Goal: Task Accomplishment & Management: Manage account settings

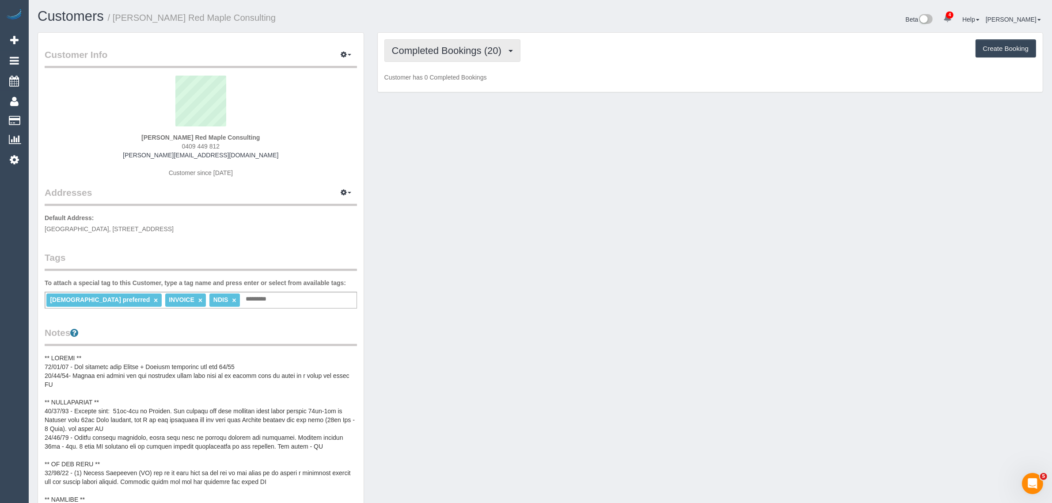
click at [478, 46] on span "Completed Bookings (20)" at bounding box center [449, 50] width 114 height 11
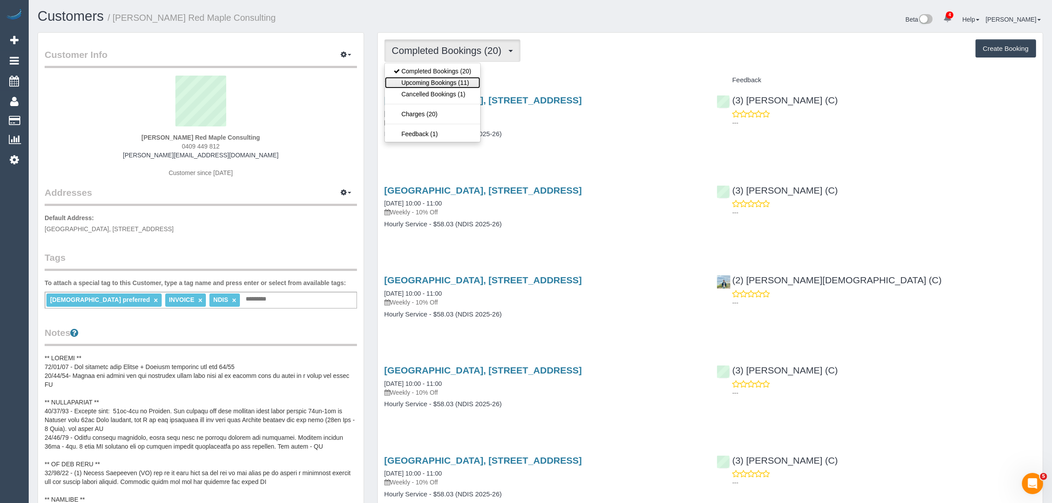
click at [442, 83] on link "Upcoming Bookings (11)" at bounding box center [432, 82] width 95 height 11
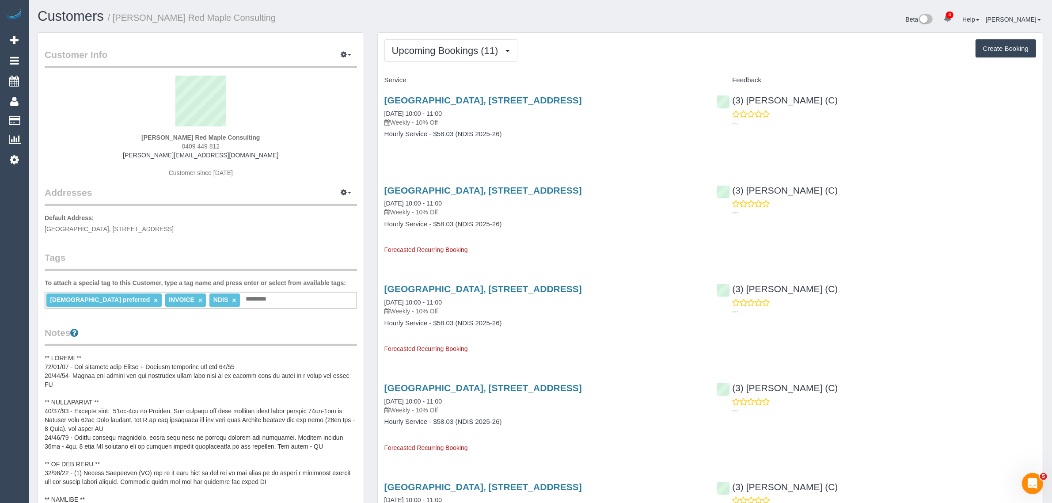
click at [549, 122] on p "Weekly - 10% Off" at bounding box center [543, 122] width 319 height 9
drag, startPoint x: 478, startPoint y: 109, endPoint x: 374, endPoint y: 105, distance: 103.9
copy link "01/09/2025 10:00 - 11:00"
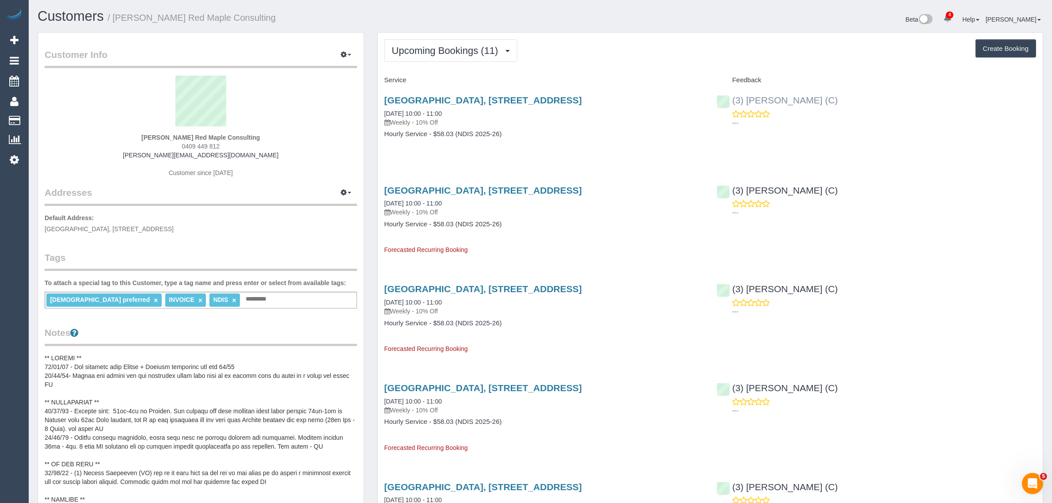
copy link "(3) [PERSON_NAME] (C)"
drag, startPoint x: 826, startPoint y: 96, endPoint x: 734, endPoint y: 95, distance: 92.8
click at [734, 95] on div "(3) Jahidul Islam (C) ---" at bounding box center [876, 108] width 333 height 43
click at [141, 137] on strong "Jacqueline de Mamiel Red Maple Consulting" at bounding box center [200, 137] width 118 height 7
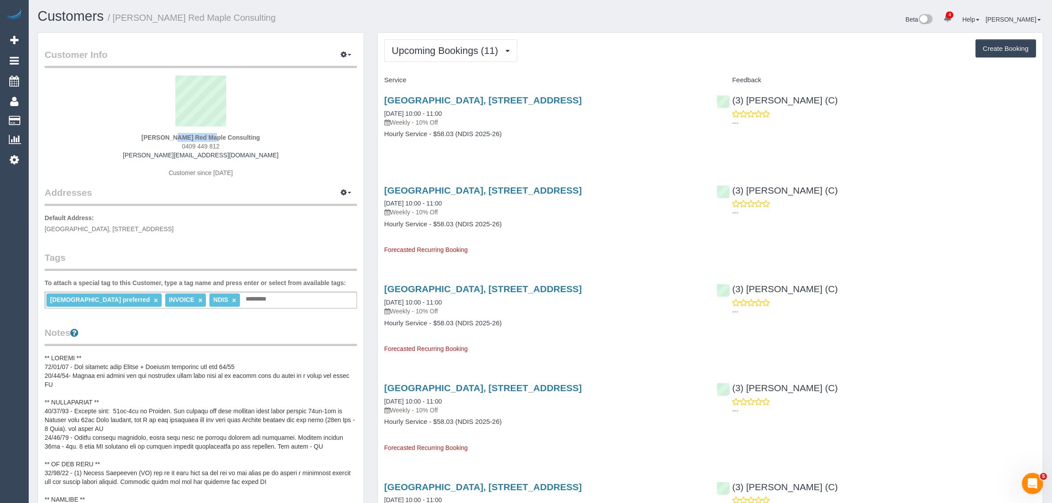
click at [141, 137] on strong "Jacqueline de Mamiel Red Maple Consulting" at bounding box center [200, 137] width 118 height 7
copy strong "Jacqueline"
click at [144, 228] on span "LITTLE HALL, 5 LINCOLN SQ S, Carlton, VIC 3053" at bounding box center [109, 228] width 129 height 7
copy span "Carlton"
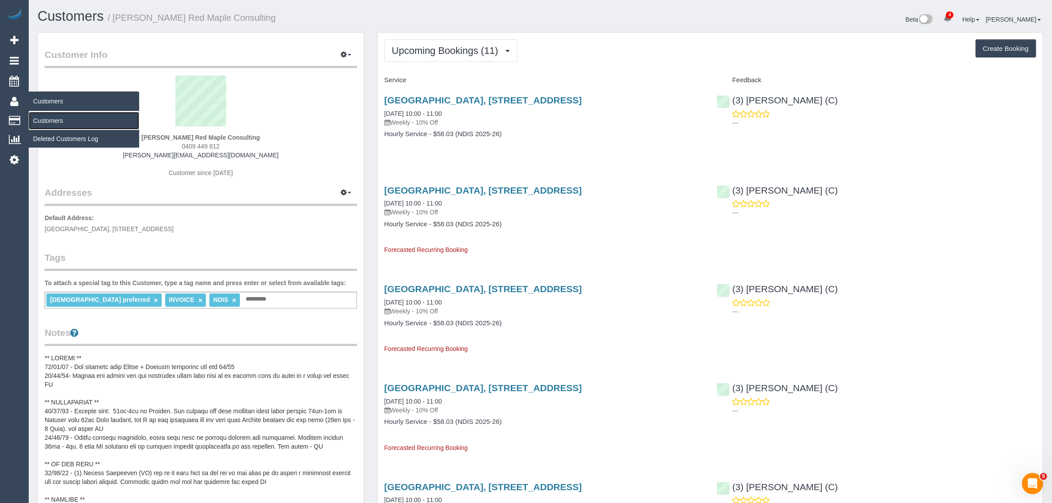
click at [61, 124] on link "Customers" at bounding box center [84, 121] width 110 height 18
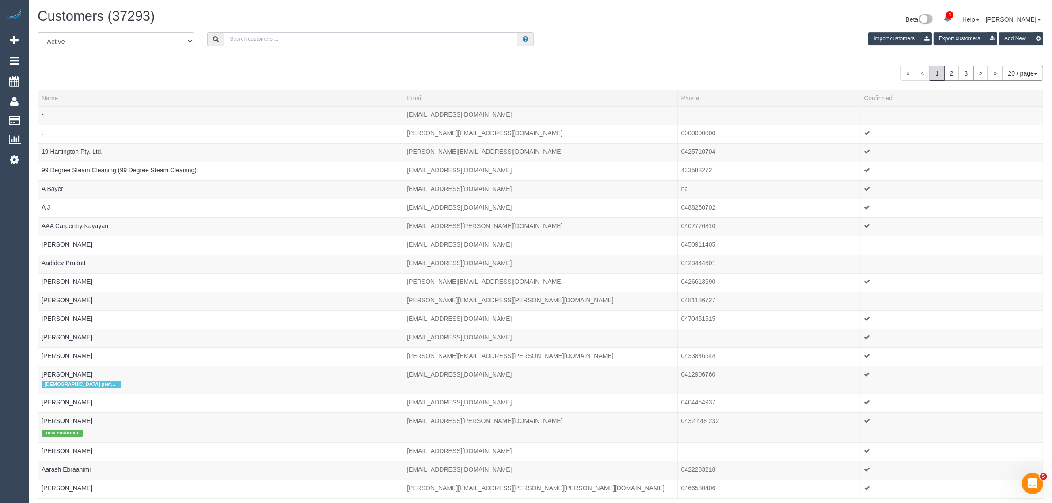
click at [273, 41] on input "text" at bounding box center [370, 39] width 293 height 14
paste input "Carly Wade"
type input "Carly Wade"
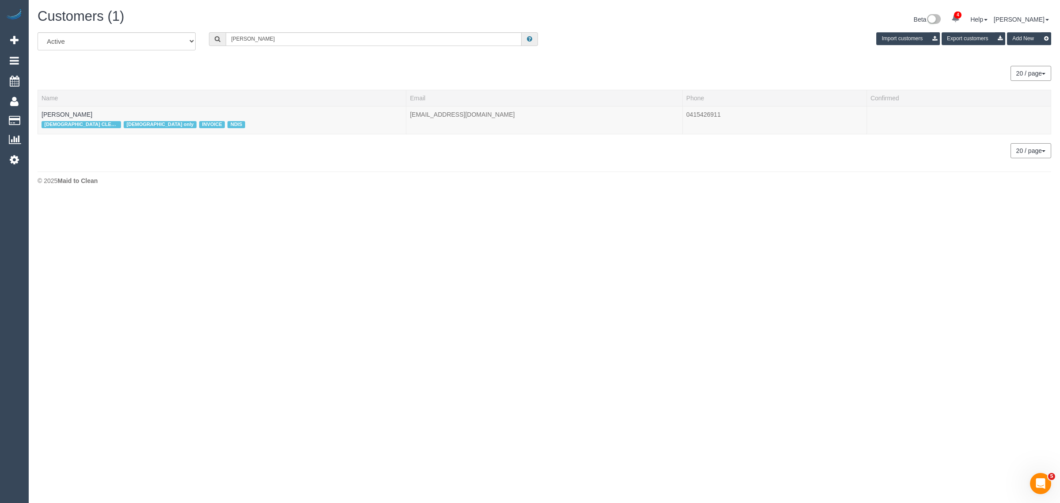
click at [304, 69] on div "20 / page 10 / page 20 / page 30 / page 40 / page 50 / page 100 / page" at bounding box center [545, 73] width 1014 height 15
click at [62, 112] on link "Carly Wade" at bounding box center [67, 114] width 51 height 7
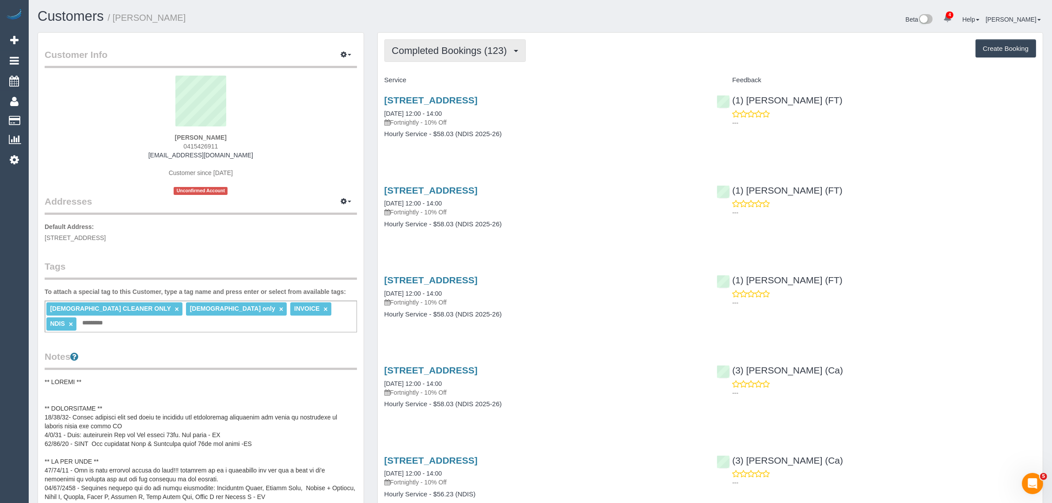
click at [420, 45] on span "Completed Bookings (123)" at bounding box center [451, 50] width 119 height 11
click at [427, 80] on link "Upcoming Bookings (11)" at bounding box center [434, 82] width 99 height 11
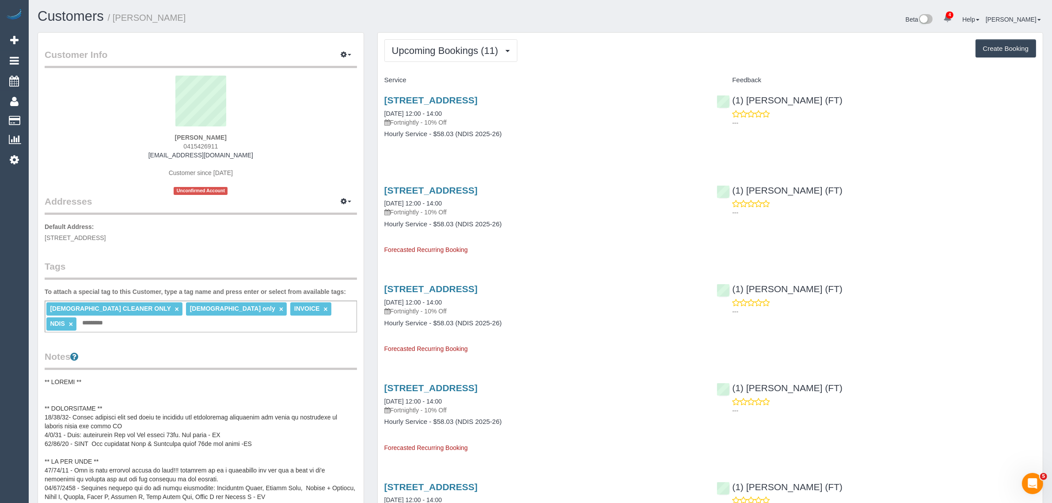
drag, startPoint x: 445, startPoint y: 111, endPoint x: 383, endPoint y: 111, distance: 61.4
click at [383, 111] on div "6 Rose St, Brunswick, VIC 3056 03/09/2025 12:00 - 14:00 Fortnightly - 10% Off H…" at bounding box center [544, 121] width 333 height 68
copy link "03/09/2025 12:00 - 14:00"
click at [62, 115] on link "Customers" at bounding box center [84, 121] width 110 height 18
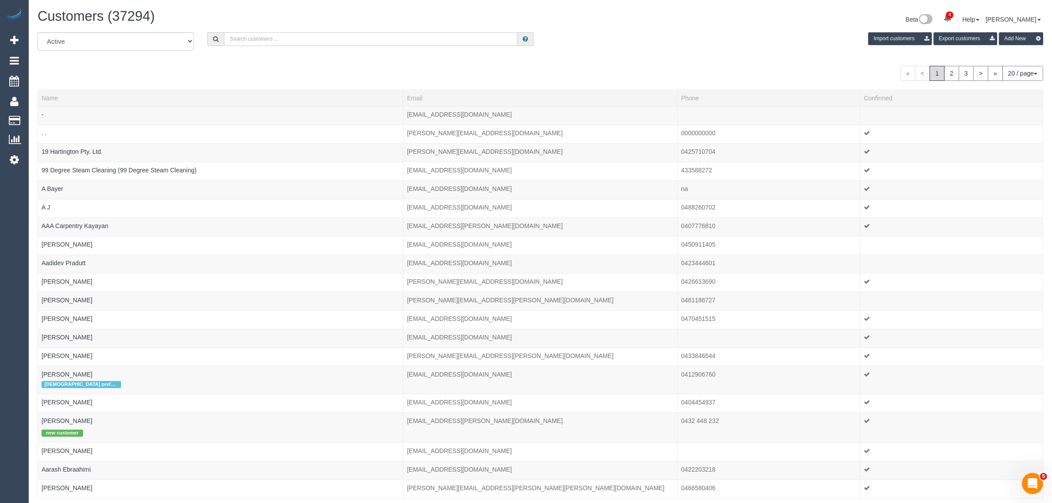
drag, startPoint x: 334, startPoint y: 38, endPoint x: 338, endPoint y: 32, distance: 6.9
click at [334, 38] on input "text" at bounding box center [370, 39] width 293 height 14
paste input "Ilika Vashishtha"
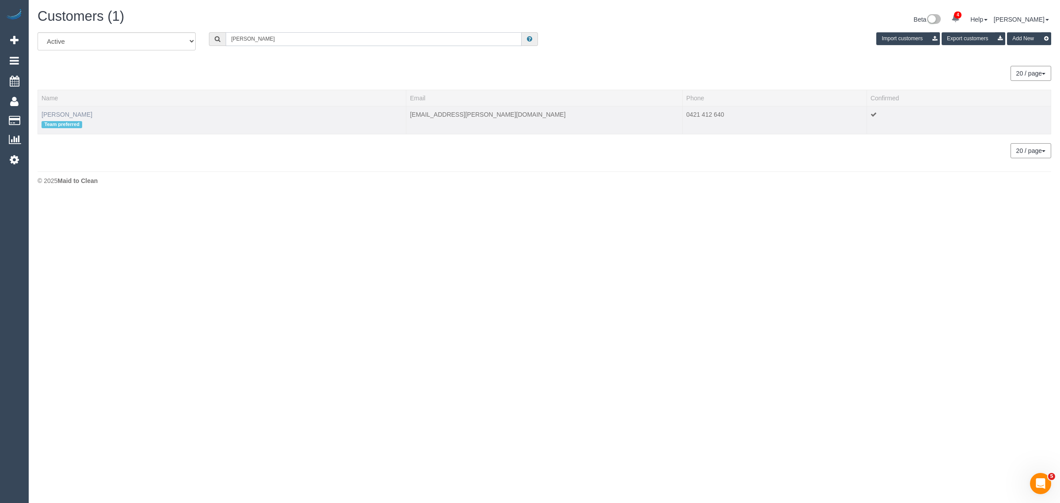
type input "Ilika Vashishtha"
click at [75, 114] on link "Ilika Vashishtha" at bounding box center [67, 114] width 51 height 7
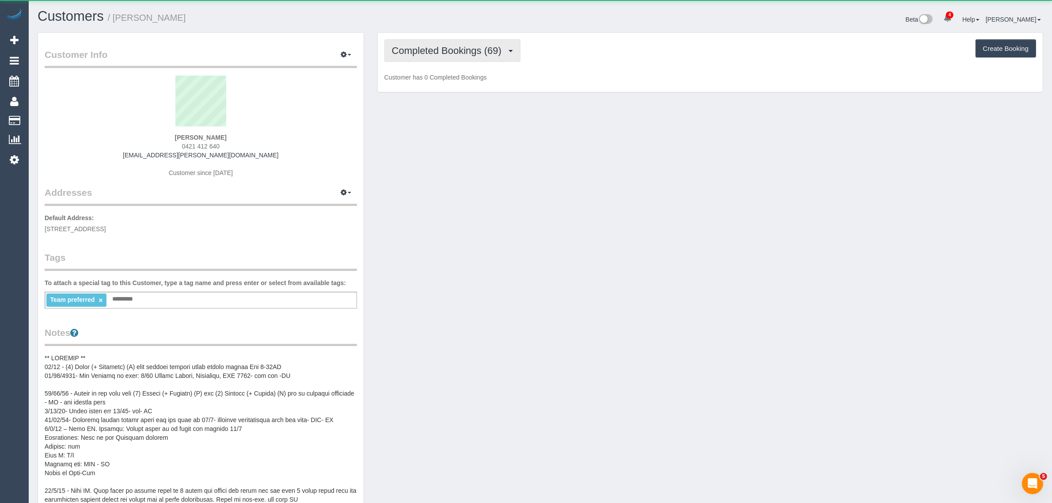
click at [424, 49] on span "Completed Bookings (69)" at bounding box center [449, 50] width 114 height 11
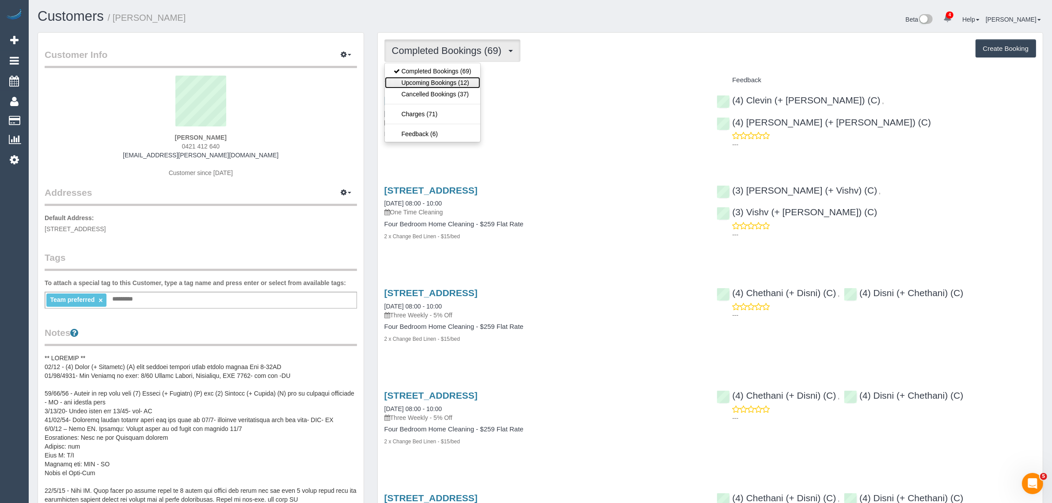
click at [412, 80] on link "Upcoming Bookings (12)" at bounding box center [432, 82] width 95 height 11
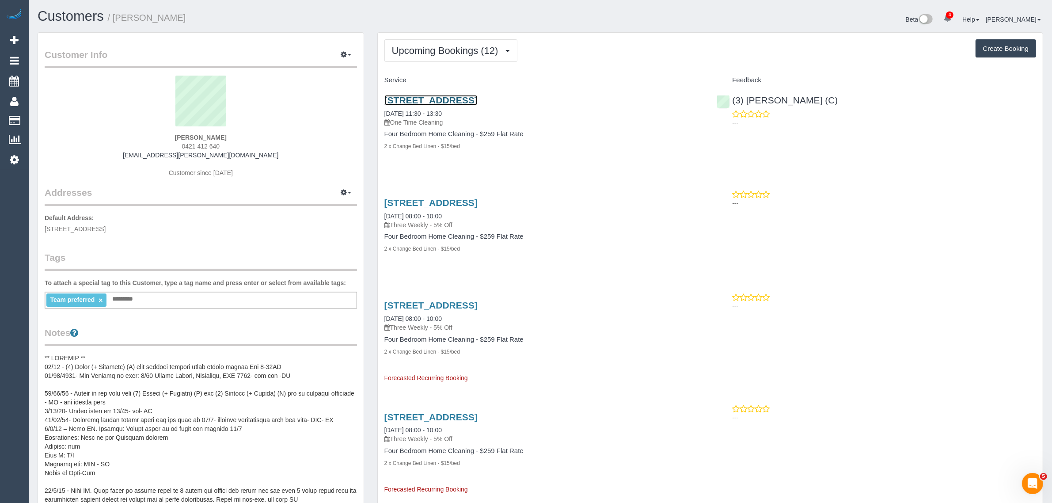
click at [425, 100] on link "1/30 Myrtle Avenue, Heathmont, VIC 3135" at bounding box center [430, 100] width 93 height 10
drag, startPoint x: 465, startPoint y: 115, endPoint x: 372, endPoint y: 118, distance: 93.3
drag, startPoint x: 381, startPoint y: 110, endPoint x: 458, endPoint y: 113, distance: 76.9
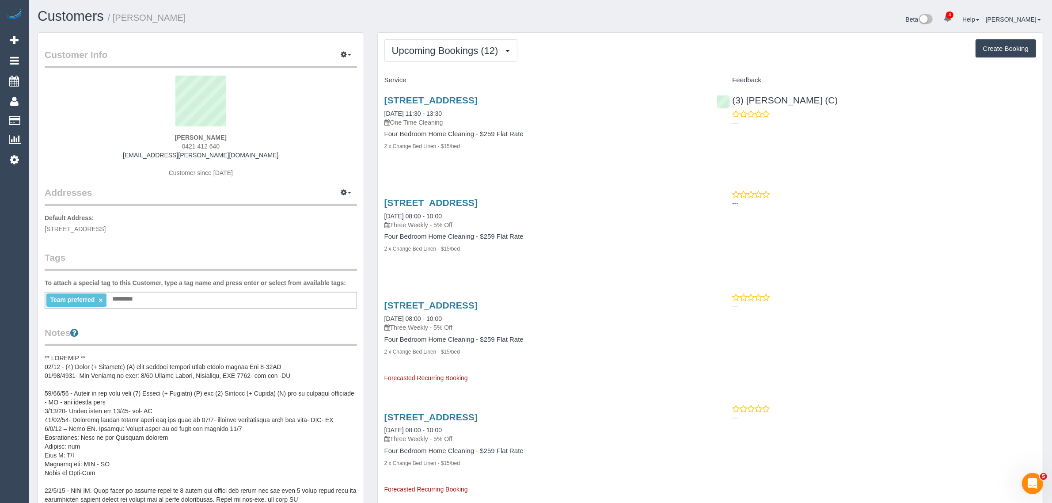
click at [458, 113] on div "1/30 Myrtle Avenue, Heathmont, VIC 3135 03/09/2025 11:30 - 13:30 One Time Clean…" at bounding box center [544, 127] width 333 height 80
copy link "03/09/2025 11:30 - 13:30"
click at [580, 159] on div "1/30 Myrtle Avenue, Heathmont, VIC 3135 03/09/2025 11:30 - 13:30 One Time Clean…" at bounding box center [544, 127] width 333 height 80
click at [593, 157] on div "1/30 Myrtle Avenue, Heathmont, VIC 3135 03/09/2025 11:30 - 13:30 One Time Clean…" at bounding box center [544, 127] width 333 height 80
click at [593, 260] on div "1/30 Myrtle Avenue, Heathmont, VIC 3135 13/09/2025 08:00 - 10:00 Three Weekly -…" at bounding box center [544, 230] width 333 height 80
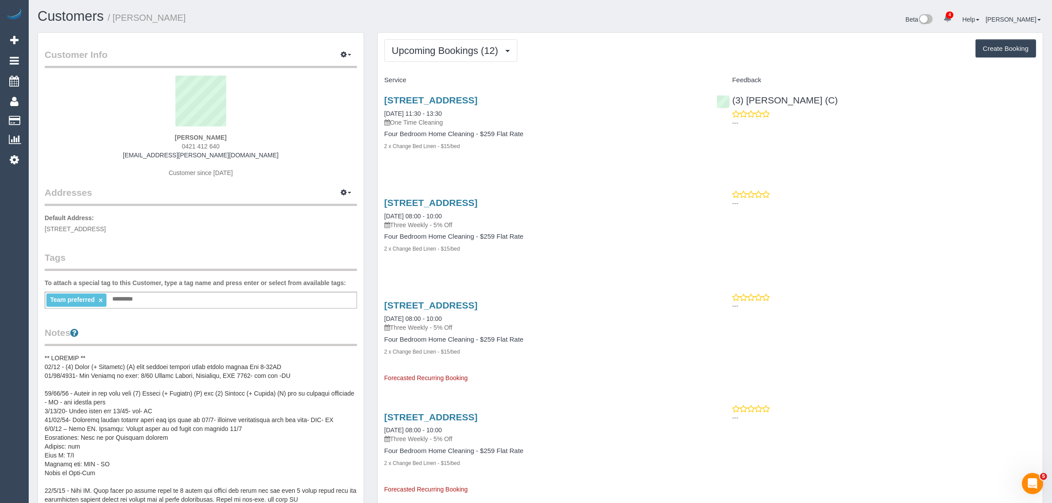
drag, startPoint x: 381, startPoint y: 316, endPoint x: 416, endPoint y: 312, distance: 35.1
click at [416, 312] on div "1/30 Myrtle Avenue, Heathmont, VIC 3135 04/10/2025 08:00 - 10:00 Three Weekly -…" at bounding box center [544, 337] width 333 height 89
copy link "04/10/2025"
click at [435, 164] on div "1/30 Myrtle Avenue, Heathmont, VIC 3135 03/09/2025 11:30 - 13:30 One Time Clean…" at bounding box center [544, 127] width 333 height 80
click at [403, 211] on div "1/30 Myrtle Avenue, Heathmont, VIC 3135 13/09/2025 08:00 - 10:00 Three Weekly -…" at bounding box center [543, 214] width 319 height 32
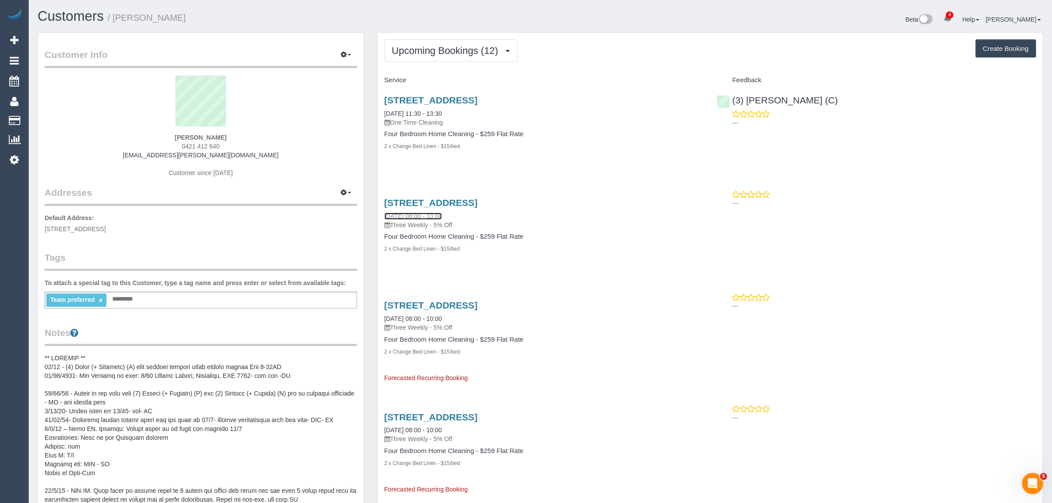
click at [400, 218] on link "13/09/2025 08:00 - 10:00" at bounding box center [412, 216] width 57 height 7
click at [419, 55] on button "Upcoming Bookings (12)" at bounding box center [450, 50] width 133 height 23
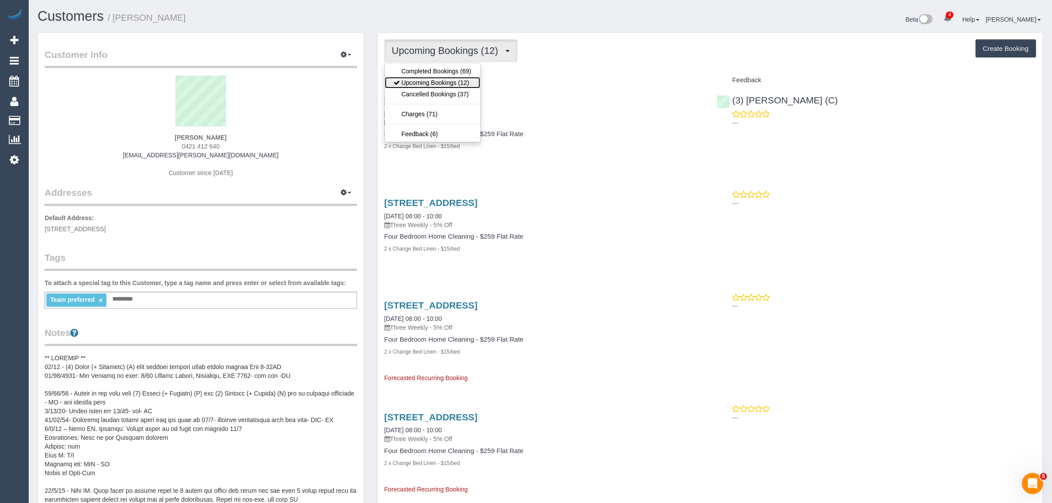
click at [411, 77] on link "Upcoming Bookings (12)" at bounding box center [432, 82] width 95 height 11
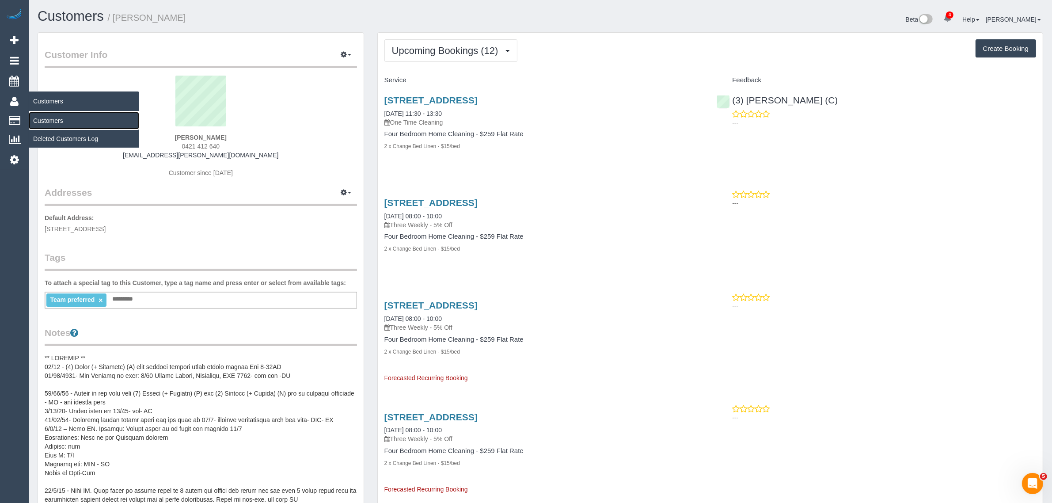
click at [40, 118] on link "Customers" at bounding box center [84, 121] width 110 height 18
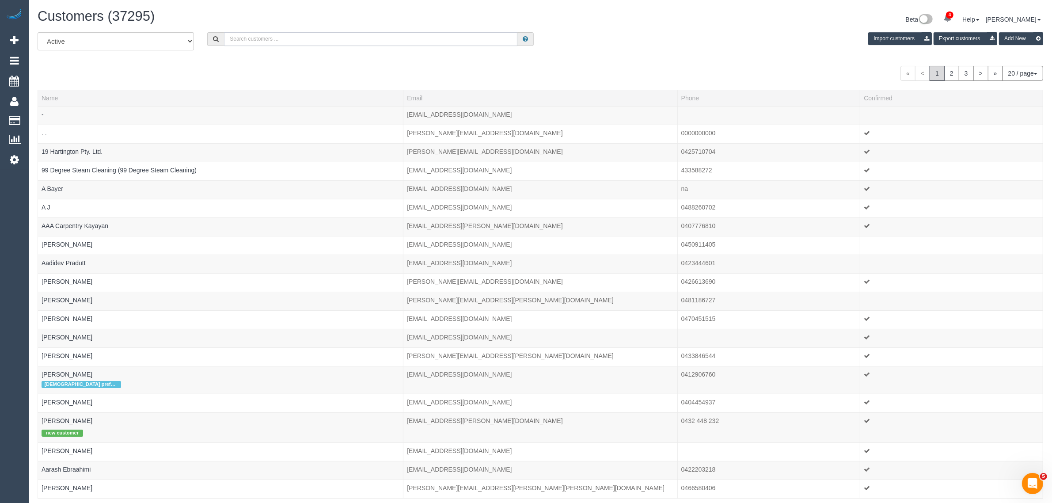
click at [365, 41] on input "text" at bounding box center [370, 39] width 293 height 14
type input "Ilika Vashishtha"
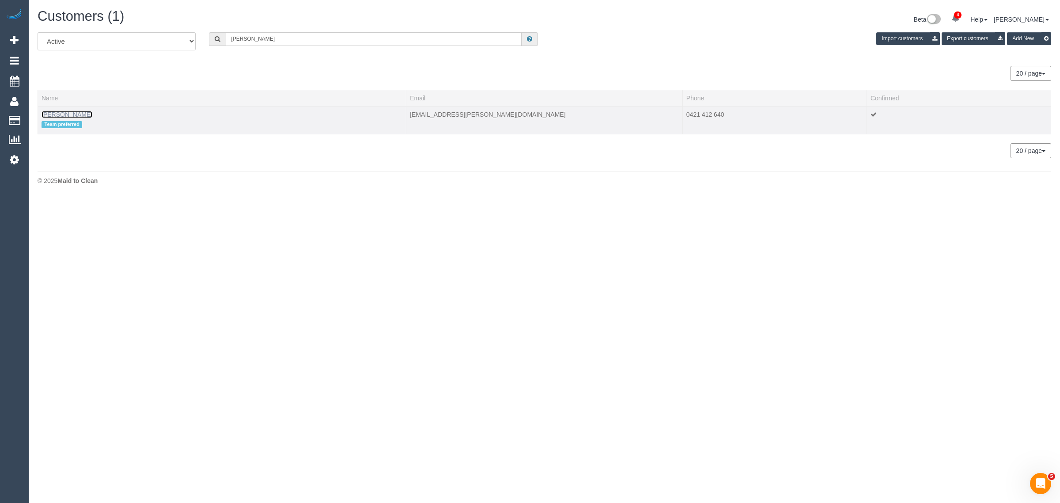
click at [60, 113] on link "Ilika Vashishtha" at bounding box center [67, 114] width 51 height 7
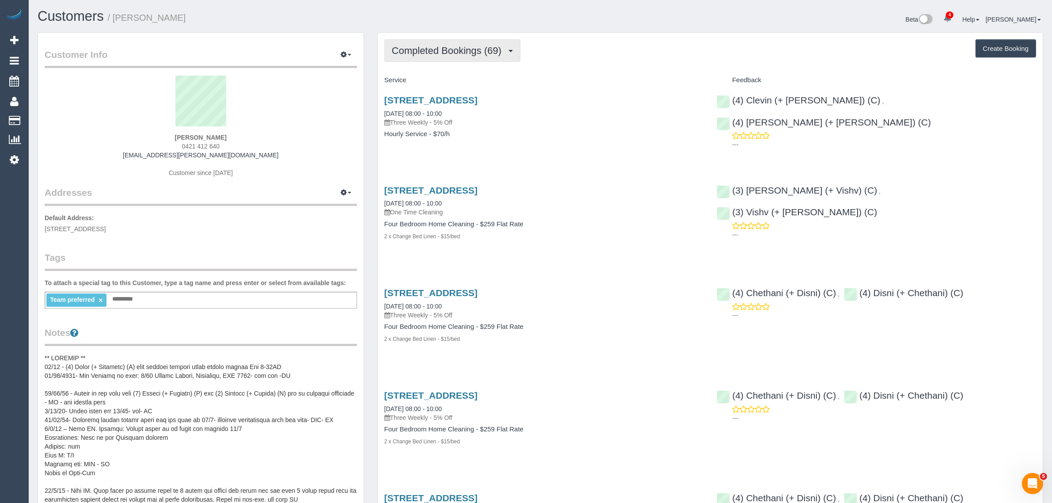
click at [431, 45] on span "Completed Bookings (69)" at bounding box center [449, 50] width 114 height 11
click at [409, 79] on link "Upcoming Bookings (12)" at bounding box center [432, 82] width 95 height 11
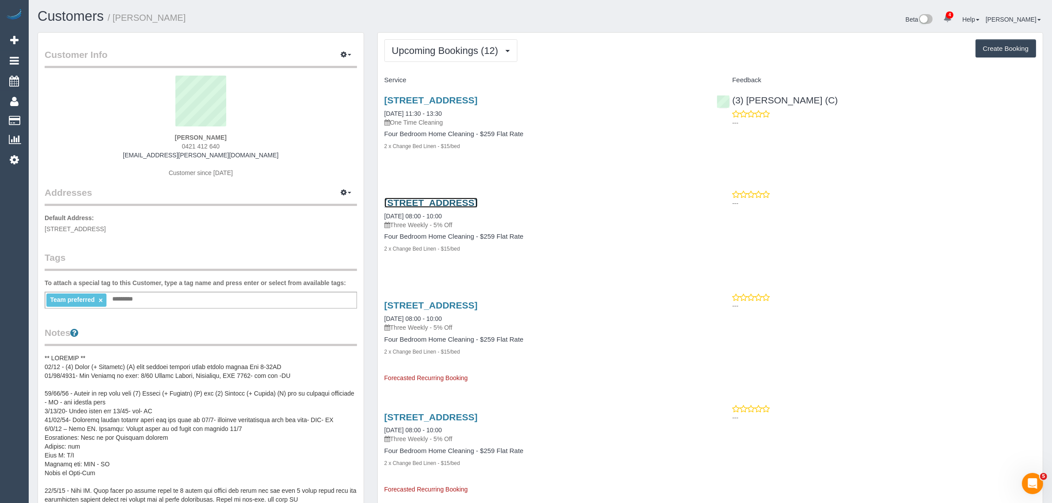
click at [409, 201] on link "1/30 Myrtle Avenue, Heathmont, VIC 3135" at bounding box center [430, 203] width 93 height 10
click at [446, 167] on div "1/30 Myrtle Avenue, Heathmont, VIC 3135 03/09/2025 11:30 - 13:30 One Time Clean…" at bounding box center [544, 127] width 333 height 80
drag, startPoint x: 461, startPoint y: 213, endPoint x: 384, endPoint y: 209, distance: 77.5
click at [384, 209] on div "1/30 Myrtle Avenue, Heathmont, VIC 3135 04/10/2025 08:00 - 10:00 Three Weekly -…" at bounding box center [543, 214] width 319 height 32
copy link "04/10/2025 08:00 - 10:00"
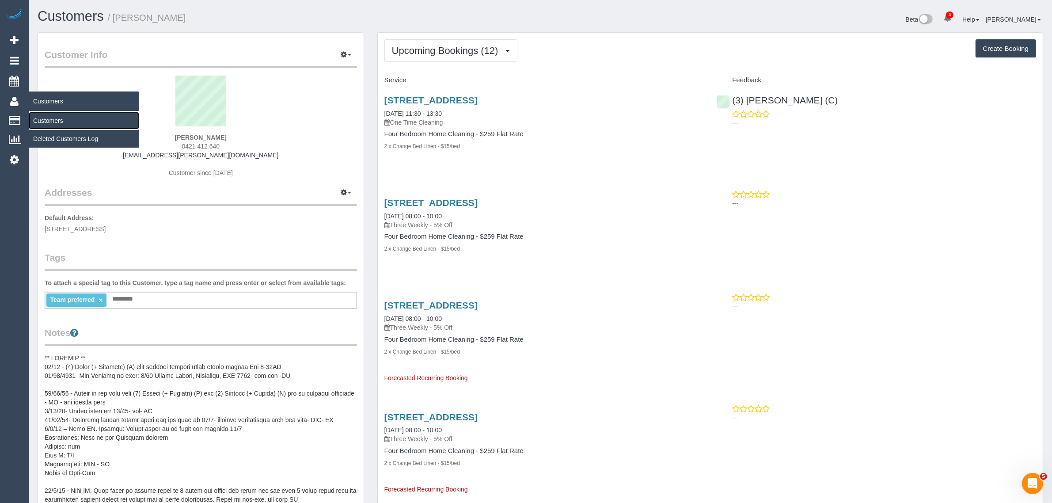
click at [43, 114] on link "Customers" at bounding box center [84, 121] width 110 height 18
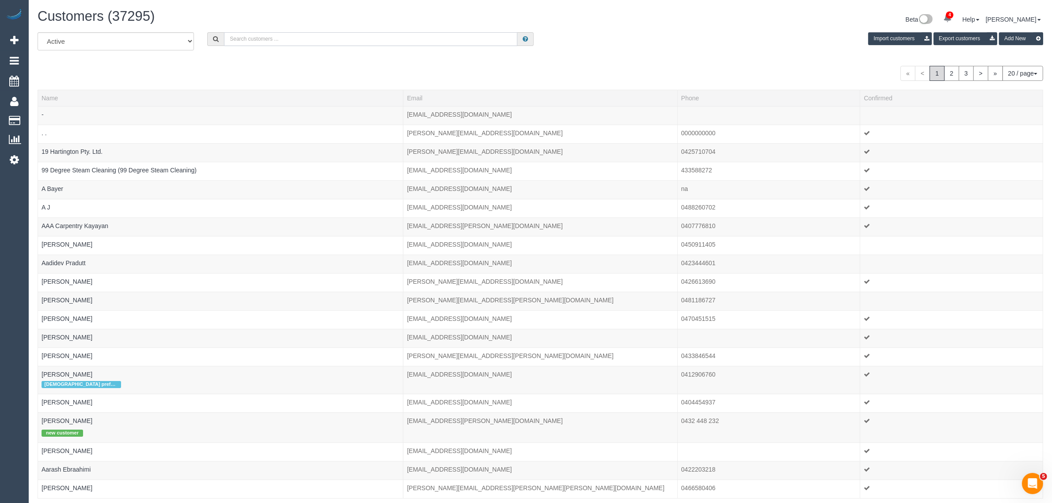
click at [264, 32] on input "text" at bounding box center [370, 39] width 293 height 14
paste input "+61405700183"
click at [226, 34] on input "+61405700183" at bounding box center [370, 39] width 293 height 14
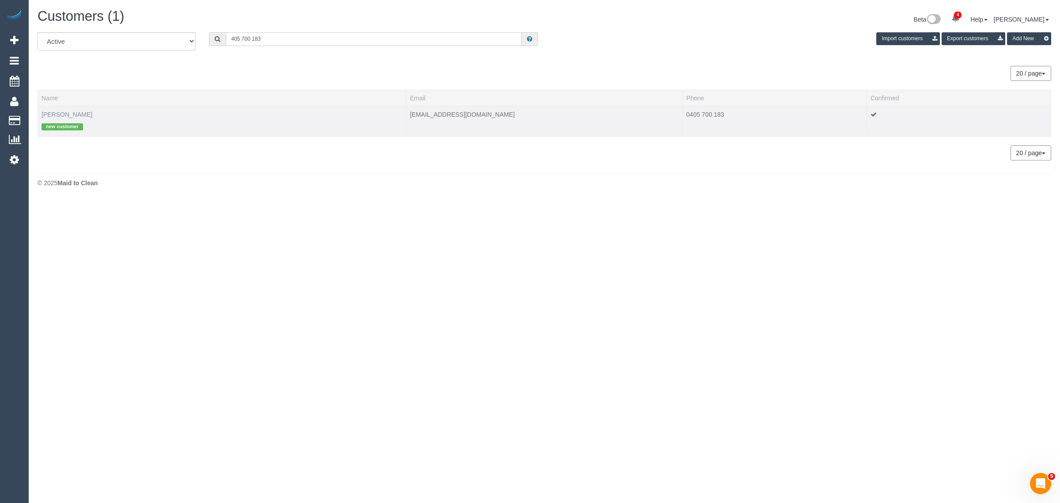
type input "405 700 183"
click at [60, 111] on link "Camila Baldion" at bounding box center [67, 114] width 51 height 7
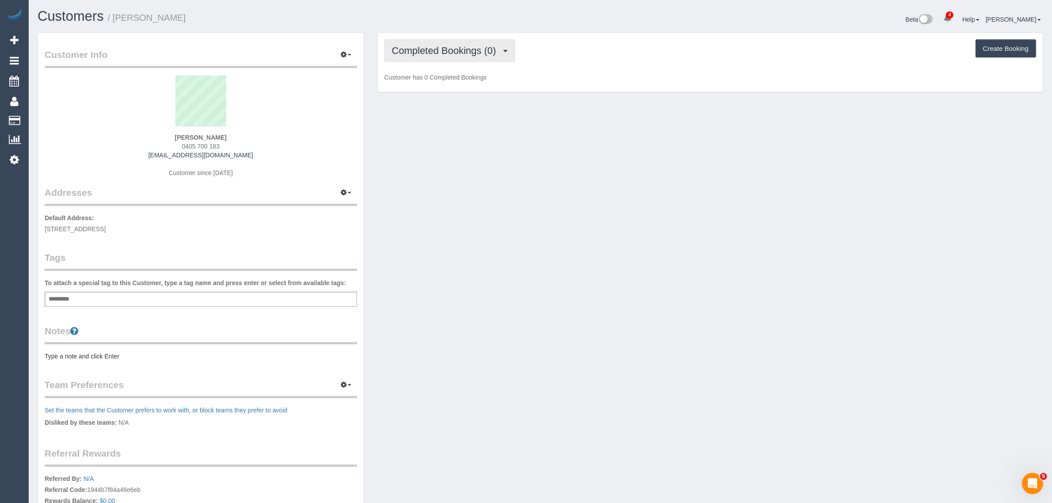
click at [443, 40] on button "Completed Bookings (0)" at bounding box center [449, 50] width 131 height 23
click at [423, 84] on link "Upcoming Bookings (1)" at bounding box center [431, 82] width 92 height 11
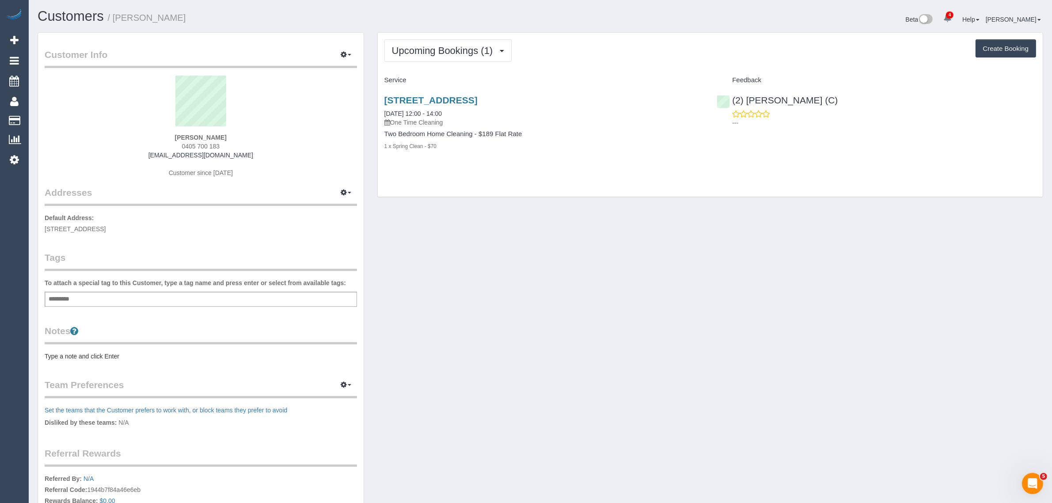
drag, startPoint x: 470, startPoint y: 111, endPoint x: 386, endPoint y: 108, distance: 84.0
click at [386, 108] on div "77 Queens Road, 1010, Melbourne, VIC 3004 01/09/2025 12:00 - 14:00 One Time Cle…" at bounding box center [543, 111] width 319 height 32
copy link "01/09/2025 12:00 - 14:00"
drag, startPoint x: 578, startPoint y: 292, endPoint x: 718, endPoint y: 144, distance: 204.1
click at [581, 292] on div "Customer Info Edit Contact Info Send Message Email Preferences Special Sales Ta…" at bounding box center [540, 319] width 1019 height 574
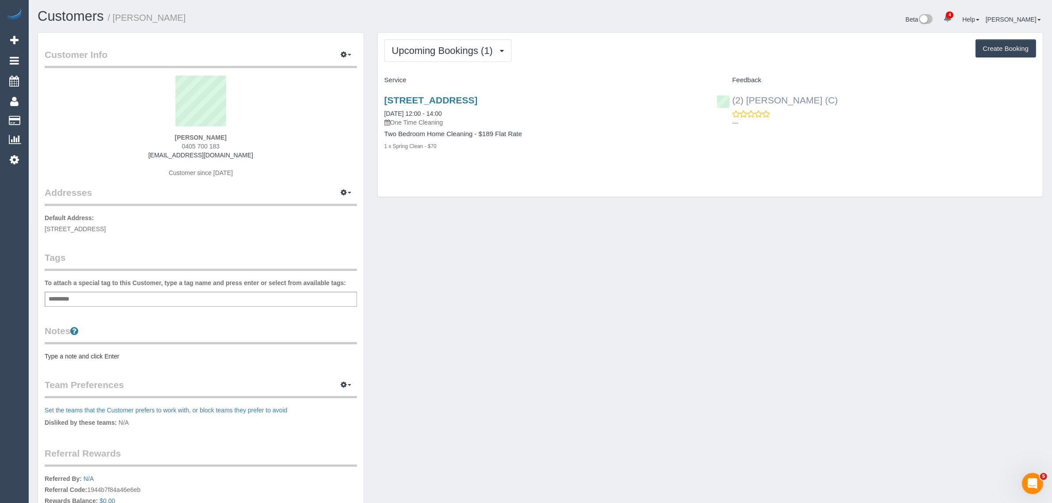
drag, startPoint x: 811, startPoint y: 95, endPoint x: 732, endPoint y: 100, distance: 79.7
click at [732, 100] on div "(2) Dasni Kalupahana (C) ---" at bounding box center [876, 108] width 333 height 43
copy link "(2) [PERSON_NAME] (C)"
click at [194, 144] on span "0405 700 183" at bounding box center [201, 146] width 38 height 7
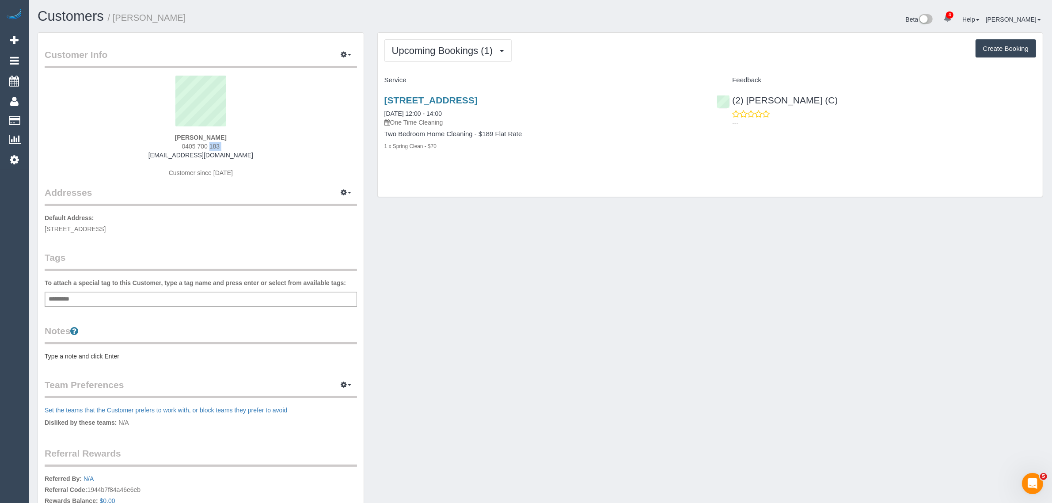
click at [194, 144] on span "0405 700 183" at bounding box center [201, 146] width 38 height 7
click at [449, 233] on div "Customer Info Edit Contact Info Send Message Email Preferences Special Sales Ta…" at bounding box center [540, 319] width 1019 height 574
click at [188, 137] on strong "Camila Baldion" at bounding box center [201, 137] width 52 height 7
drag, startPoint x: 45, startPoint y: 227, endPoint x: 91, endPoint y: 226, distance: 46.8
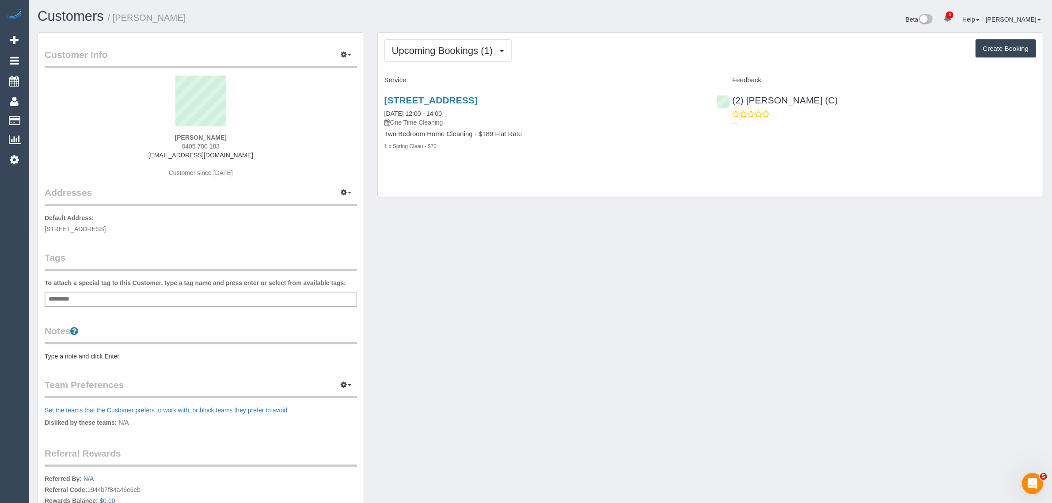
click at [91, 226] on span "77 Queens Road, 1010, Melbourne, VIC 3004" at bounding box center [75, 228] width 61 height 7
click at [47, 116] on link "Customers" at bounding box center [84, 121] width 110 height 18
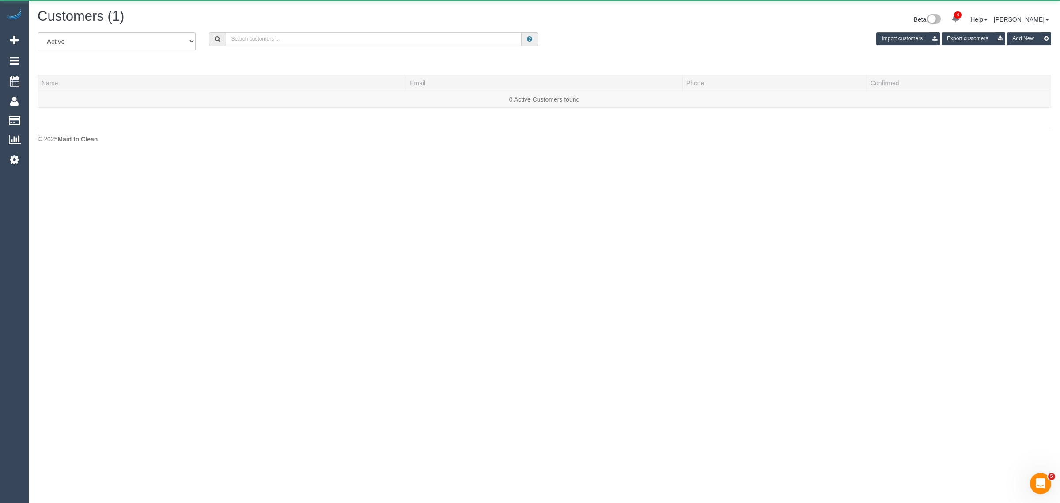
click at [231, 43] on input "text" at bounding box center [374, 39] width 296 height 14
paste input "Josh Augustine"
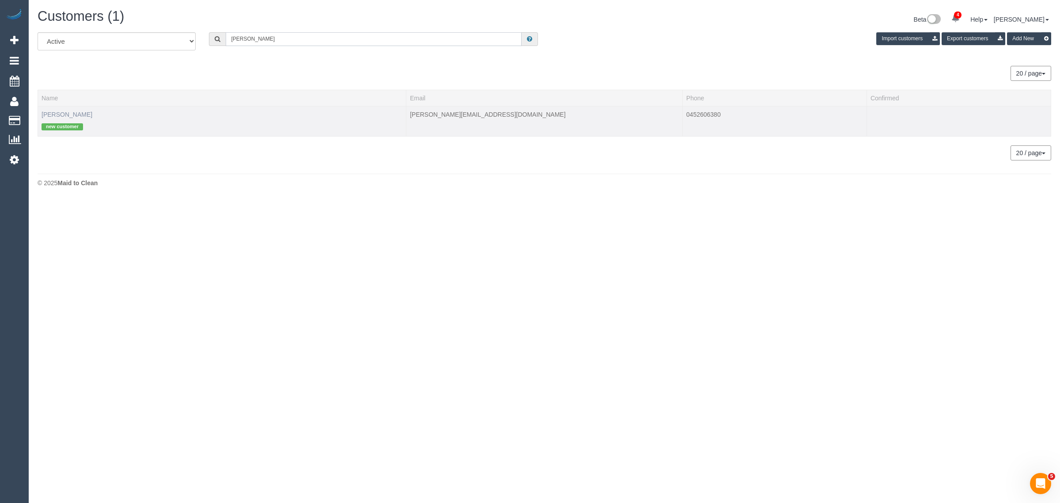
type input "Josh Augustine"
click at [69, 113] on link "Josh Augustine" at bounding box center [67, 114] width 51 height 7
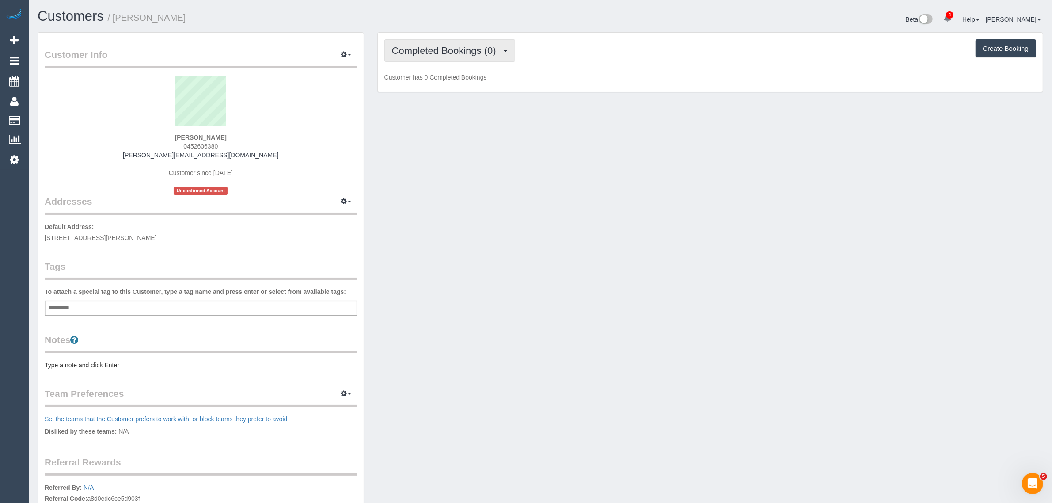
click at [453, 40] on button "Completed Bookings (0)" at bounding box center [449, 50] width 131 height 23
drag, startPoint x: 446, startPoint y: 84, endPoint x: 487, endPoint y: 93, distance: 41.5
click at [446, 84] on link "Upcoming Bookings (1)" at bounding box center [431, 82] width 92 height 11
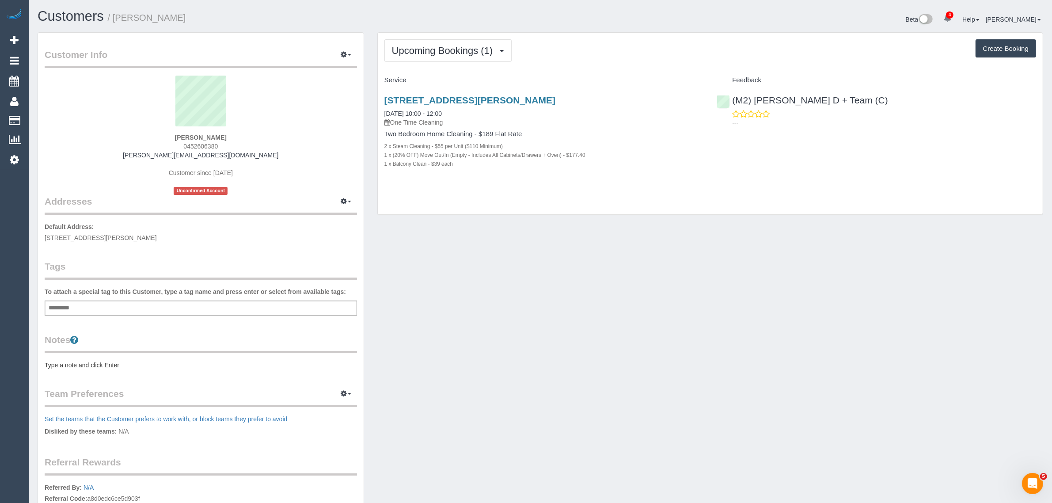
click at [727, 347] on div "Customer Info Edit Contact Info Send Message Email Preferences Special Sales Ta…" at bounding box center [540, 319] width 1019 height 574
drag, startPoint x: 462, startPoint y: 111, endPoint x: 379, endPoint y: 111, distance: 83.5
click at [379, 111] on div "8 Daly Street, 410, South Yarra, VIC 3141 01/09/2025 10:00 - 12:00 One Time Cle…" at bounding box center [544, 136] width 333 height 98
click at [683, 270] on div "Customer Info Edit Contact Info Send Message Email Preferences Special Sales Ta…" at bounding box center [540, 319] width 1019 height 574
click at [456, 242] on div "Customer Info Edit Contact Info Send Message Email Preferences Special Sales Ta…" at bounding box center [540, 319] width 1019 height 574
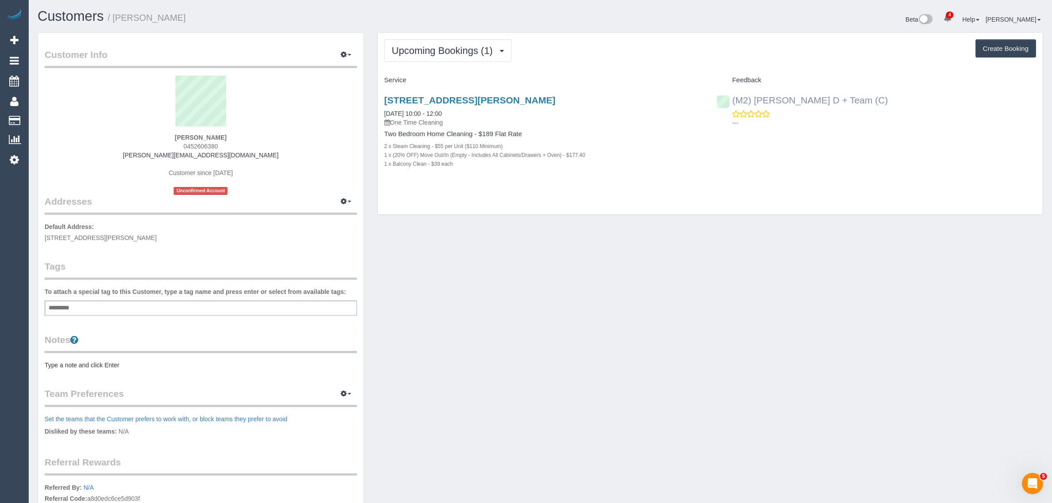
click at [727, 99] on div "(M2) Angelica D + Team (C) ---" at bounding box center [876, 108] width 333 height 43
drag, startPoint x: 658, startPoint y: 250, endPoint x: 626, endPoint y: 239, distance: 34.5
click at [658, 250] on div "Customer Info Edit Contact Info Send Message Email Preferences Special Sales Ta…" at bounding box center [540, 319] width 1019 height 574
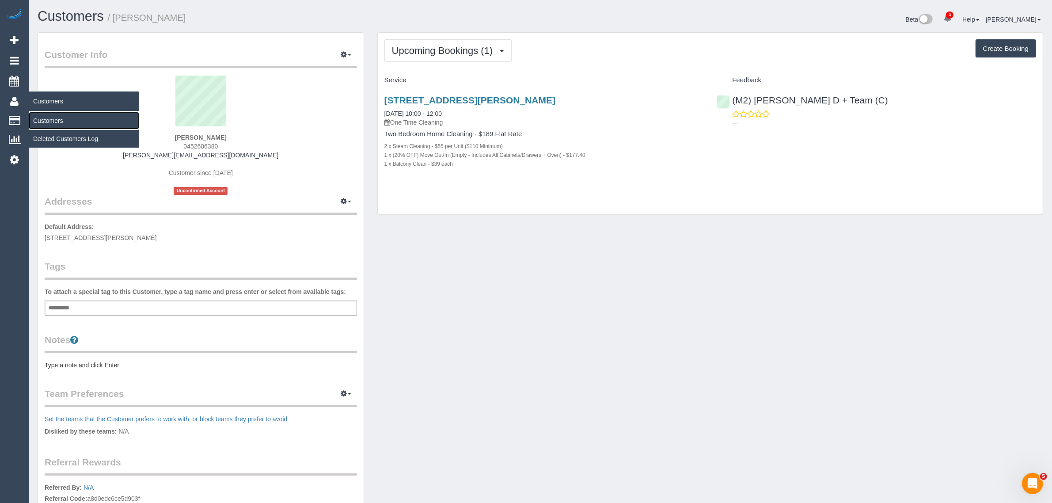
click at [41, 117] on link "Customers" at bounding box center [84, 121] width 110 height 18
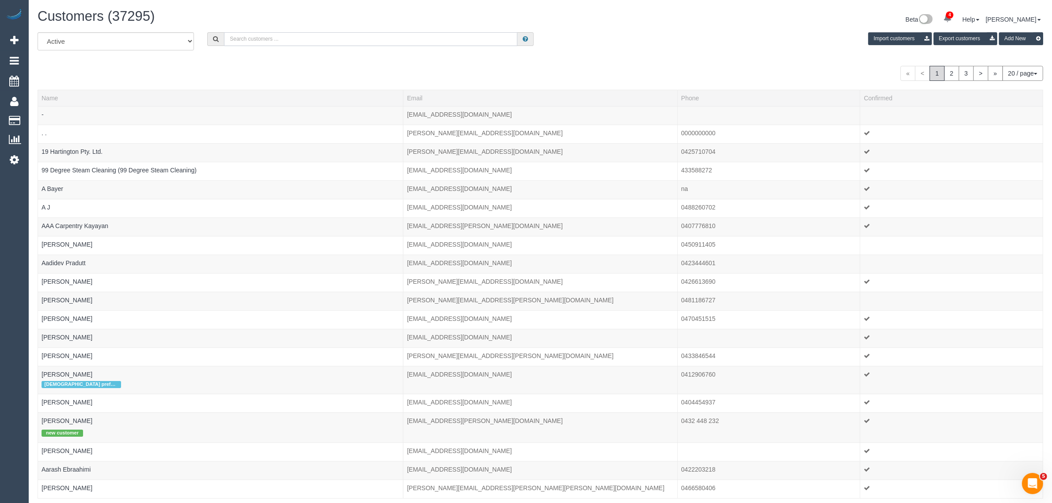
click at [298, 38] on input "text" at bounding box center [370, 39] width 293 height 14
paste input "Riccardo mennillo"
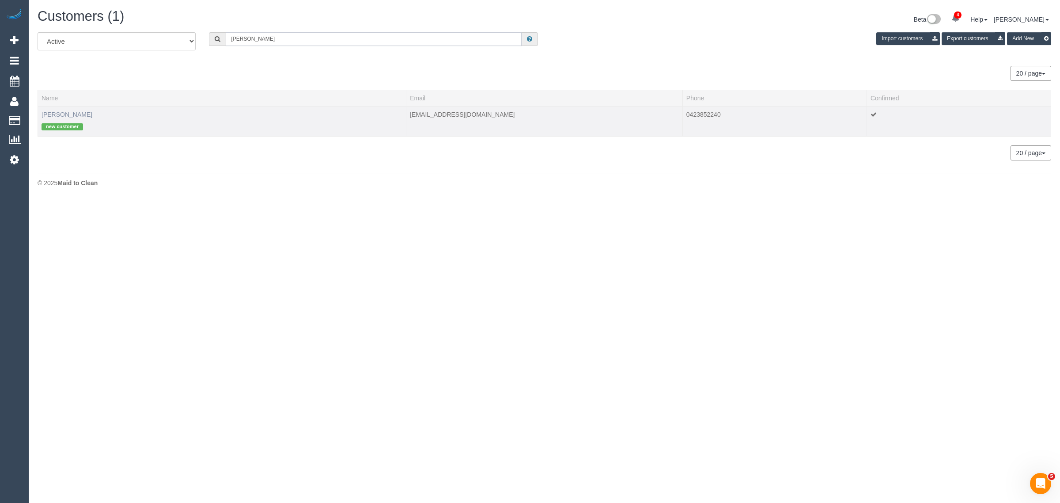
type input "Riccardo mennillo"
click at [60, 116] on link "Riccardo mennillo" at bounding box center [67, 114] width 51 height 7
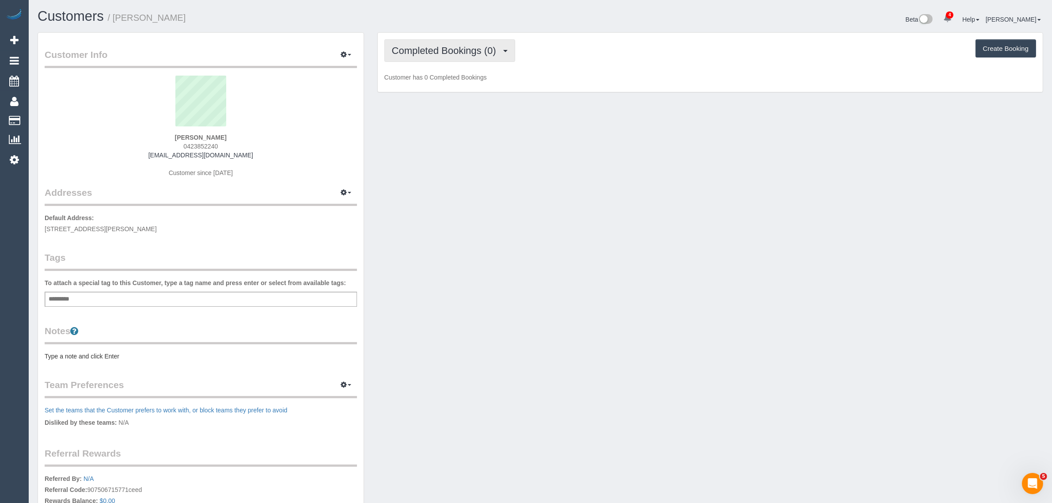
click at [421, 51] on span "Completed Bookings (0)" at bounding box center [446, 50] width 109 height 11
click at [418, 80] on link "Upcoming Bookings (1)" at bounding box center [431, 82] width 92 height 11
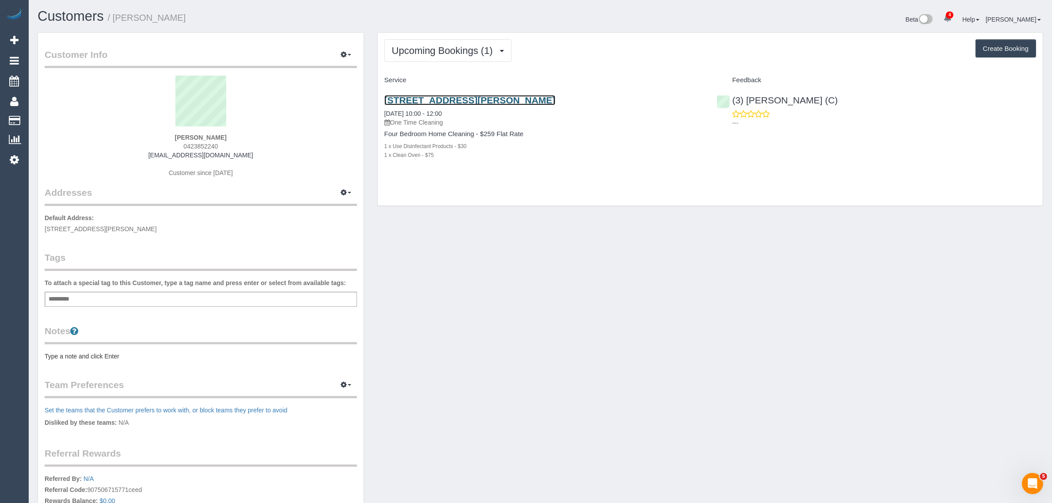
click at [505, 99] on link "91 Hayes Hill Boulevard, Donnybrook, VIC 3064" at bounding box center [469, 100] width 171 height 10
drag, startPoint x: 510, startPoint y: 260, endPoint x: 480, endPoint y: 199, distance: 68.0
click at [511, 260] on div "Customer Info Edit Contact Info Send Message Email Preferences Special Sales Ta…" at bounding box center [540, 315] width 1019 height 566
drag, startPoint x: 469, startPoint y: 117, endPoint x: 384, endPoint y: 113, distance: 85.4
click at [384, 113] on div "91 Hayes Hill Boulevard, Donnybrook, VIC 3064 01/09/2025 10:00 - 12:00 One Time…" at bounding box center [543, 111] width 319 height 32
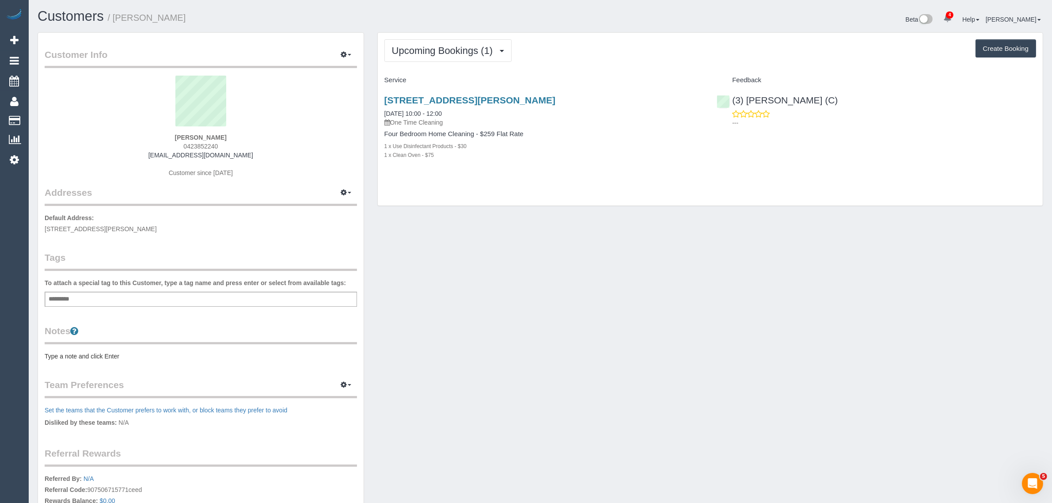
click at [498, 202] on div "Upcoming Bookings (1) Completed Bookings (0) Upcoming Bookings (1) Cancelled Bo…" at bounding box center [710, 119] width 665 height 173
drag, startPoint x: 463, startPoint y: 113, endPoint x: 376, endPoint y: 112, distance: 86.6
click at [377, 112] on div "Upcoming Bookings (1) Completed Bookings (0) Upcoming Bookings (1) Cancelled Bo…" at bounding box center [710, 119] width 666 height 174
drag, startPoint x: 694, startPoint y: 281, endPoint x: 716, endPoint y: 255, distance: 33.6
click at [697, 281] on div "Customer Info Edit Contact Info Send Message Email Preferences Special Sales Ta…" at bounding box center [540, 315] width 1019 height 566
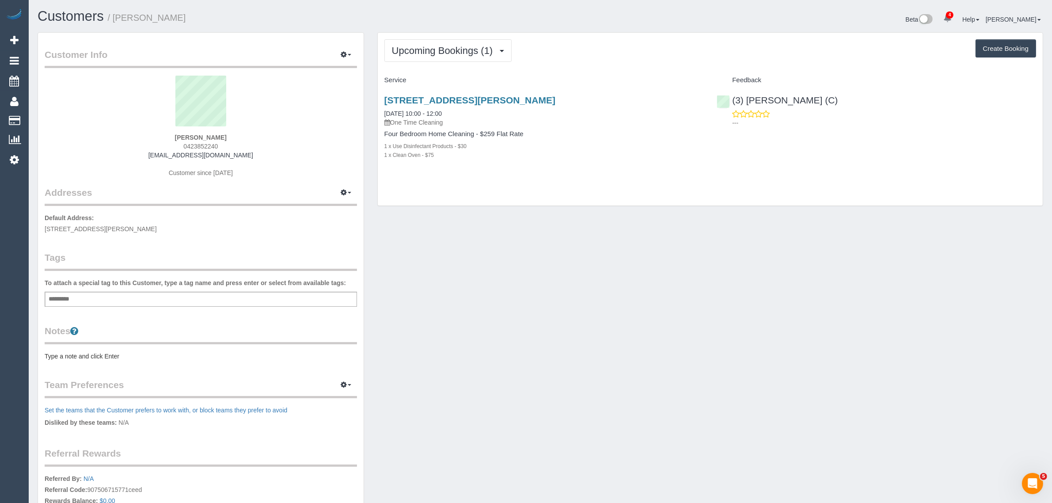
drag, startPoint x: 854, startPoint y: 99, endPoint x: 731, endPoint y: 92, distance: 123.1
click at [731, 92] on div "(3) Pratham Bagga (C) ---" at bounding box center [876, 108] width 333 height 43
click at [509, 322] on div "Customer Info Edit Contact Info Send Message Email Preferences Special Sales Ta…" at bounding box center [540, 315] width 1019 height 566
click at [427, 91] on div "91 Hayes Hill Boulevard, Donnybrook, VIC 3064 01/09/2025 10:00 - 12:00 One Time…" at bounding box center [544, 131] width 333 height 89
click at [430, 103] on link "91 Hayes Hill Boulevard, Donnybrook, VIC 3064" at bounding box center [469, 100] width 171 height 10
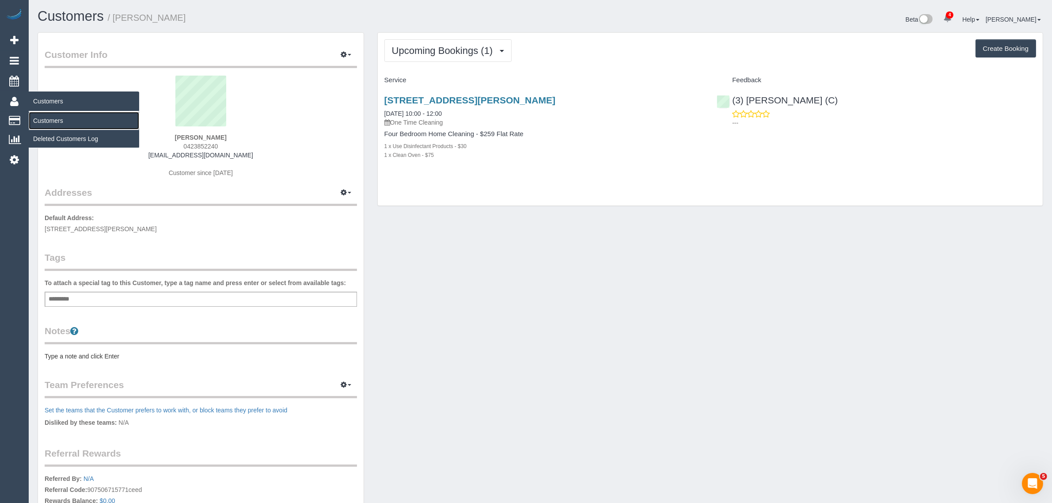
drag, startPoint x: 54, startPoint y: 118, endPoint x: 62, endPoint y: 111, distance: 9.7
click at [54, 118] on link "Customers" at bounding box center [84, 121] width 110 height 18
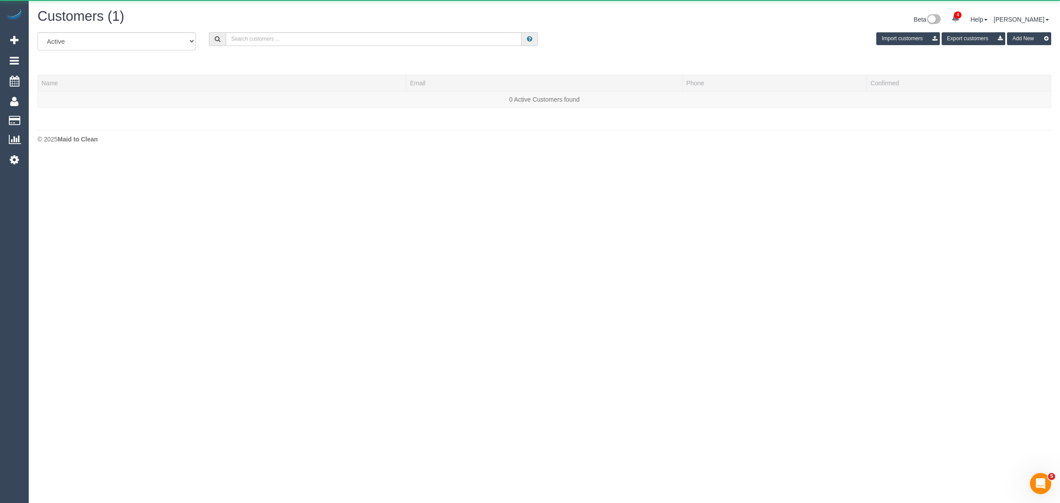
click at [312, 46] on div "All Active Archived Import customers Export customers Add New" at bounding box center [544, 44] width 1027 height 25
click at [315, 45] on input "text" at bounding box center [374, 39] width 296 height 14
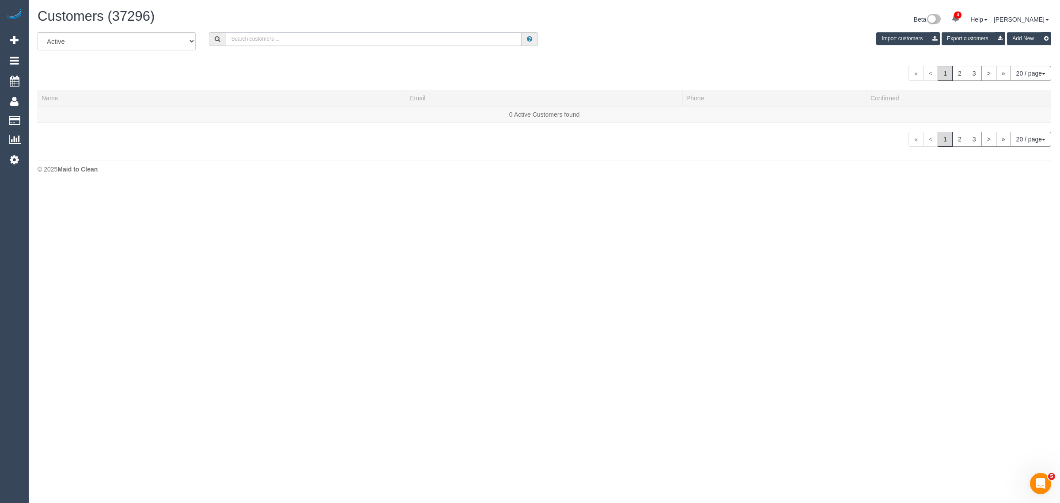
paste input "Nicole Damaso"
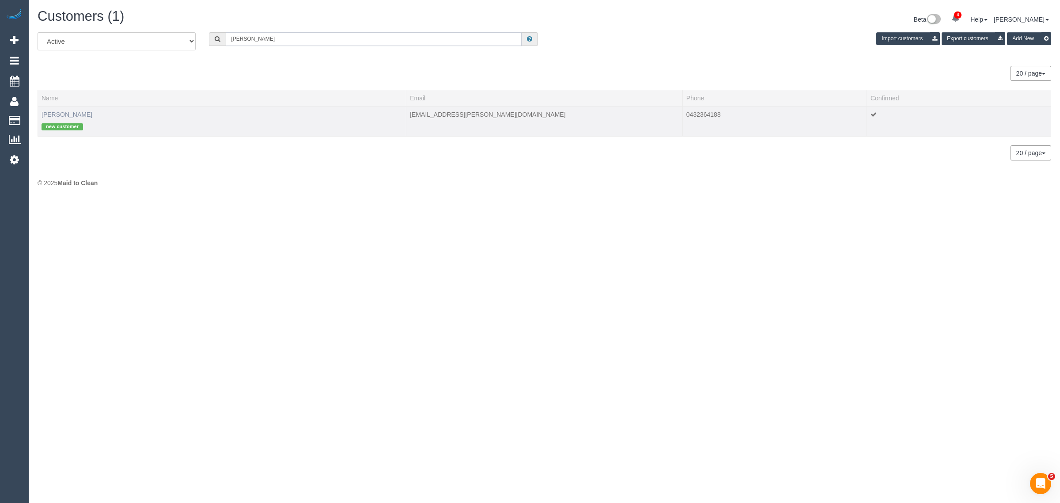
type input "Nicole Damaso"
click at [57, 111] on link "Nicole Damaso" at bounding box center [67, 114] width 51 height 7
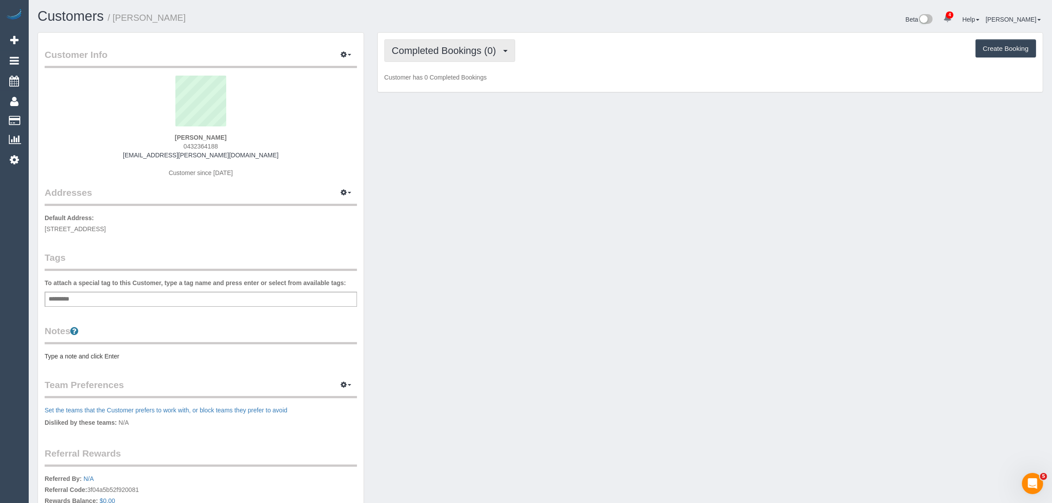
click at [412, 39] on button "Completed Bookings (0)" at bounding box center [449, 50] width 131 height 23
click at [419, 80] on link "Upcoming Bookings (1)" at bounding box center [431, 82] width 92 height 11
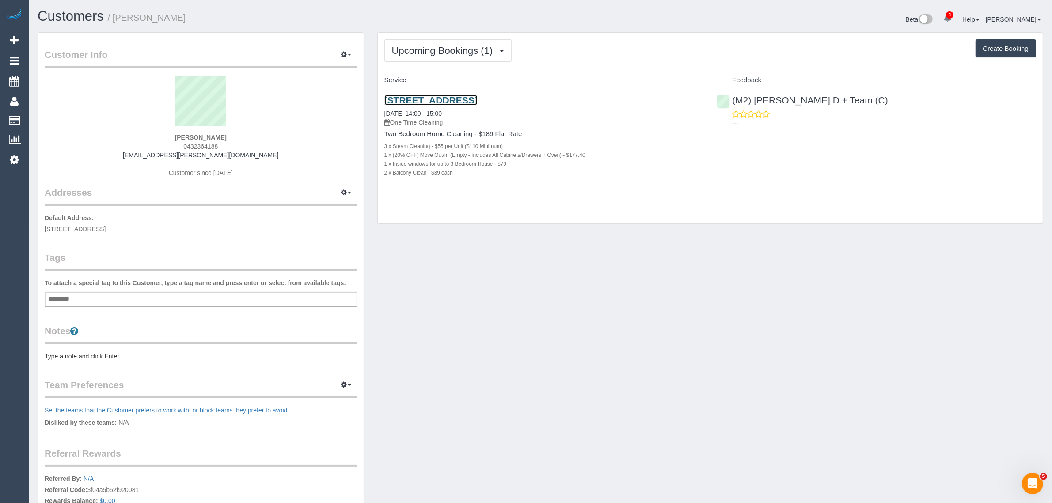
click at [463, 103] on link "Unit 713/80 Clarendon St, Southbank, VIC 3006" at bounding box center [430, 100] width 93 height 10
click at [583, 249] on div "Customer Info Edit Contact Info Send Message Email Preferences Special Sales Ta…" at bounding box center [540, 315] width 1019 height 566
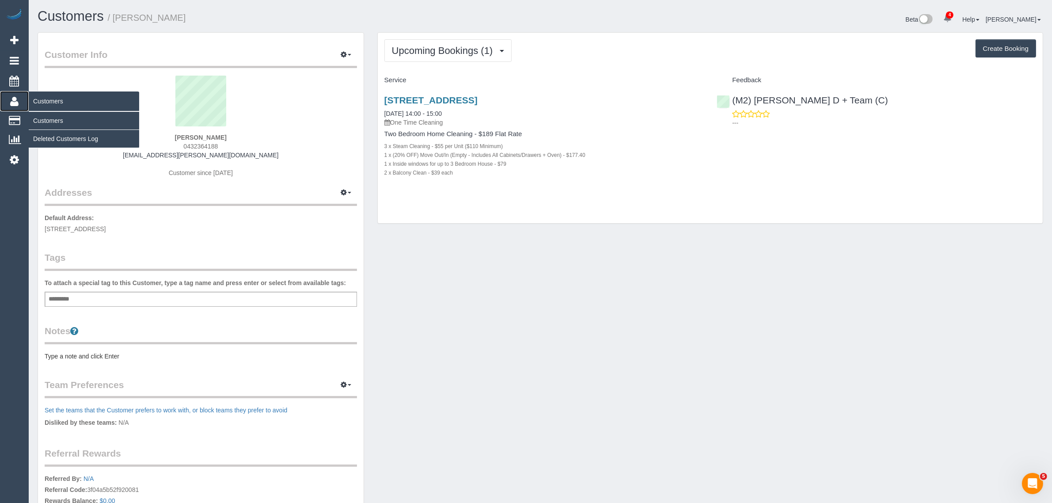
click at [16, 99] on icon at bounding box center [14, 101] width 8 height 11
drag, startPoint x: 55, startPoint y: 116, endPoint x: 68, endPoint y: 102, distance: 18.8
click at [55, 116] on link "Customers" at bounding box center [84, 121] width 110 height 18
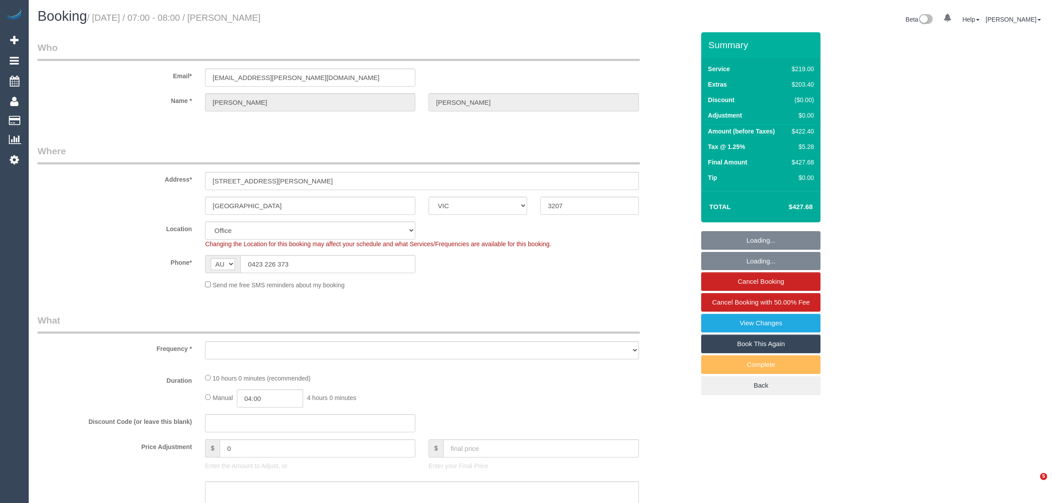
select select "VIC"
select select "string:stripe-pm_1RqRQ82GScqysDRVwoOBDfRc"
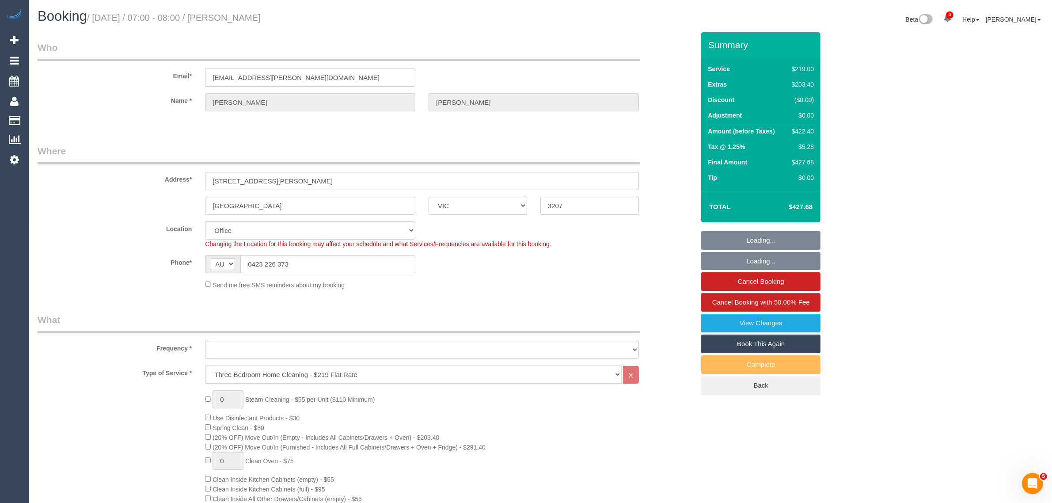
select select "object:736"
click at [354, 259] on input "0423 226 373" at bounding box center [327, 264] width 175 height 18
select select "number:28"
select select "number:14"
select select "number:19"
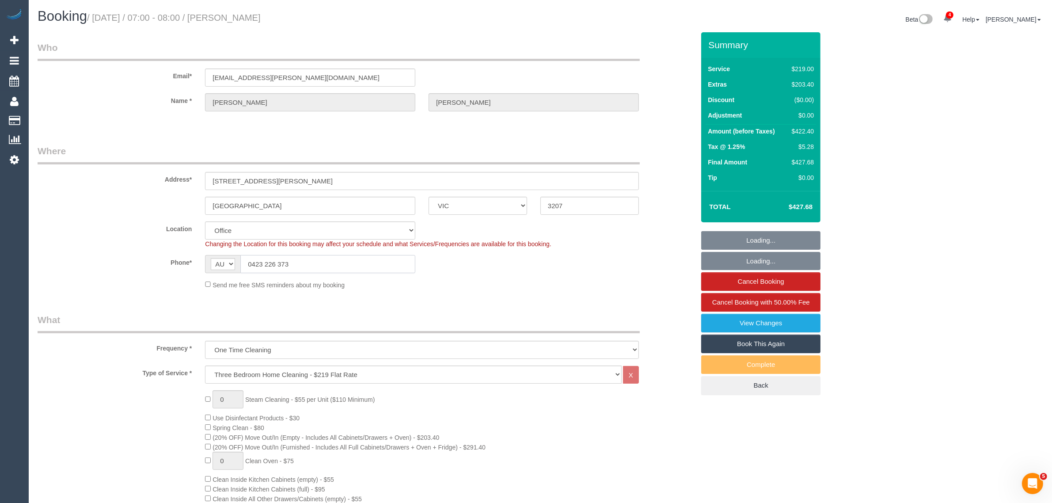
select select "number:24"
select select "object:2142"
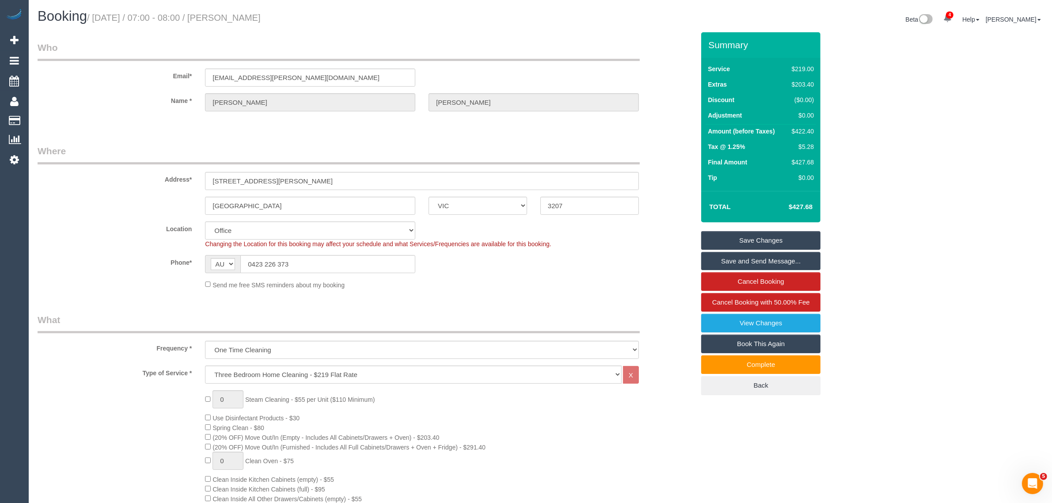
click at [619, 264] on div "Phone* AF AL DZ AD AO AI AQ AG AR AM AW AU AT AZ BS BH BD BB BY BE BZ BJ BM BT …" at bounding box center [366, 264] width 670 height 18
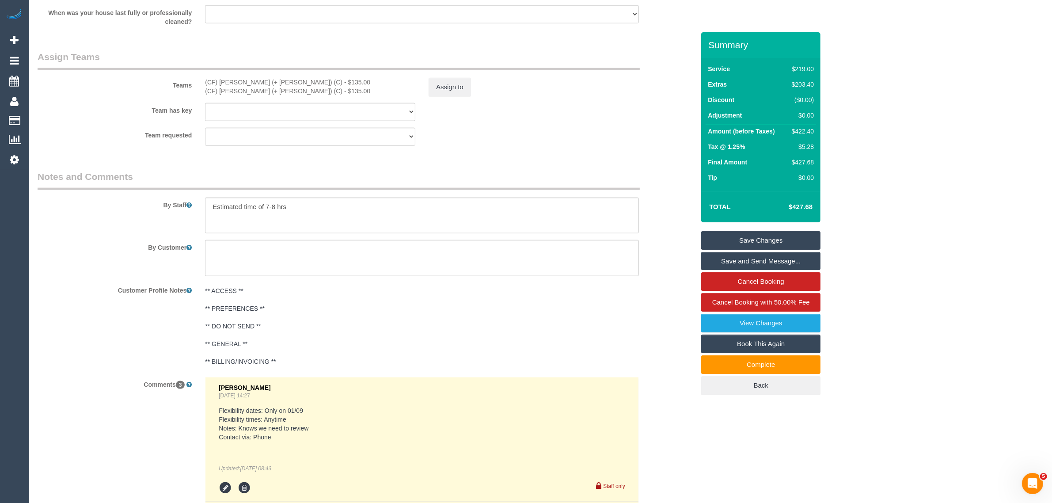
scroll to position [1326, 0]
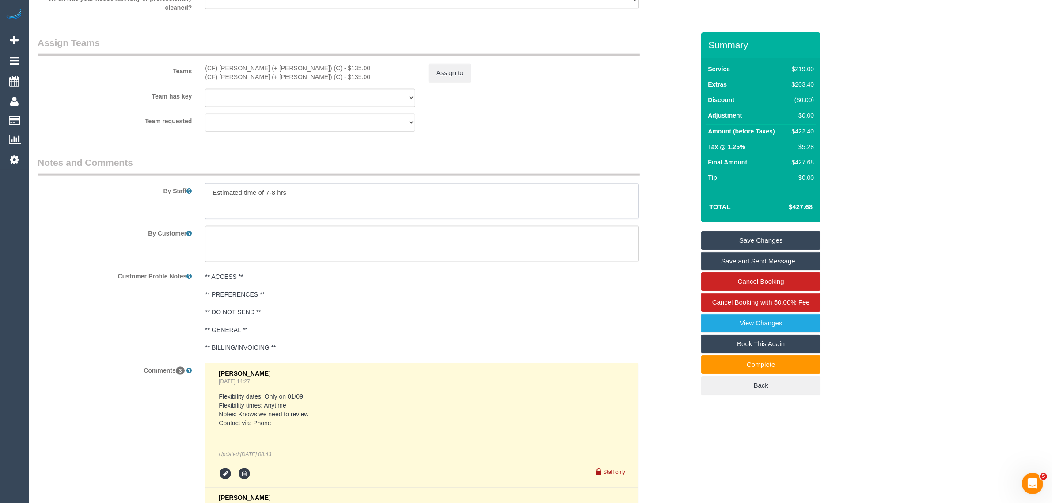
drag, startPoint x: 474, startPoint y: 192, endPoint x: 192, endPoint y: 175, distance: 282.4
click at [192, 175] on div "By Staff" at bounding box center [366, 188] width 670 height 64
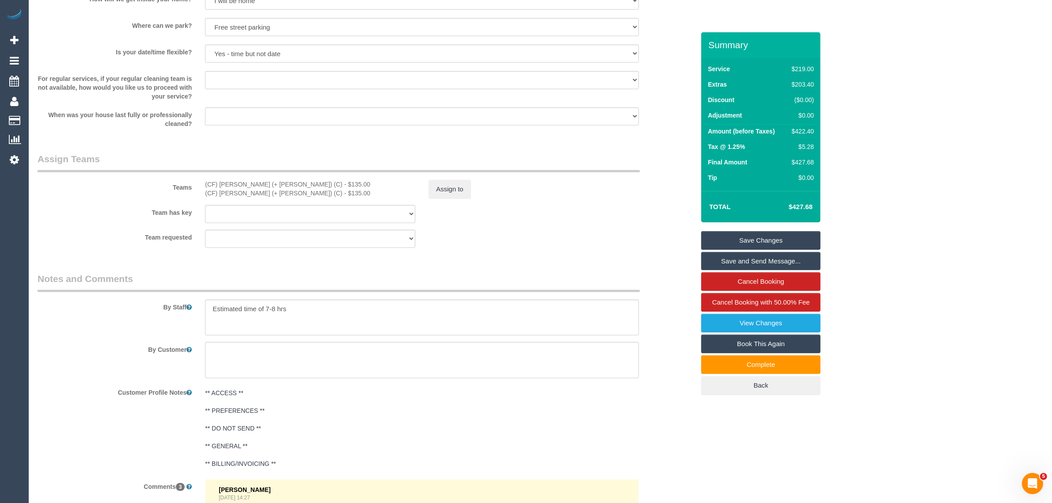
scroll to position [946, 0]
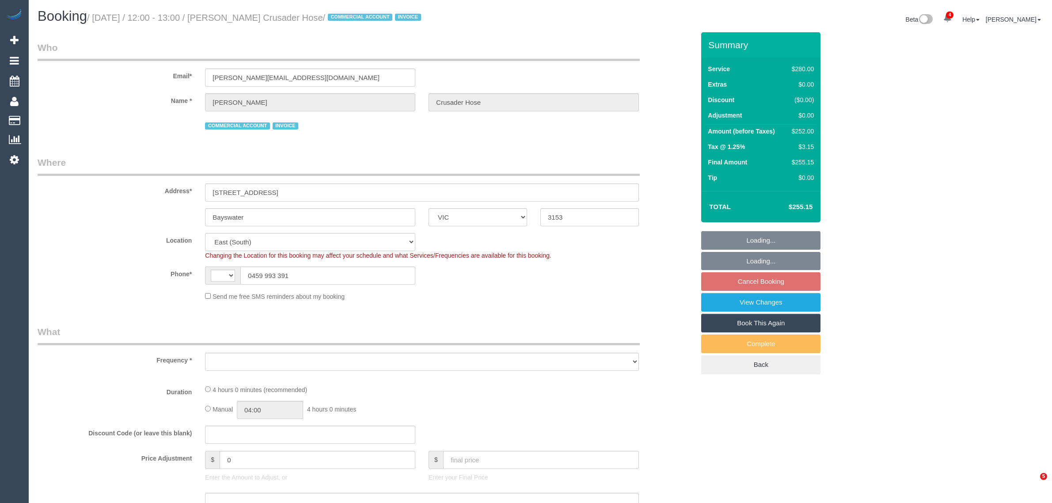
select select "VIC"
select select "string:AU"
select select "object:748"
select select "number:28"
select select "number:14"
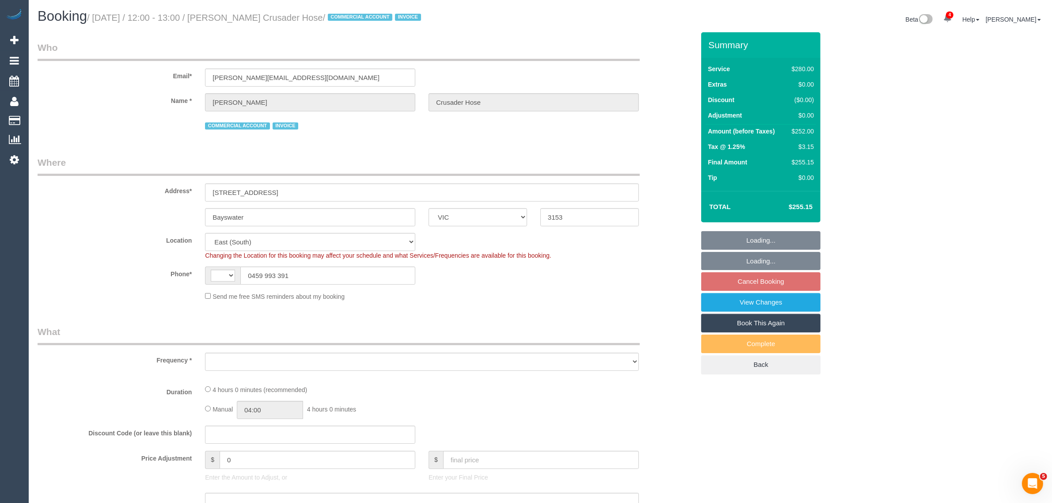
select select "number:19"
select select "number:36"
select select "number:35"
select select "object:917"
select select "240"
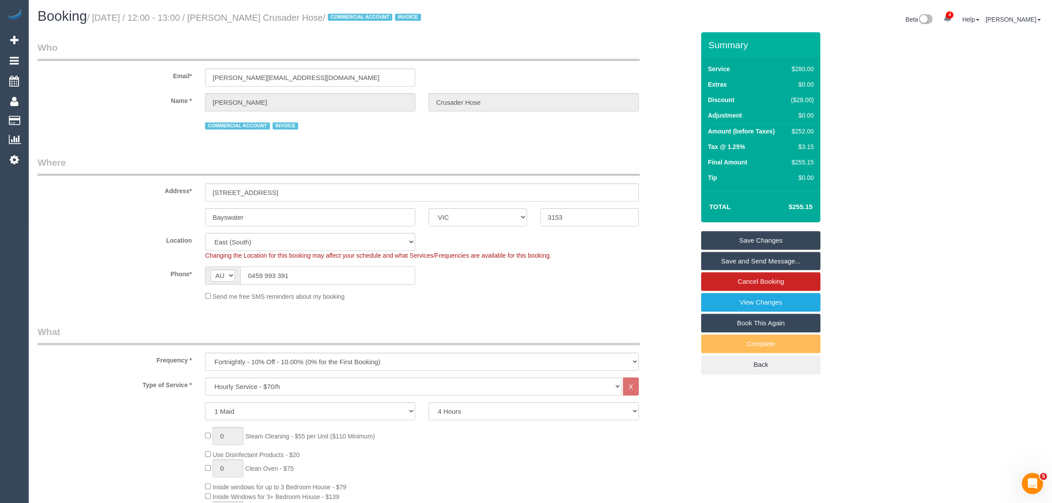
click at [339, 270] on input "0459 993 391" at bounding box center [327, 275] width 175 height 18
click at [341, 270] on input "0459 993 391" at bounding box center [327, 275] width 175 height 18
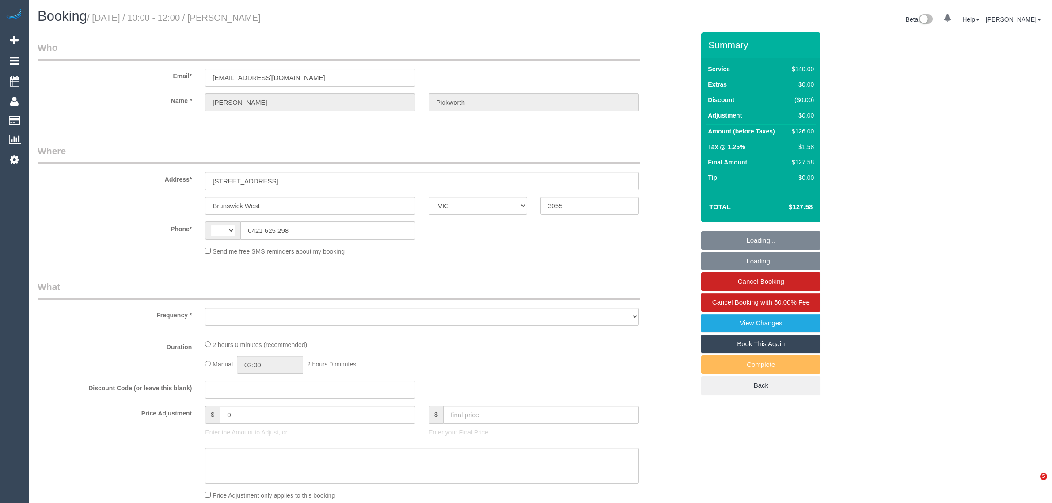
select select "VIC"
select select "string:AU"
select select "object:568"
select select "string:stripe-pm_1QpjFZ2GScqysDRV6vRI3L5Q"
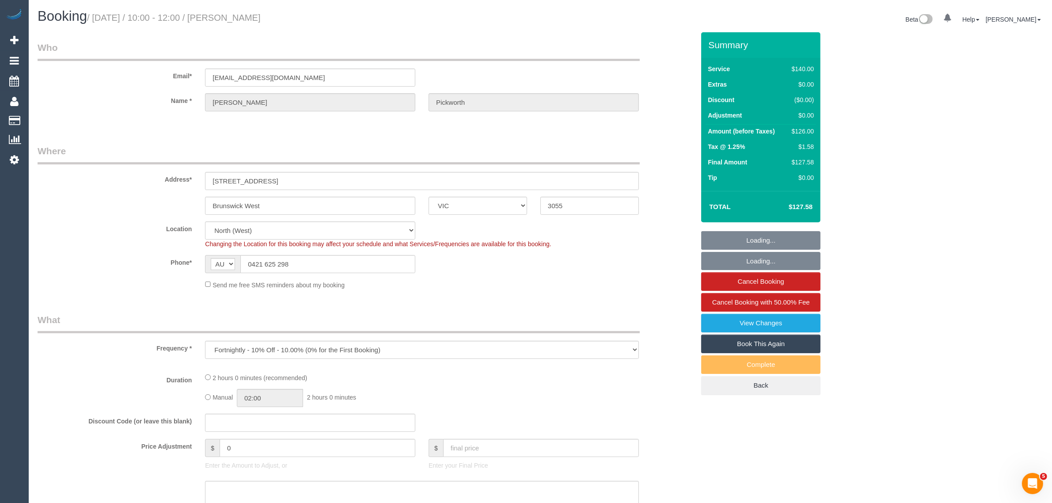
select select "object:885"
select select "number:28"
select select "number:14"
select select "number:19"
select select "number:24"
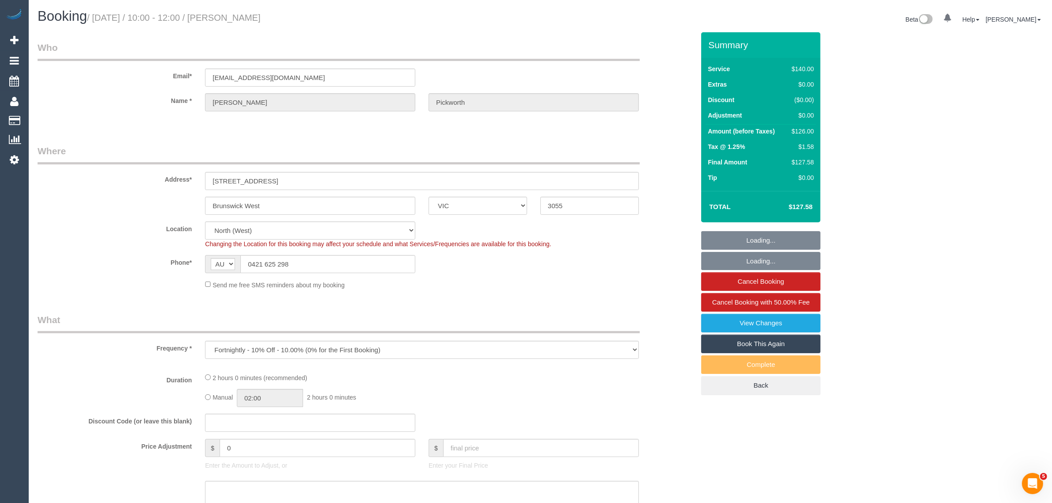
select select "number:33"
select select "number:13"
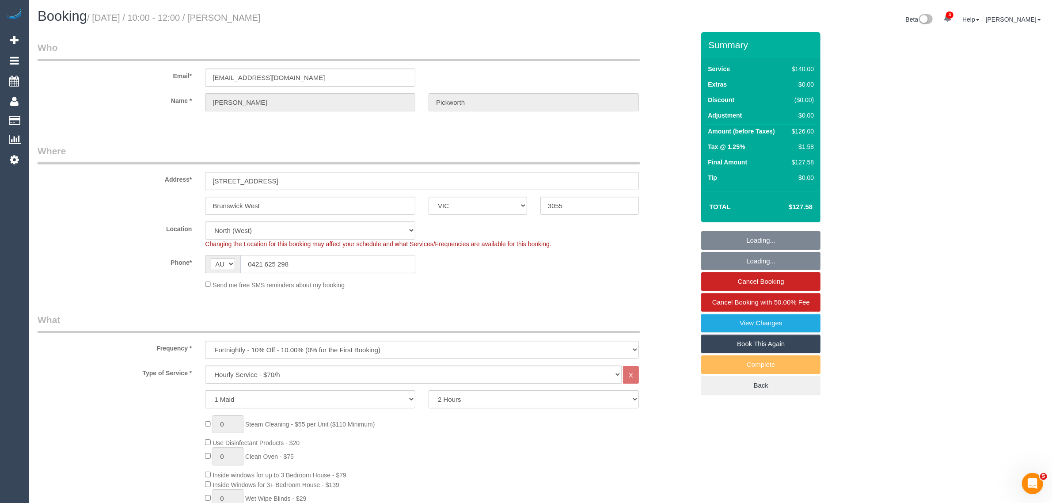
click at [336, 265] on input "0421 625 298" at bounding box center [327, 264] width 175 height 18
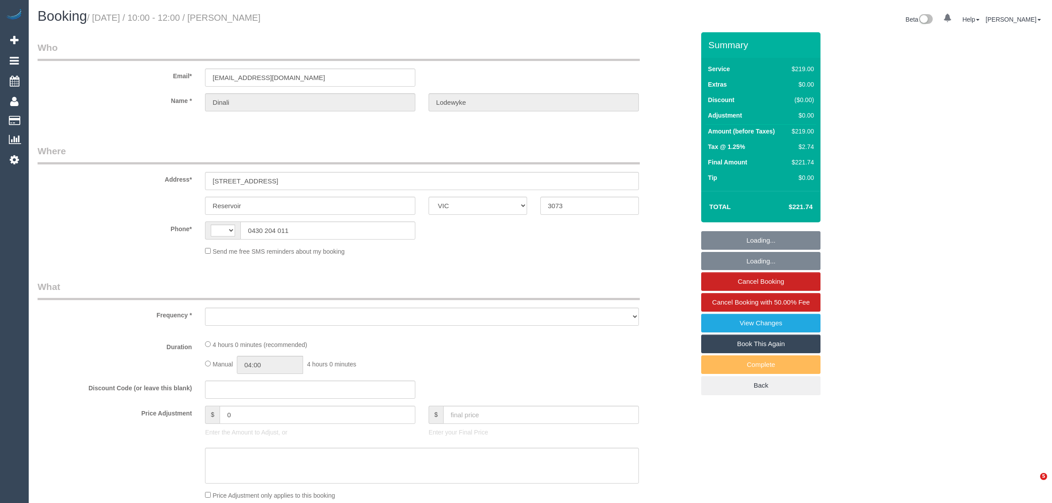
select select "VIC"
select select "string:stripe-pm_1S0Iqy2GScqysDRVwkf2Bs5T"
select select "number:27"
select select "number:14"
select select "number:19"
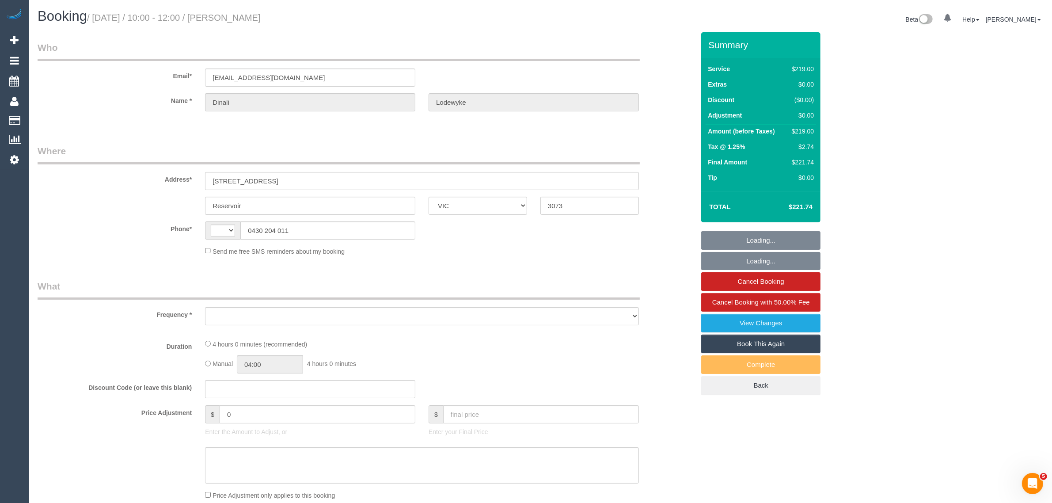
select select "number:22"
select select "number:13"
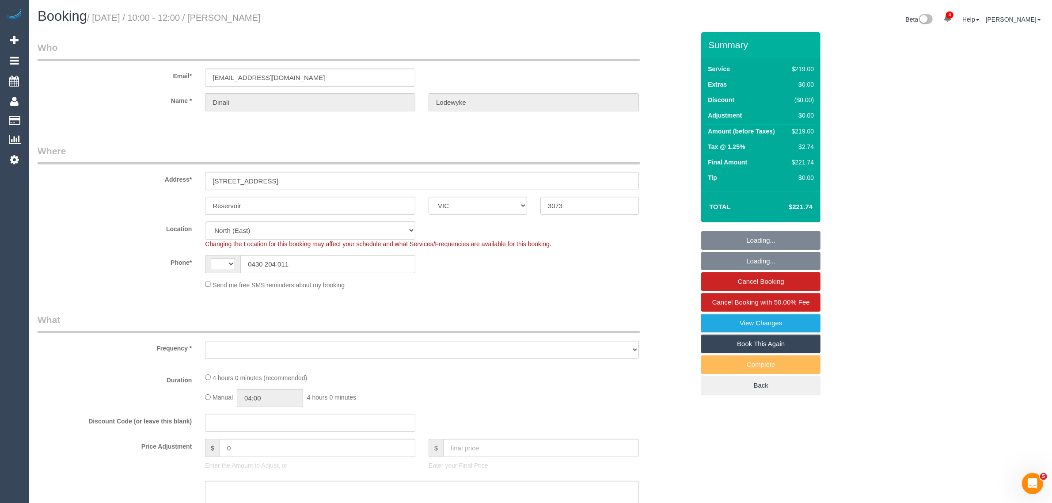
select select "string:AU"
click at [304, 266] on input "0430 204 011" at bounding box center [327, 264] width 175 height 18
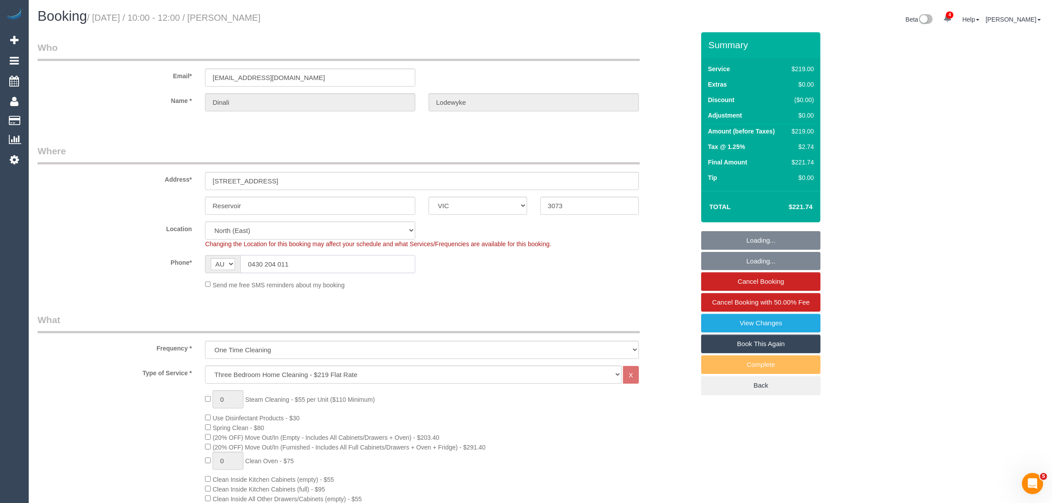
select select "object:1445"
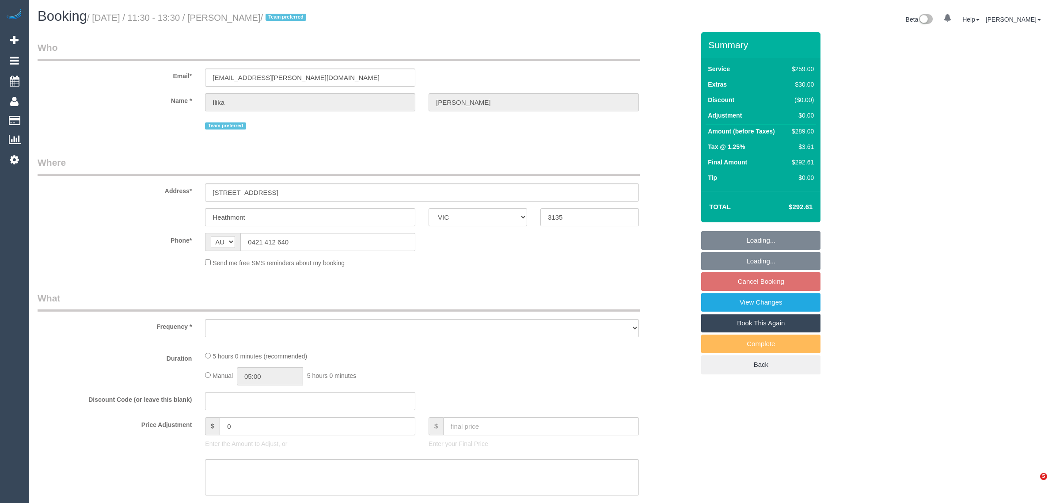
select select "VIC"
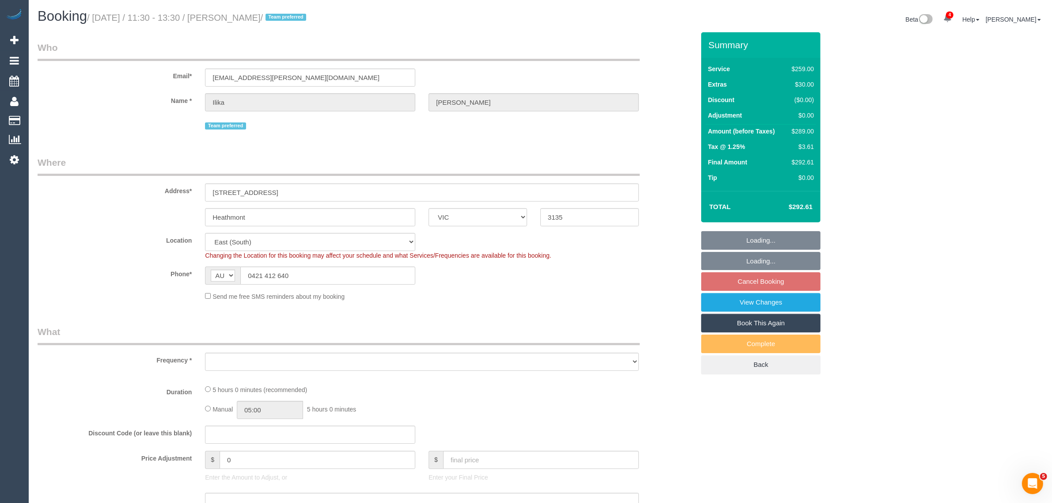
select select "object:742"
select select "number:28"
select select "number:14"
select select "number:19"
select select "string:stripe-pm_1PJ5zJ2GScqysDRVN6QVtdR4"
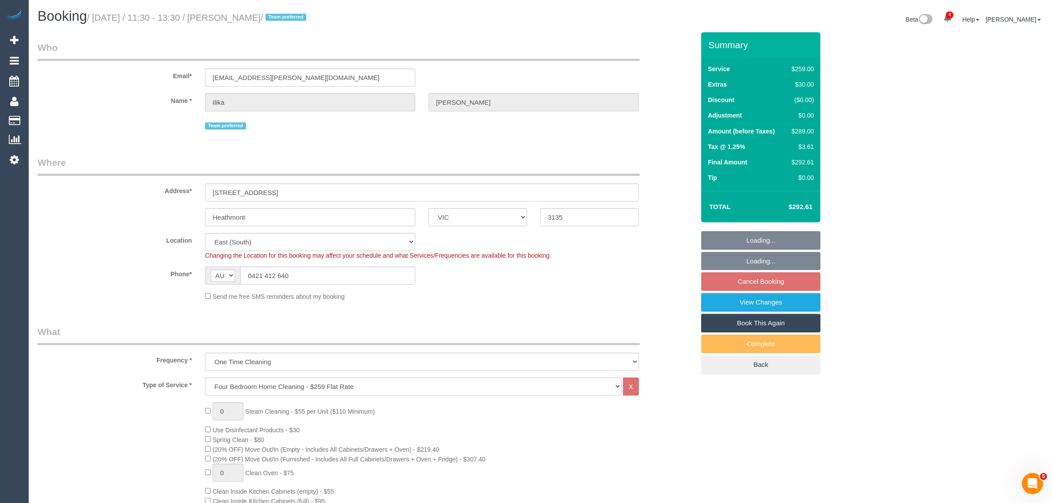
select select "object:843"
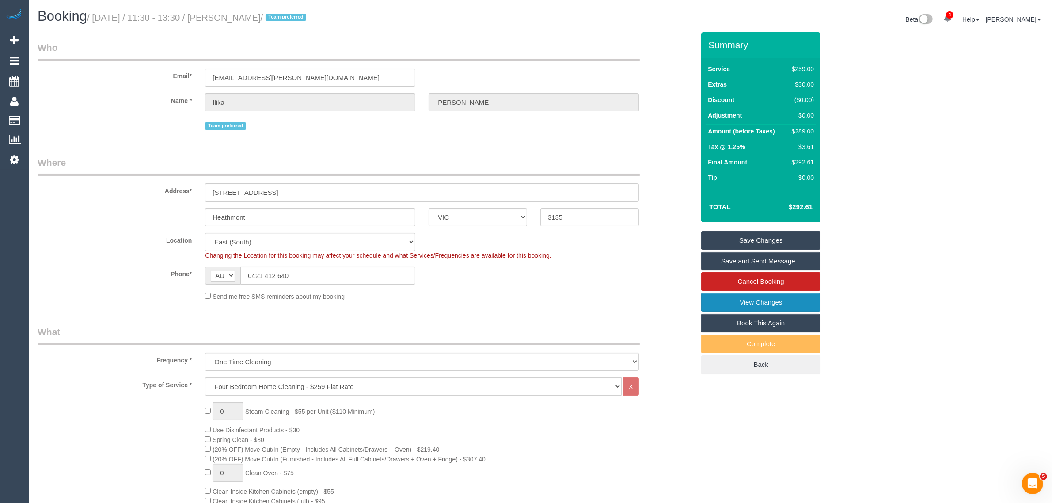
click at [748, 302] on link "View Changes" at bounding box center [760, 302] width 119 height 19
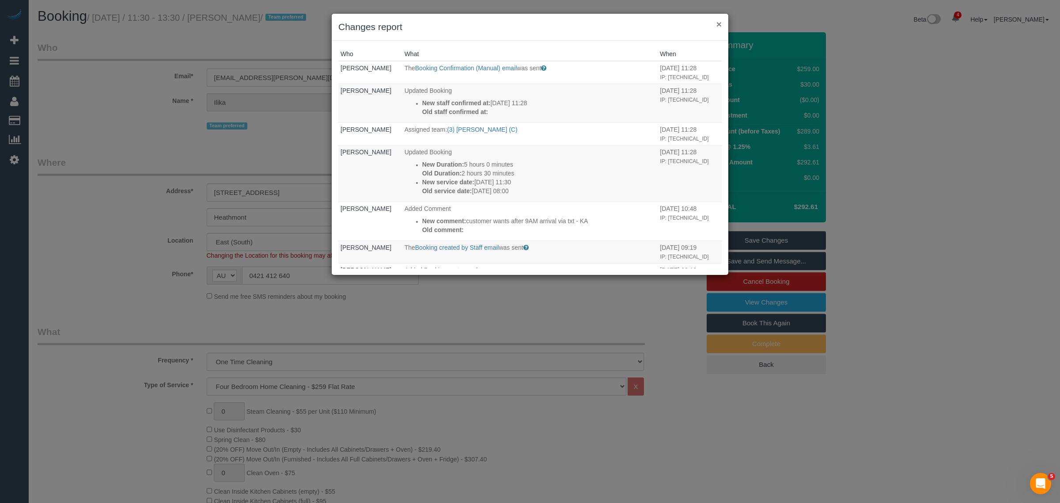
click at [720, 24] on button "×" at bounding box center [719, 23] width 5 height 9
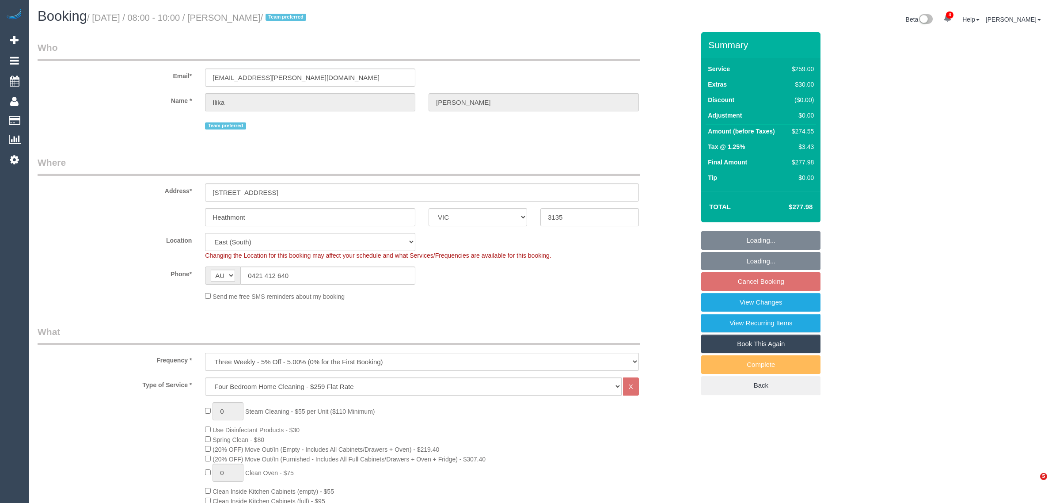
select select "VIC"
select select "number:28"
select select "number:14"
select select "number:19"
select select "object:1244"
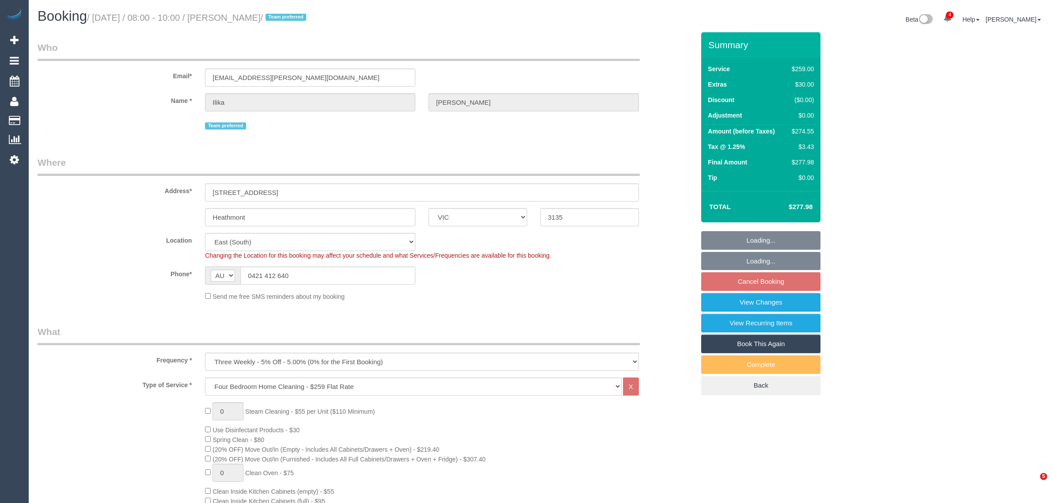
select select "spot2"
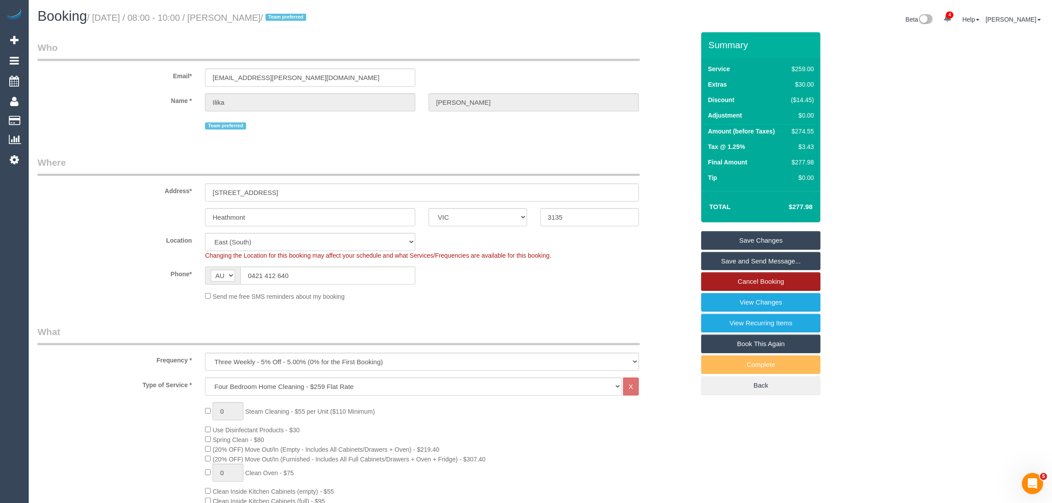
click at [776, 278] on link "Cancel Booking" at bounding box center [760, 281] width 119 height 19
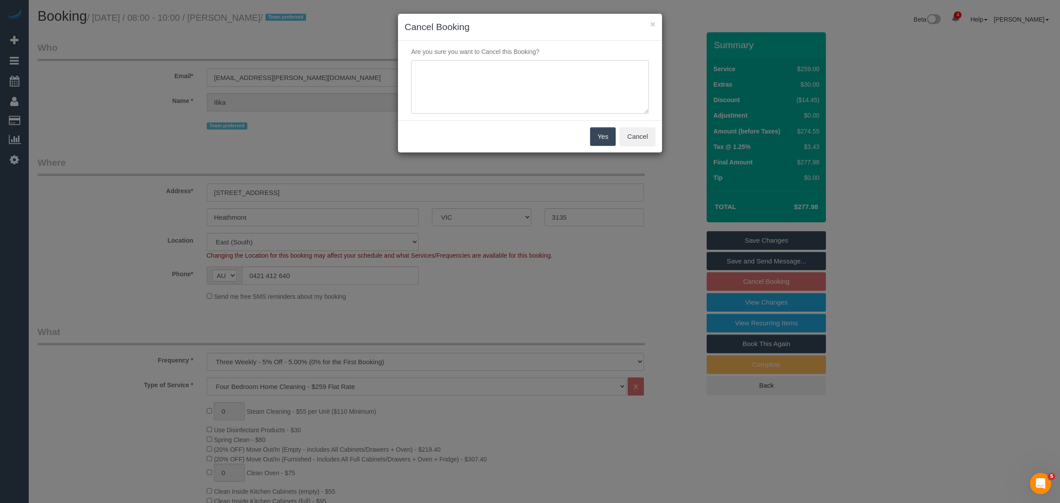
click at [551, 95] on textarea at bounding box center [530, 87] width 238 height 54
type textarea "customer wants to skip via txt - KA"
click at [597, 140] on button "Yes" at bounding box center [603, 136] width 26 height 19
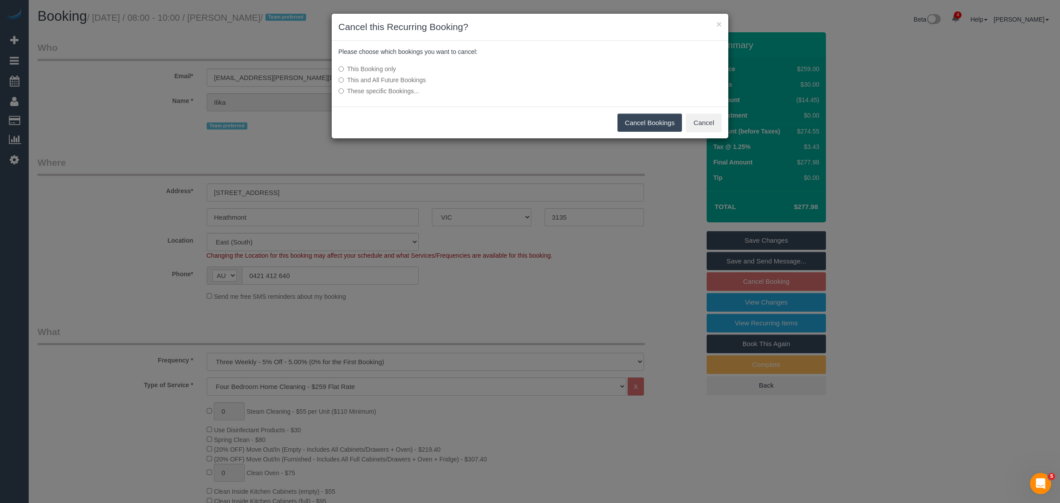
click at [634, 115] on button "Cancel Bookings" at bounding box center [650, 123] width 65 height 19
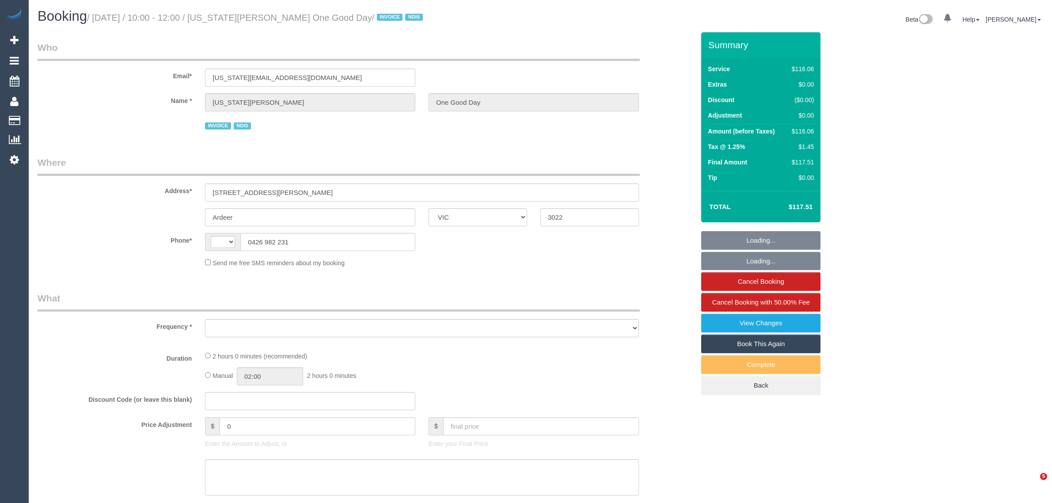
select select "VIC"
select select "string:AU"
select select "object:624"
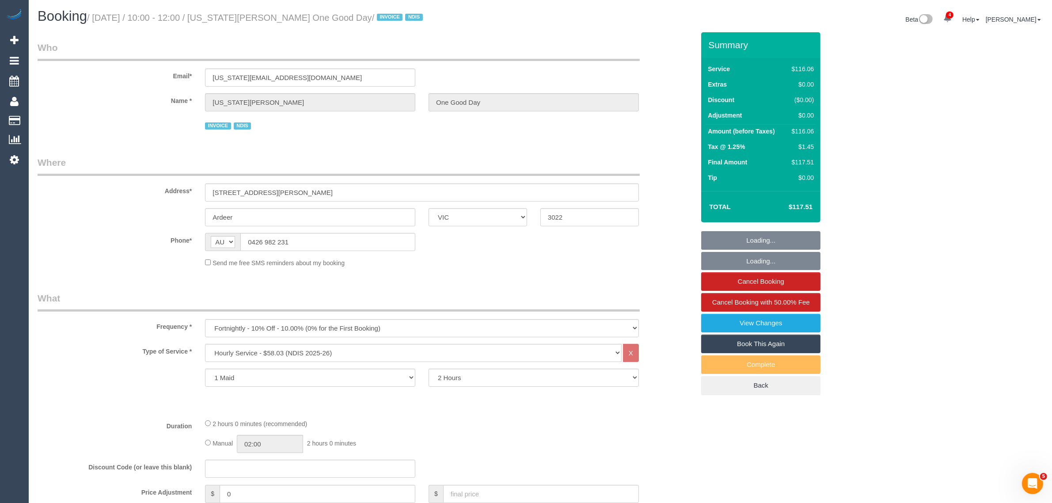
select select "number:30"
select select "number:14"
select select "number:19"
select select "number:23"
select select "number:34"
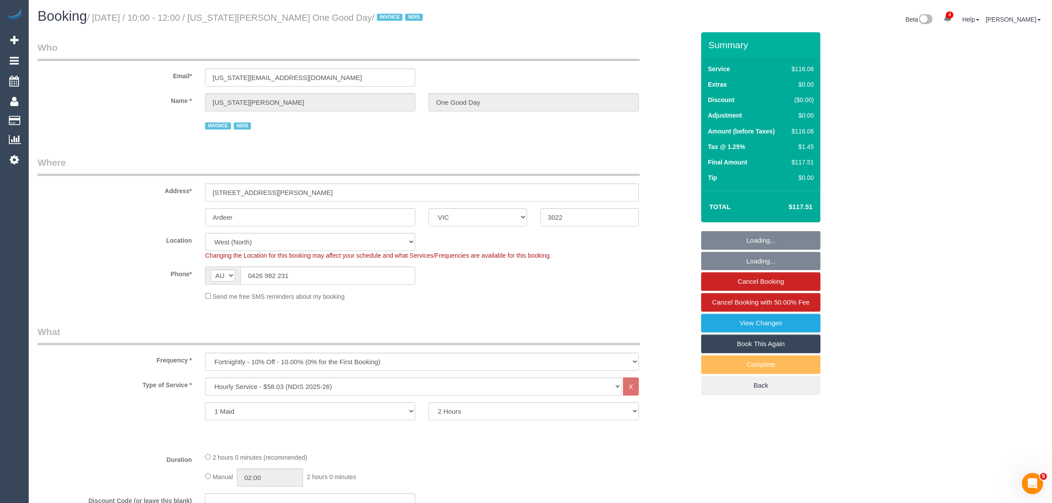
select select "object:1334"
click at [334, 266] on input "0426 982 231" at bounding box center [327, 275] width 175 height 18
click at [334, 275] on input "0426 982 231" at bounding box center [327, 275] width 175 height 18
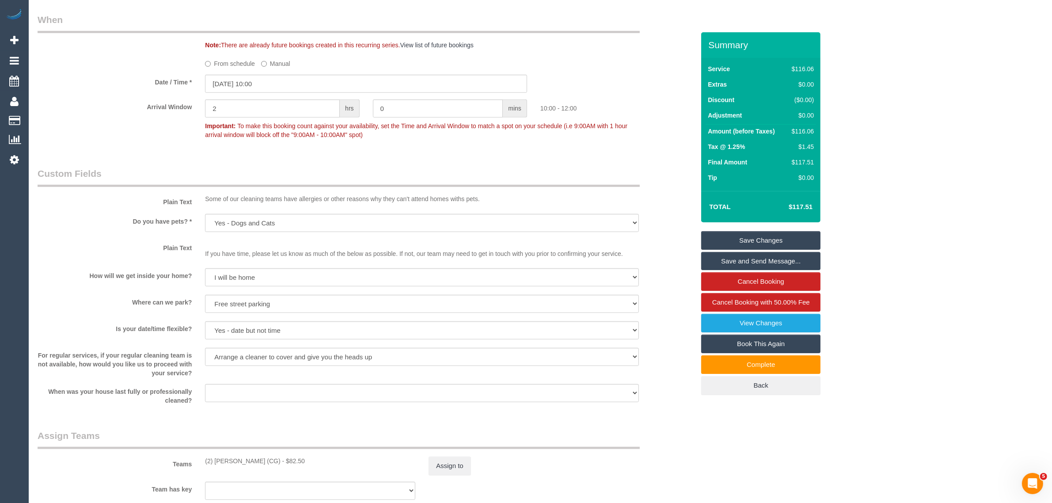
scroll to position [672, 0]
drag, startPoint x: 223, startPoint y: 165, endPoint x: 258, endPoint y: 173, distance: 35.5
click at [223, 165] on div "Who Email* georgia.gillies44@outlook.com Name * Georgia Gillies One Good Day IN…" at bounding box center [366, 136] width 670 height 1553
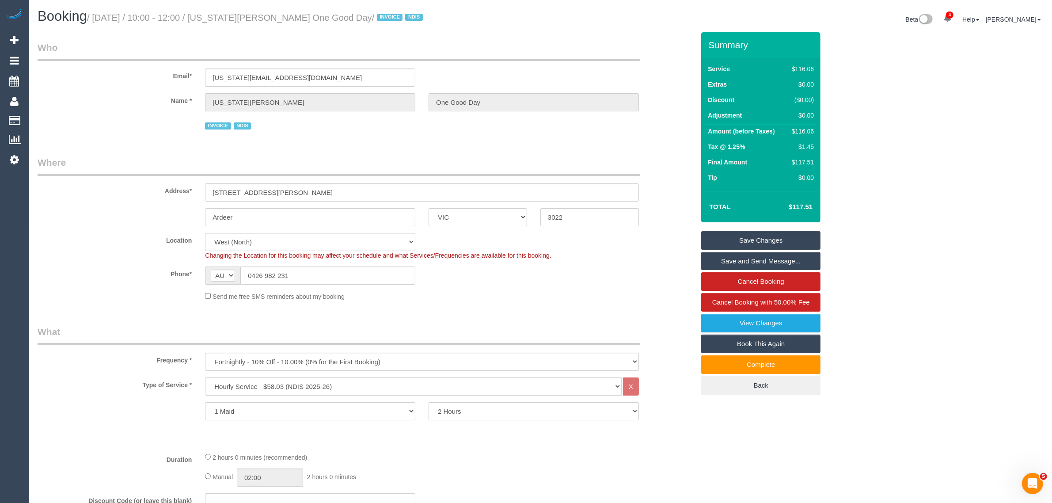
click at [249, 16] on small "/ September 01, 2025 / 10:00 - 12:00 / Georgia Gillies One Good Day / INVOICE N…" at bounding box center [256, 18] width 338 height 10
copy small "Georgia"
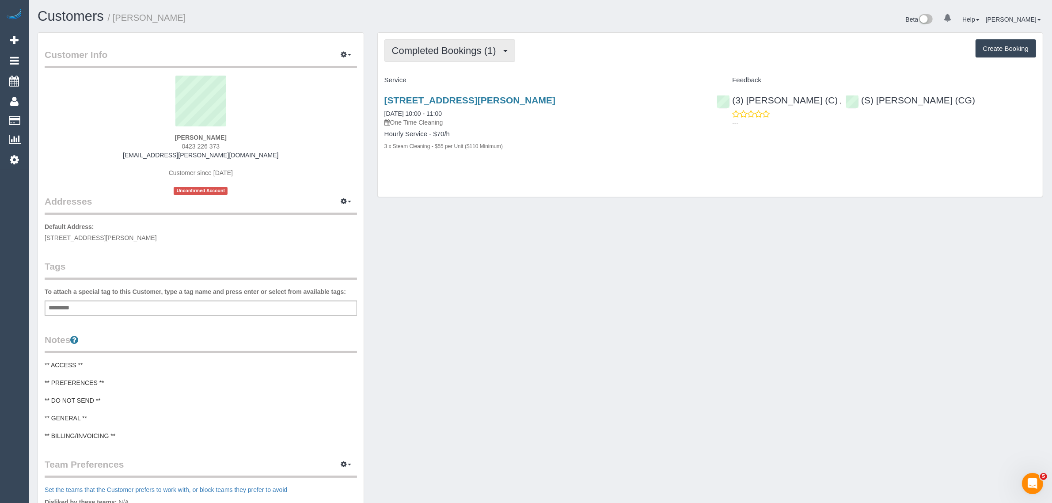
click at [440, 46] on span "Completed Bookings (1)" at bounding box center [446, 50] width 109 height 11
drag, startPoint x: 447, startPoint y: 80, endPoint x: 479, endPoint y: 84, distance: 32.1
click at [447, 80] on link "Upcoming Bookings (1)" at bounding box center [431, 82] width 92 height 11
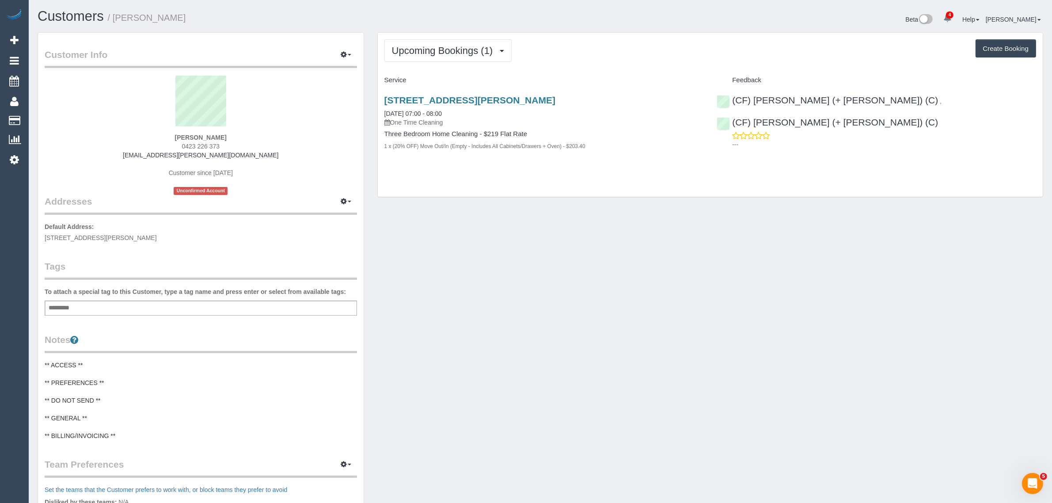
drag, startPoint x: 567, startPoint y: 94, endPoint x: 383, endPoint y: 94, distance: 184.3
click at [383, 94] on div "[STREET_ADDRESS][PERSON_NAME] [DATE] 07:00 - 08:00 One Time Cleaning Three Bedr…" at bounding box center [544, 127] width 333 height 80
copy link "[STREET_ADDRESS][PERSON_NAME]"
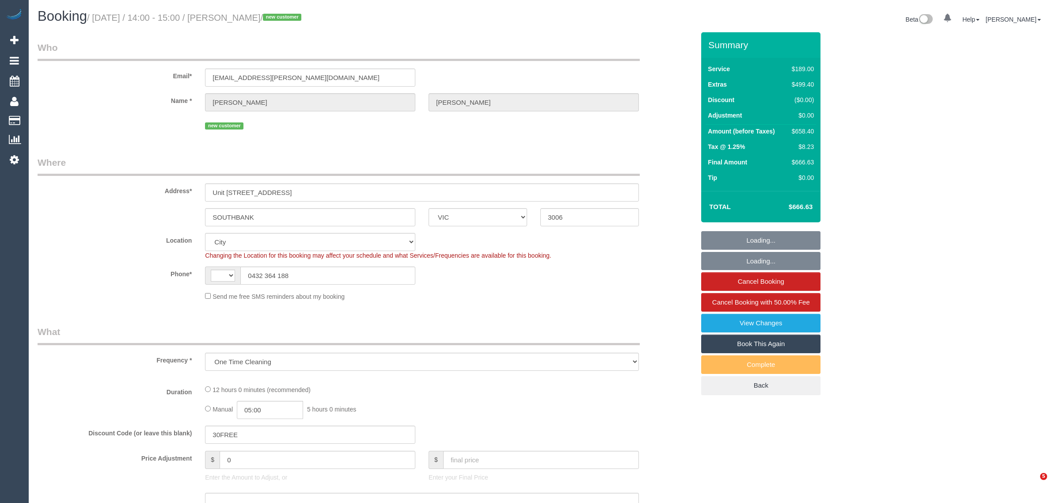
select select "VIC"
select select "object:346"
select select "string:AU"
select select "number:28"
select select "number:14"
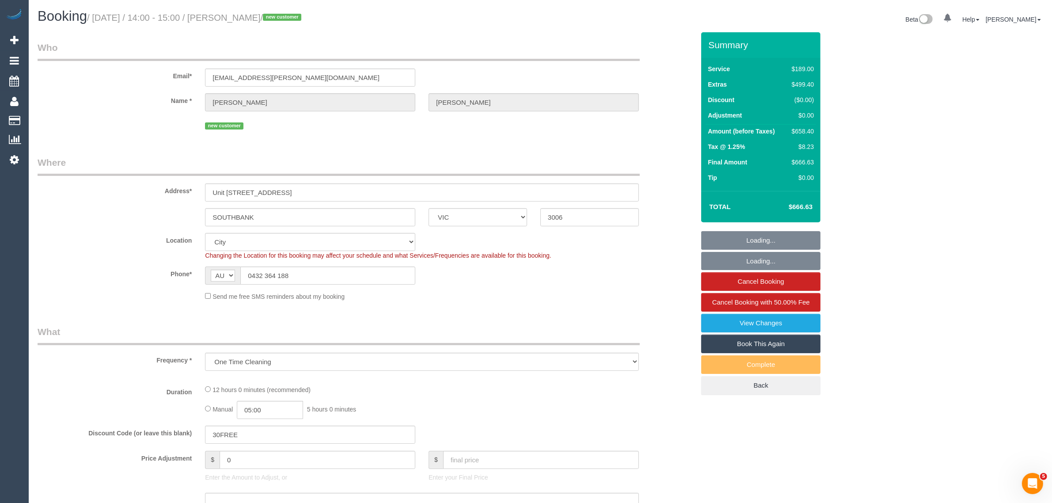
select select "number:18"
select select "number:24"
select select "number:26"
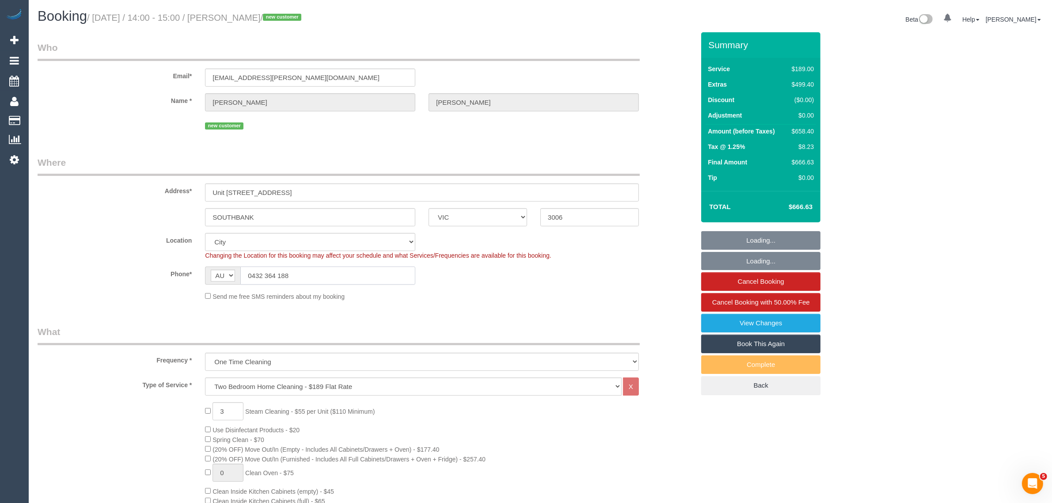
click at [304, 270] on input "0432 364 188" at bounding box center [327, 275] width 175 height 18
select select "string:stripe-pm_1RtS0d2GScqysDRVnZFQk5O5"
click at [344, 273] on input "0432 364 188" at bounding box center [327, 275] width 175 height 18
click at [344, 272] on input "0432 364 188" at bounding box center [327, 275] width 175 height 18
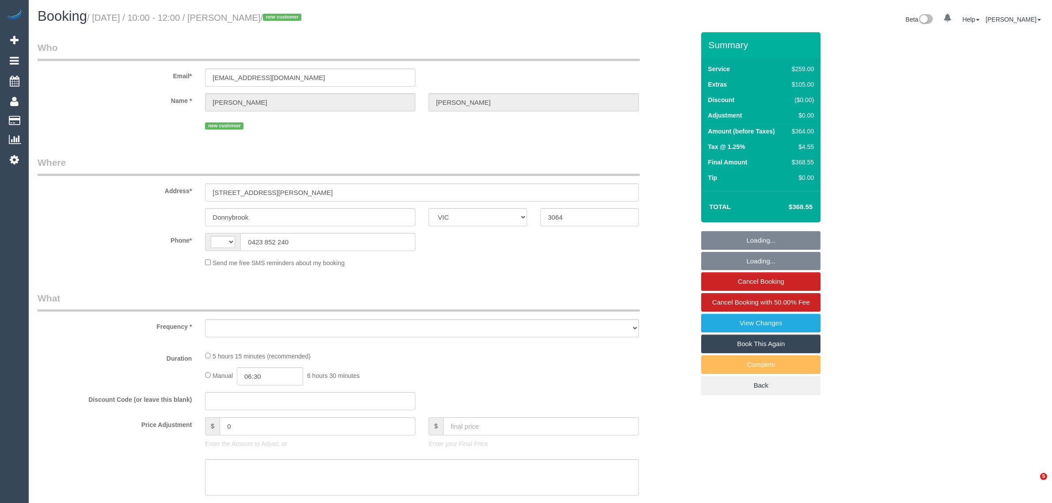
select select "VIC"
select select "string:stripe-pm_1Rzqg72GScqysDRVFwM0OWfi"
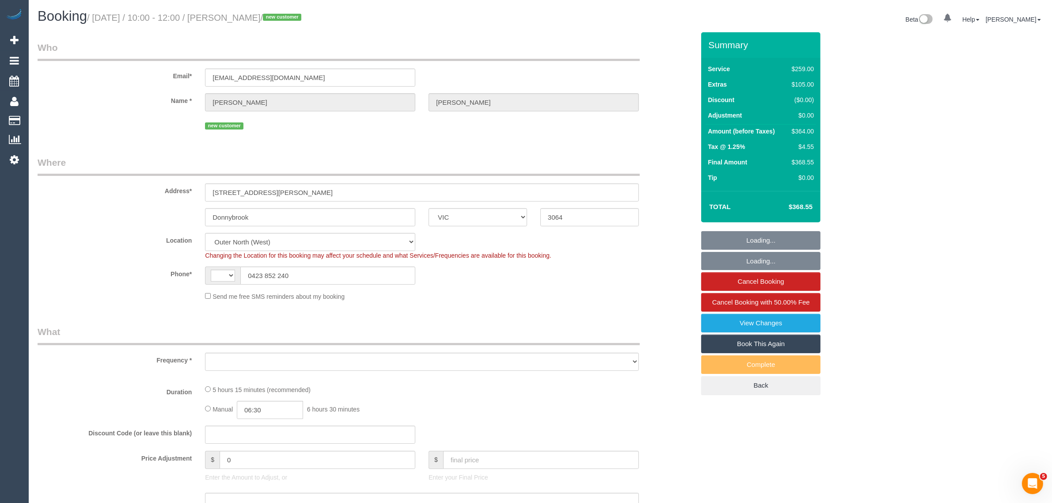
select select "string:AU"
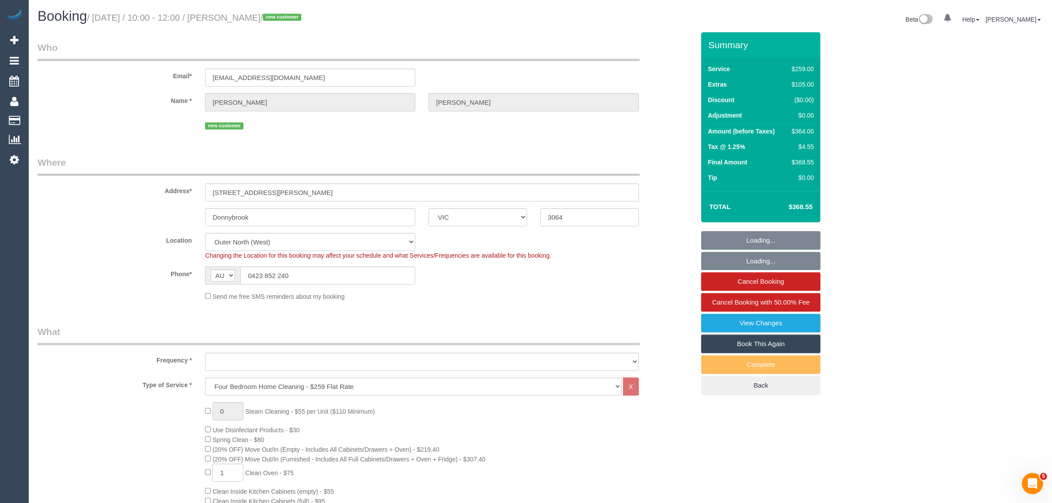
select select "object:639"
select select "number:27"
select select "number:14"
select select "number:19"
select select "number:24"
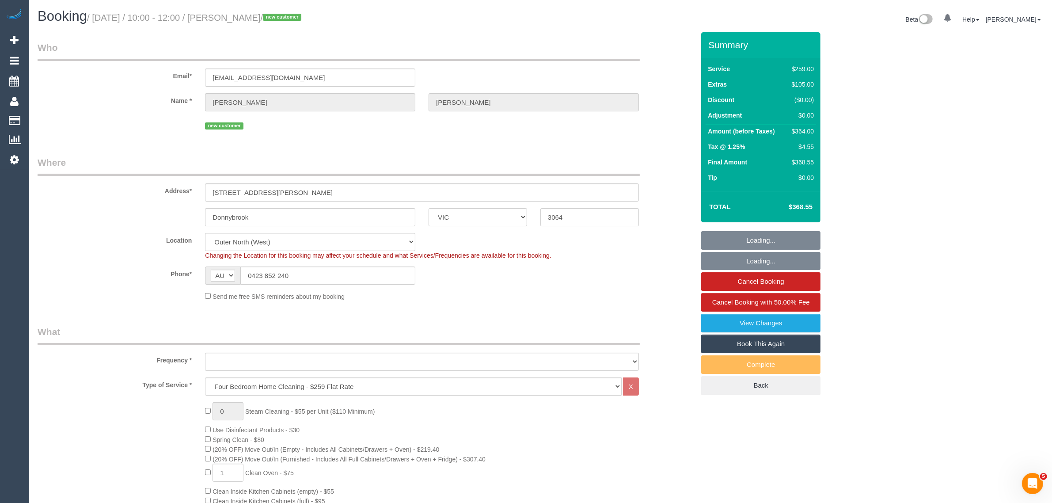
select select "number:35"
select select "number:11"
select select "object:1168"
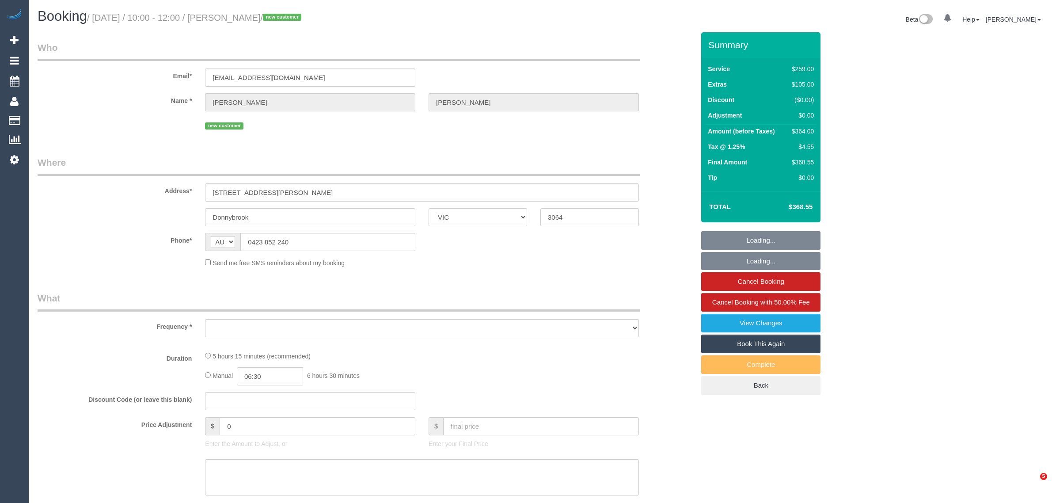
select select "VIC"
select select "object:694"
select select "string:stripe-pm_1Rzqg72GScqysDRVFwM0OWfi"
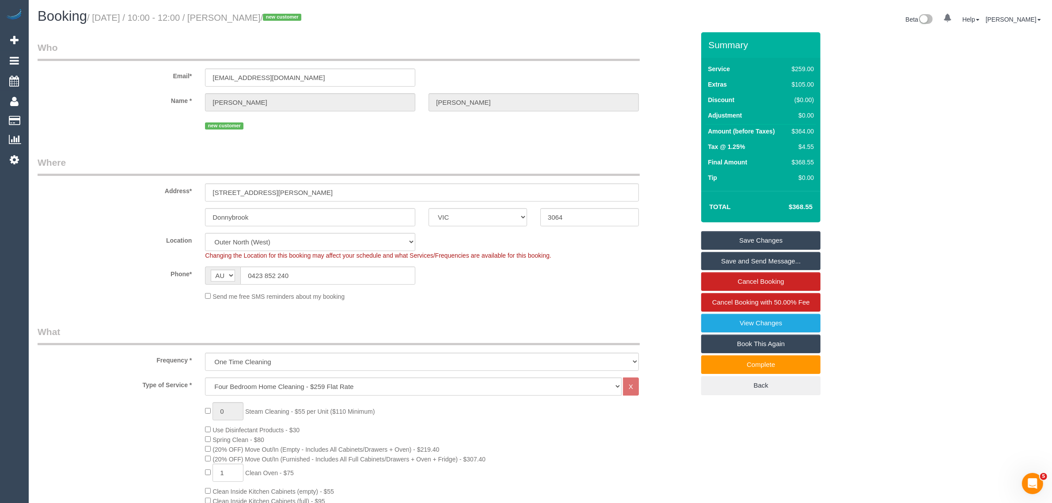
click at [323, 219] on input "Donnybrook" at bounding box center [310, 217] width 210 height 18
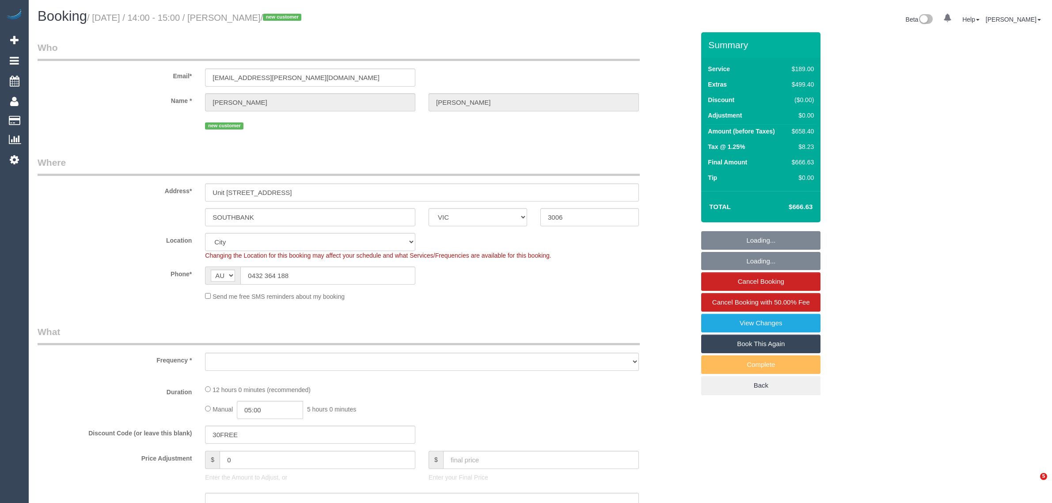
select select "VIC"
select select "string:stripe-pm_1RtS0d2GScqysDRVnZFQk5O5"
select select "number:28"
select select "number:14"
select select "number:18"
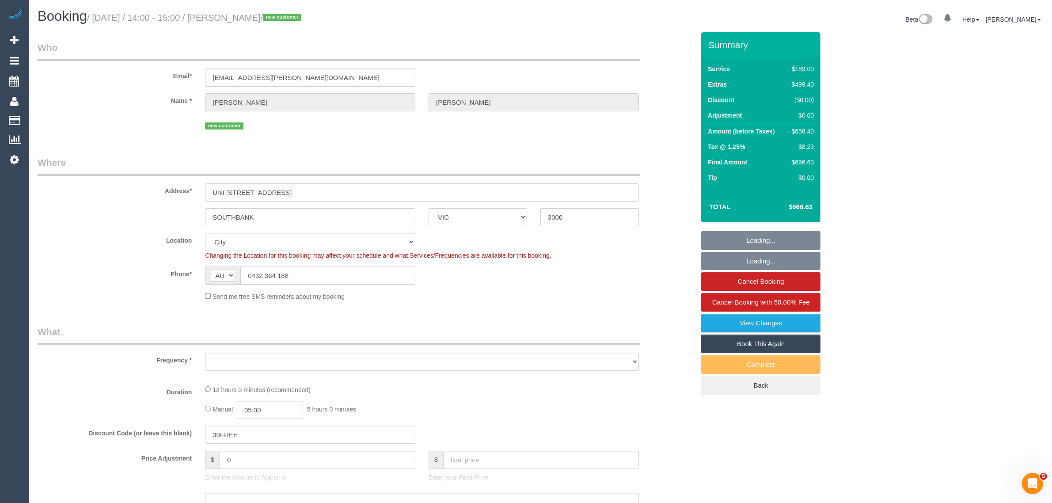
select select "number:24"
select select "number:26"
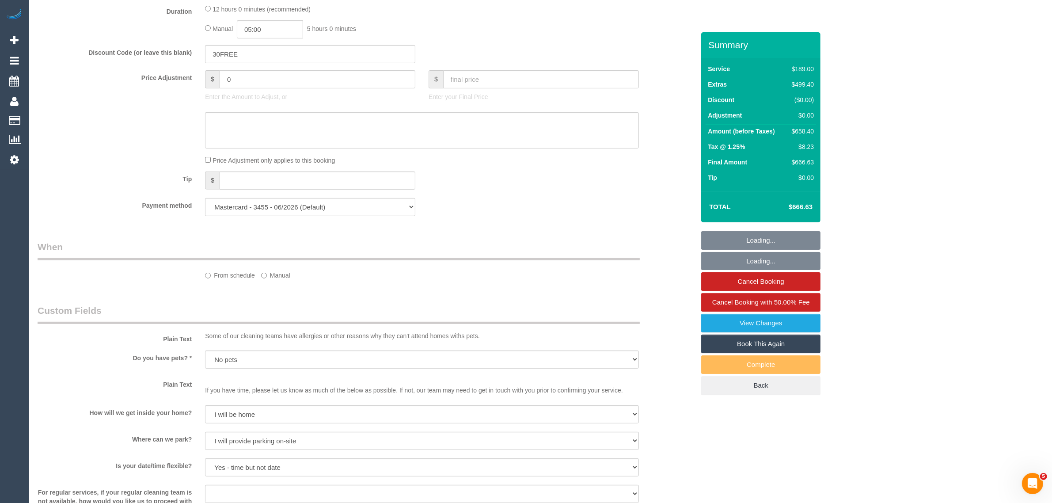
select select "object:1161"
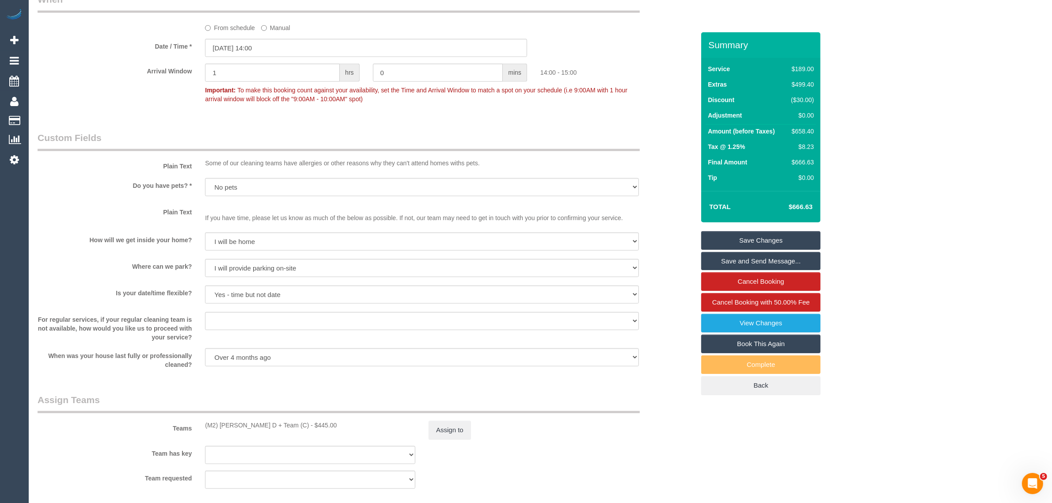
scroll to position [759, 0]
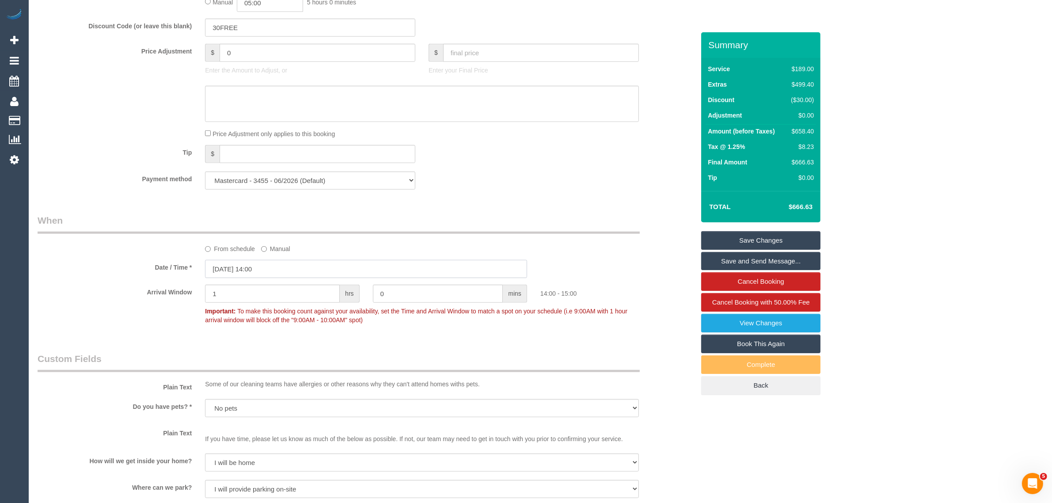
click at [358, 266] on input "01/09/2025 14:00" at bounding box center [366, 269] width 322 height 18
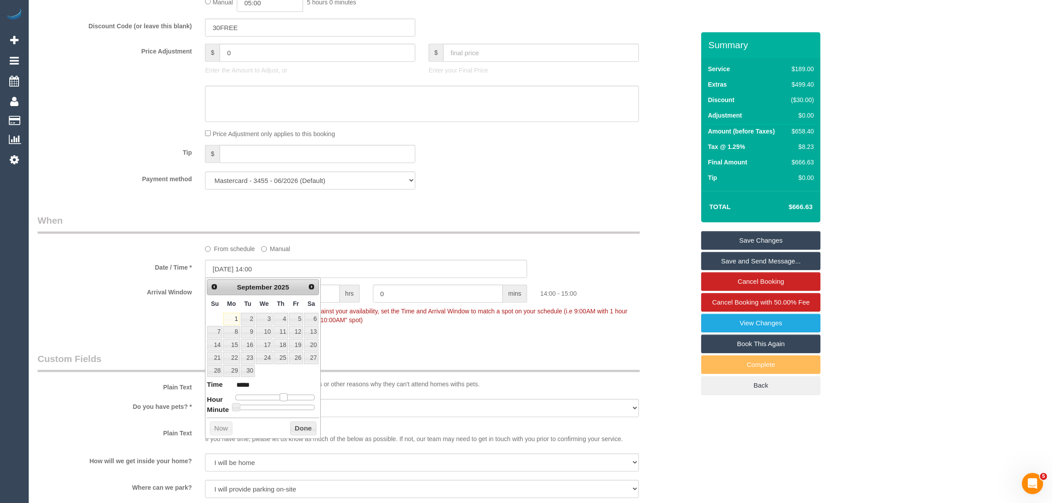
type input "[DATE] 13:00"
type input "*****"
type input "01/09/2025 12:00"
type input "*****"
drag, startPoint x: 282, startPoint y: 396, endPoint x: 277, endPoint y: 398, distance: 5.6
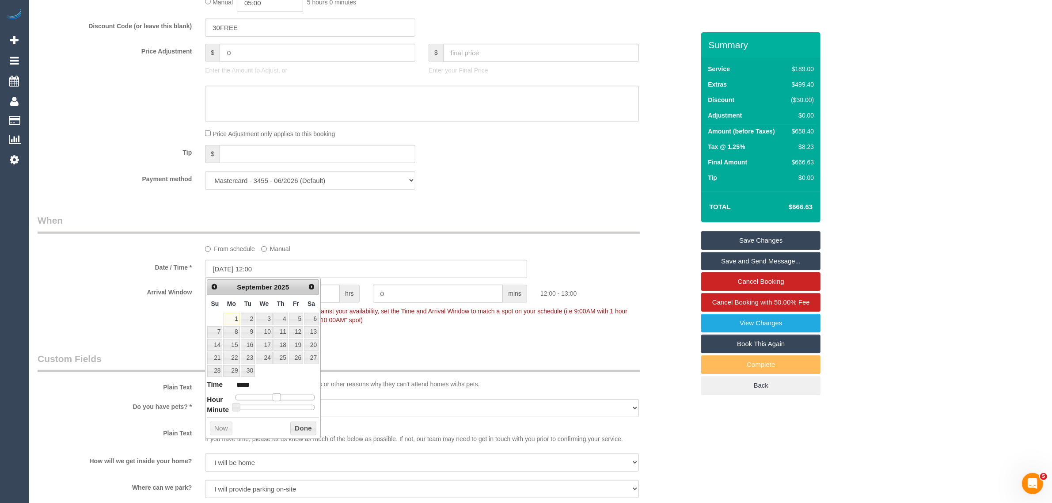
click at [277, 398] on span at bounding box center [277, 397] width 8 height 8
type input "01/09/2025 12:05"
type input "*****"
type input "01/09/2025 12:20"
type input "*****"
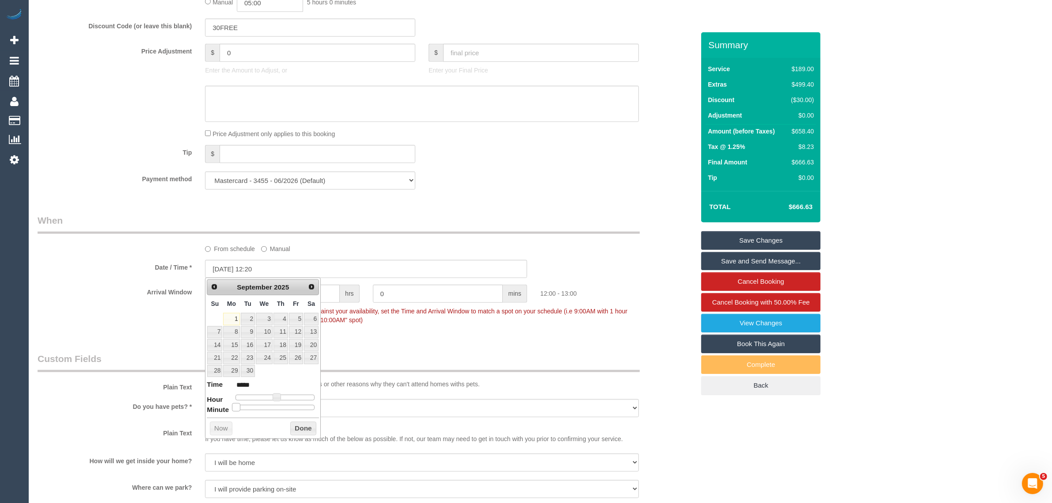
type input "01/09/2025 12:25"
type input "*****"
type input "01/09/2025 12:30"
type input "*****"
type input "01/09/2025 12:35"
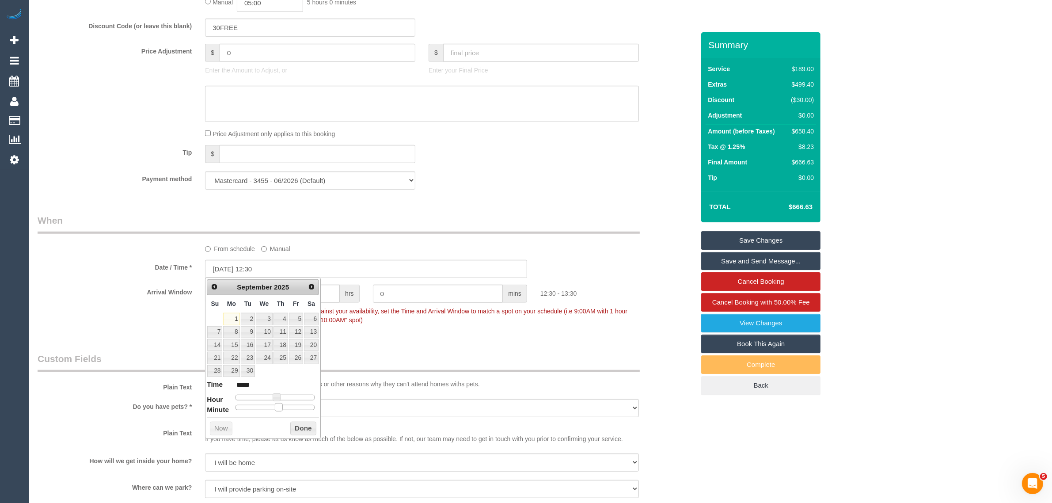
type input "*****"
type input "01/09/2025 12:40"
type input "*****"
type input "01/09/2025 12:45"
type input "*****"
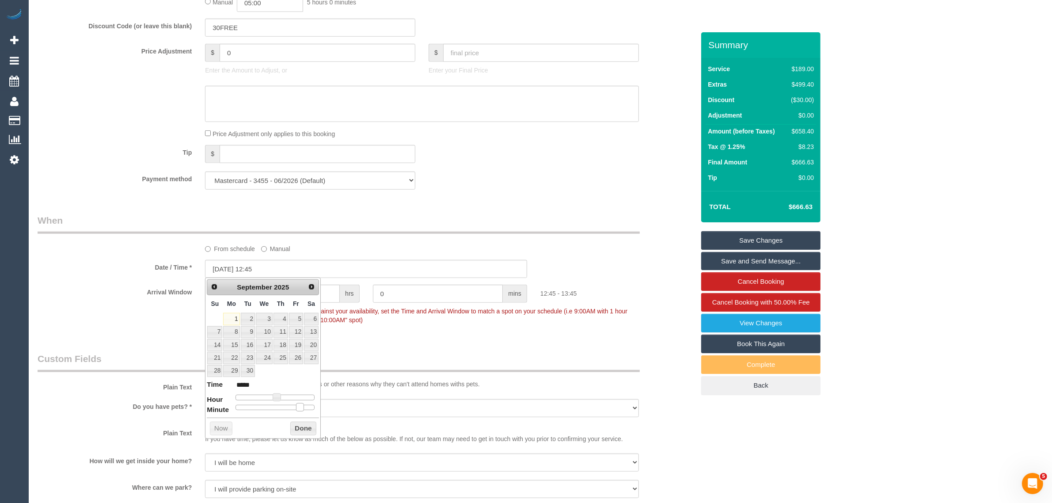
type input "01/09/2025 12:50"
type input "*****"
drag, startPoint x: 236, startPoint y: 409, endPoint x: 306, endPoint y: 406, distance: 69.9
click at [306, 406] on span at bounding box center [307, 407] width 8 height 8
click at [300, 427] on button "Done" at bounding box center [303, 429] width 26 height 14
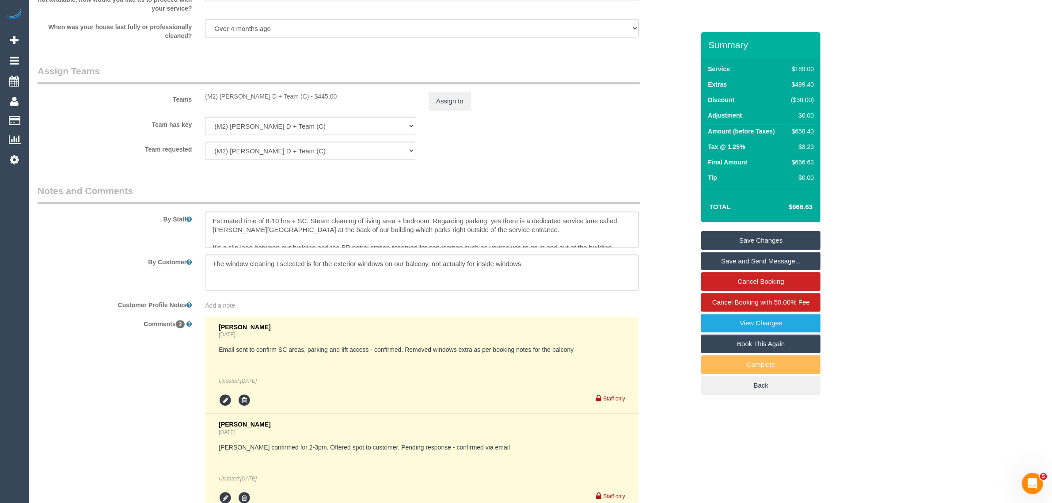
scroll to position [1422, 0]
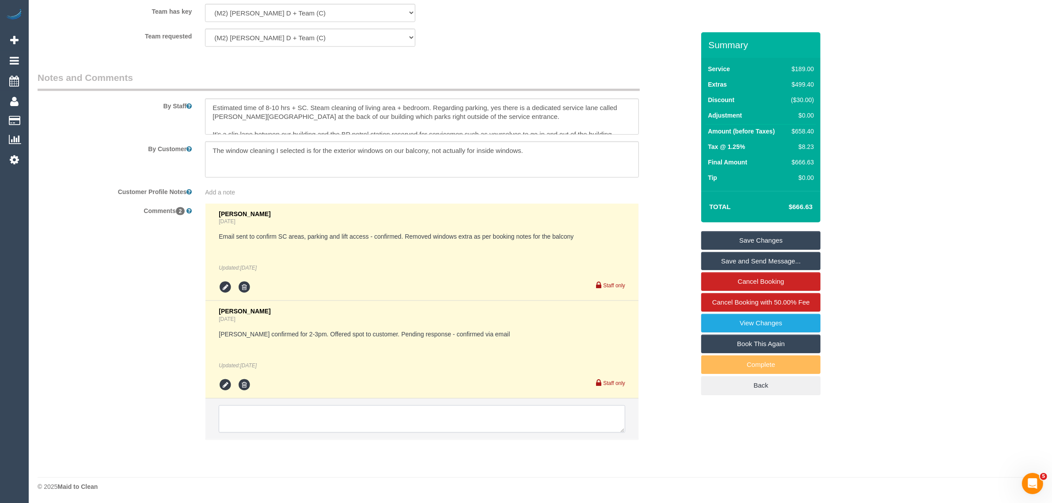
click at [386, 418] on textarea at bounding box center [422, 418] width 407 height 27
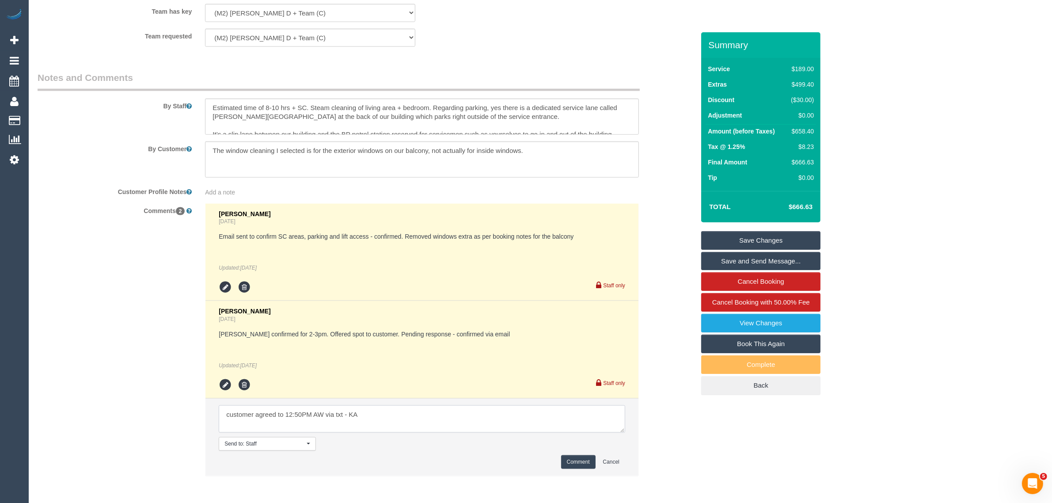
type textarea "customer agreed to 12:50PM AW via txt - KA"
click at [565, 462] on button "Comment" at bounding box center [578, 462] width 34 height 14
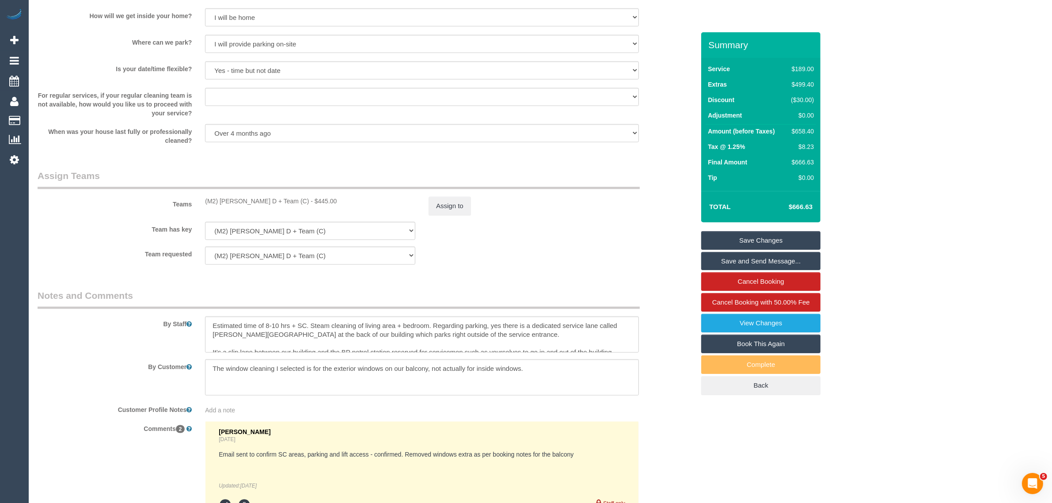
scroll to position [980, 0]
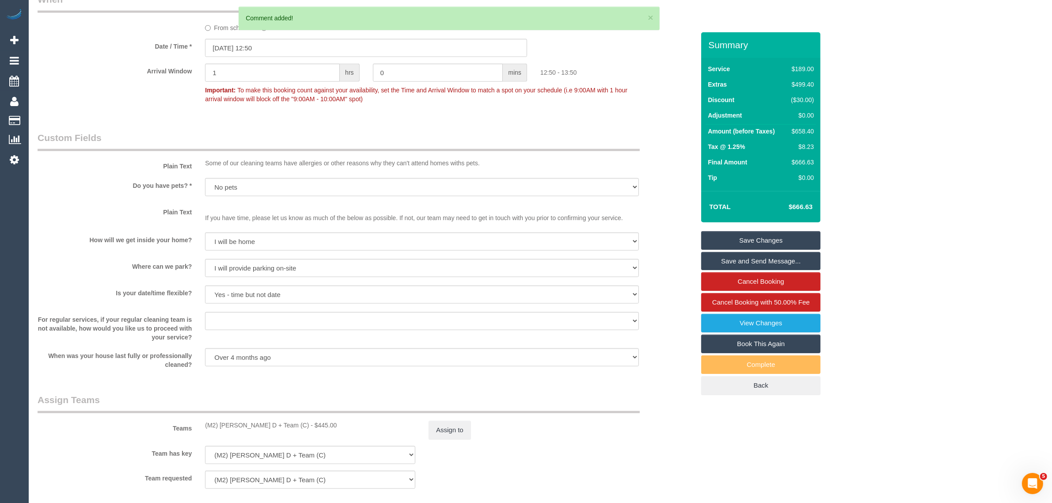
click at [777, 240] on link "Save Changes" at bounding box center [760, 240] width 119 height 19
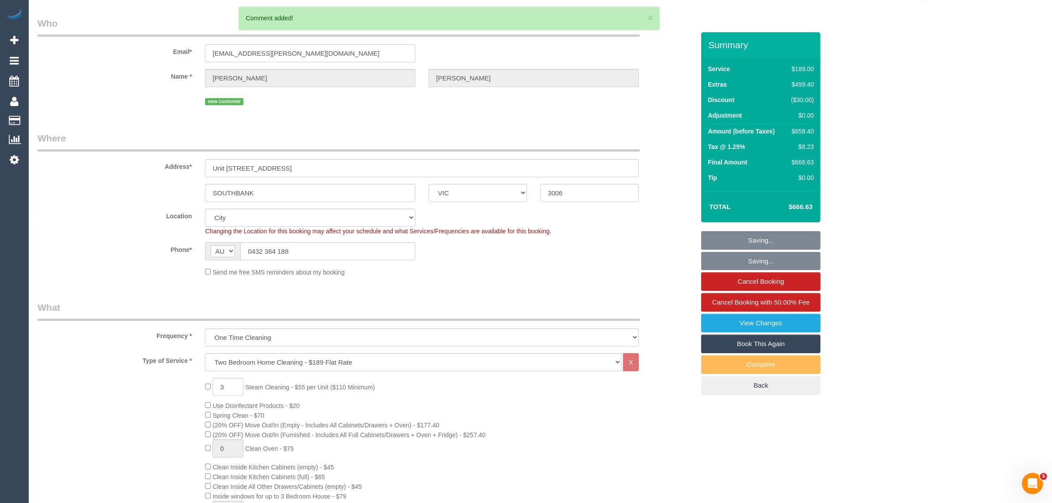
scroll to position [0, 0]
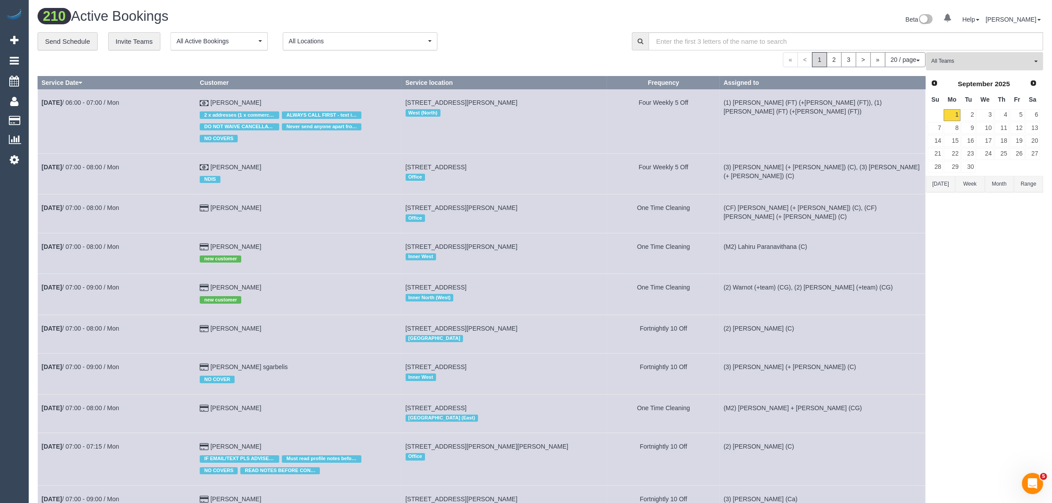
click at [965, 68] on button "All Teams" at bounding box center [984, 61] width 117 height 18
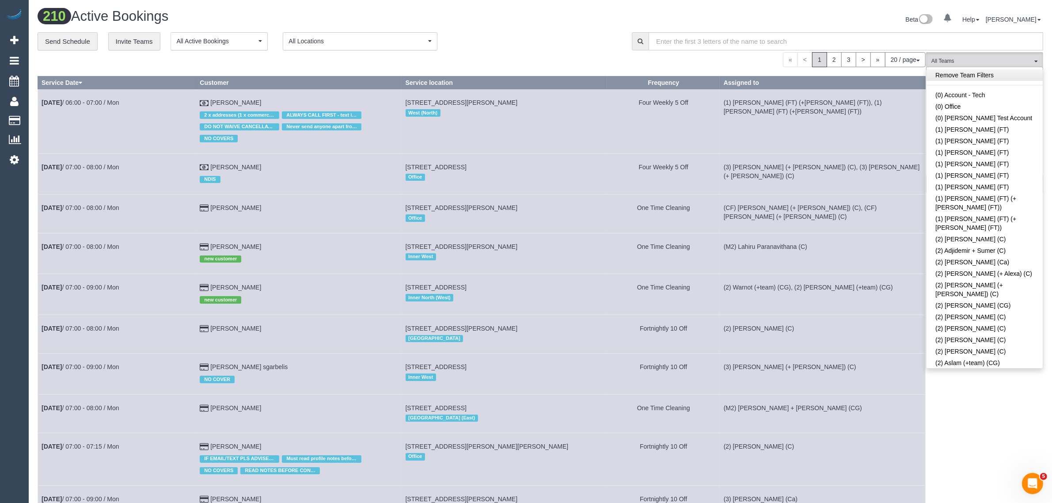
click at [1004, 79] on link "Remove Team Filters" at bounding box center [985, 74] width 116 height 11
click at [962, 213] on link "(1) [PERSON_NAME] (FT) (+[PERSON_NAME] (FT))" at bounding box center [985, 223] width 116 height 20
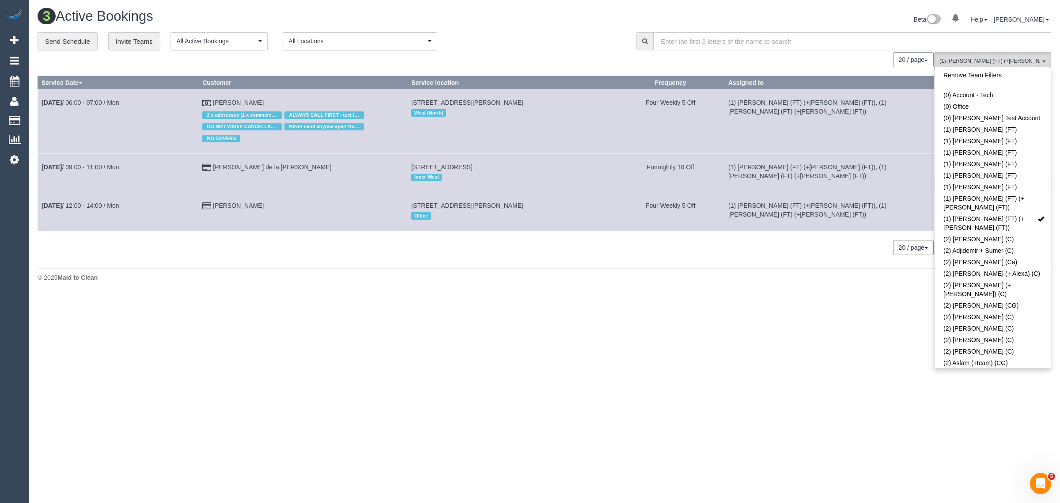
click at [522, 21] on h1 "3 Active Bookings" at bounding box center [288, 16] width 501 height 15
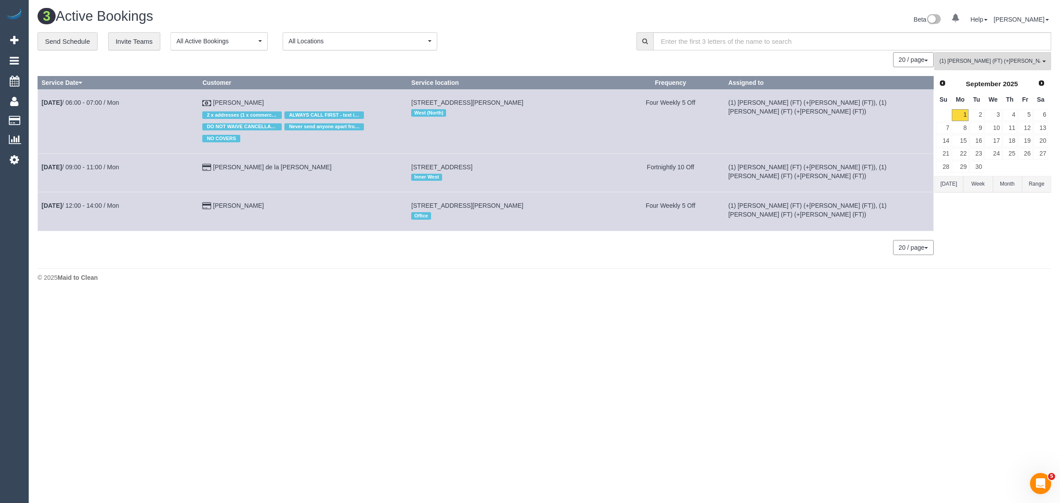
click at [447, 281] on div "© 2025 Maid to Clean" at bounding box center [545, 277] width 1014 height 9
drag, startPoint x: 255, startPoint y: 199, endPoint x: 57, endPoint y: 213, distance: 199.3
click at [41, 211] on tr "Sep 1st / 12:00 - 14:00 / Mon Desiree Mamisao 15 Carmen Street, 1, Newport, VIC…" at bounding box center [486, 211] width 896 height 38
copy tr "Sep 1st / 12:00 - 14:00 / Mon Desiree Mamisao"
click at [961, 68] on button "(1) Tony (FT) (+Tina (FT)) All Teams" at bounding box center [993, 61] width 117 height 18
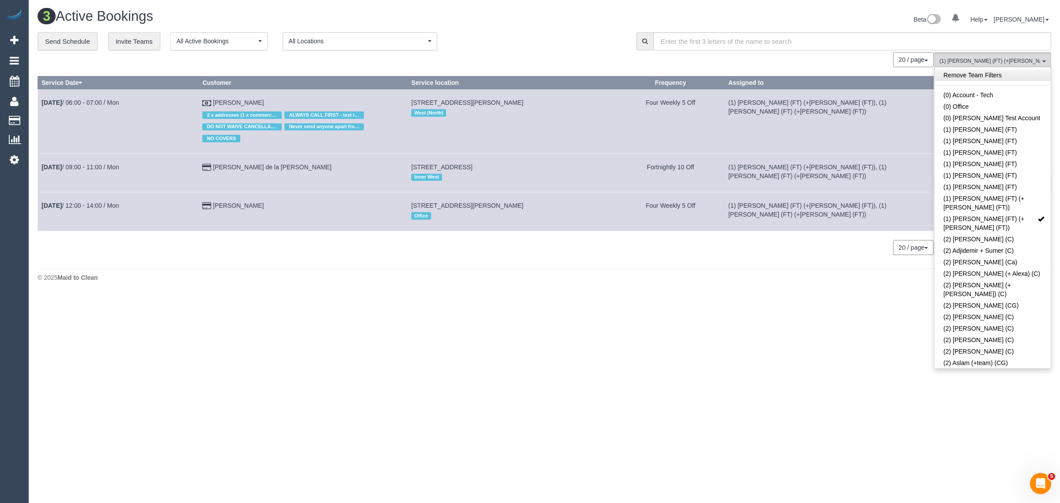
click at [1017, 71] on link "Remove Team Filters" at bounding box center [993, 74] width 116 height 11
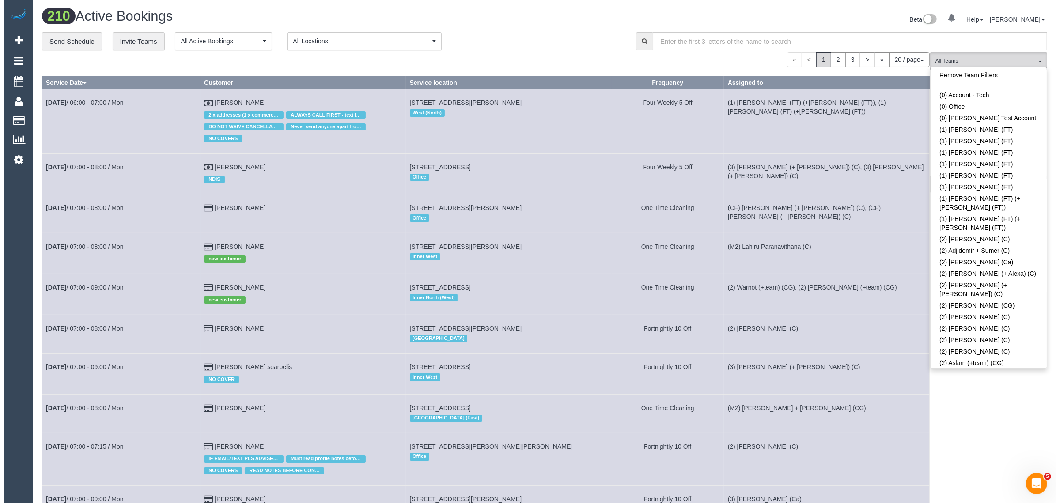
scroll to position [851, 0]
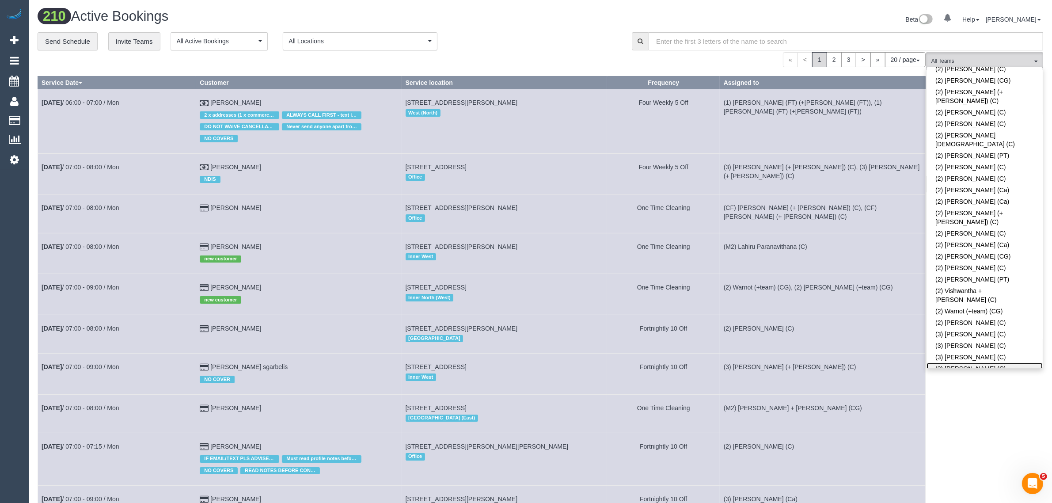
click at [970, 363] on link "(3) [PERSON_NAME] (C)" at bounding box center [985, 368] width 116 height 11
click at [554, 52] on div "« < 1 2 3 > » 20 / page 10 / page 20 / page 30 / page 40 / page 50 / page 100 /…" at bounding box center [482, 59] width 888 height 15
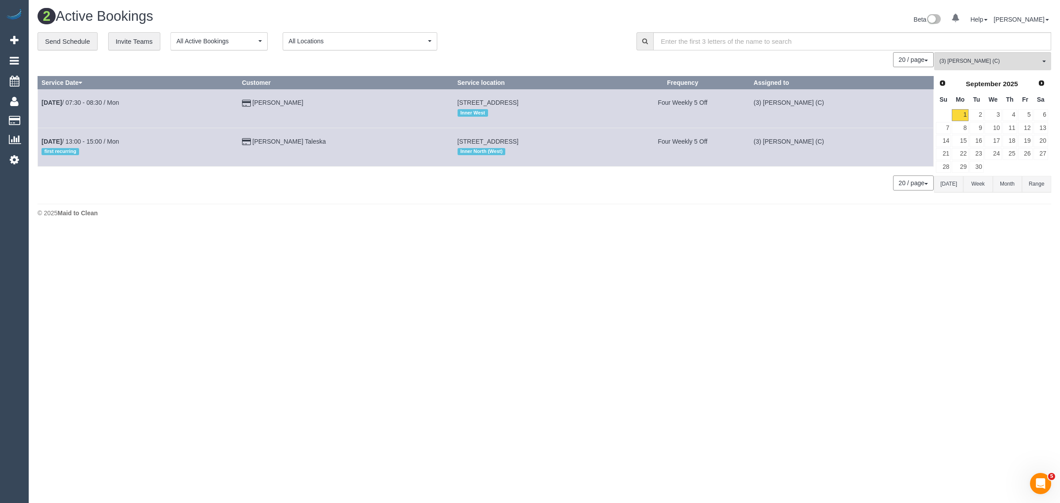
click at [610, 343] on body "0 Beta Your Notifications You have 0 alerts Add Booking Bookings Active Booking…" at bounding box center [530, 251] width 1060 height 503
click at [481, 217] on div "© 2025 Maid to Clean" at bounding box center [545, 213] width 1014 height 9
drag, startPoint x: 304, startPoint y: 140, endPoint x: 40, endPoint y: 136, distance: 263.8
click at [40, 136] on tr "Sep 1st / 13:00 - 15:00 / Mon first recurring Dona Taleska 242 Blyth Street, Ea…" at bounding box center [486, 147] width 896 height 38
copy tr "Sep 1st / 13:00 - 15:00 / Mon first recurring Dona Taleska"
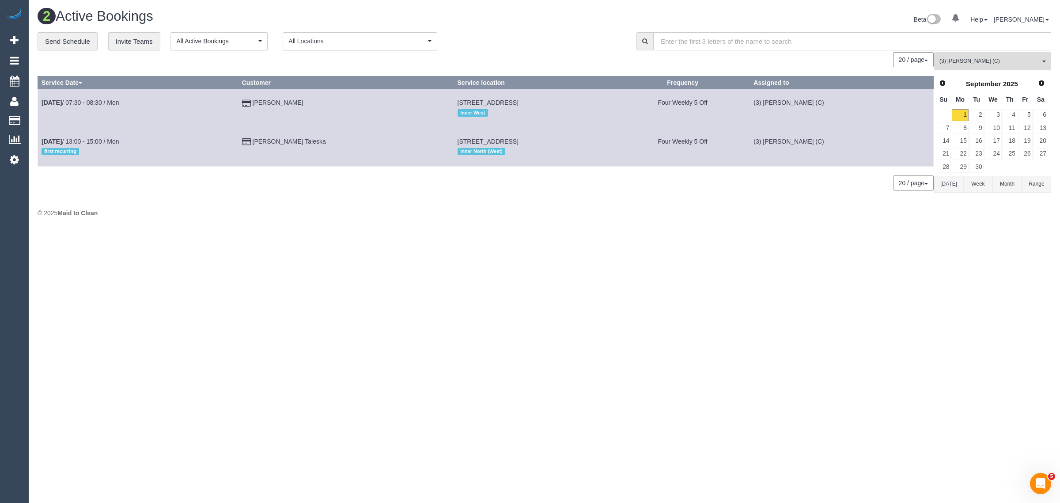
click at [981, 65] on button "(3) Afzaal Ahmad (C) All Teams" at bounding box center [993, 61] width 117 height 18
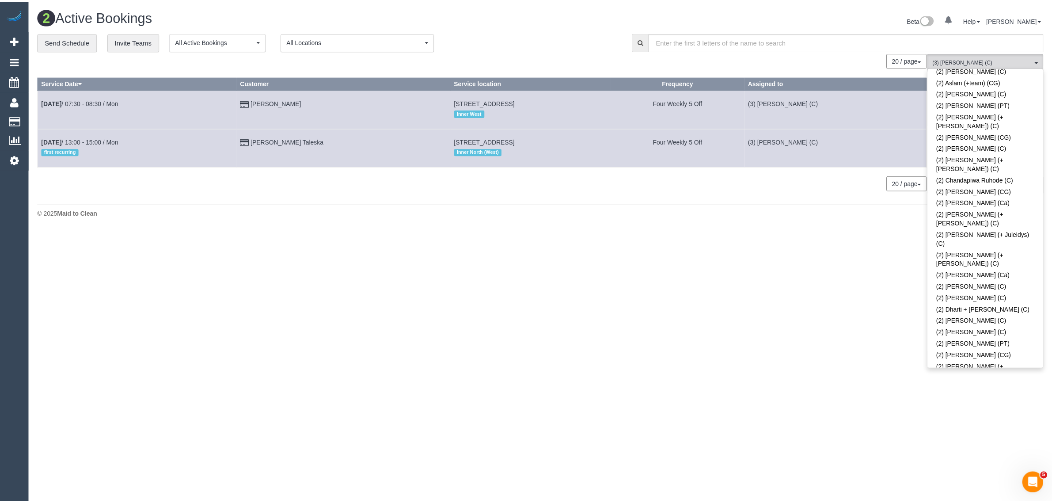
scroll to position [0, 0]
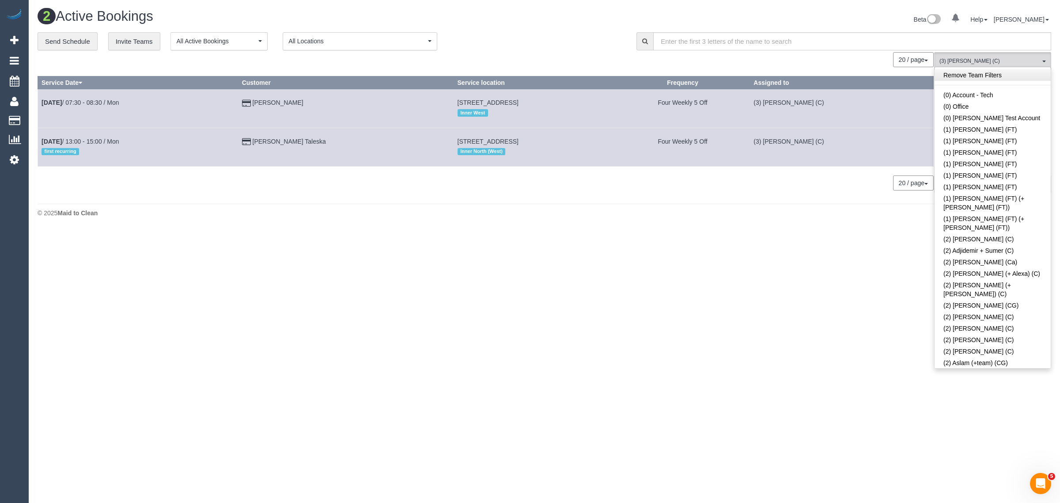
click at [1015, 77] on link "Remove Team Filters" at bounding box center [993, 74] width 116 height 11
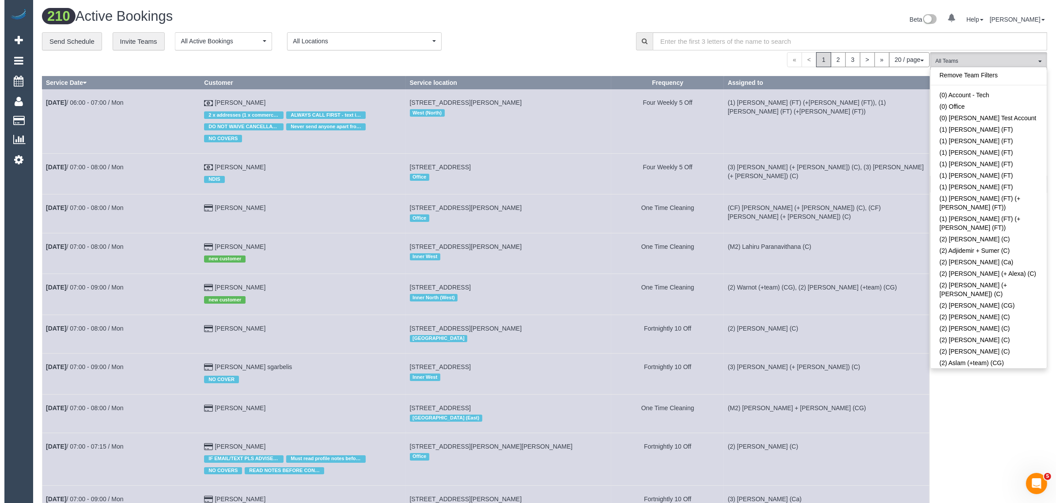
scroll to position [2435, 0]
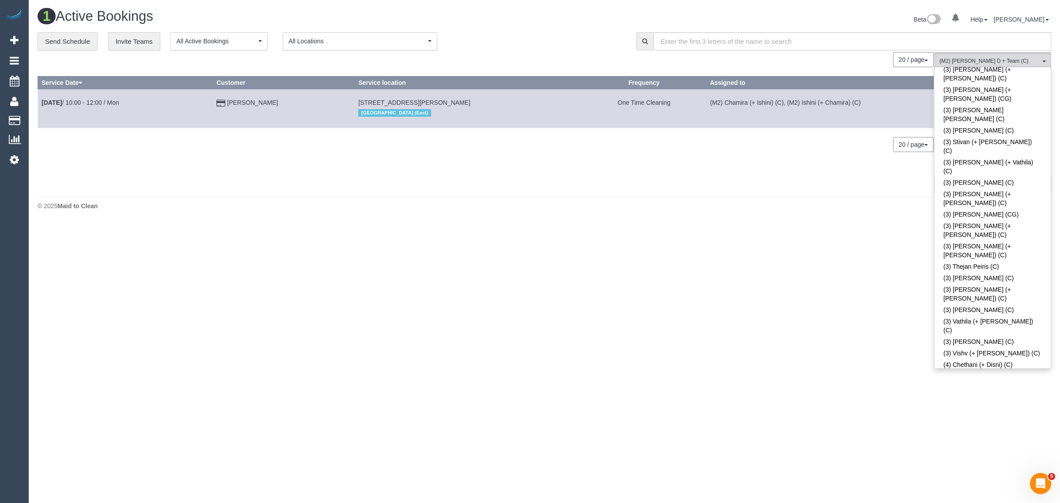
click at [525, 43] on div "**********" at bounding box center [331, 41] width 586 height 19
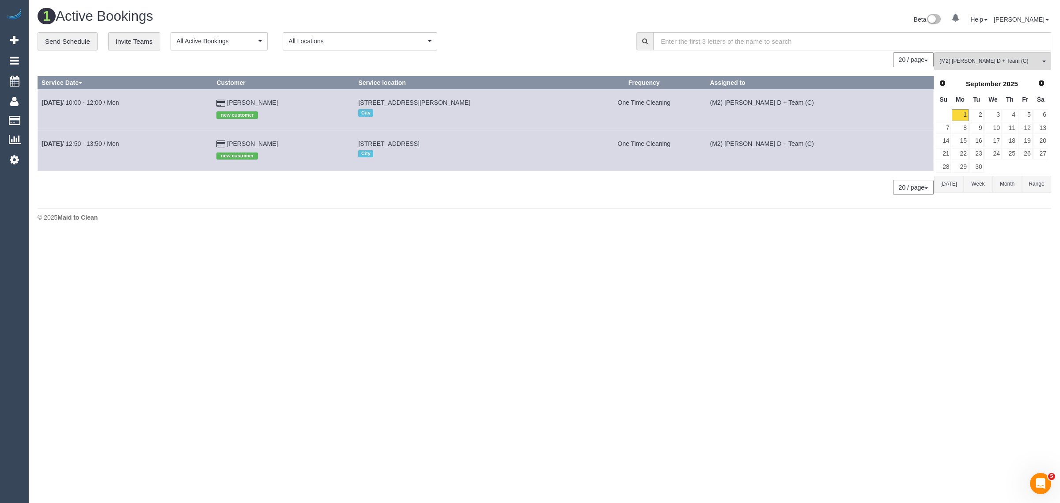
click at [555, 255] on body "0 Beta Your Notifications You have 0 alerts Add Booking Bookings Active Booking…" at bounding box center [530, 251] width 1060 height 503
click at [538, 237] on body "0 Beta Your Notifications You have 0 alerts Add Booking Bookings Active Booking…" at bounding box center [530, 251] width 1060 height 503
click at [999, 111] on link "3" at bounding box center [993, 115] width 17 height 12
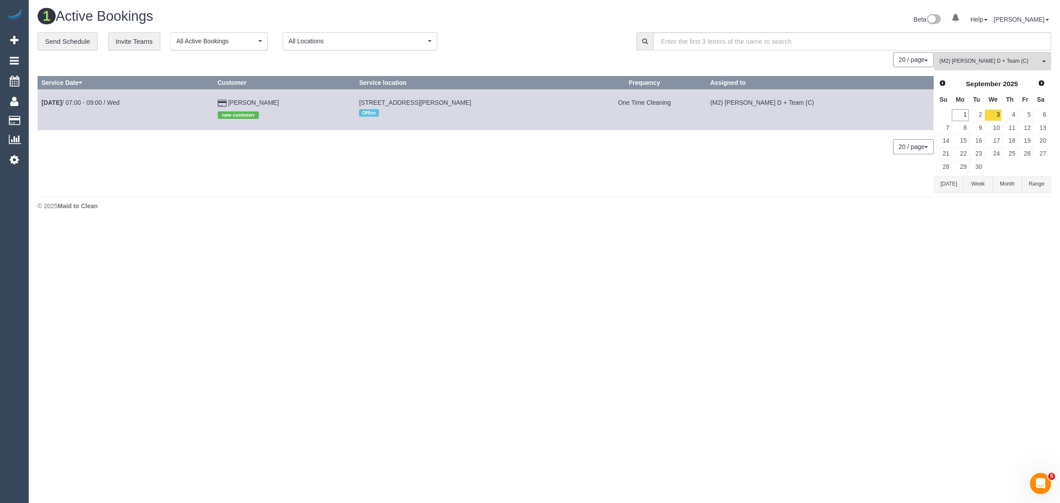
click at [398, 151] on div "20 / page 10 / page 20 / page 30 / page 40 / page 50 / page 100 / page" at bounding box center [486, 146] width 897 height 15
drag, startPoint x: 308, startPoint y: 99, endPoint x: 40, endPoint y: 100, distance: 268.2
click at [40, 100] on tr "Sep 3rd / 07:00 - 09:00 / Wed Abhay Kumar new customer 65 Quarry Road, 2, Mitch…" at bounding box center [486, 109] width 896 height 41
copy tr "Sep 3rd / 07:00 - 09:00 / Wed Abhay Kumar"
click at [992, 57] on span "(M2) [PERSON_NAME] D + Team (C)" at bounding box center [990, 61] width 101 height 8
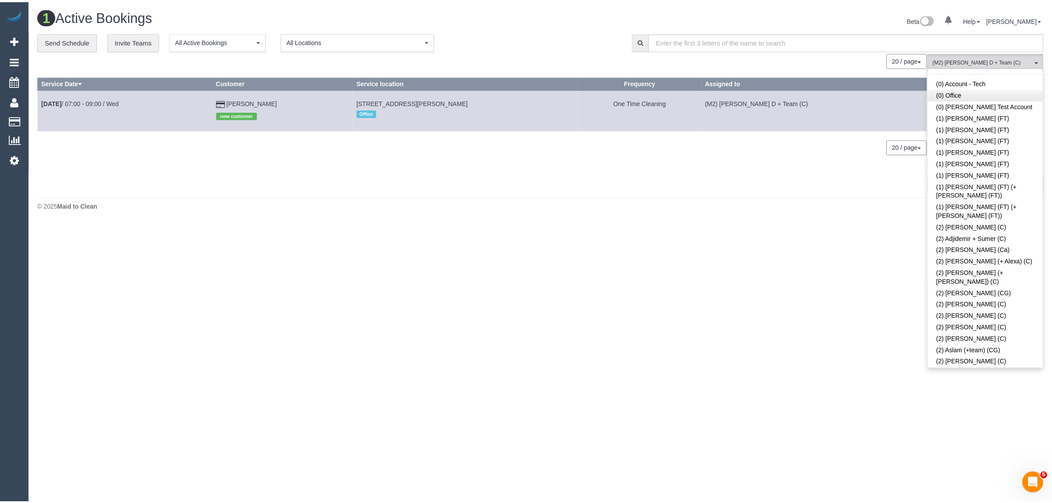
scroll to position [0, 0]
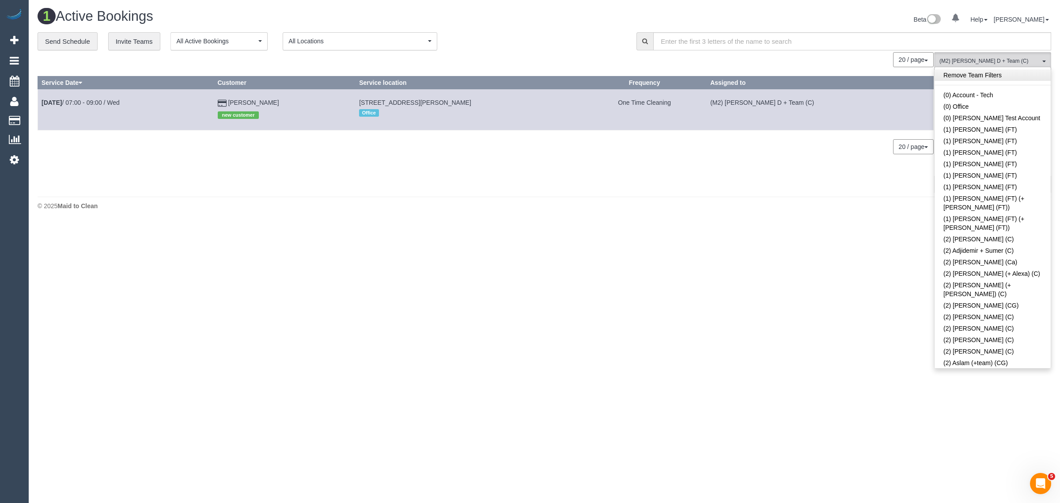
click at [1002, 76] on link "Remove Team Filters" at bounding box center [993, 74] width 116 height 11
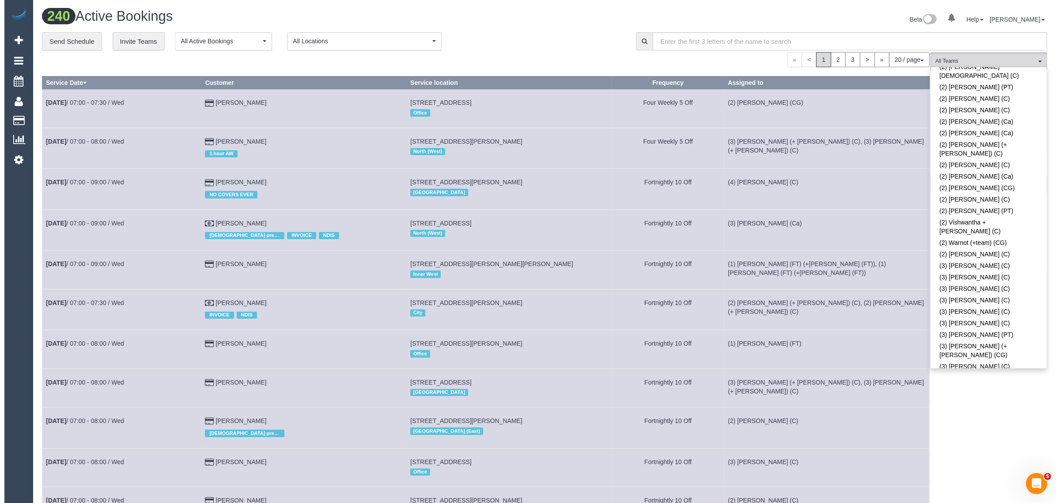
scroll to position [1987, 0]
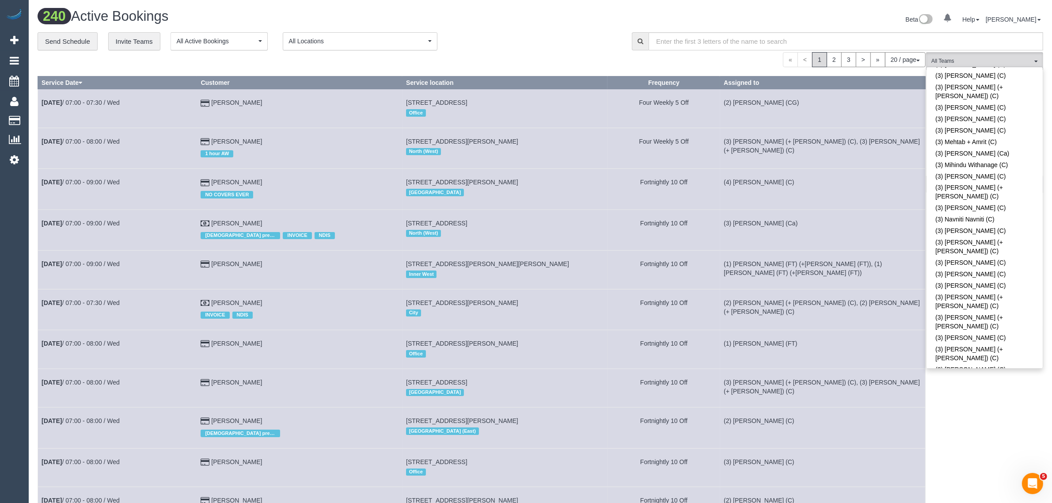
click at [583, 43] on div "**********" at bounding box center [328, 41] width 581 height 19
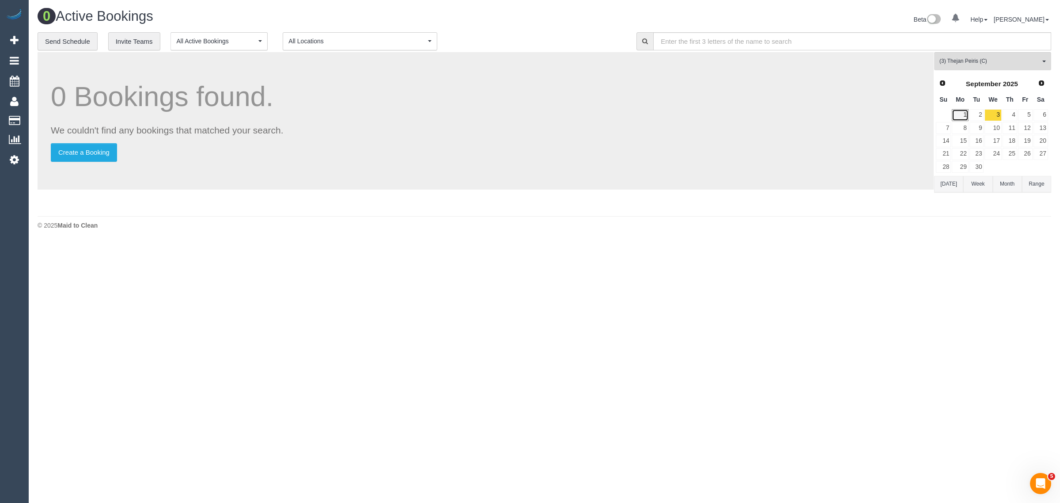
click at [962, 115] on link "1" at bounding box center [960, 115] width 16 height 12
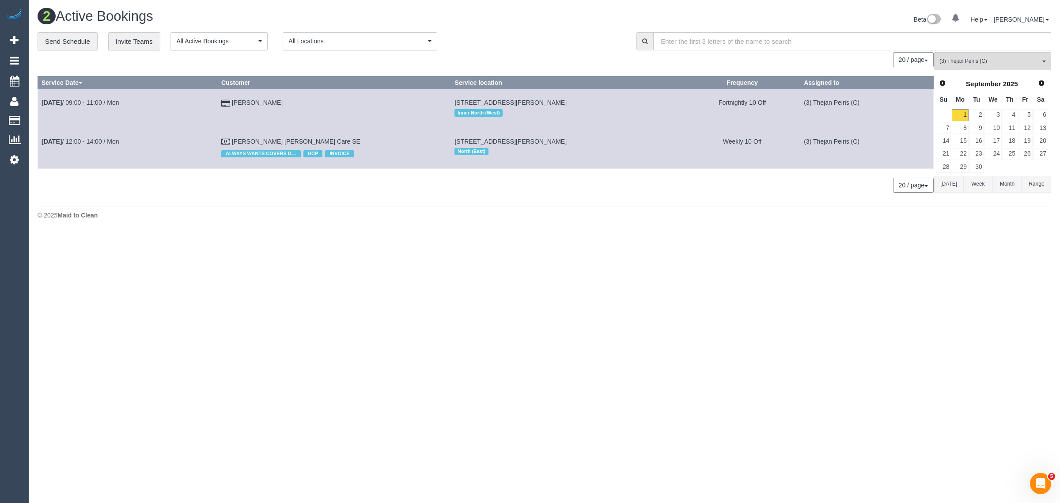
drag, startPoint x: 239, startPoint y: 213, endPoint x: 189, endPoint y: 158, distance: 74.5
click at [239, 213] on div "© 2025 Maid to Clean" at bounding box center [545, 215] width 1014 height 9
drag, startPoint x: 349, startPoint y: 140, endPoint x: 42, endPoint y: 136, distance: 307.1
click at [42, 136] on tr "Sep 1st / 12:00 - 14:00 / Mon Bernard Jensen Hammond Care SE ALWAYS WANTS COVER…" at bounding box center [486, 148] width 896 height 41
copy tr "Sep 1st / 12:00 - 14:00 / Mon Bernard Jensen Hammond Care SE"
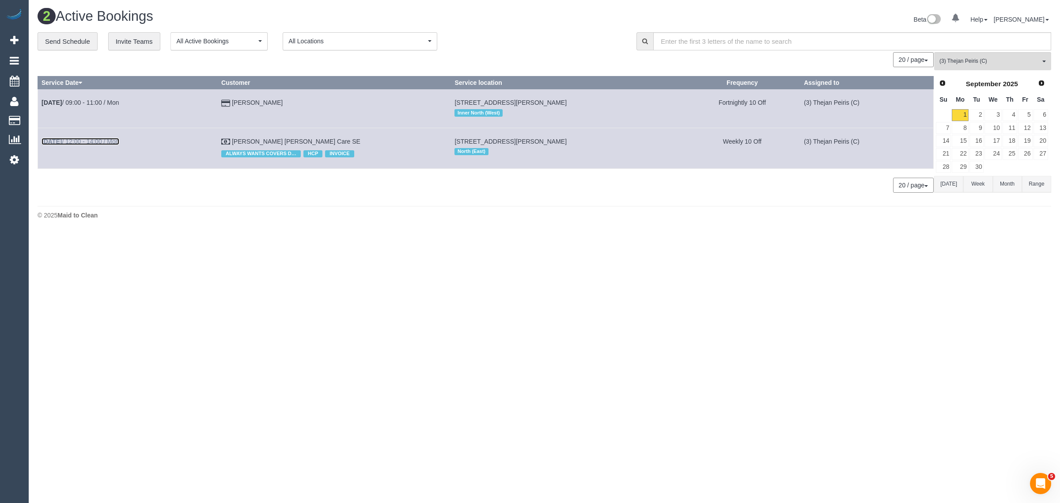
drag, startPoint x: 80, startPoint y: 136, endPoint x: 66, endPoint y: 140, distance: 13.8
drag, startPoint x: 990, startPoint y: 59, endPoint x: 995, endPoint y: 69, distance: 11.9
click at [991, 59] on span "(3) Thejan Peiris (C)" at bounding box center [990, 61] width 101 height 8
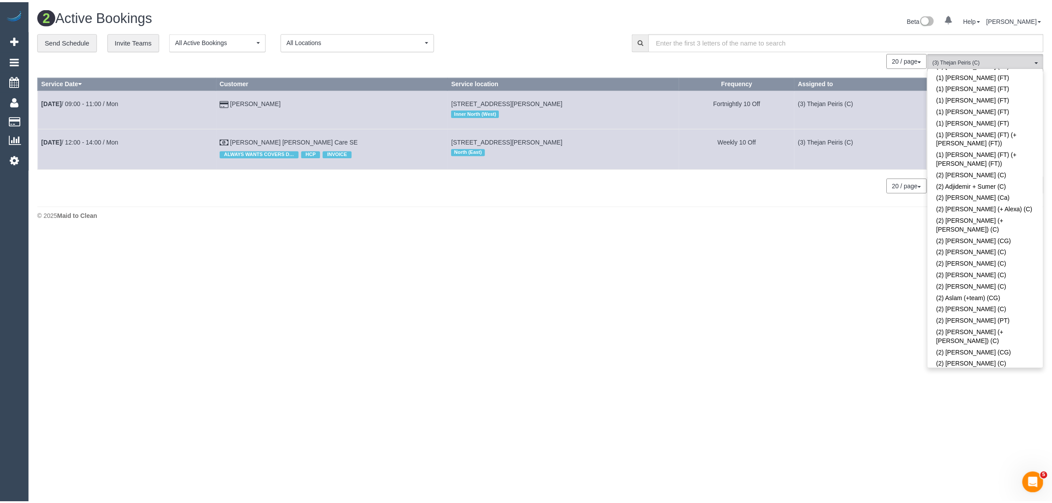
scroll to position [0, 0]
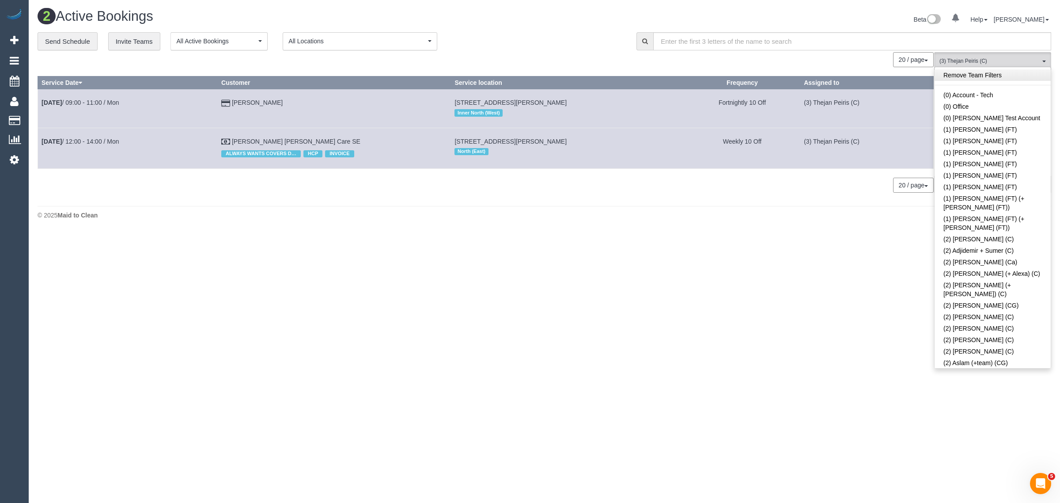
click at [995, 70] on link "Remove Team Filters" at bounding box center [993, 74] width 116 height 11
click at [508, 23] on h1 "210 Active Bookings" at bounding box center [288, 16] width 501 height 15
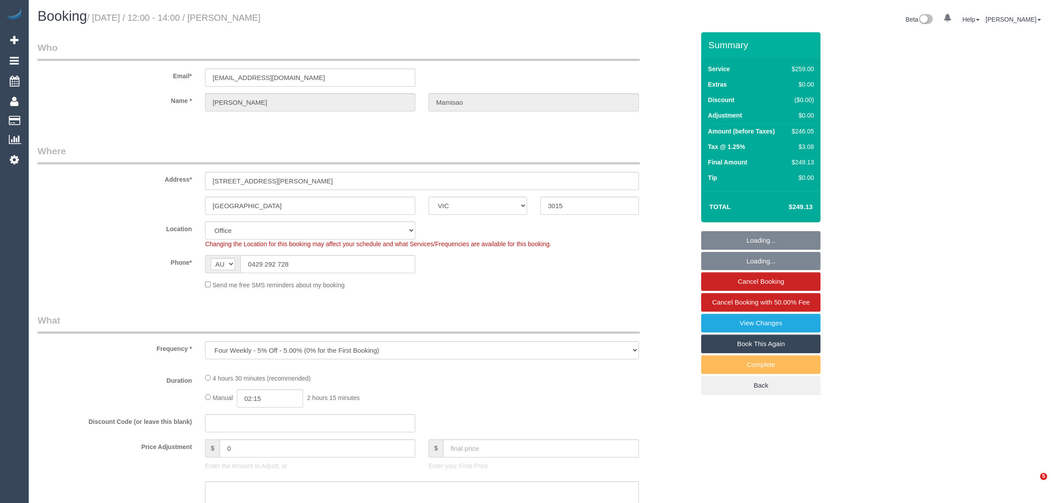
select select "VIC"
select select "string:stripe-pm_1Q49nV2GScqysDRVo3ymOf7R"
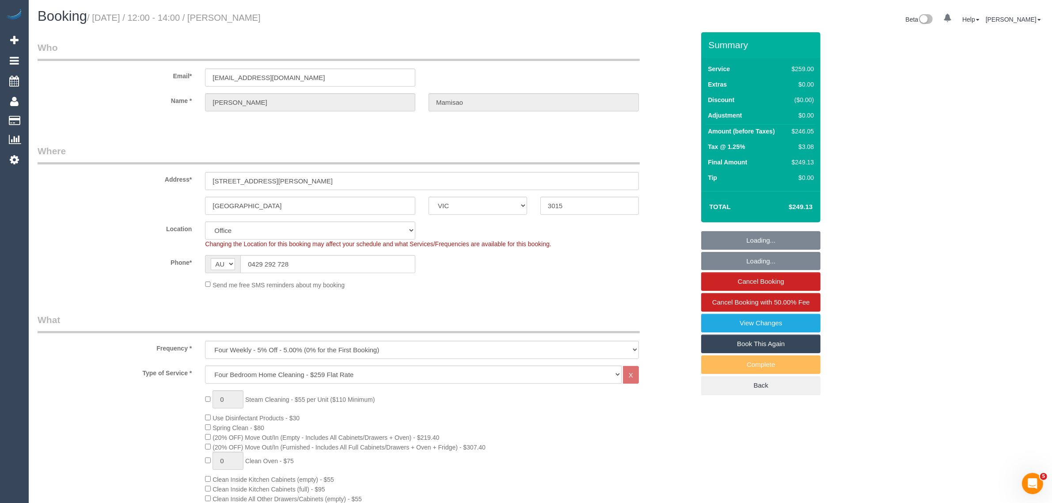
select select "object:681"
select select "number:27"
select select "number:14"
select select "number:19"
select select "number:24"
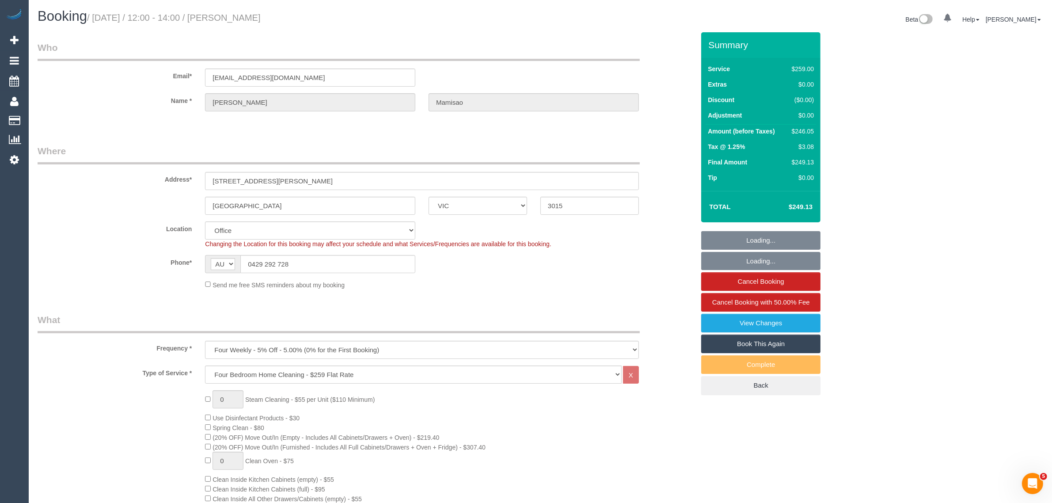
select select "number:34"
select select "number:12"
click at [327, 266] on input "0429 292 728" at bounding box center [327, 264] width 175 height 18
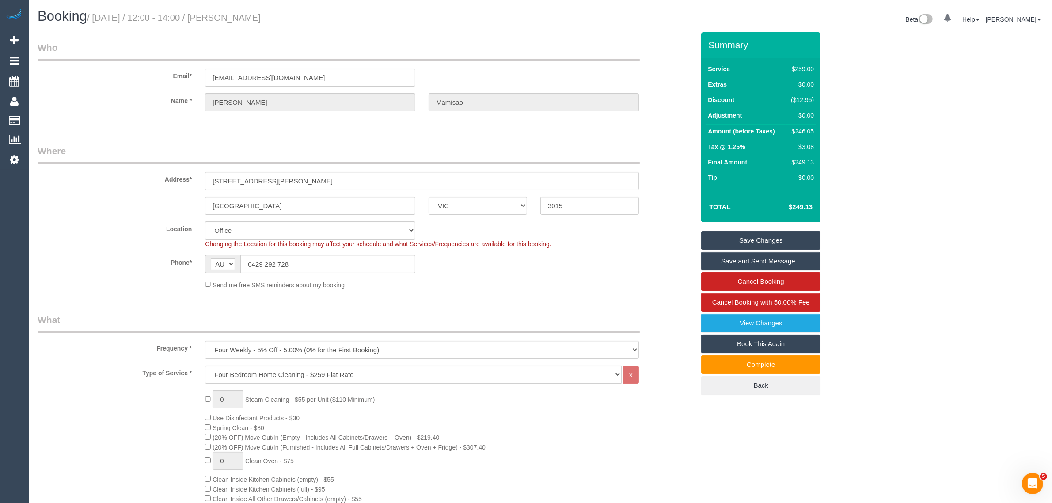
drag, startPoint x: 549, startPoint y: 256, endPoint x: 562, endPoint y: 255, distance: 12.9
click at [549, 256] on div "Phone* AF AL DZ AD AO AI AQ AG AR AM AW AU AT AZ BS BH BD BB BY BE BZ BJ BM BT …" at bounding box center [366, 264] width 670 height 18
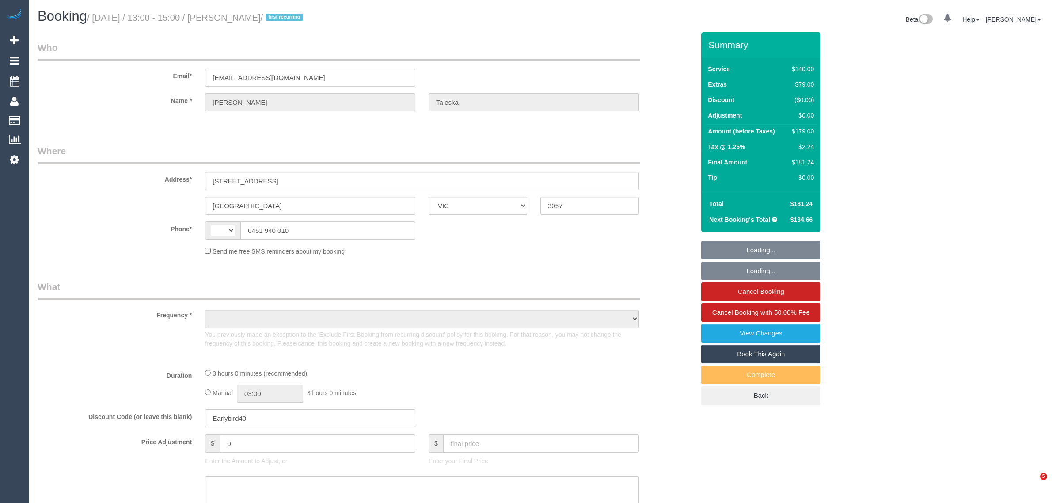
select select "VIC"
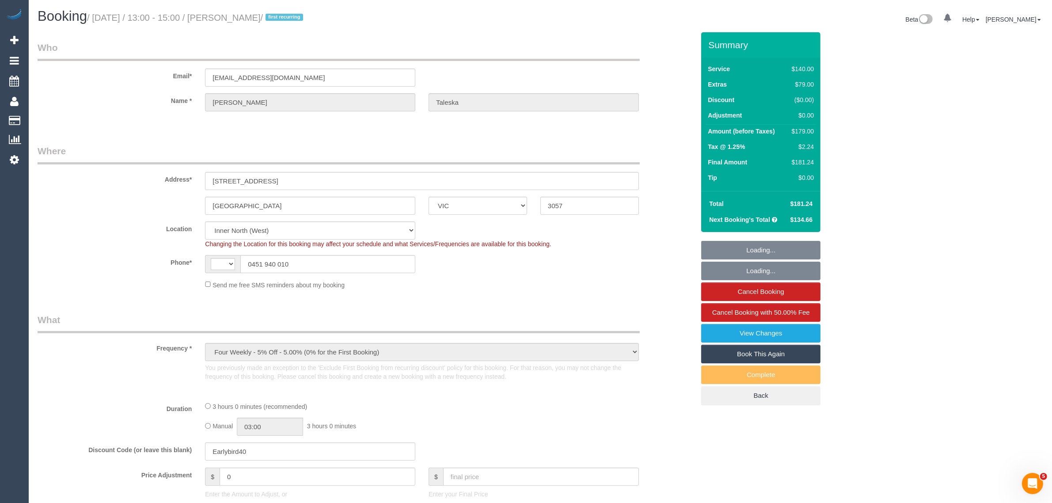
select select "object:717"
select select "string:AU"
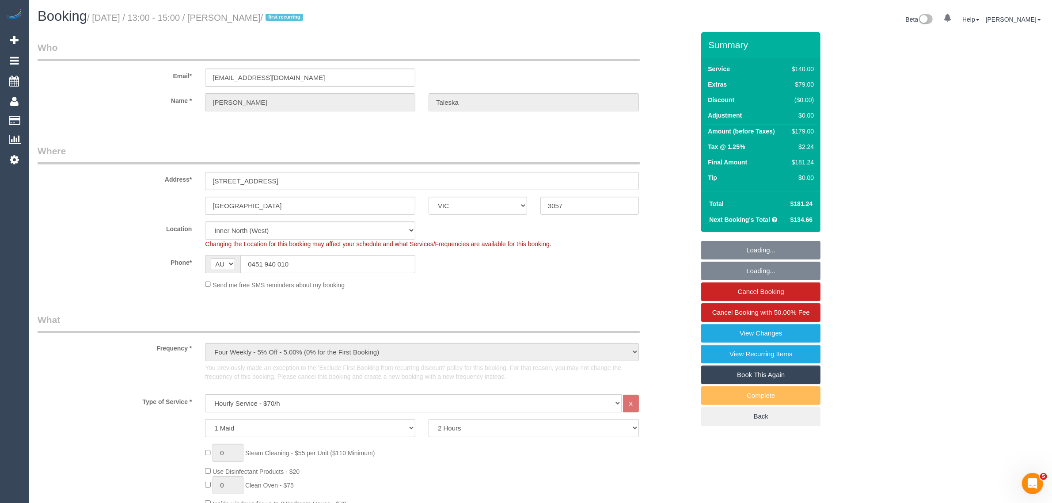
select select "string:stripe-pm_1RlkCC2GScqysDRVkYkT2eG6"
select select "number:28"
select select "number:14"
select select "number:19"
select select "number:22"
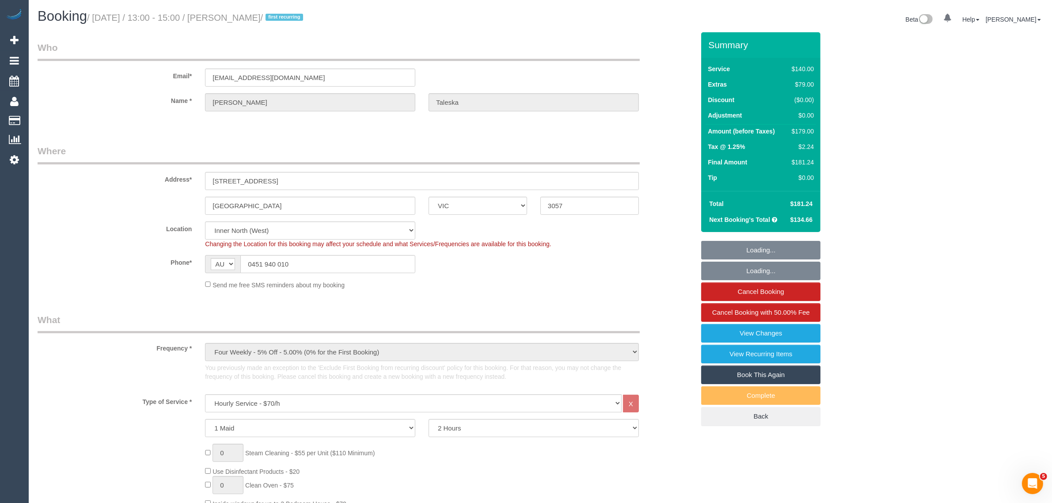
select select "number:34"
select select "number:11"
click at [315, 264] on input "0451 940 010" at bounding box center [327, 264] width 175 height 18
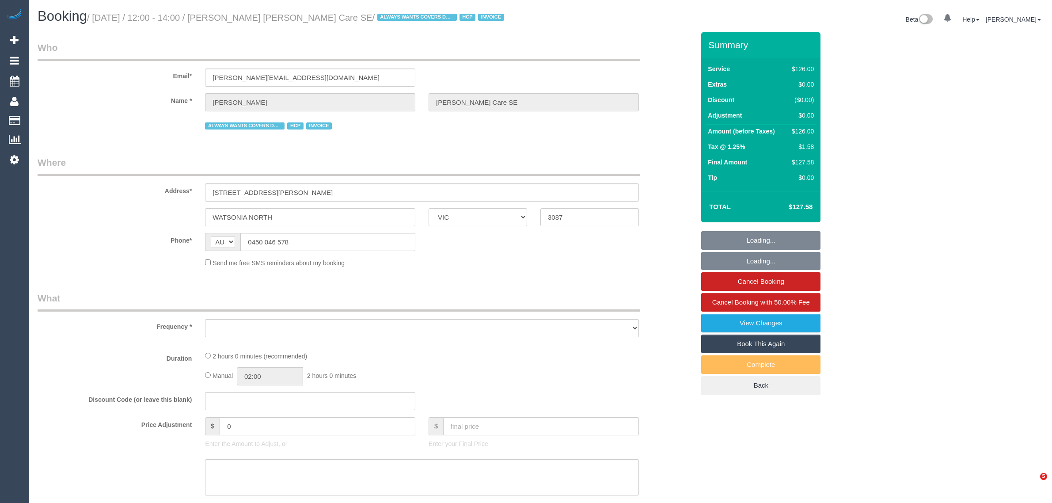
select select "VIC"
select select "object:533"
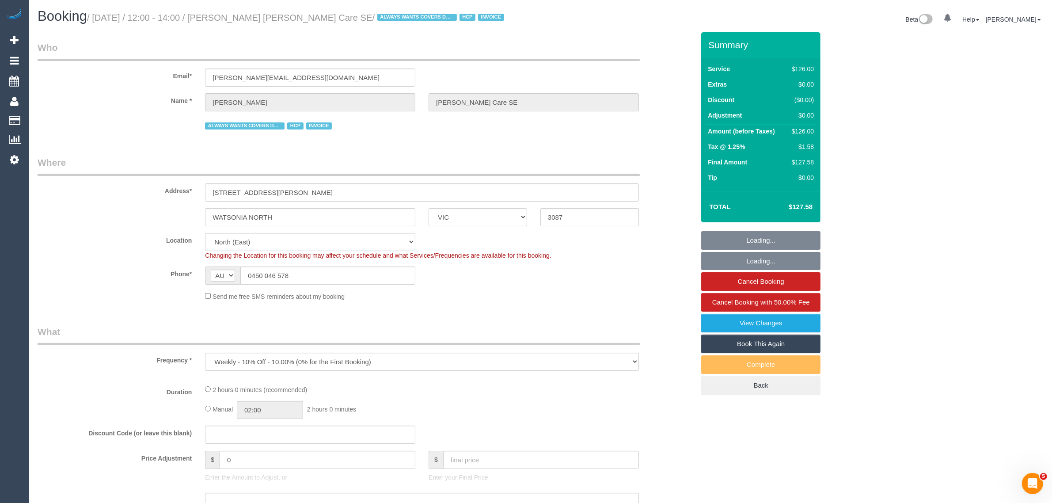
select select "120"
select select "number:28"
select select "number:14"
select select "number:19"
select select "number:36"
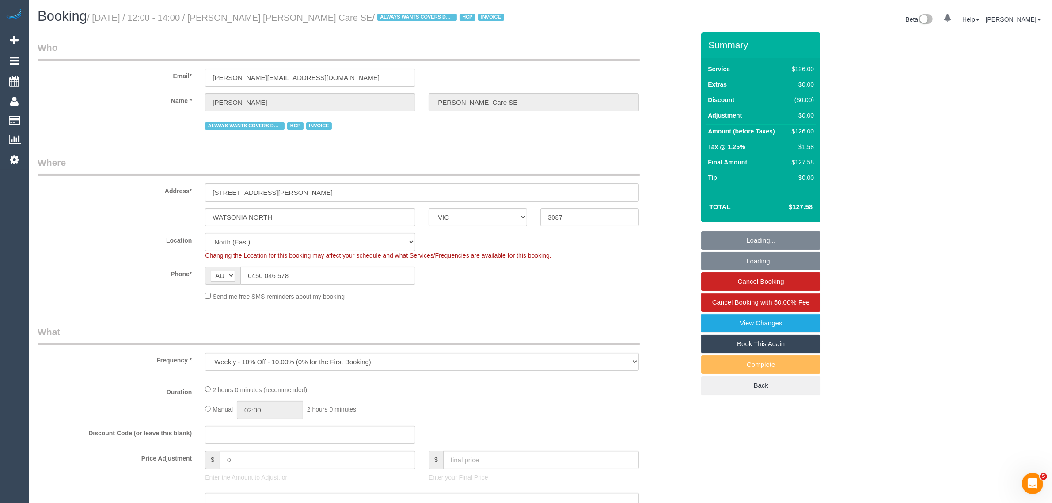
select select "number:34"
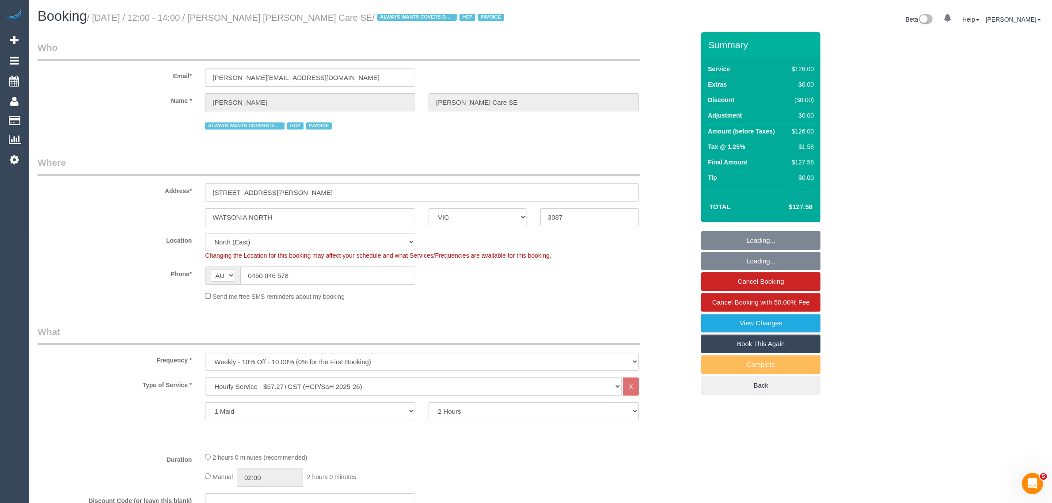
select select "object:1377"
click at [670, 98] on div "Name * Bernard Jensen Hammond Care SE" at bounding box center [366, 102] width 670 height 18
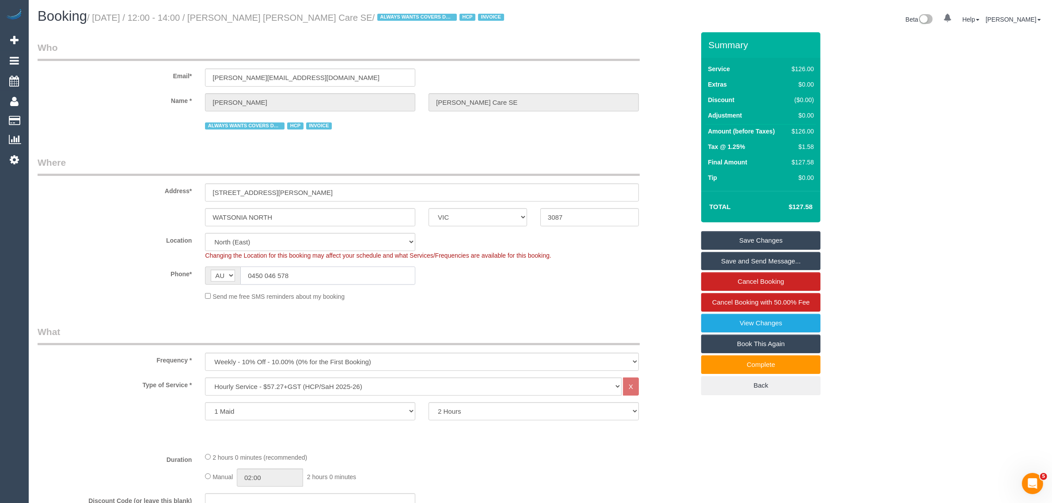
click at [359, 275] on input "0450 046 578" at bounding box center [327, 275] width 175 height 18
click at [359, 276] on input "0450 046 578" at bounding box center [327, 275] width 175 height 18
click at [449, 177] on div "Address* 72 Sellars St" at bounding box center [366, 179] width 670 height 46
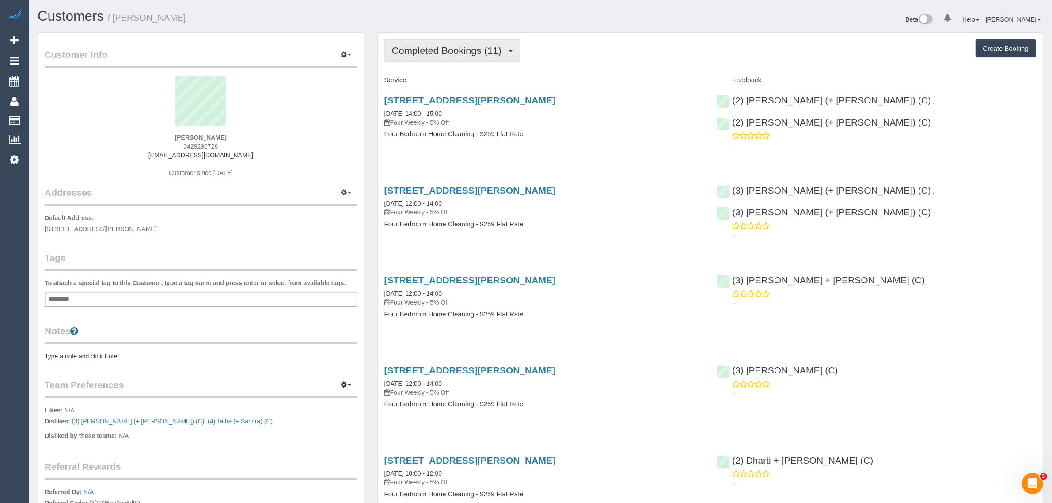
drag, startPoint x: 475, startPoint y: 53, endPoint x: 467, endPoint y: 67, distance: 16.0
click at [475, 53] on span "Completed Bookings (11)" at bounding box center [449, 50] width 114 height 11
click at [450, 81] on link "Upcoming Bookings (12)" at bounding box center [432, 82] width 95 height 11
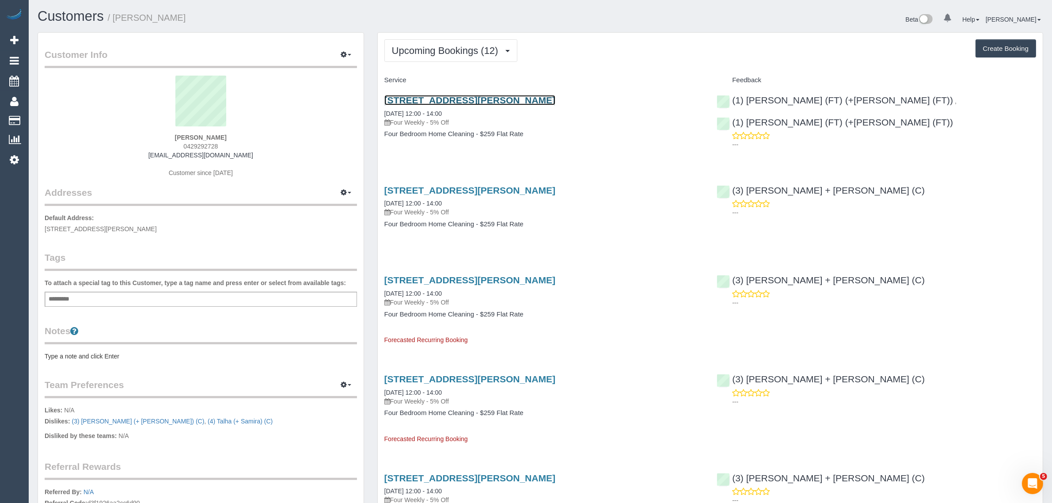
click at [454, 100] on link "[STREET_ADDRESS][PERSON_NAME]" at bounding box center [469, 100] width 171 height 10
click at [118, 227] on span "[STREET_ADDRESS][PERSON_NAME]" at bounding box center [101, 228] width 112 height 7
copy span "[GEOGRAPHIC_DATA]"
click at [478, 50] on span "Upcoming Bookings (12)" at bounding box center [447, 50] width 111 height 11
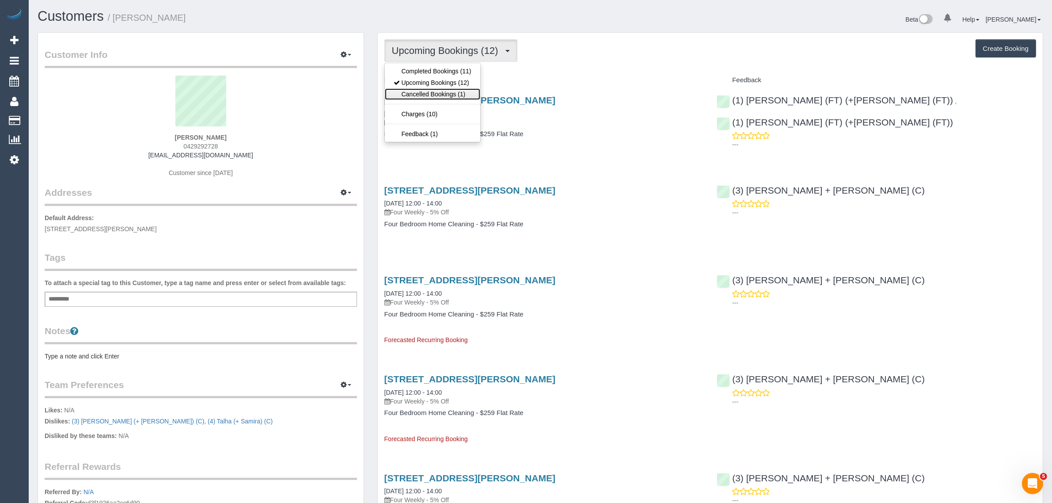
click at [445, 93] on link "Cancelled Bookings (1)" at bounding box center [432, 93] width 95 height 11
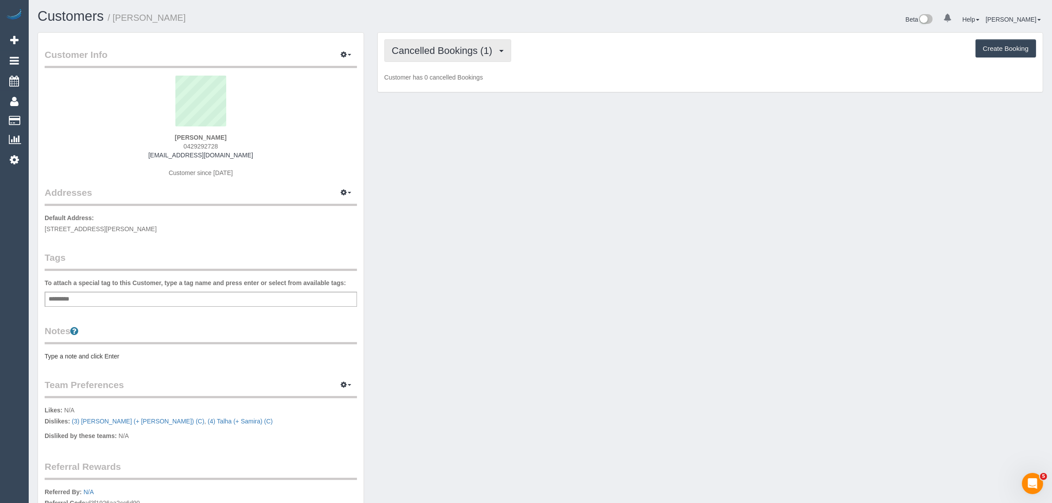
click at [479, 49] on span "Cancelled Bookings (1)" at bounding box center [444, 50] width 105 height 11
click at [443, 82] on link "Upcoming Bookings (12)" at bounding box center [432, 82] width 95 height 11
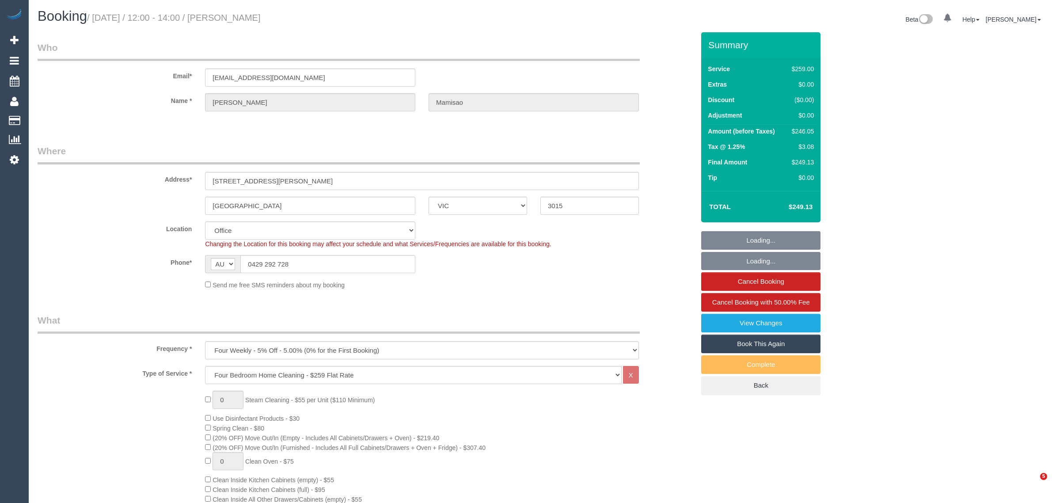
select select "VIC"
select select "number:27"
select select "number:14"
select select "number:19"
select select "number:24"
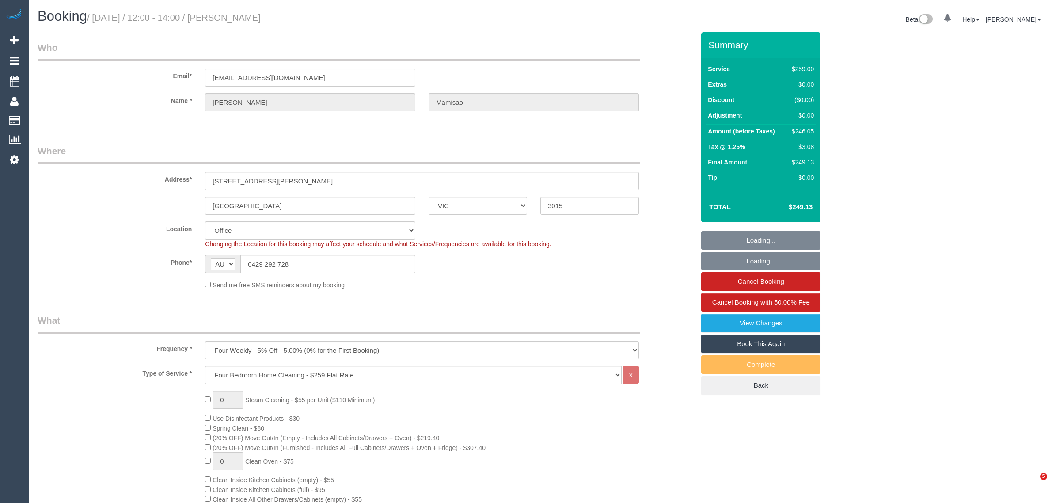
select select "number:34"
select select "number:12"
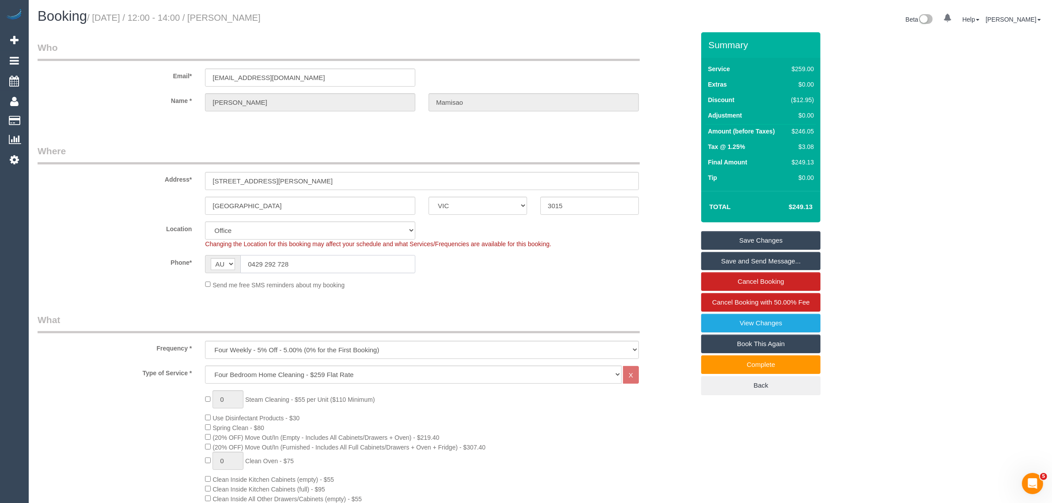
click at [312, 262] on input "0429 292 728" at bounding box center [327, 264] width 175 height 18
click at [310, 264] on input "0429 292 728" at bounding box center [327, 264] width 175 height 18
click at [328, 266] on input "0429 292 728" at bounding box center [327, 264] width 175 height 18
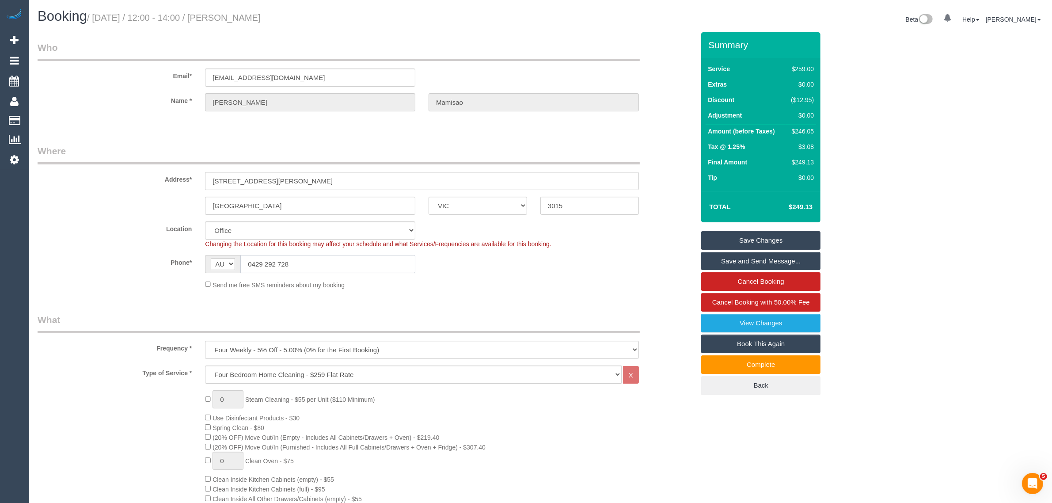
click at [328, 266] on input "0429 292 728" at bounding box center [327, 264] width 175 height 18
drag, startPoint x: 871, startPoint y: 332, endPoint x: 830, endPoint y: 347, distance: 43.6
click at [746, 299] on span "Cancel Booking with 50.00% Fee" at bounding box center [761, 302] width 98 height 8
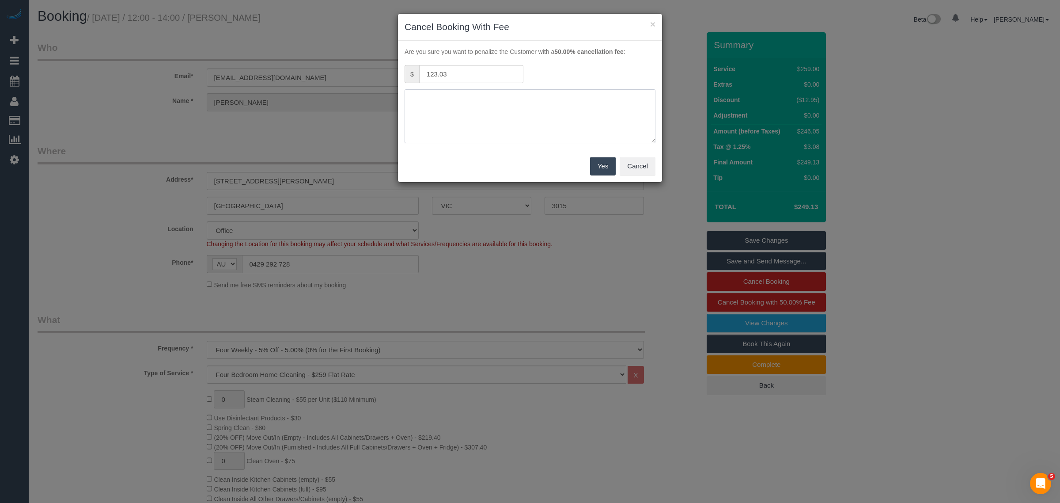
click at [474, 122] on textarea at bounding box center [530, 116] width 251 height 54
type textarea "no access"
click at [641, 162] on button "Cancel" at bounding box center [638, 166] width 36 height 19
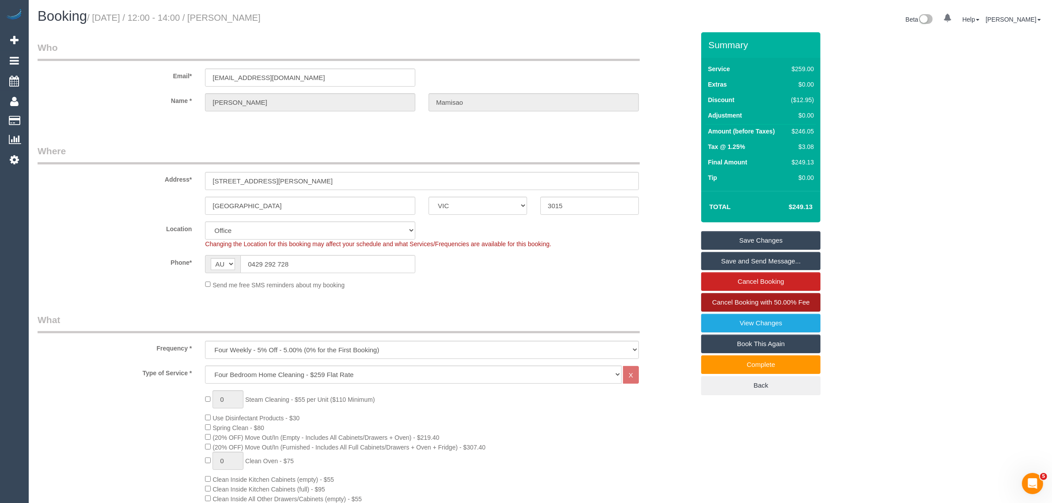
click at [720, 303] on span "Cancel Booking with 50.00% Fee" at bounding box center [761, 302] width 98 height 8
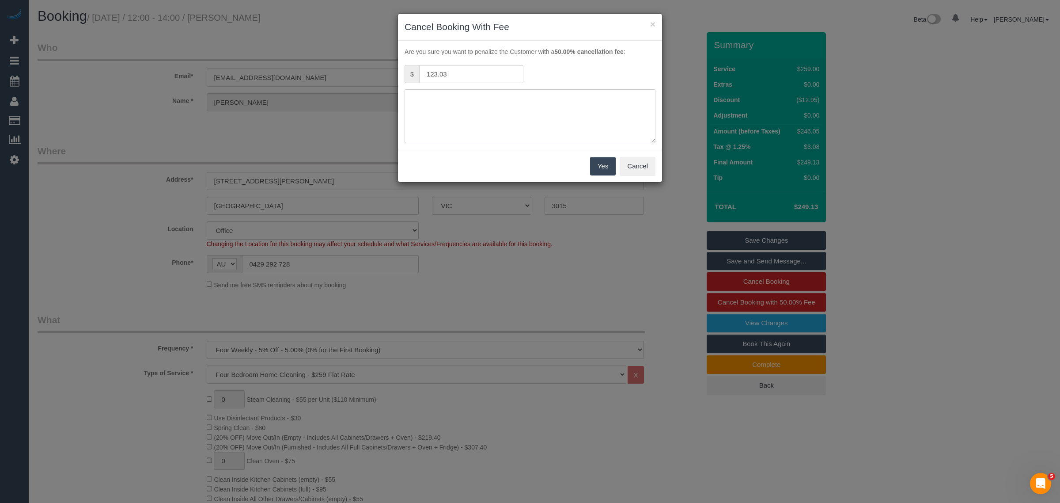
click at [502, 117] on textarea at bounding box center [530, 116] width 251 height 54
type textarea "no access texted and called - KA"
click at [606, 166] on button "Yes" at bounding box center [603, 166] width 26 height 19
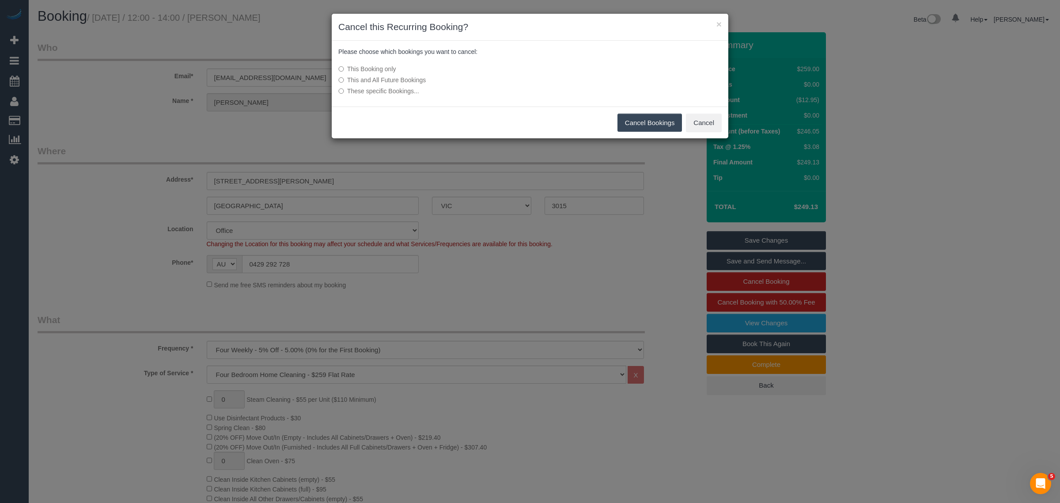
click at [641, 124] on button "Cancel Bookings" at bounding box center [650, 123] width 65 height 19
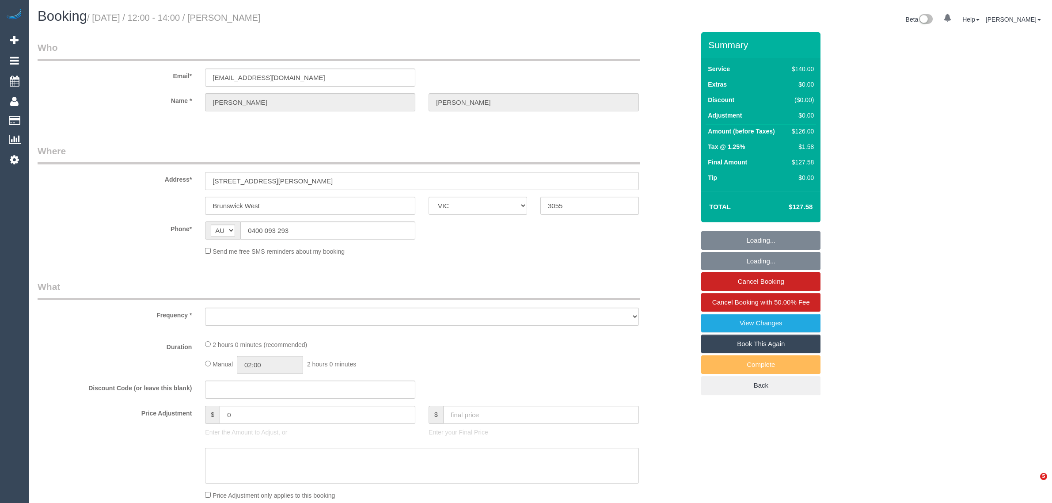
select select "VIC"
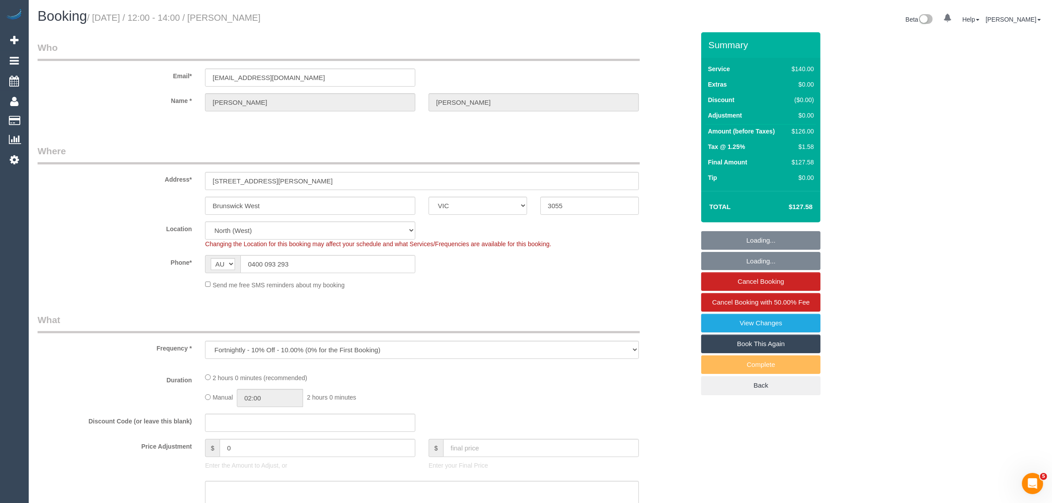
select select "object:534"
select select "string:stripe-pm_1PRSSJ2GScqysDRVmbk2Lbql"
select select "number:27"
select select "number:14"
select select "number:19"
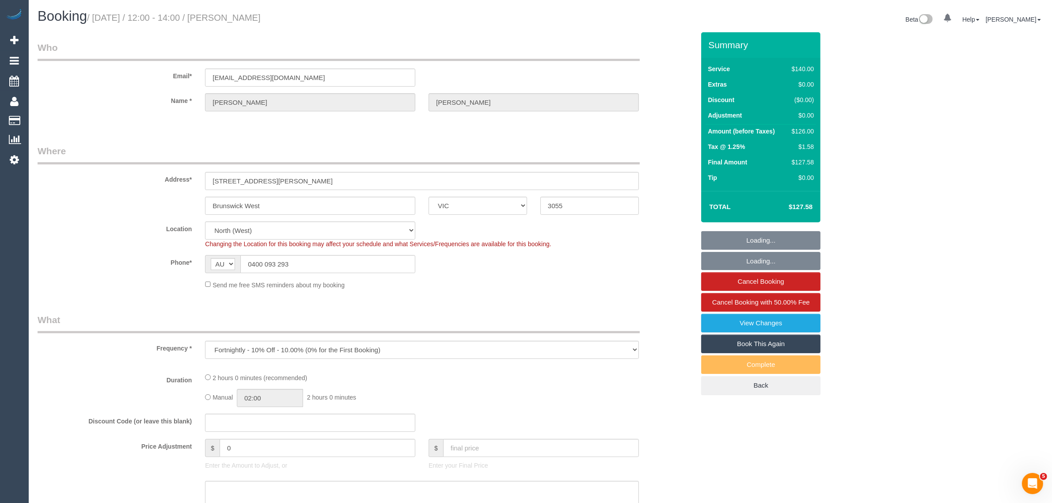
select select "number:22"
select select "number:35"
select select "number:13"
click at [357, 263] on input "0400 093 293" at bounding box center [327, 264] width 175 height 18
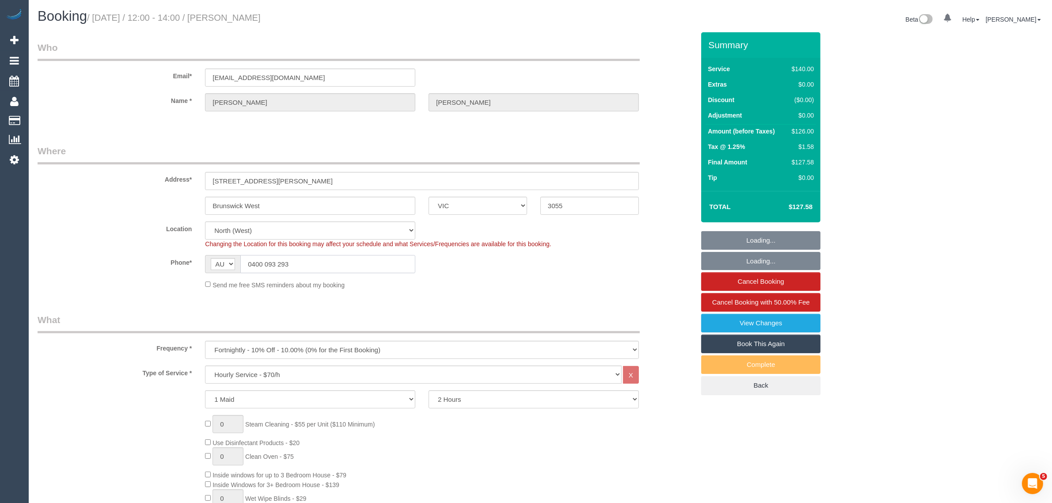
select select "object:1567"
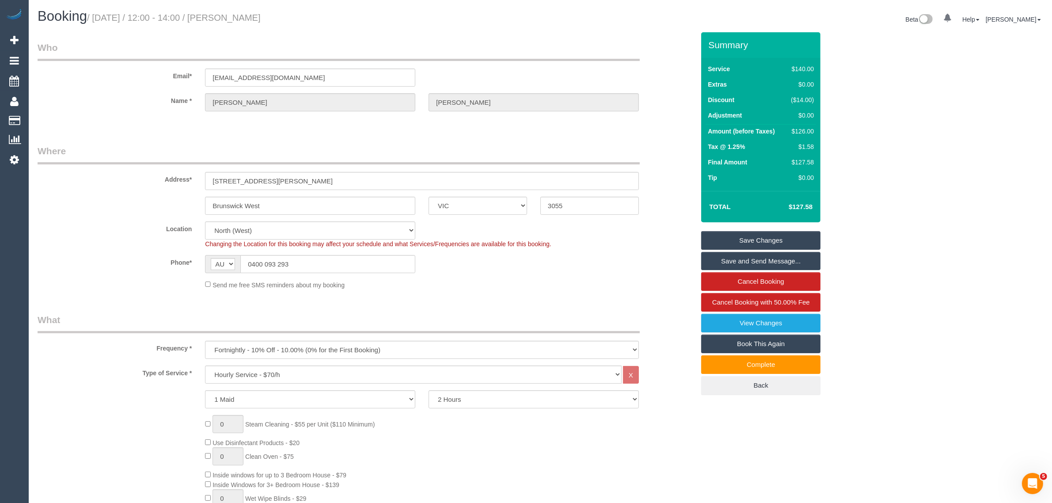
click at [477, 25] on div "Booking / [DATE] / 12:00 - 14:00 / [PERSON_NAME]" at bounding box center [285, 18] width 509 height 19
click at [308, 271] on input "0400 093 293" at bounding box center [327, 264] width 175 height 18
click at [308, 270] on input "0400 093 293" at bounding box center [327, 264] width 175 height 18
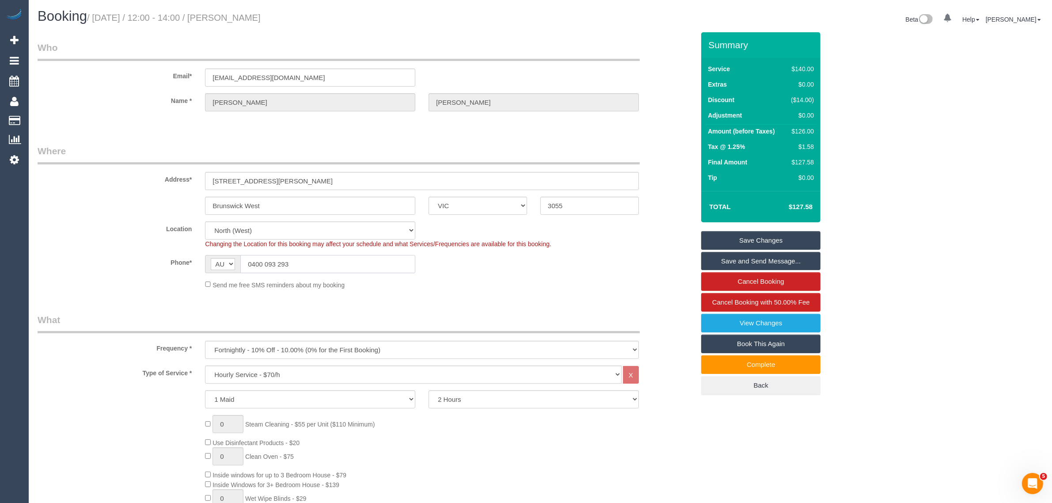
click at [312, 266] on input "0400 093 293" at bounding box center [327, 264] width 175 height 18
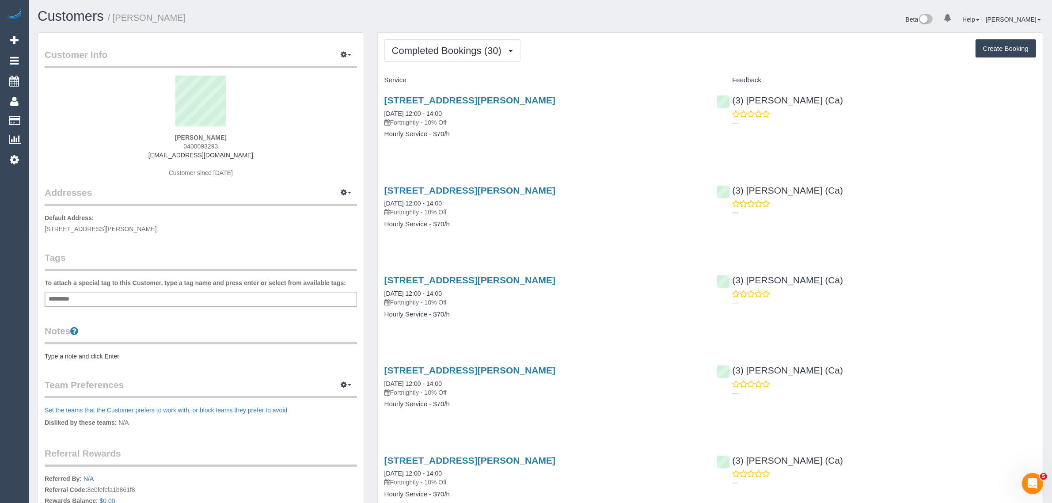
click at [321, 22] on h1 "Customers / [PERSON_NAME]" at bounding box center [286, 16] width 496 height 15
drag, startPoint x: 392, startPoint y: 23, endPoint x: 405, endPoint y: 40, distance: 21.6
click at [392, 23] on h1 "Customers / [PERSON_NAME]" at bounding box center [286, 16] width 496 height 15
click at [437, 102] on link "[STREET_ADDRESS][PERSON_NAME]" at bounding box center [469, 100] width 171 height 10
click at [473, 45] on span "Completed Bookings (30)" at bounding box center [449, 50] width 114 height 11
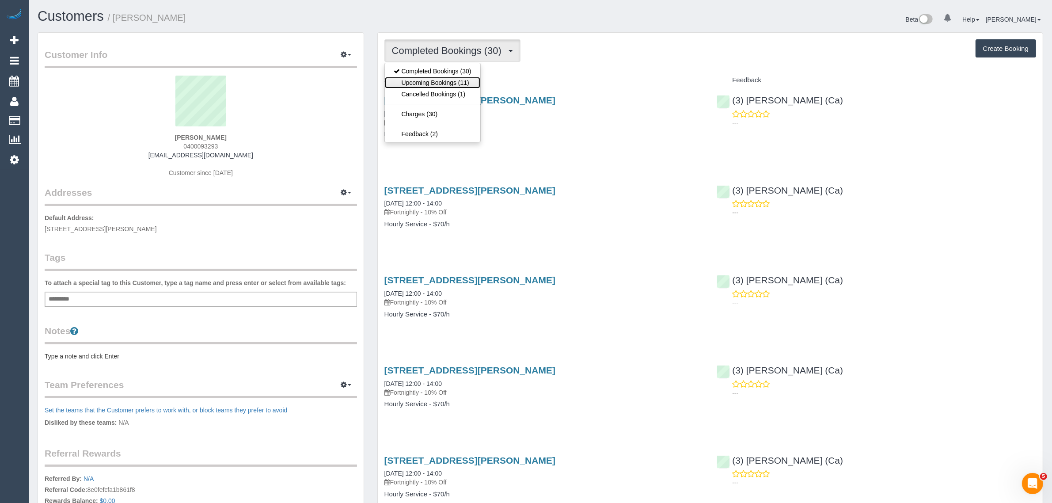
click at [427, 83] on link "Upcoming Bookings (11)" at bounding box center [432, 82] width 95 height 11
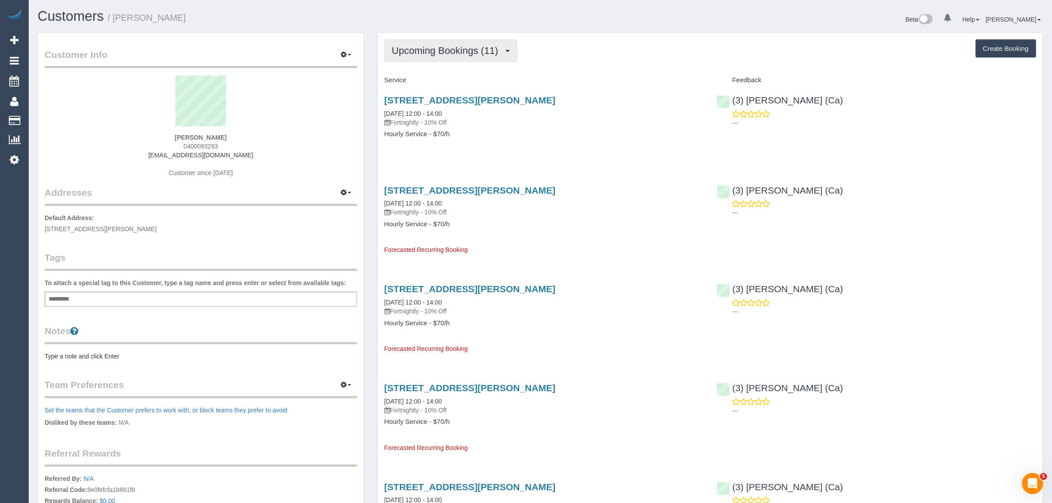
click at [442, 45] on span "Upcoming Bookings (11)" at bounding box center [447, 50] width 111 height 11
click at [429, 78] on link "Upcoming Bookings (11)" at bounding box center [432, 82] width 95 height 11
click at [491, 100] on link "[STREET_ADDRESS][PERSON_NAME]" at bounding box center [469, 100] width 171 height 10
click at [438, 57] on button "Upcoming Bookings (11)" at bounding box center [450, 50] width 133 height 23
click at [434, 80] on link "Upcoming Bookings (11)" at bounding box center [432, 82] width 95 height 11
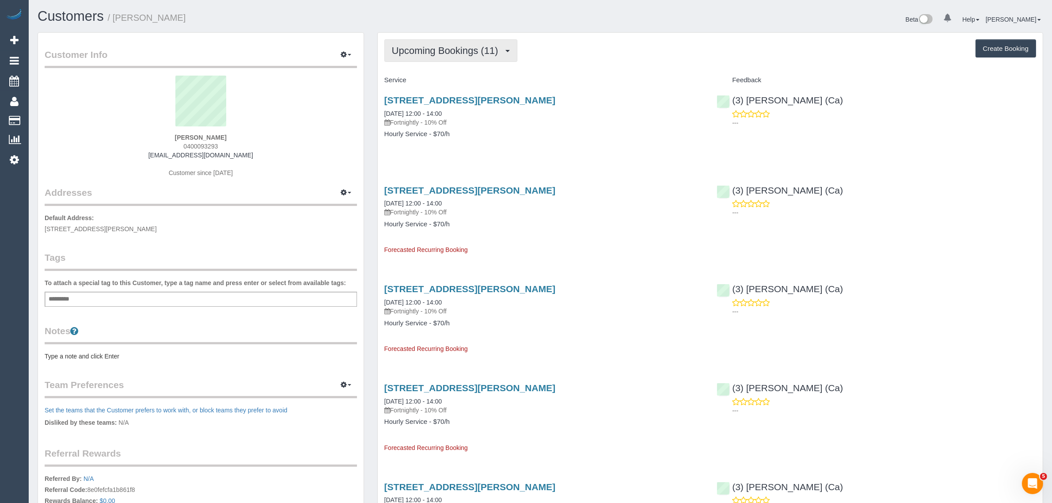
click at [470, 49] on span "Upcoming Bookings (11)" at bounding box center [447, 50] width 111 height 11
click at [429, 83] on link "Upcoming Bookings (11)" at bounding box center [432, 82] width 95 height 11
click at [467, 46] on span "Upcoming Bookings (11)" at bounding box center [447, 50] width 111 height 11
click at [442, 82] on link "Upcoming Bookings (11)" at bounding box center [432, 82] width 95 height 11
click at [451, 53] on span "Upcoming Bookings (11)" at bounding box center [447, 50] width 111 height 11
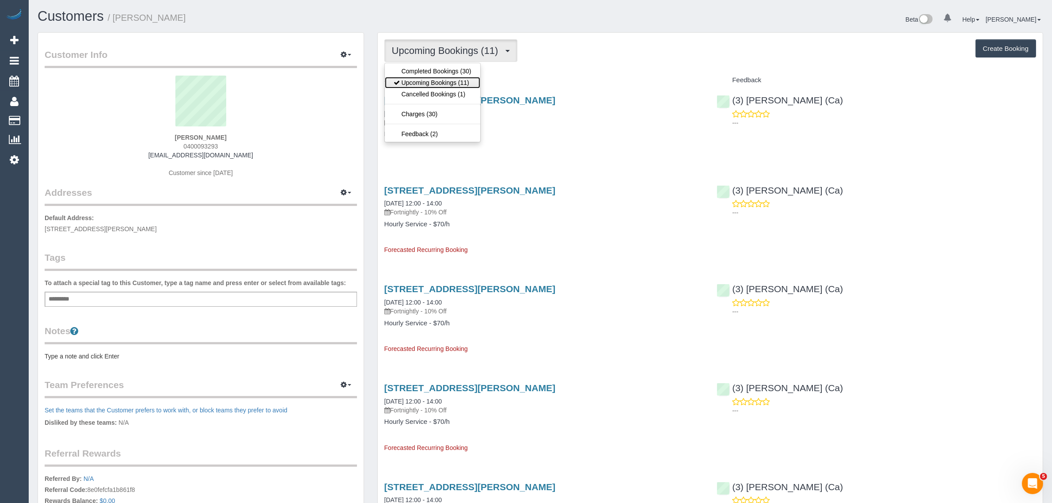
click at [435, 83] on link "Upcoming Bookings (11)" at bounding box center [432, 82] width 95 height 11
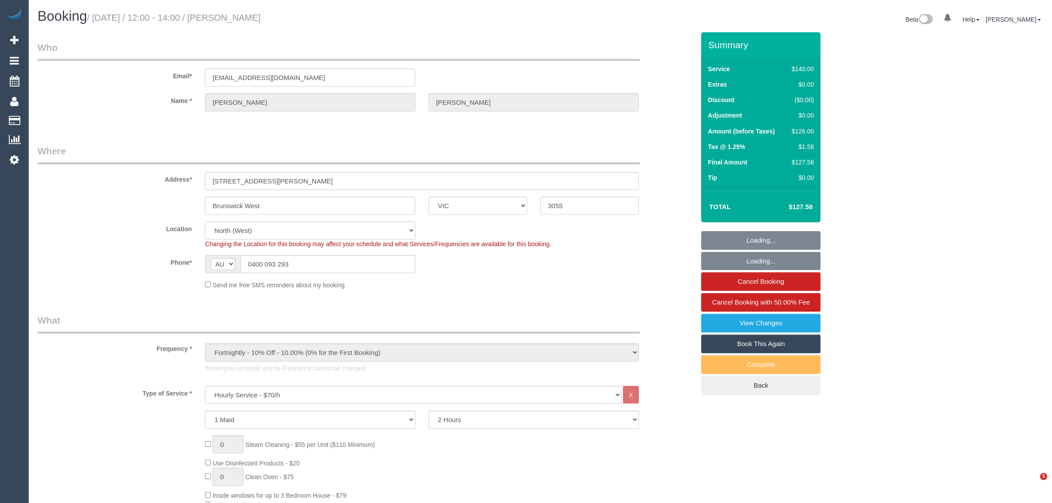
select select "VIC"
select select "number:27"
select select "number:14"
select select "number:19"
select select "number:22"
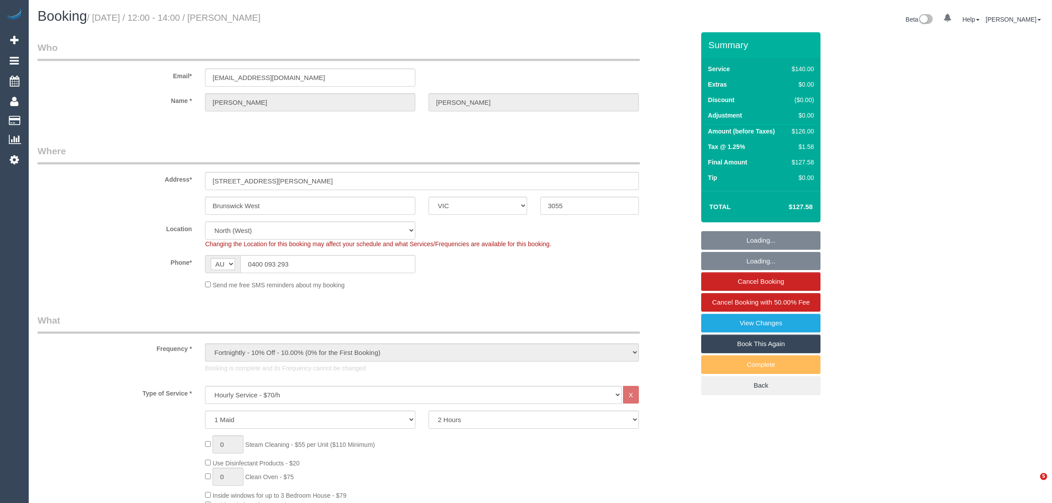
select select "number:35"
select select "number:13"
click at [535, 47] on legend "Who" at bounding box center [339, 51] width 602 height 20
click at [644, 72] on div "Email* [EMAIL_ADDRESS][DOMAIN_NAME]" at bounding box center [366, 64] width 670 height 46
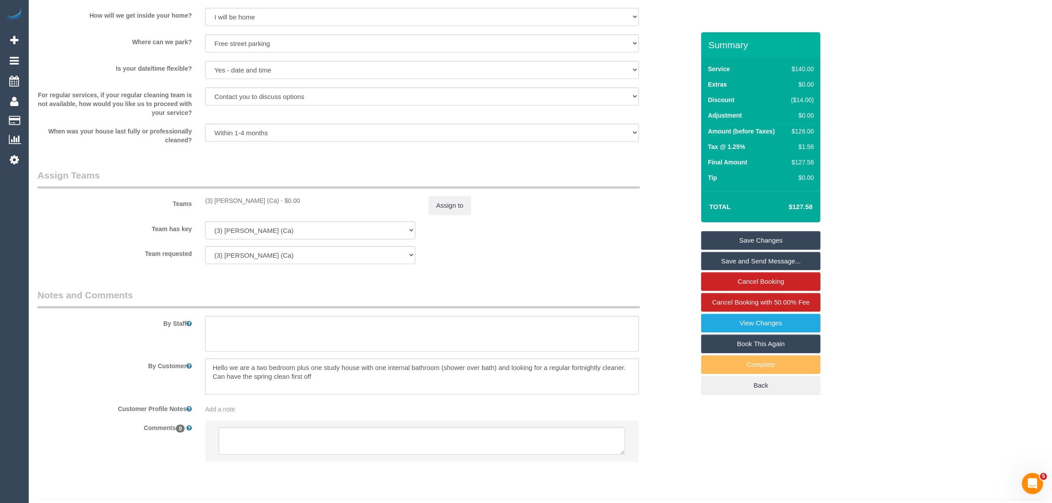
scroll to position [1243, 0]
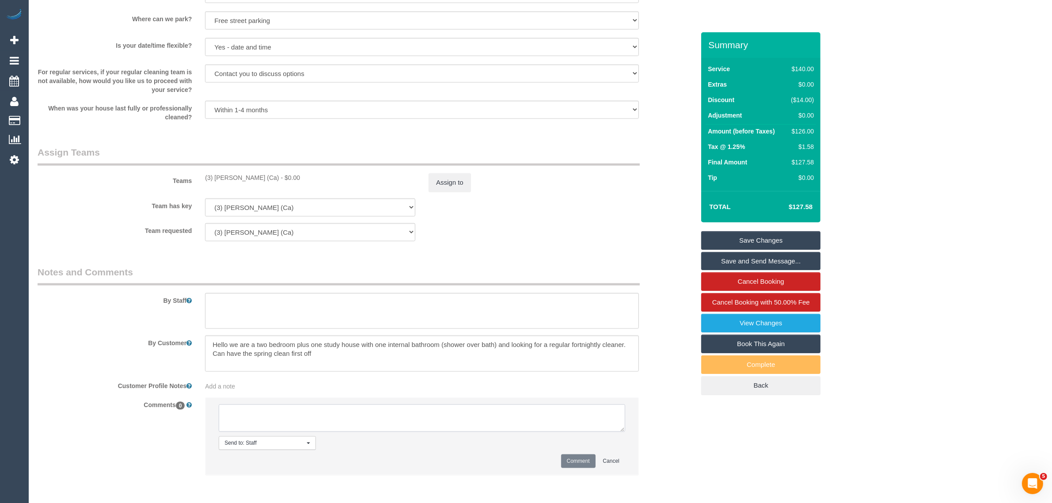
click at [488, 420] on textarea at bounding box center [422, 417] width 407 height 27
paste textarea "Cleaner(s) Unassigned: Reason Unassigned: Contact via: Which message sent: Addi…"
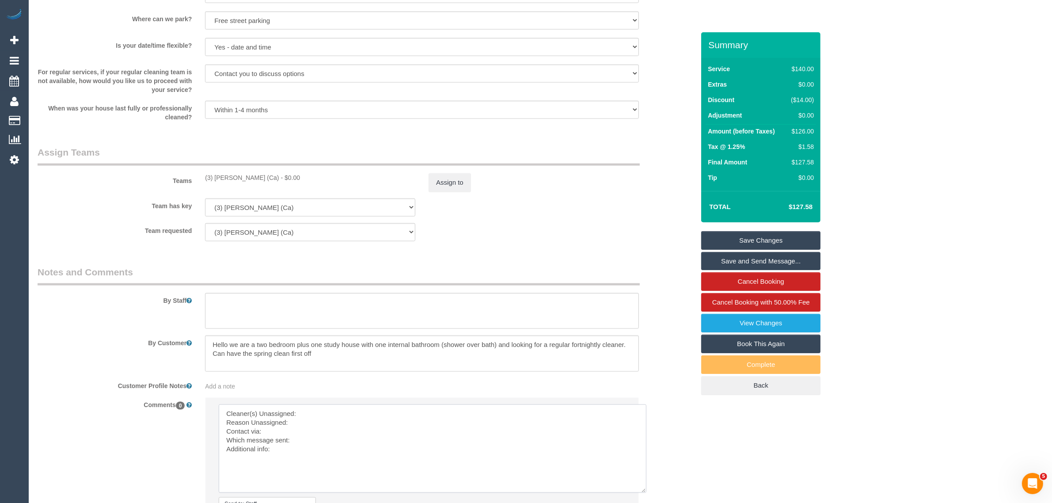
drag, startPoint x: 621, startPoint y: 431, endPoint x: 643, endPoint y: 492, distance: 64.9
click at [643, 492] on textarea at bounding box center [433, 448] width 428 height 88
click at [505, 419] on textarea at bounding box center [433, 448] width 428 height 88
drag, startPoint x: 201, startPoint y: 171, endPoint x: 266, endPoint y: 175, distance: 65.1
click at [266, 175] on div "Teams (3) Jenith Khadgi (Ca) - $0.00 Assign to" at bounding box center [366, 169] width 670 height 46
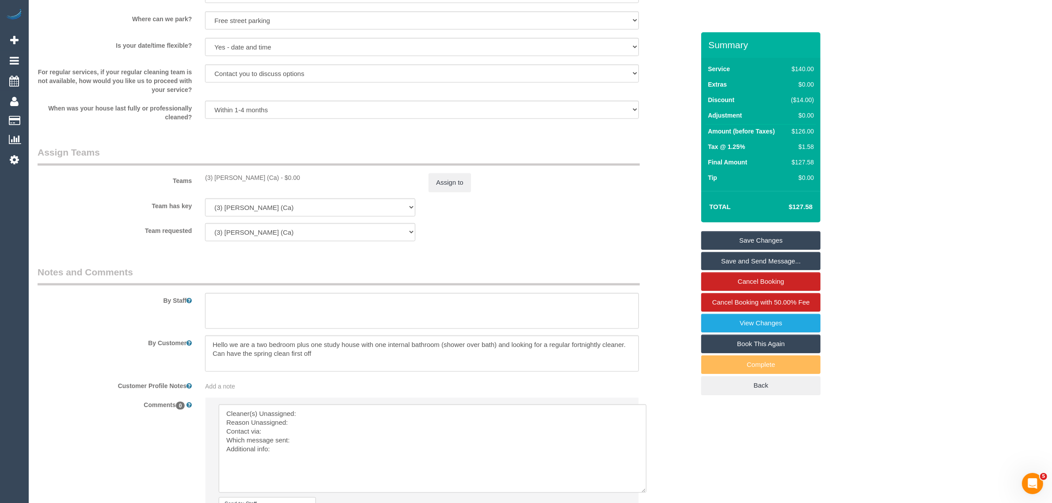
copy div "(3) [PERSON_NAME] (Ca)"
click at [325, 410] on textarea at bounding box center [433, 448] width 428 height 88
paste textarea "(3) [PERSON_NAME] (Ca)"
click at [317, 423] on textarea at bounding box center [433, 448] width 428 height 88
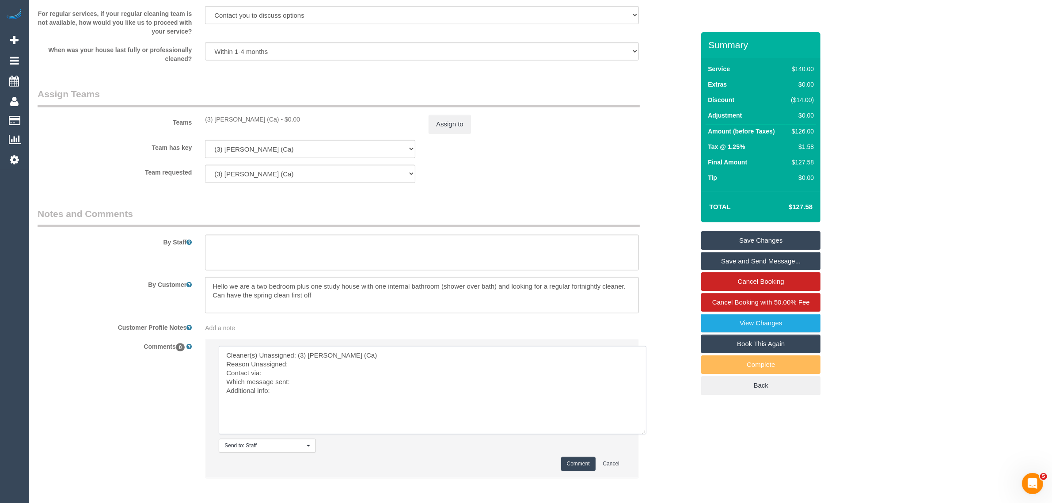
scroll to position [1341, 0]
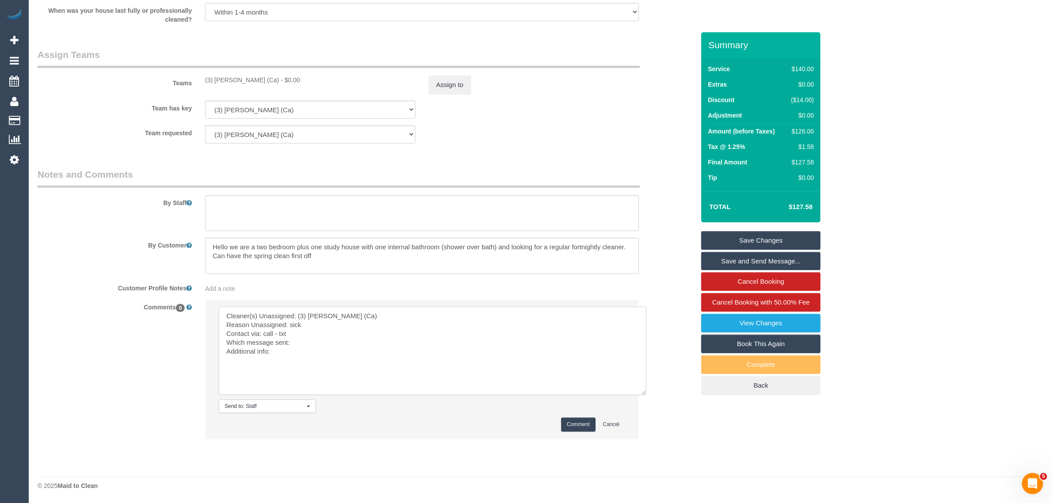
click at [401, 342] on textarea at bounding box center [433, 351] width 428 height 88
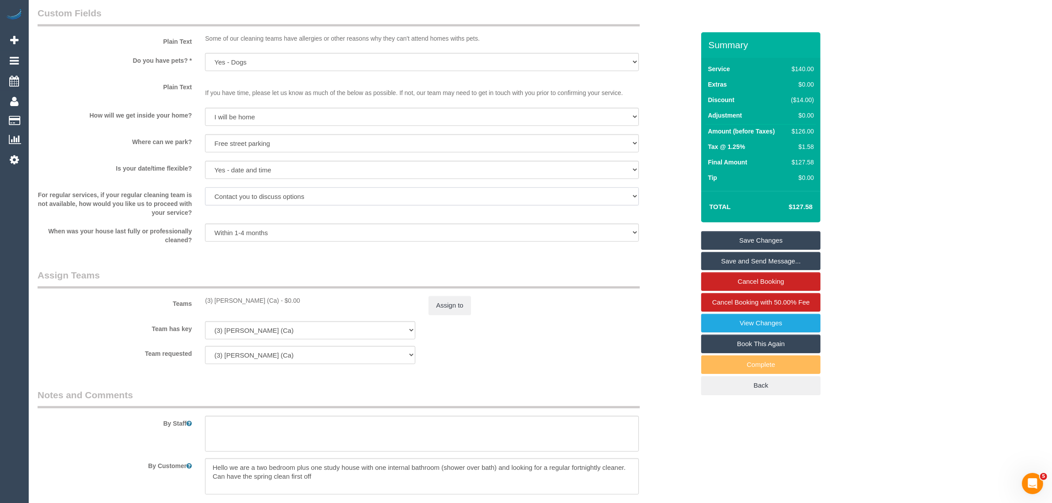
click at [589, 198] on select "Arrange a cleaner to cover and do not bother you Arrange a cleaner to cover and…" at bounding box center [422, 196] width 434 height 18
click at [665, 197] on div "For regular services, if your regular cleaning team is not available, how would…" at bounding box center [366, 202] width 670 height 30
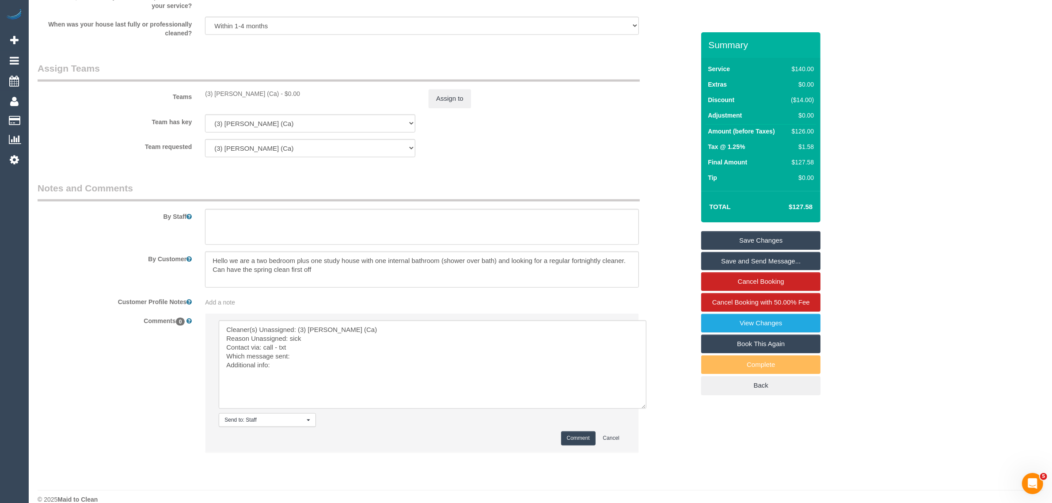
scroll to position [1341, 0]
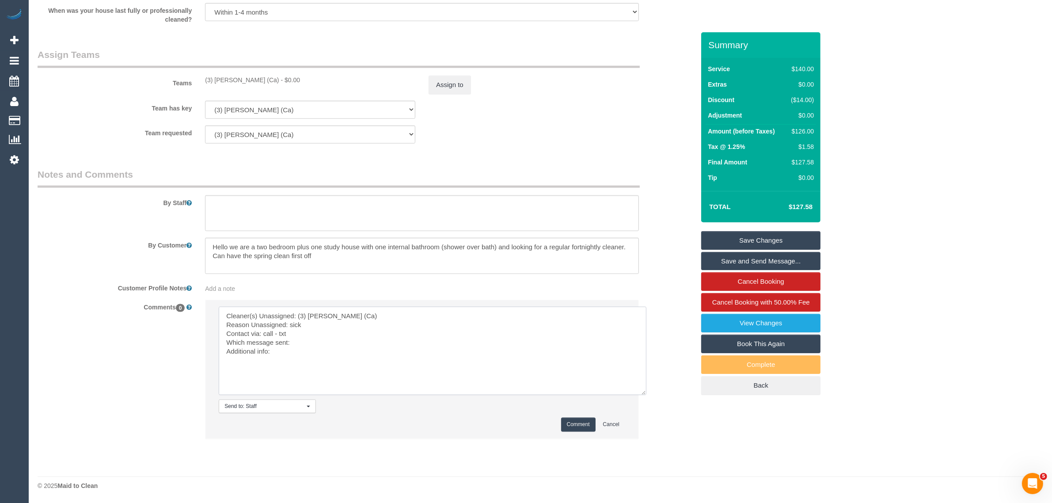
click at [370, 361] on textarea at bounding box center [433, 351] width 428 height 88
click at [388, 345] on textarea at bounding box center [433, 351] width 428 height 88
paste textarea "Same Day Options SMS"
type textarea "Cleaner(s) Unassigned: (3) Jenith Khadgi (Ca) Reason Unassigned: sick Contact v…"
click at [575, 425] on button "Comment" at bounding box center [578, 425] width 34 height 14
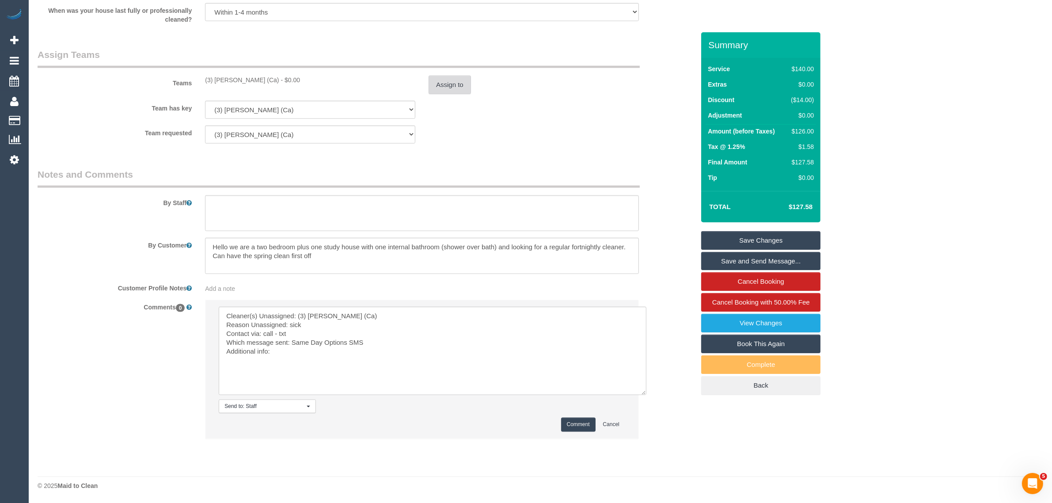
click at [447, 91] on button "Assign to" at bounding box center [450, 85] width 42 height 19
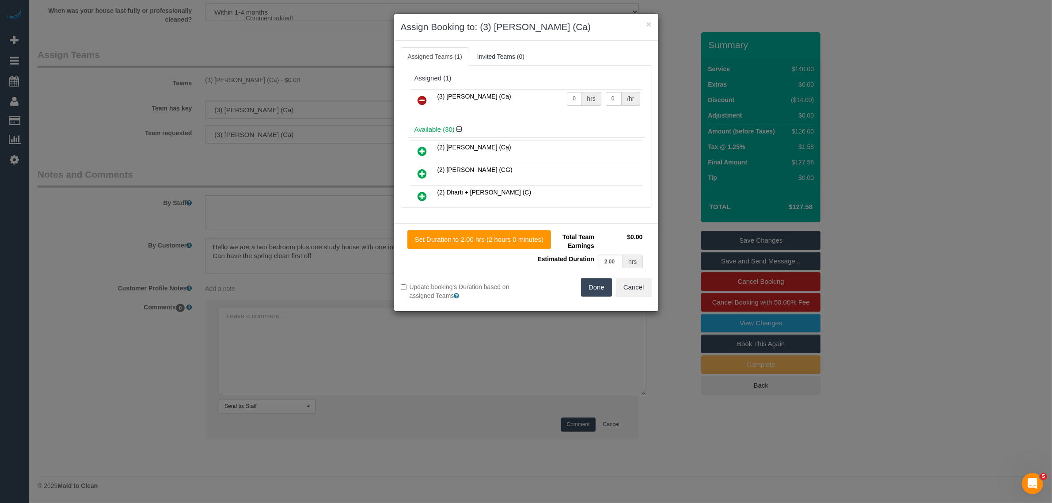
scroll to position [1304, 0]
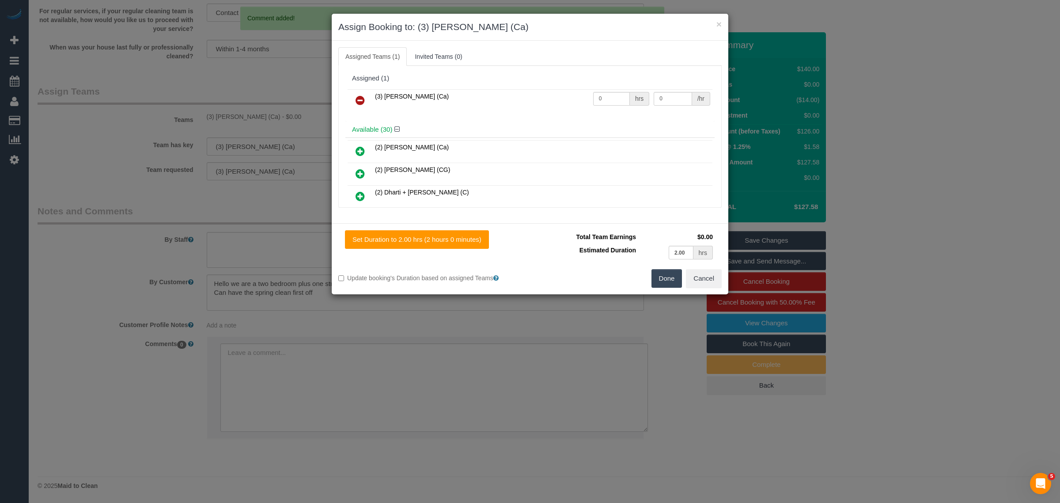
click at [366, 99] on link at bounding box center [360, 101] width 21 height 18
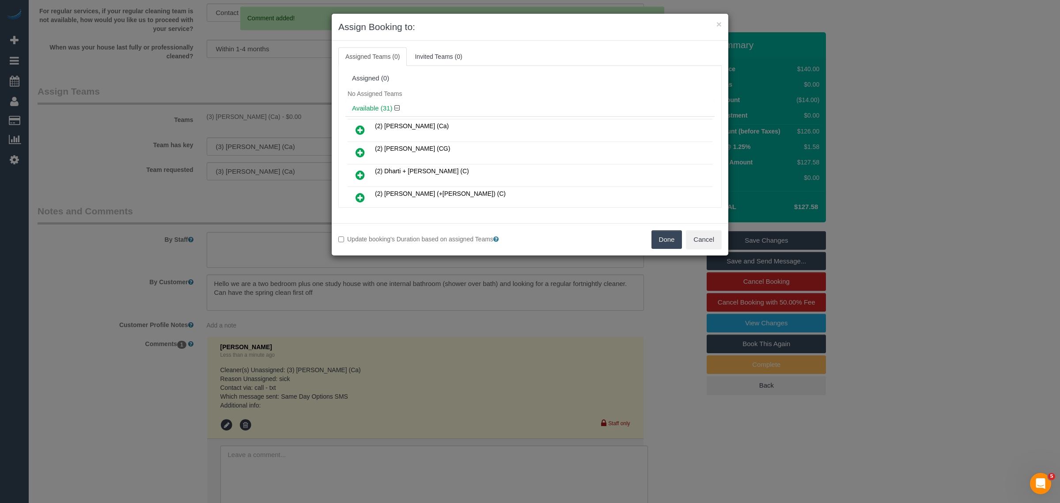
click at [650, 232] on div "Done Cancel" at bounding box center [629, 239] width 198 height 19
click at [667, 246] on button "Done" at bounding box center [667, 239] width 31 height 19
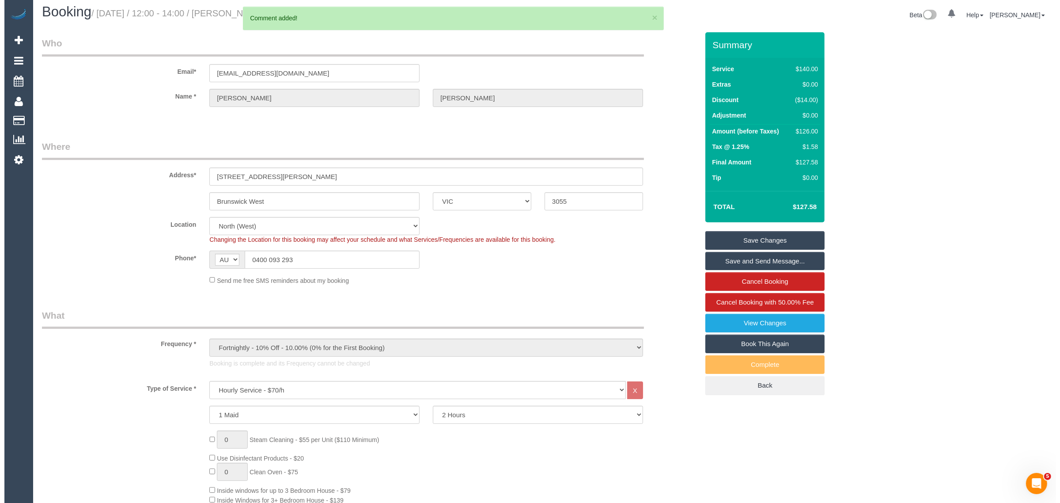
scroll to position [0, 0]
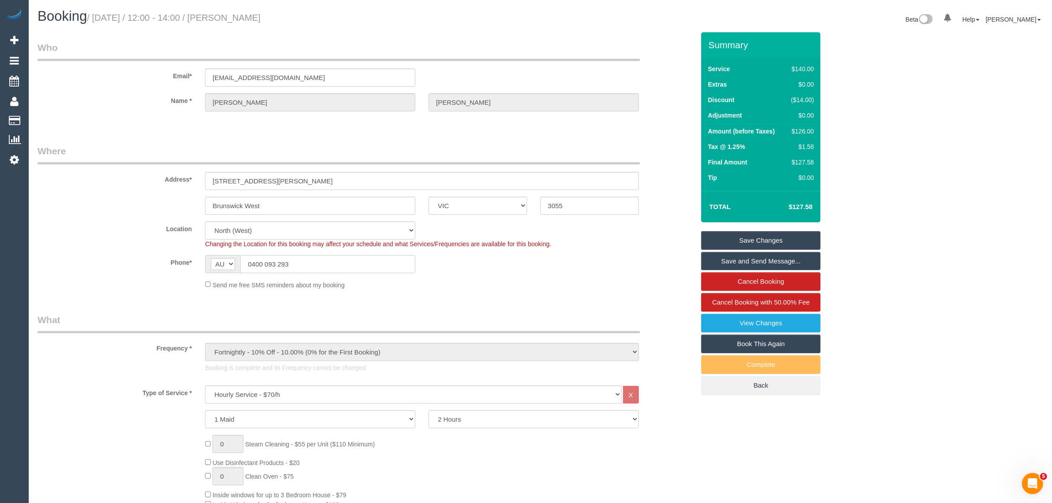
click at [354, 263] on input "0400 093 293" at bounding box center [327, 264] width 175 height 18
click at [355, 263] on input "0400 093 293" at bounding box center [327, 264] width 175 height 18
click at [659, 162] on div "Address* 25 Newman St" at bounding box center [366, 167] width 670 height 46
click at [716, 233] on link "Save Changes" at bounding box center [760, 240] width 119 height 19
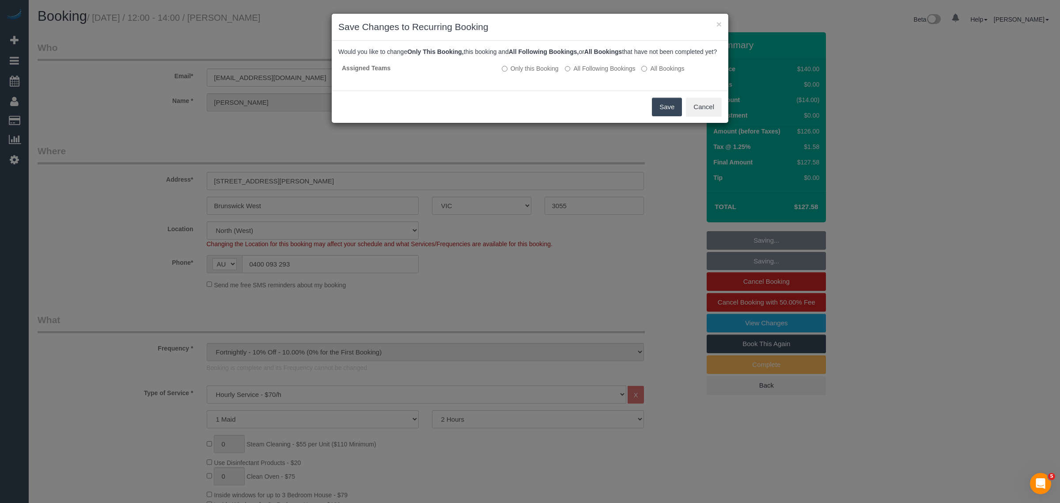
click at [665, 114] on button "Save" at bounding box center [667, 107] width 30 height 19
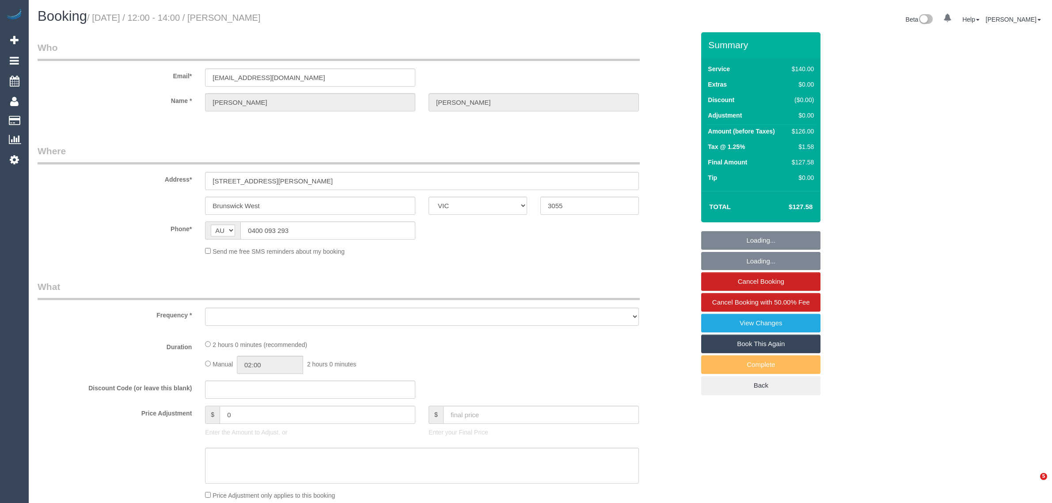
select select "VIC"
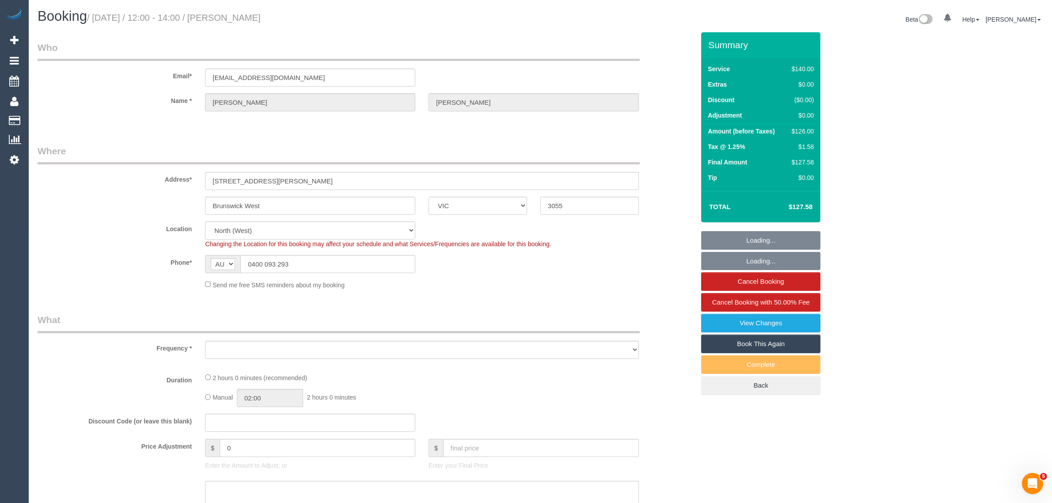
select select "object:534"
select select "string:stripe-pm_1PRSSJ2GScqysDRVmbk2Lbql"
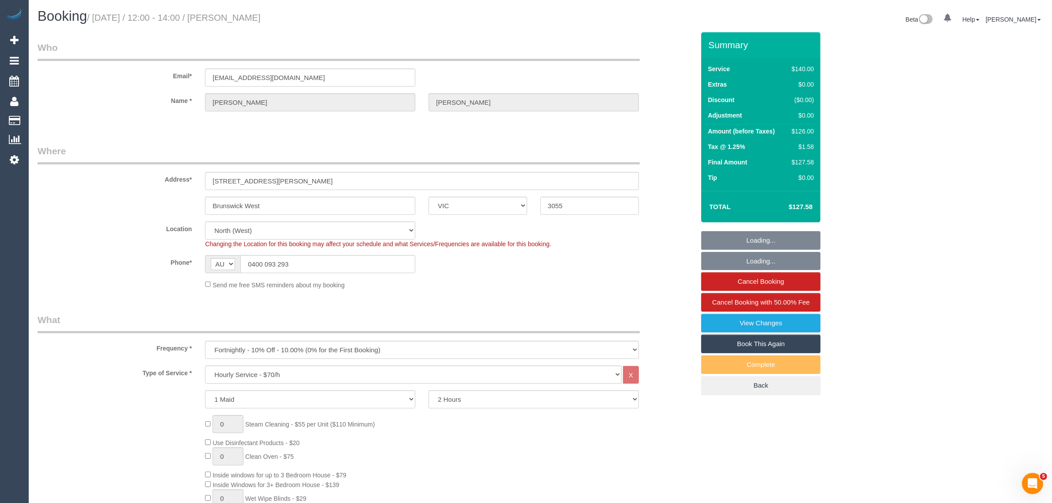
select select "number:27"
select select "number:14"
select select "number:19"
select select "number:22"
select select "number:35"
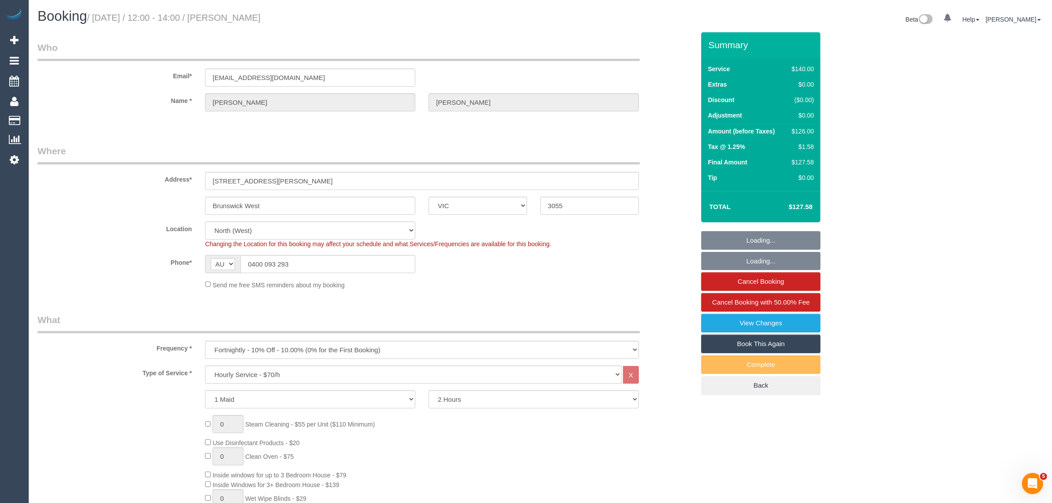
select select "number:13"
select select "object:1567"
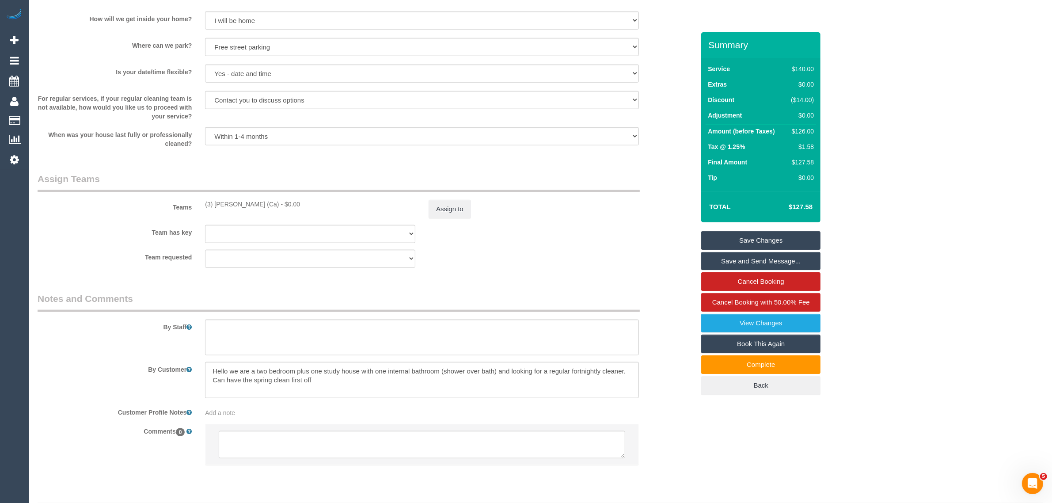
scroll to position [1192, 0]
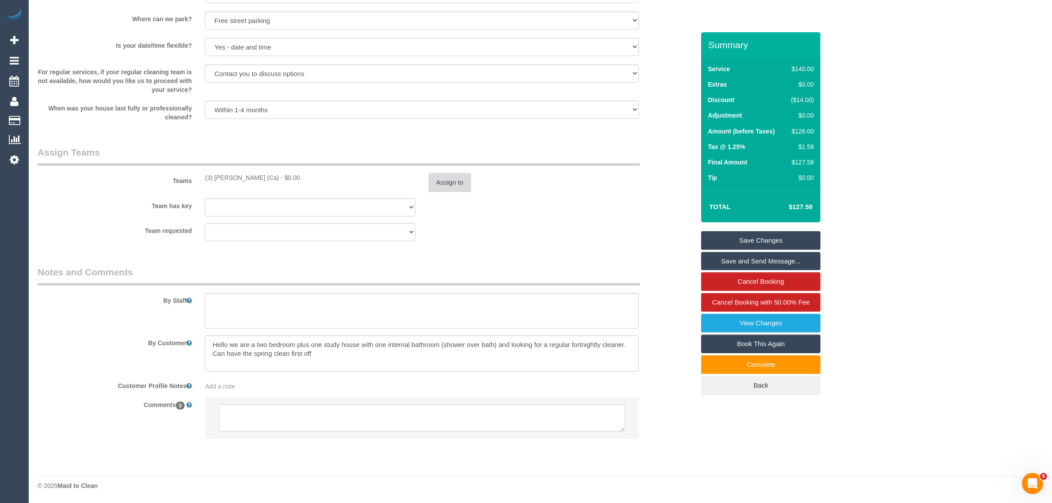
click at [440, 177] on button "Assign to" at bounding box center [450, 182] width 42 height 19
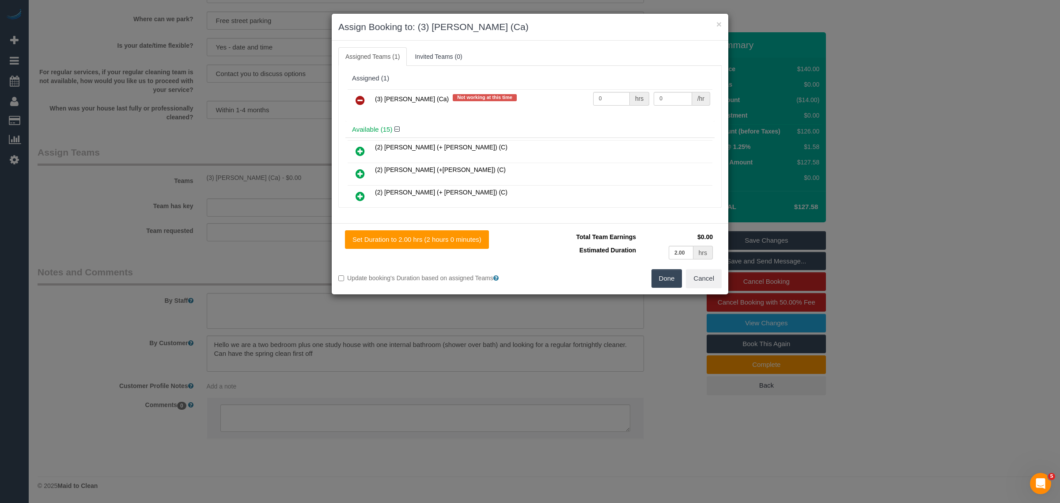
click at [358, 97] on icon at bounding box center [360, 100] width 9 height 11
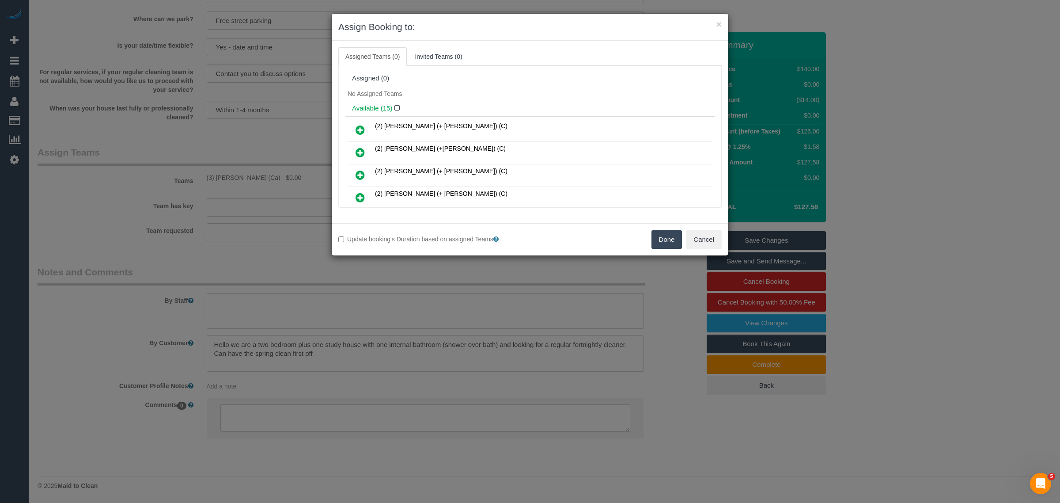
click at [668, 238] on button "Done" at bounding box center [667, 239] width 31 height 19
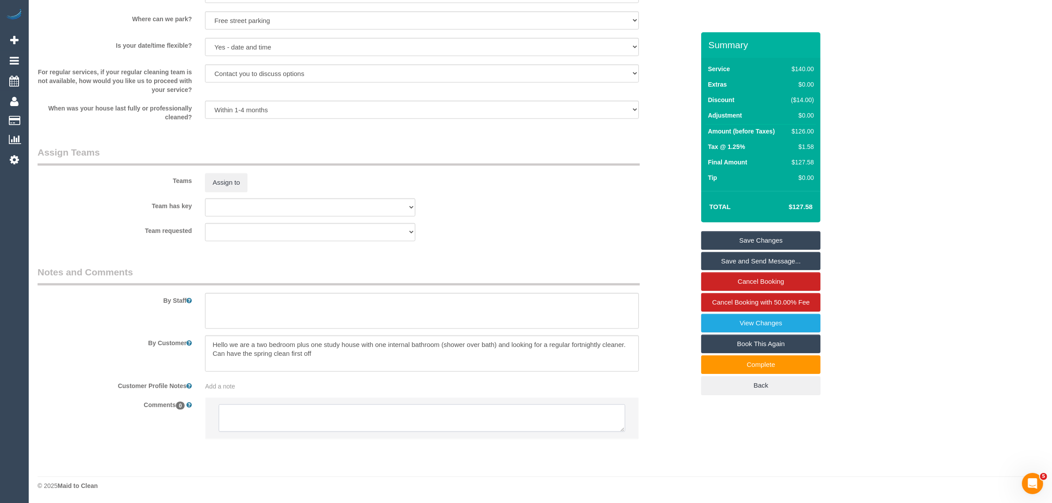
click at [532, 427] on textarea at bounding box center [422, 417] width 407 height 27
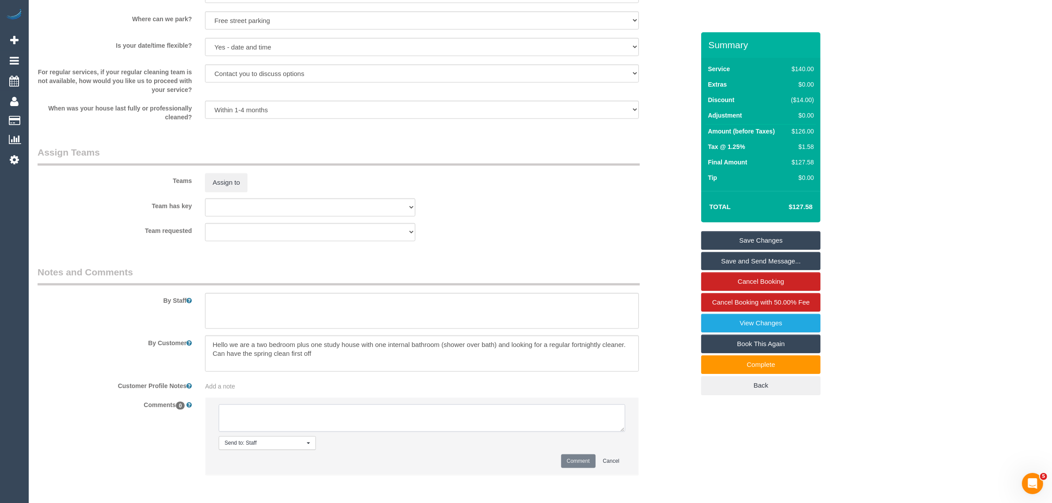
paste textarea "!sdc Today | not feeling well | 0 cancelled | 1 unassigned | FU: 01/02 Check if…"
type textarea "!sdc Today | not feeling well | 0 cancelled | 1 unassigned | FU: 01/02 Check if…"
click at [409, 427] on textarea at bounding box center [422, 417] width 407 height 27
paste textarea "Cleaner(s) Unassigned: Reason Unassigned: Contact via: Which message sent: Addi…"
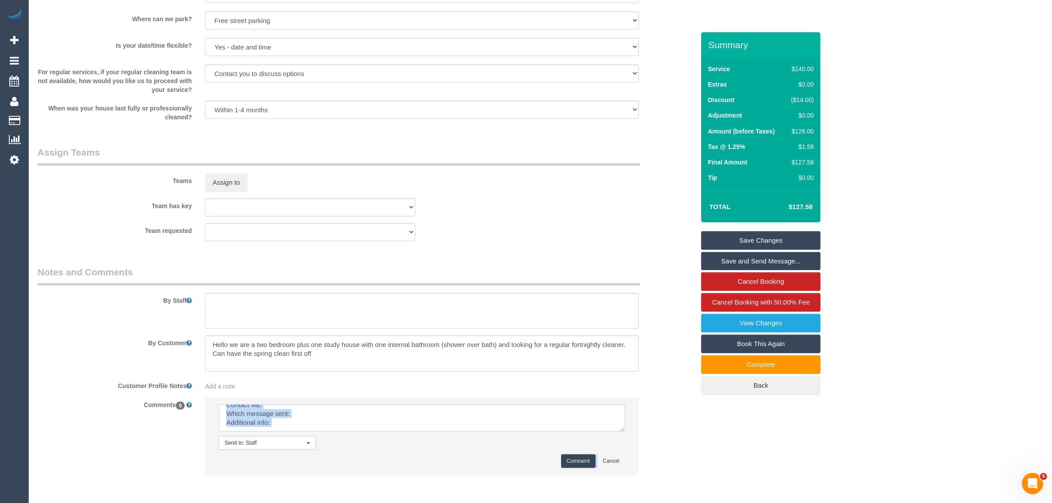
drag, startPoint x: 630, startPoint y: 424, endPoint x: 662, endPoint y: 478, distance: 62.8
click at [662, 478] on div "Comments 0 Send to: Staff Nothing selected Send to: Staff Send to: Customer Sen…" at bounding box center [366, 440] width 670 height 87
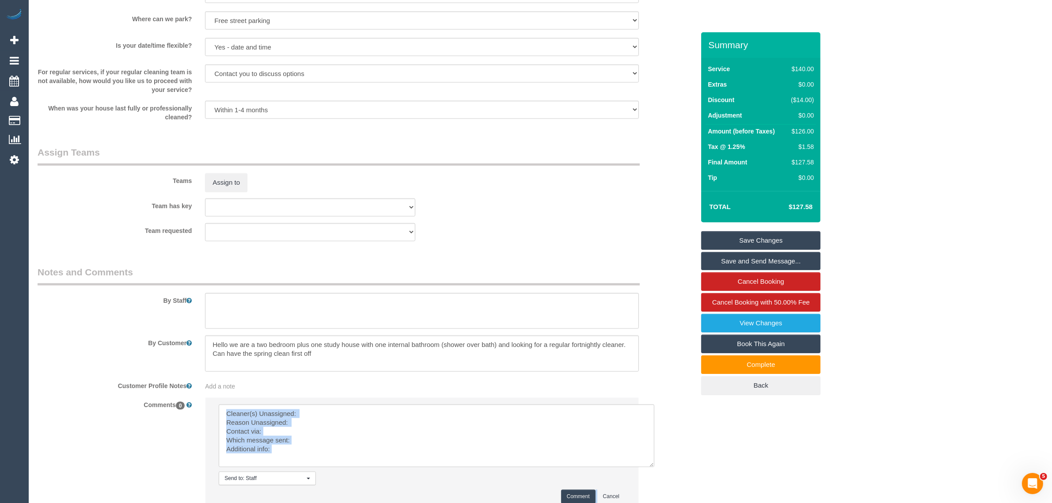
scroll to position [0, 0]
drag, startPoint x: 620, startPoint y: 429, endPoint x: 646, endPoint y: 479, distance: 57.5
click at [646, 479] on textarea at bounding box center [435, 443] width 433 height 78
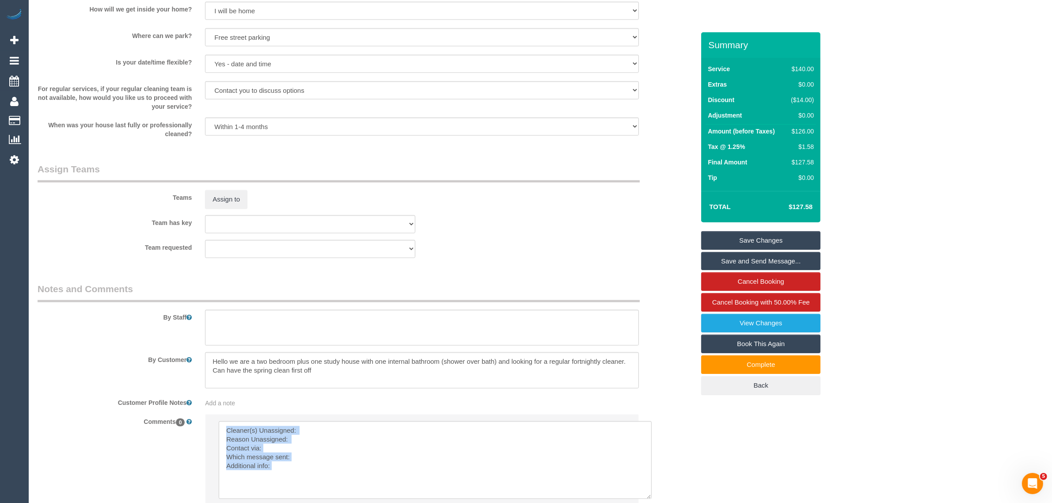
scroll to position [1192, 0]
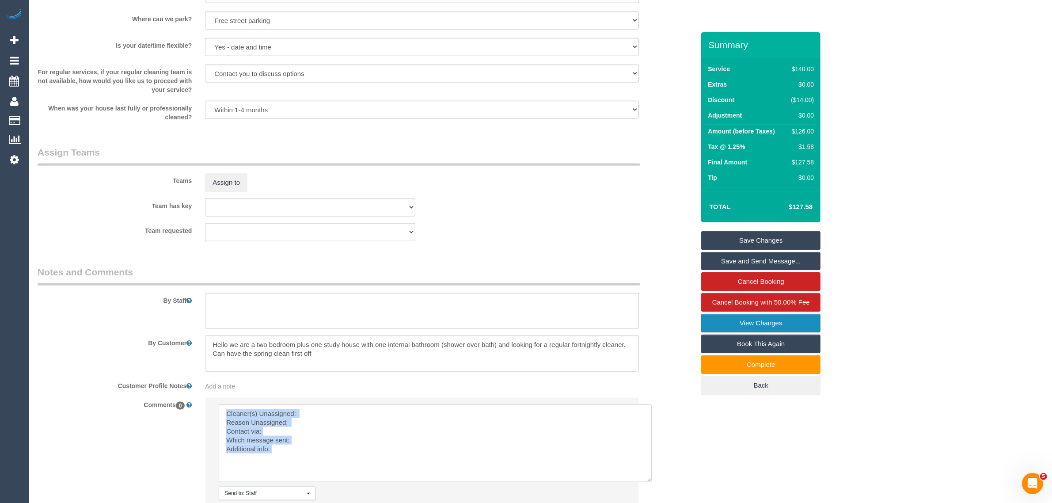
click at [715, 320] on link "View Changes" at bounding box center [760, 323] width 119 height 19
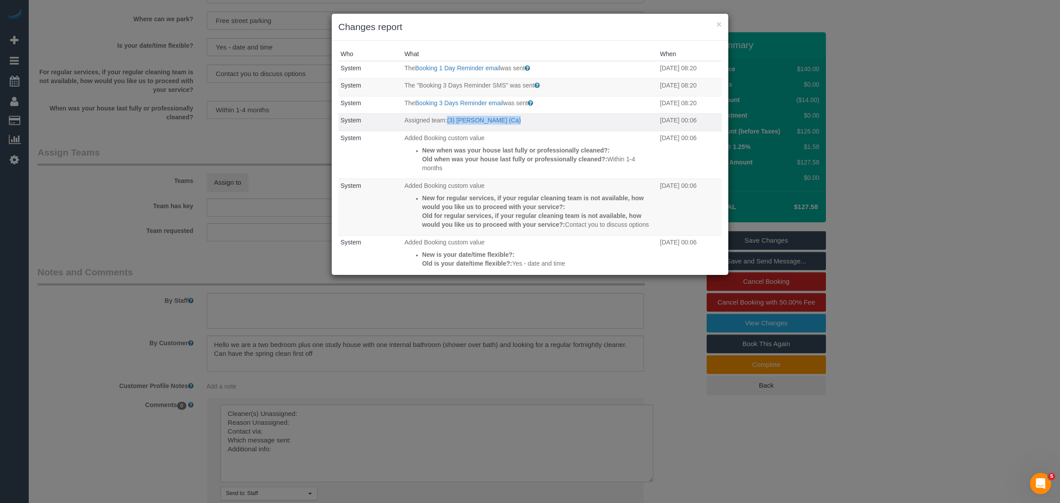
drag, startPoint x: 524, startPoint y: 125, endPoint x: 446, endPoint y: 123, distance: 77.8
click at [446, 123] on p "Assigned team: (3) Jenith Khadgi (Ca)" at bounding box center [530, 120] width 251 height 9
copy p "(3) [PERSON_NAME] (Ca)"
click at [716, 24] on h3 "Changes report" at bounding box center [530, 26] width 384 height 13
click at [718, 24] on button "×" at bounding box center [719, 23] width 5 height 9
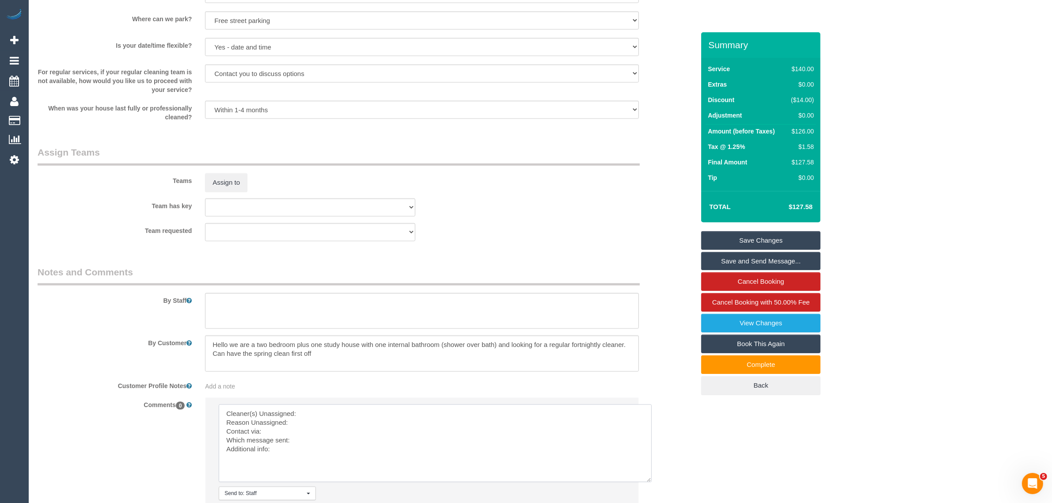
click at [367, 411] on textarea at bounding box center [435, 443] width 433 height 78
paste textarea "(3) Jenith Khadgi (Ca)"
click at [341, 429] on textarea at bounding box center [435, 443] width 433 height 78
click at [351, 422] on textarea at bounding box center [435, 443] width 433 height 78
click at [312, 443] on textarea at bounding box center [435, 443] width 433 height 78
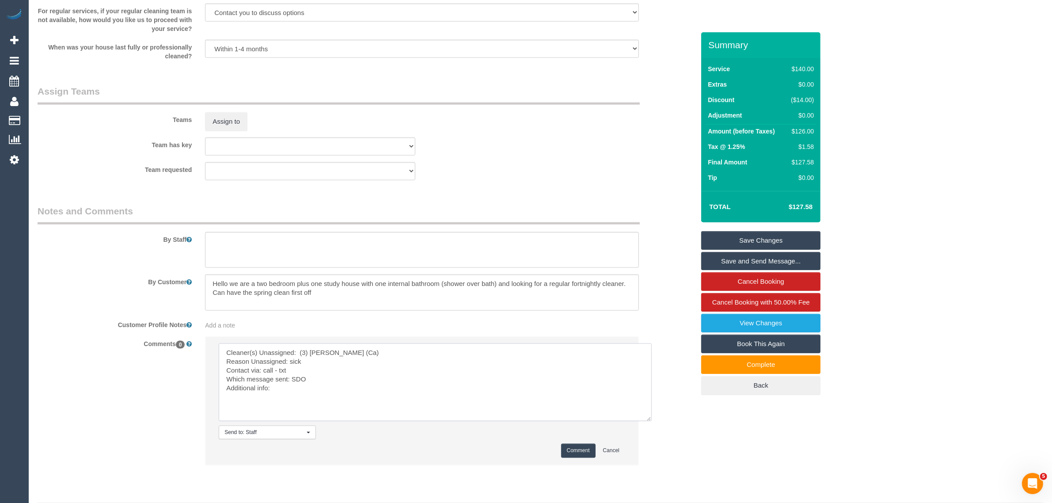
scroll to position [1280, 0]
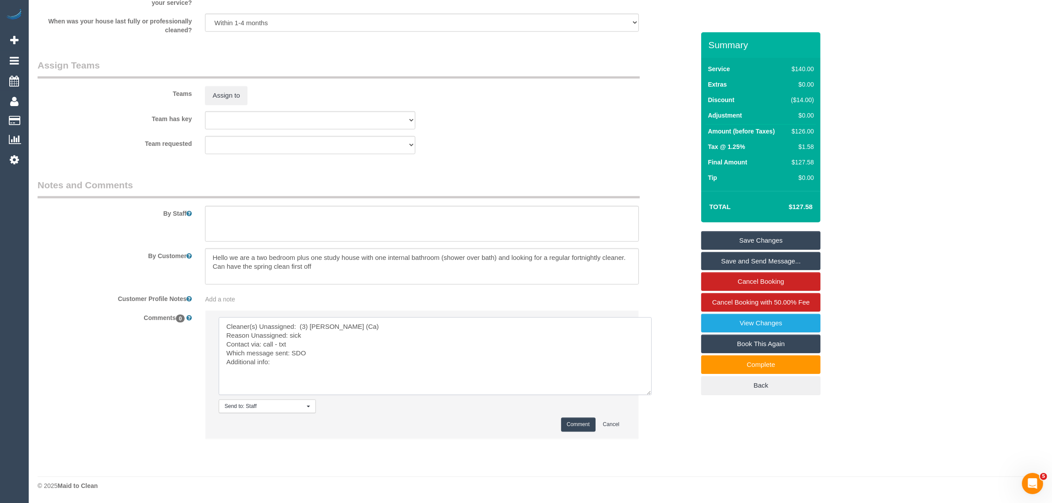
type textarea "Cleaner(s) Unassigned: (3) Jenith Khadgi (Ca) Reason Unassigned: sick Contact v…"
click at [582, 420] on button "Comment" at bounding box center [578, 425] width 34 height 14
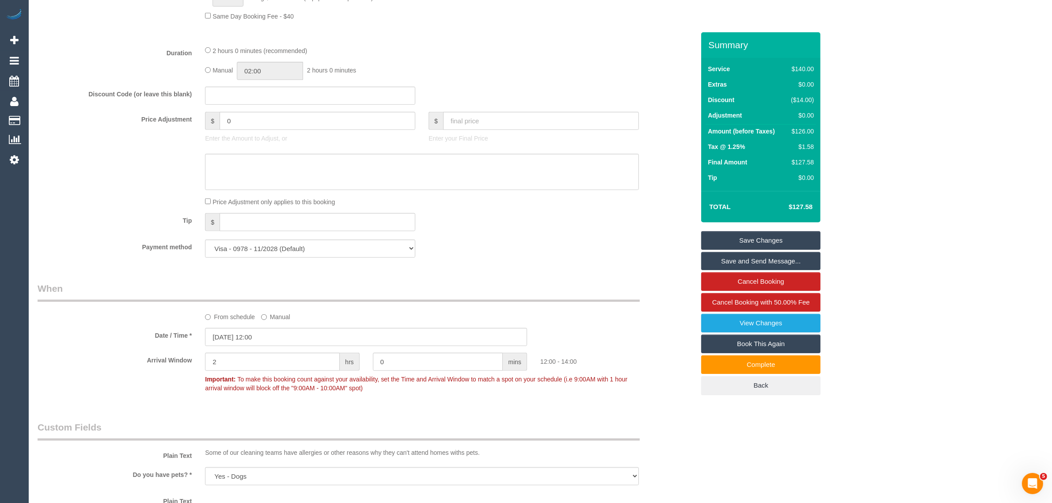
scroll to position [663, 0]
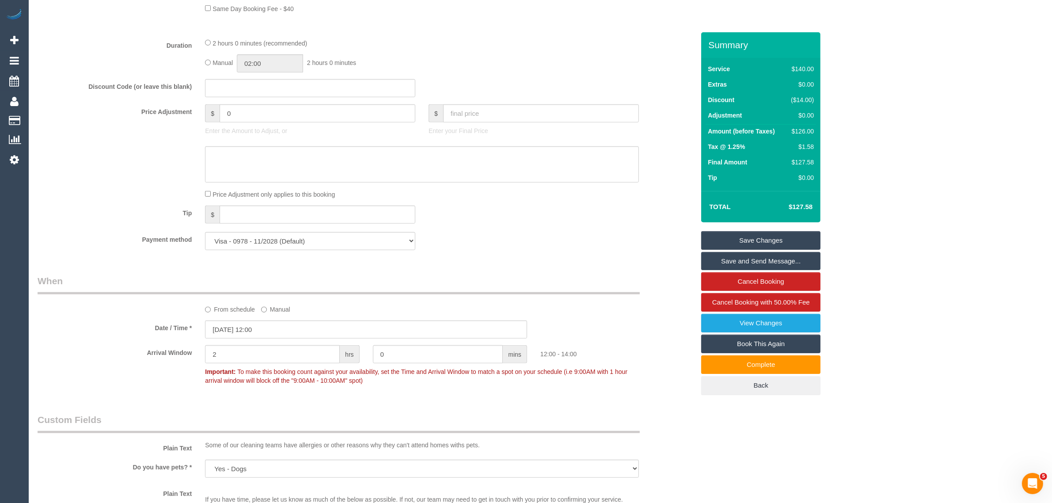
click at [719, 231] on link "Save Changes" at bounding box center [760, 240] width 119 height 19
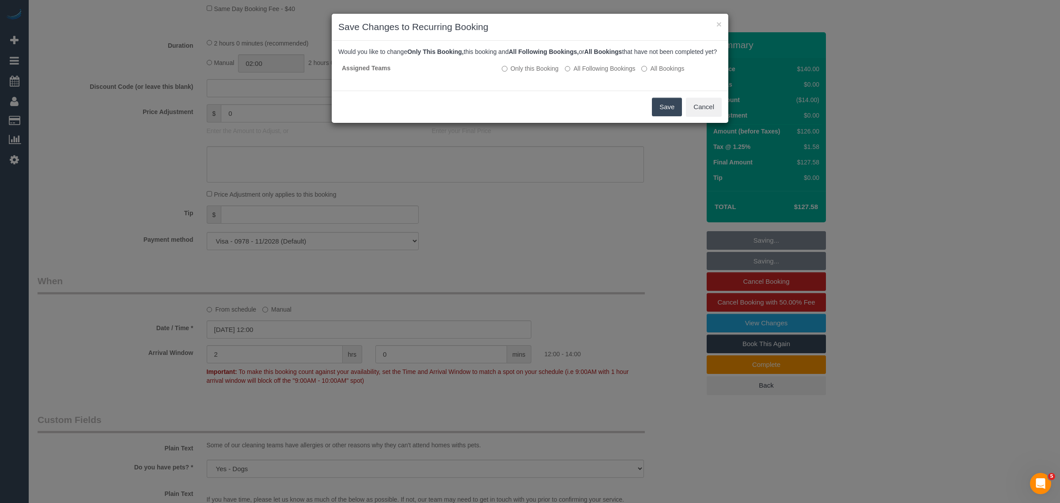
click at [663, 114] on button "Save" at bounding box center [667, 107] width 30 height 19
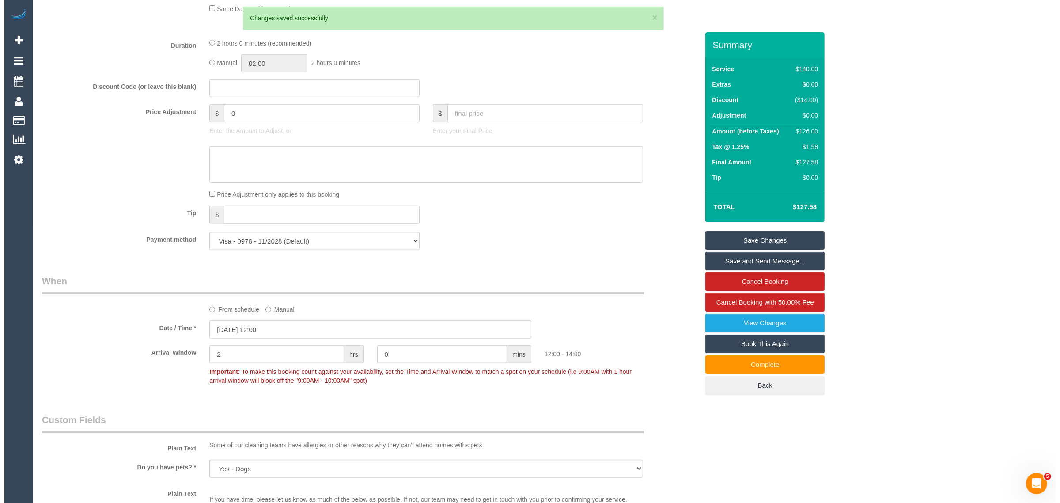
scroll to position [0, 0]
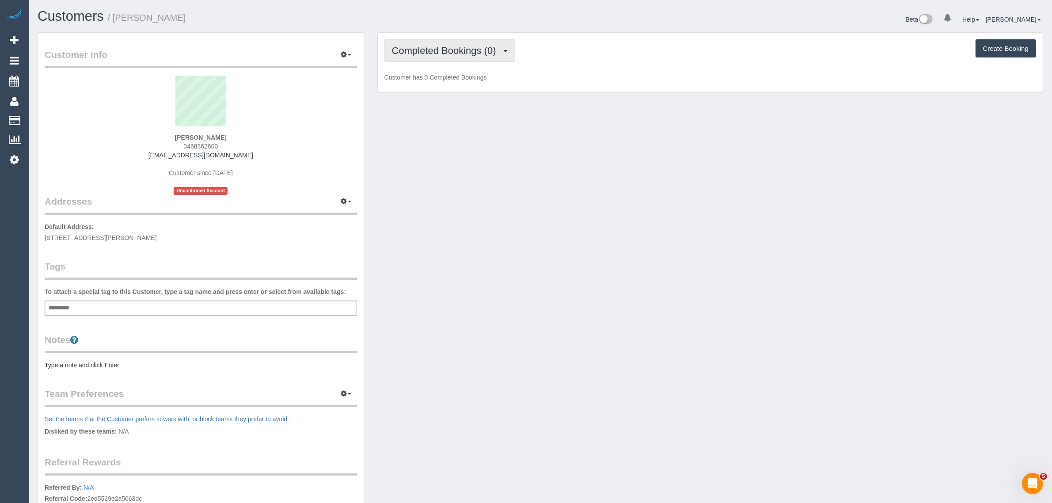
click at [464, 45] on span "Completed Bookings (0)" at bounding box center [446, 50] width 109 height 11
click at [433, 80] on link "Upcoming Bookings (1)" at bounding box center [431, 82] width 92 height 11
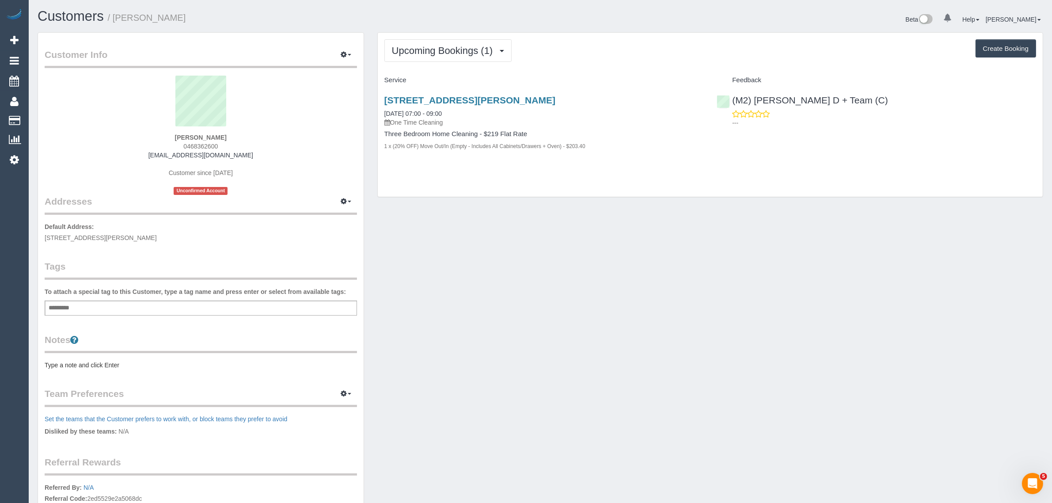
click at [854, 144] on div "65 Quarry Road, 2, Mitchem, VIC 3132 03/09/2025 07:00 - 09:00 One Time Cleaning…" at bounding box center [710, 127] width 665 height 80
click at [426, 100] on link "65 Quarry Road, 2, Mitchem, VIC 3132" at bounding box center [469, 100] width 171 height 10
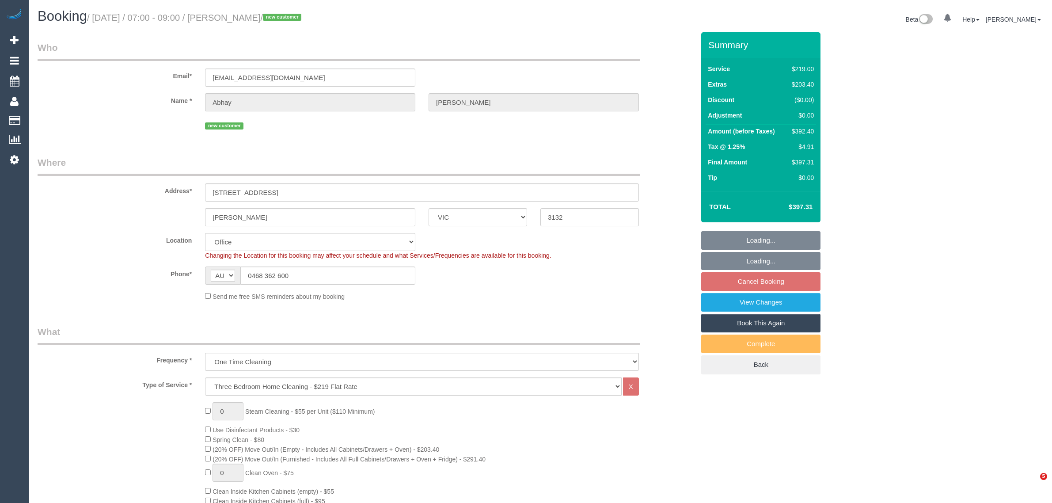
select select "VIC"
select select "number:28"
select select "number:16"
select select "number:19"
select select "number:24"
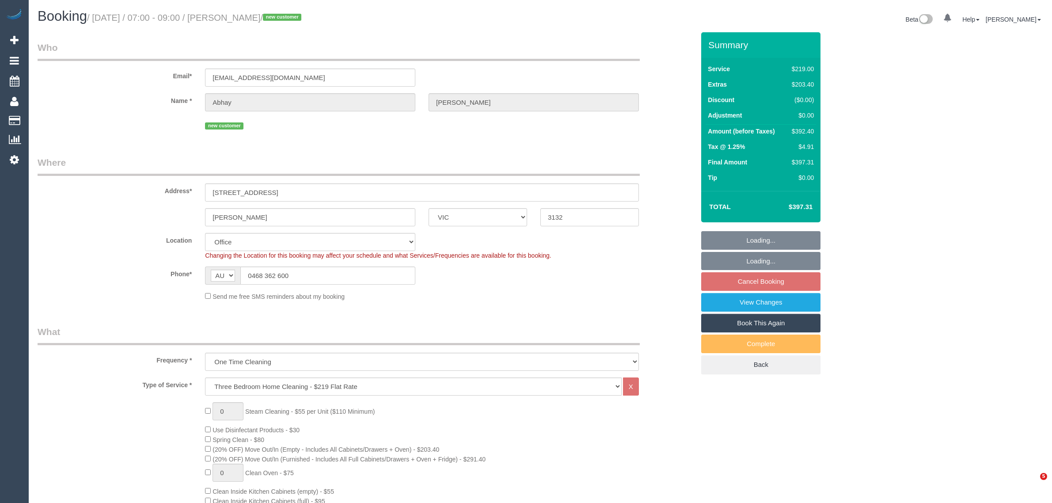
select select "number:35"
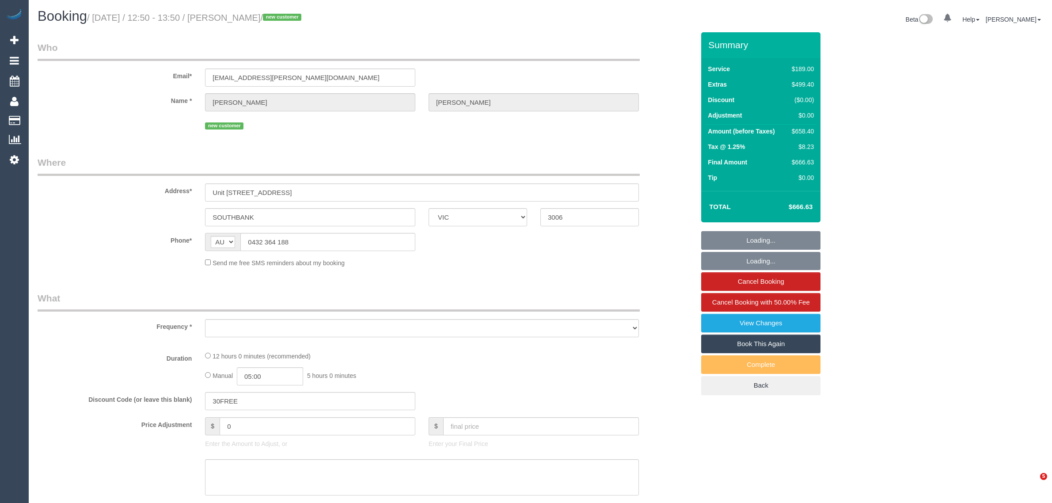
select select "VIC"
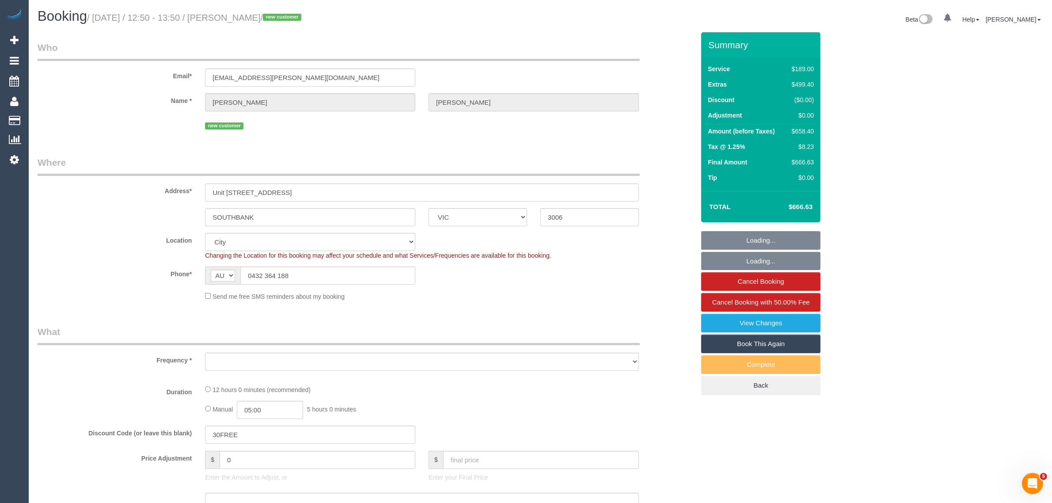
select select "object:848"
select select "number:28"
select select "number:14"
select select "number:18"
select select "number:24"
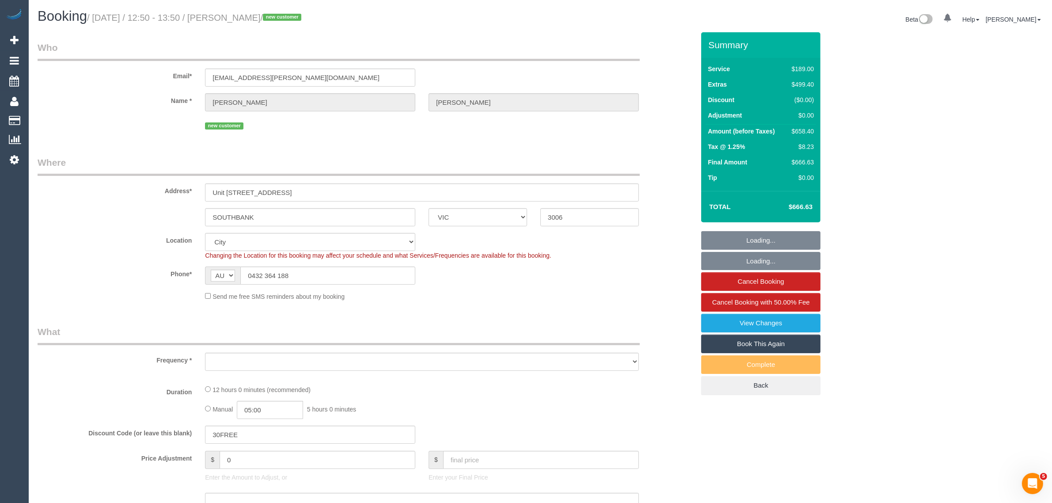
select select "number:26"
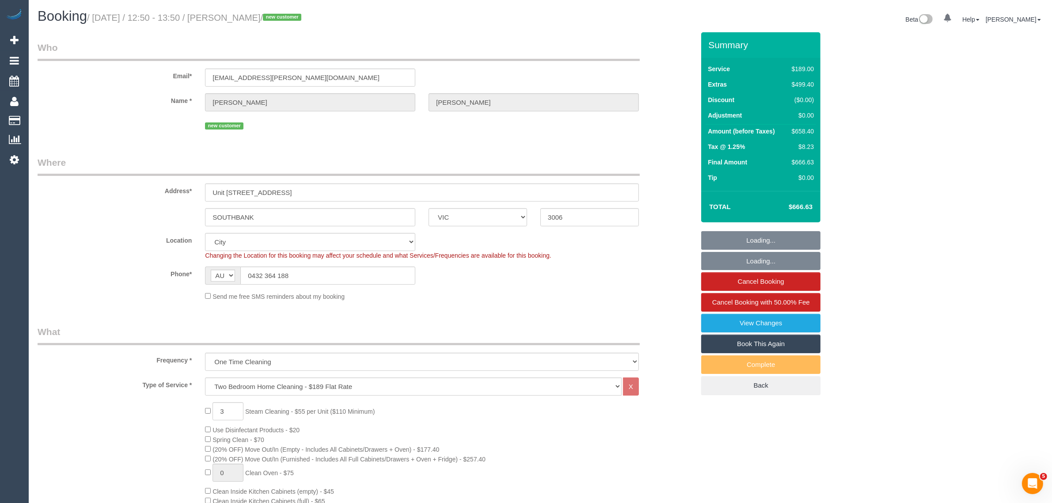
select select "string:stripe-pm_1RtS0d2GScqysDRVnZFQk5O5"
select select "object:1275"
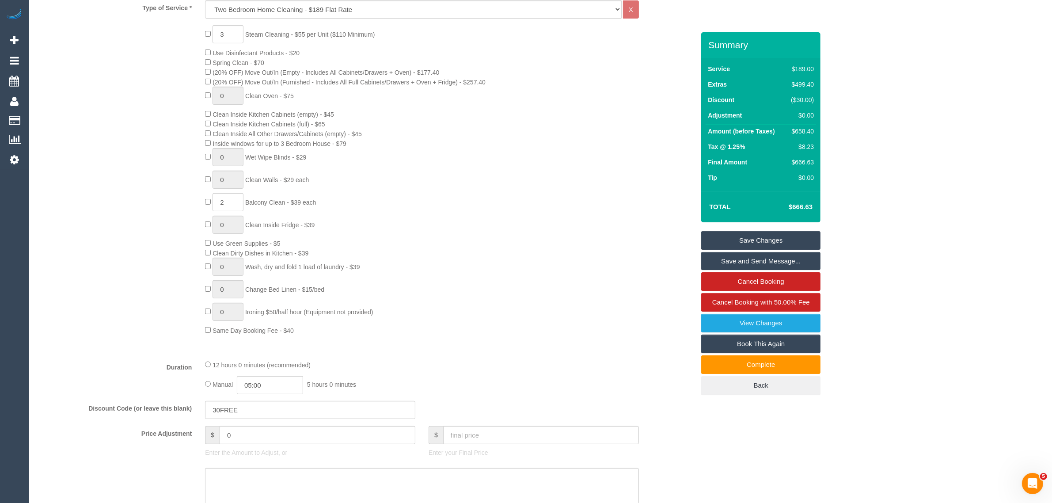
scroll to position [384, 0]
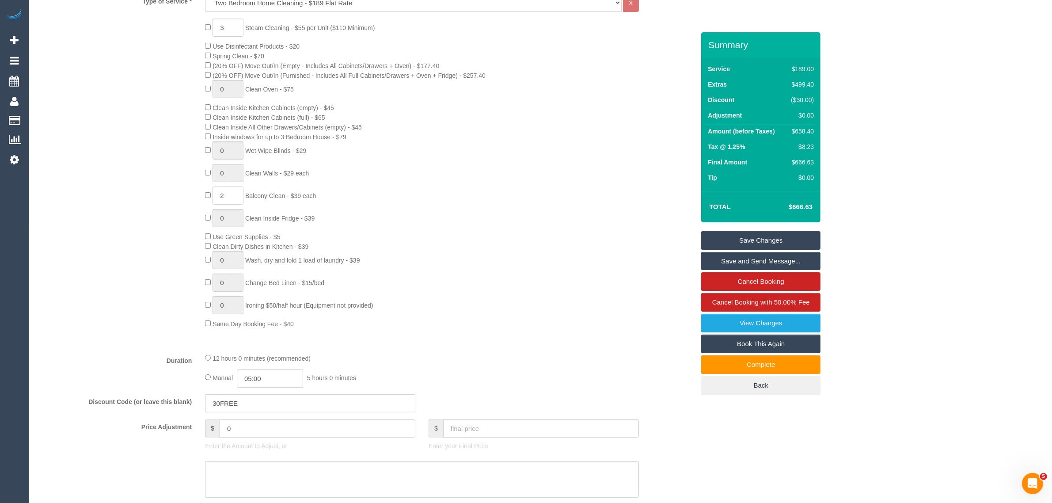
click at [604, 175] on div "3 Steam Cleaning - $55 per Unit ($110 Minimum) Use Disinfectant Products - $20 …" at bounding box center [449, 174] width 503 height 310
click at [576, 259] on div "3 Steam Cleaning - $55 per Unit ($110 Minimum) Use Disinfectant Products - $20 …" at bounding box center [449, 174] width 503 height 310
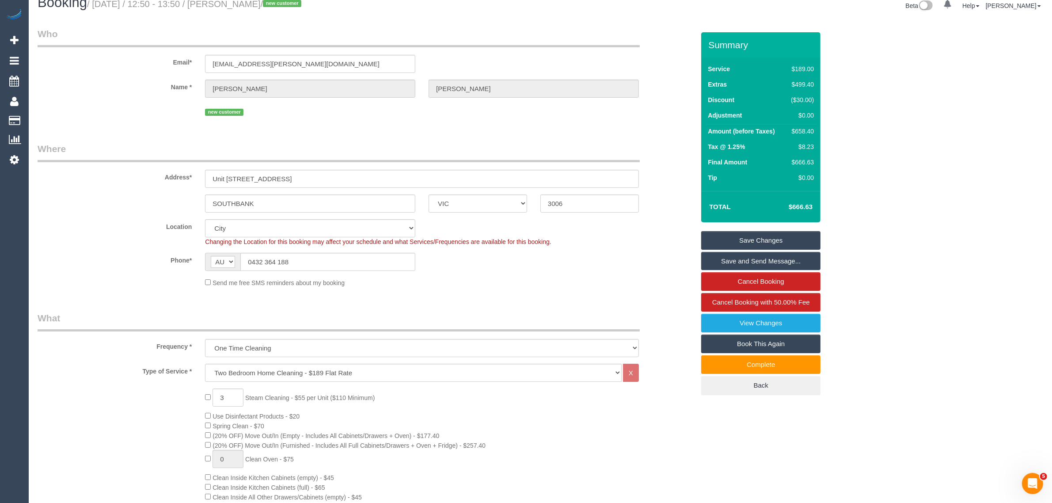
scroll to position [0, 0]
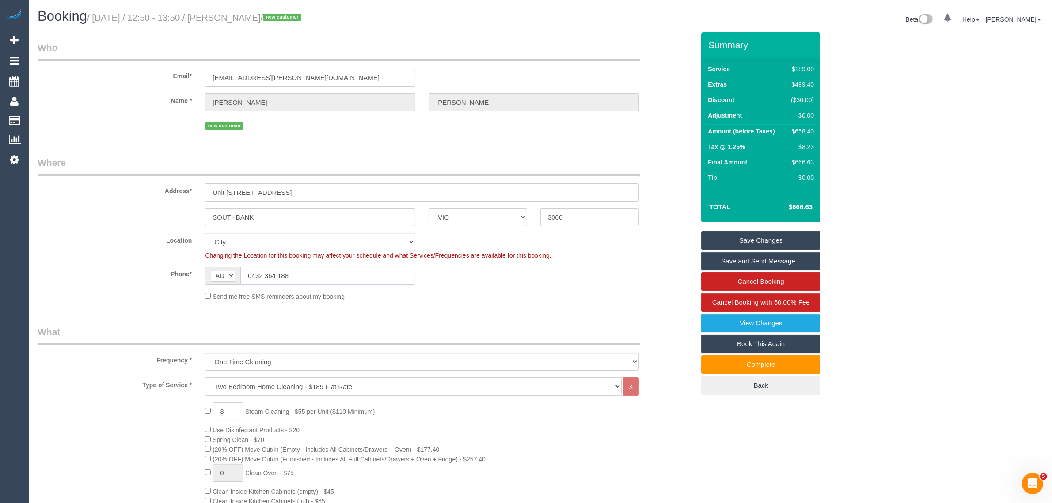
click at [329, 270] on input "0432 364 188" at bounding box center [327, 275] width 175 height 18
click at [508, 289] on sui-booking-location "Location Office City East (North) East (South) Inner East Inner North (East) In…" at bounding box center [366, 267] width 657 height 68
drag, startPoint x: 99, startPoint y: 246, endPoint x: 213, endPoint y: 232, distance: 114.8
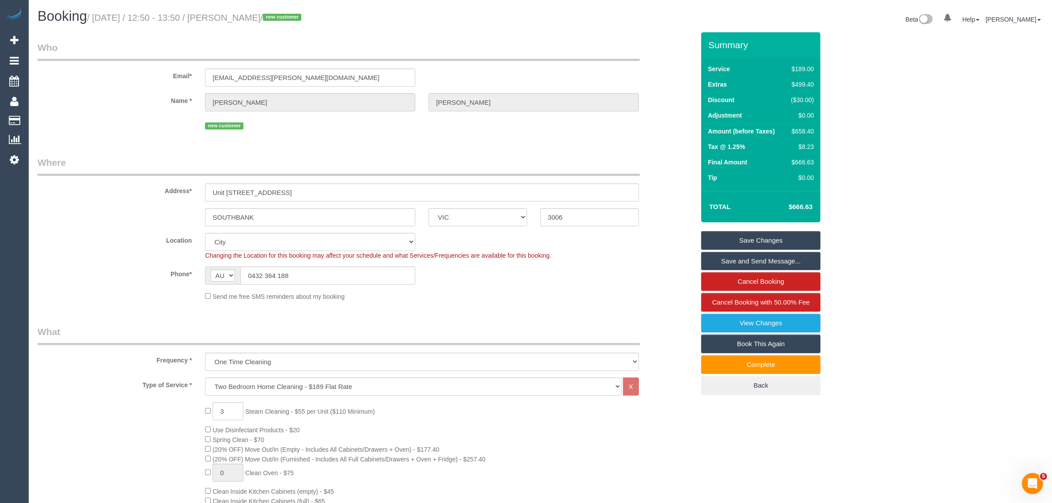
click at [99, 246] on div "Location Office City East (North) East (South) Inner East Inner North (East) In…" at bounding box center [366, 246] width 670 height 27
click at [95, 118] on div "new customer" at bounding box center [366, 125] width 670 height 14
click at [96, 255] on div "Location Office City East (North) East (South) Inner East Inner North (East) In…" at bounding box center [366, 246] width 670 height 27
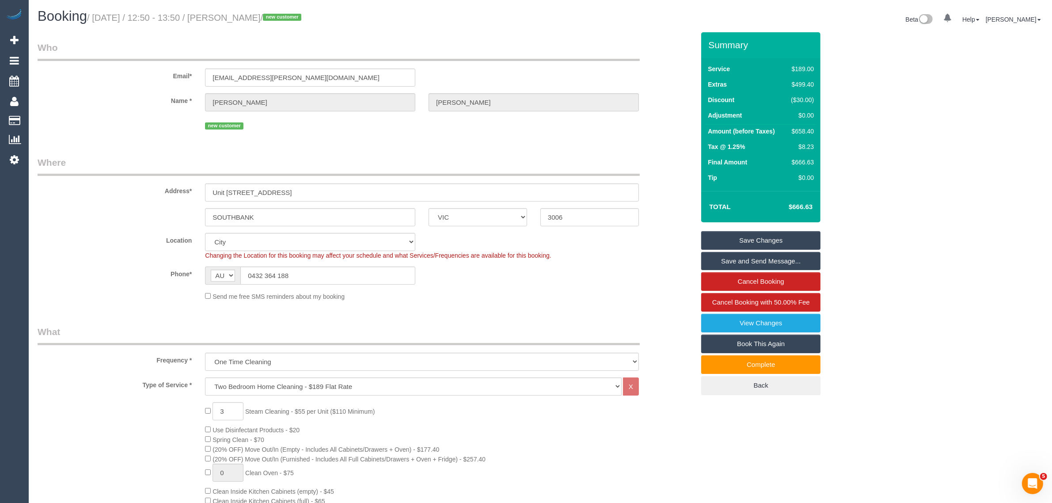
click at [612, 292] on div "Send me free SMS reminders about my booking" at bounding box center [421, 296] width 447 height 10
click at [604, 305] on fieldset "Where Address* Unit 713/80 Clarendon St SOUTHBANK ACT NSW NT QLD SA TAS VIC WA …" at bounding box center [366, 232] width 657 height 152
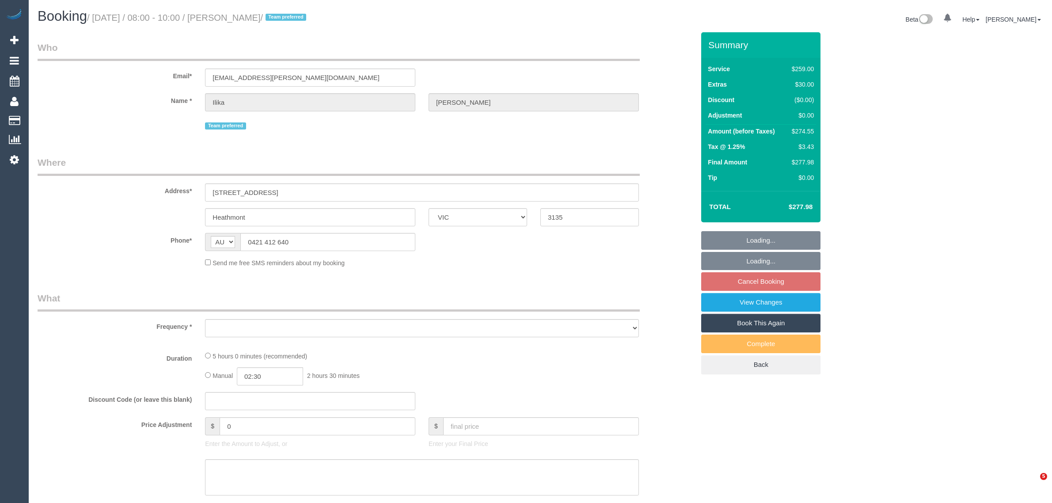
select select "VIC"
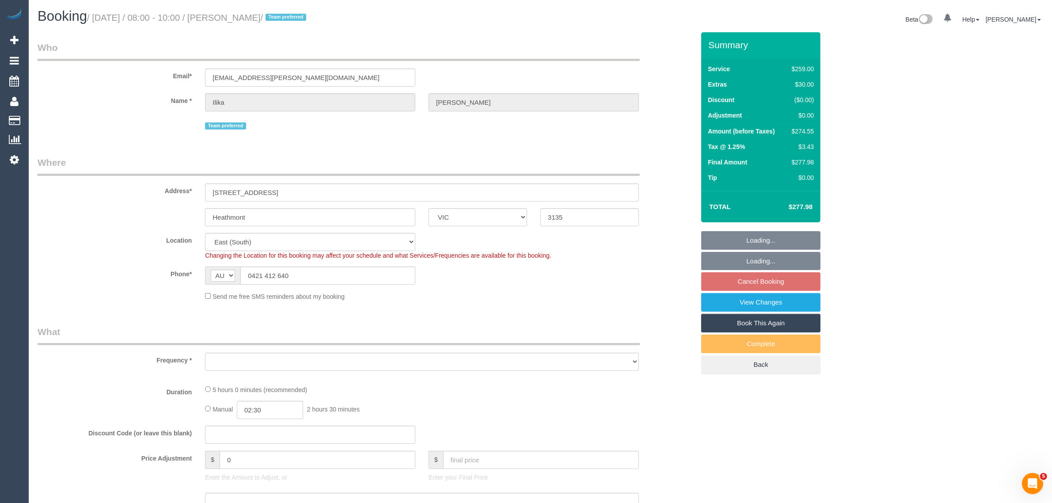
select select "object:533"
select select "string:stripe-pm_1PJ5zJ2GScqysDRVN6QVtdR4"
select select "number:28"
select select "number:14"
select select "number:19"
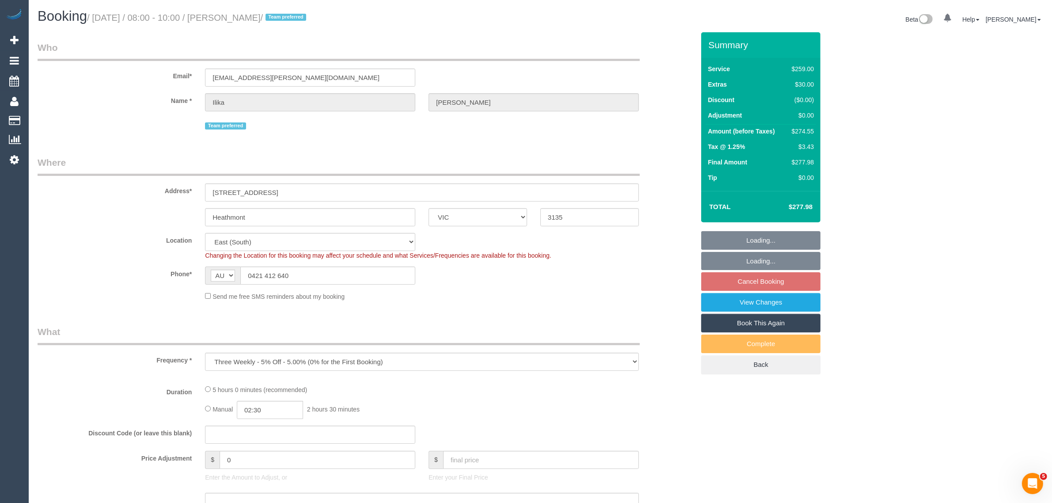
select select "object:782"
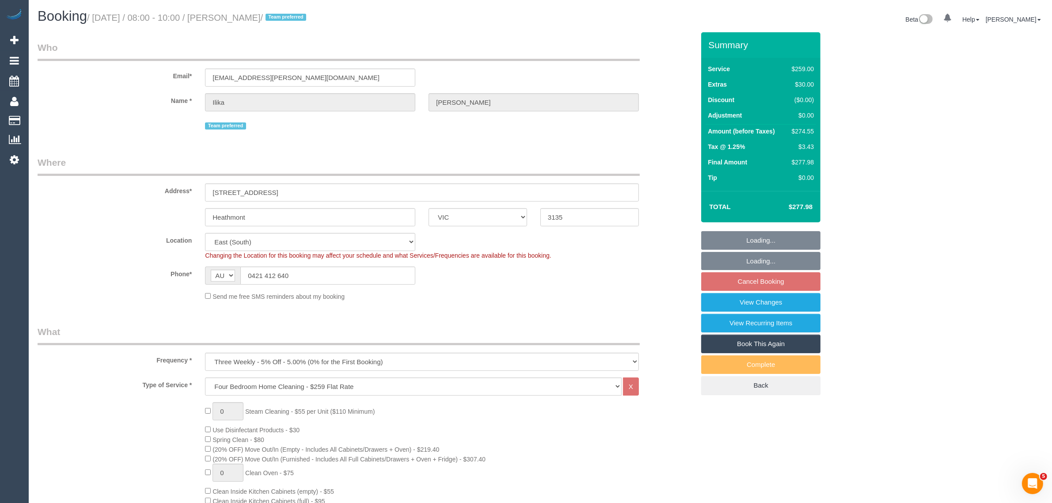
select select "spot2"
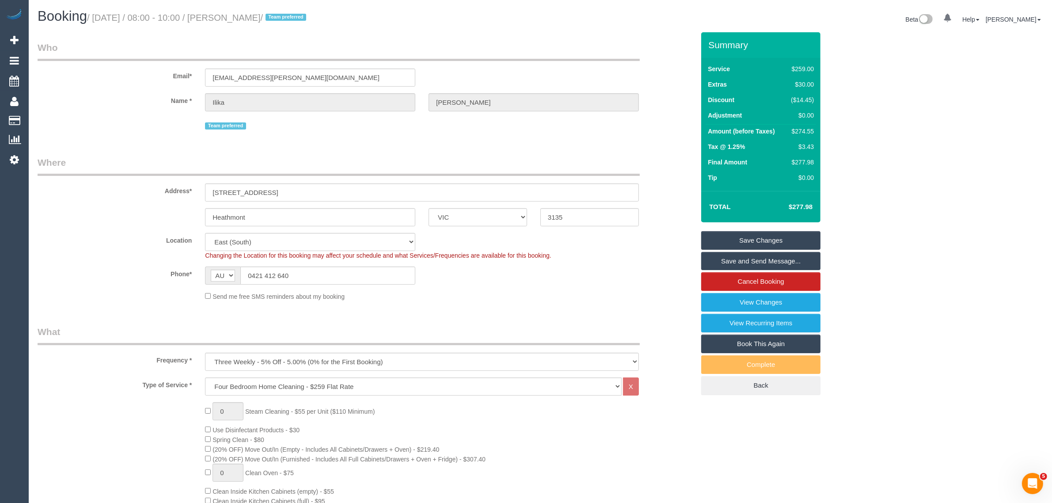
click at [461, 160] on legend "Where" at bounding box center [339, 166] width 602 height 20
drag, startPoint x: 293, startPoint y: 15, endPoint x: 232, endPoint y: 21, distance: 61.3
click at [232, 21] on small "/ [DATE] / 08:00 - 10:00 / [PERSON_NAME] / Team preferred" at bounding box center [198, 18] width 222 height 10
copy small "[PERSON_NAME]"
drag, startPoint x: 814, startPoint y: 98, endPoint x: 790, endPoint y: 102, distance: 25.0
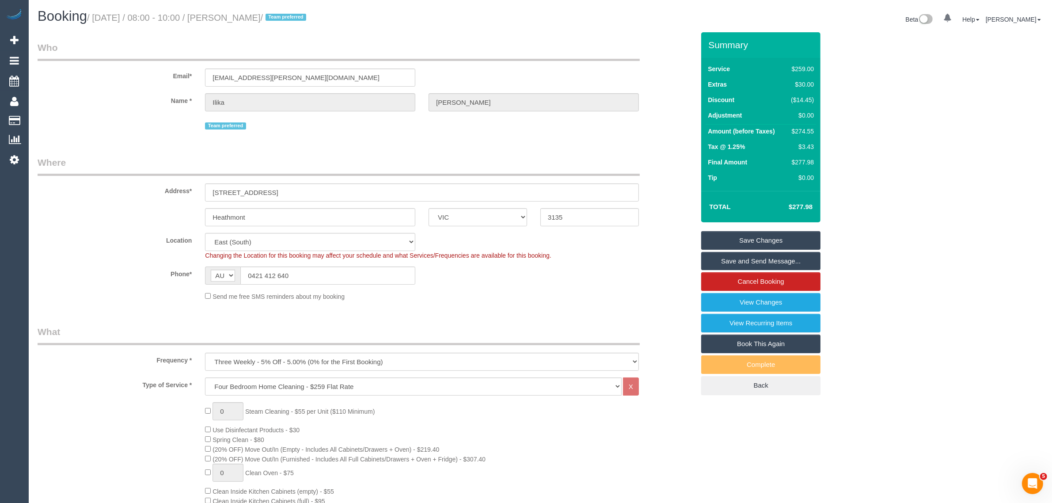
click at [790, 102] on td "($14.45)" at bounding box center [801, 100] width 31 height 15
copy div "($14.45)"
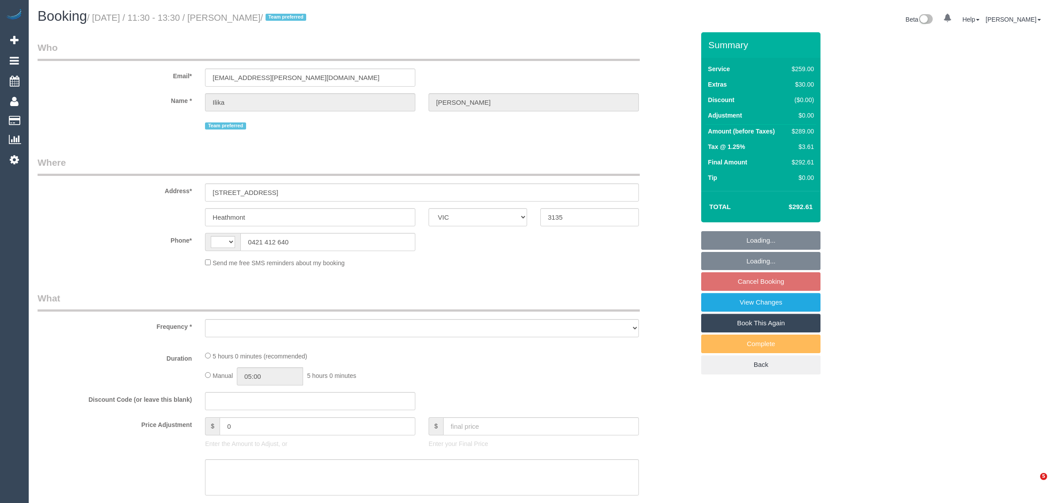
select select "VIC"
select select "string:stripe-pm_1PJ5zJ2GScqysDRVN6QVtdR4"
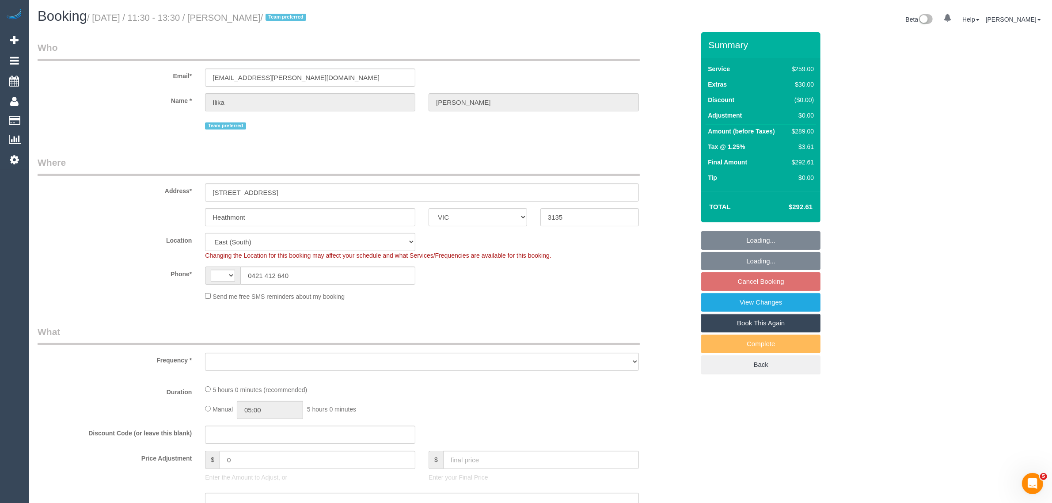
select select "string:AU"
select select "object:656"
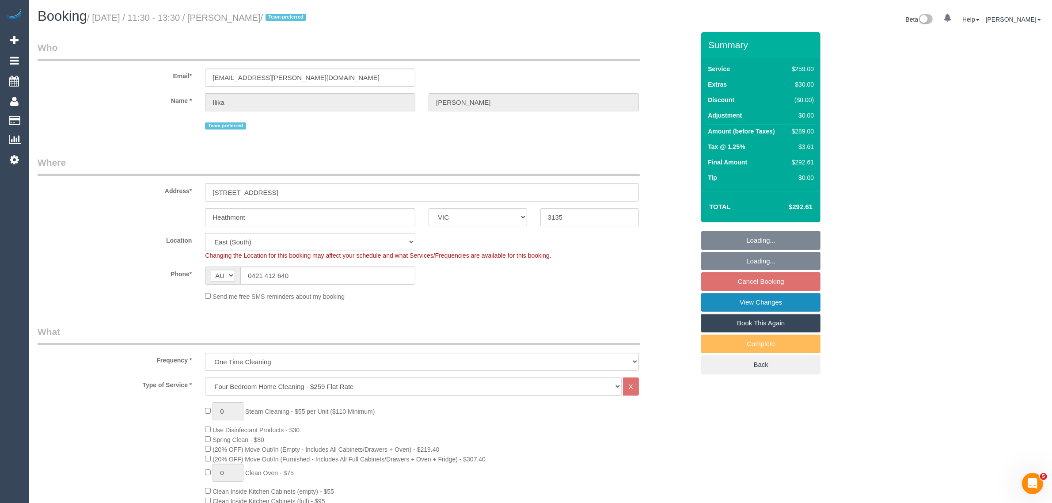
select select "number:28"
select select "number:14"
select select "number:19"
select select "object:807"
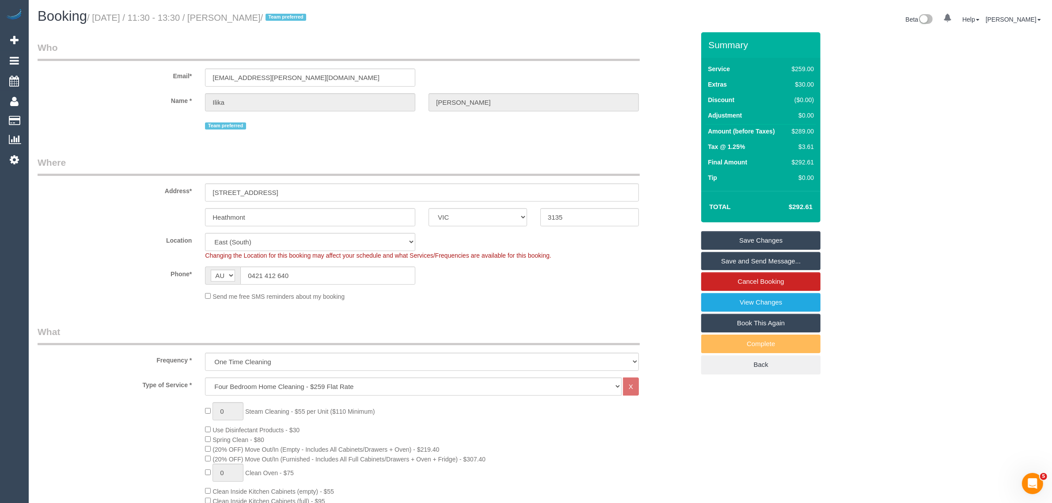
click at [779, 319] on link "Book This Again" at bounding box center [760, 323] width 119 height 19
select select "VIC"
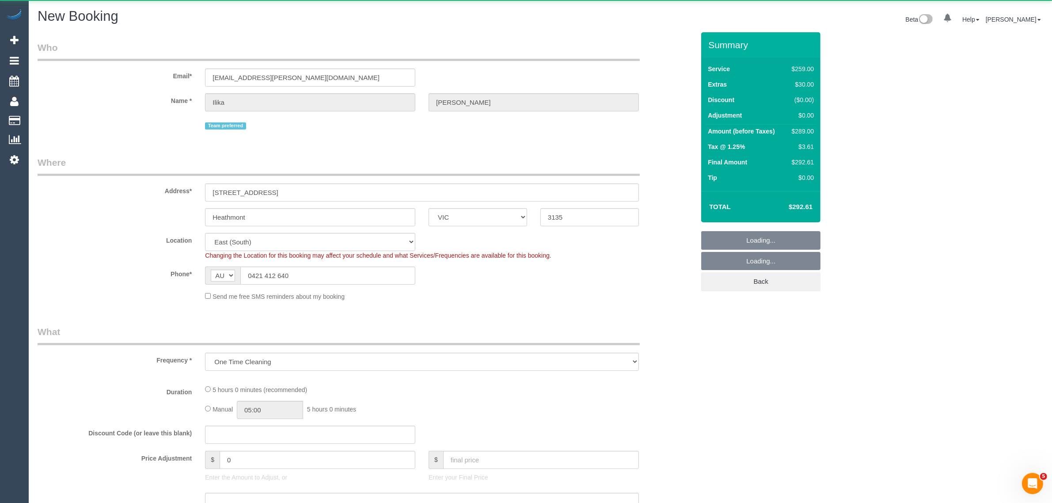
select select "object:2280"
select select "string:stripe-pm_1PJ5zJ2GScqysDRVN6QVtdR4"
select select "number:28"
select select "number:14"
select select "number:19"
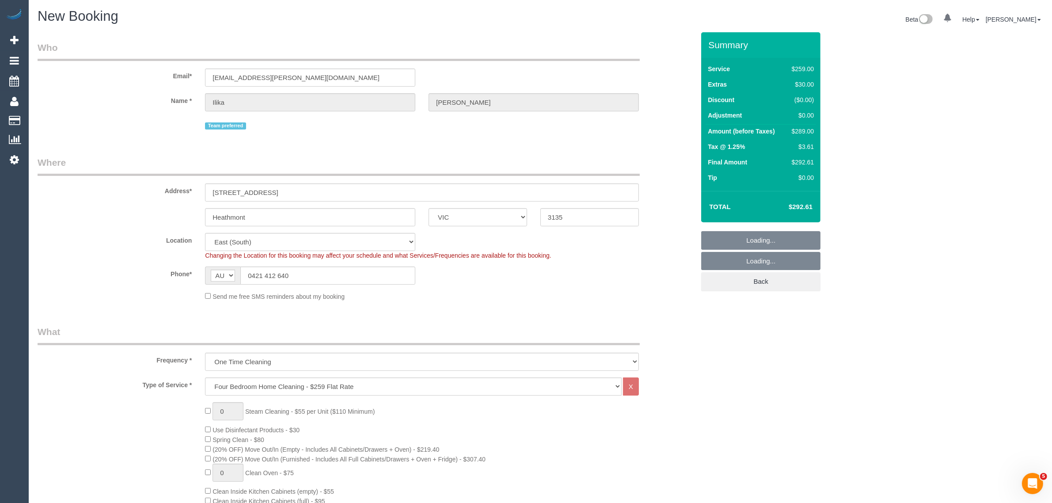
select select "object:2527"
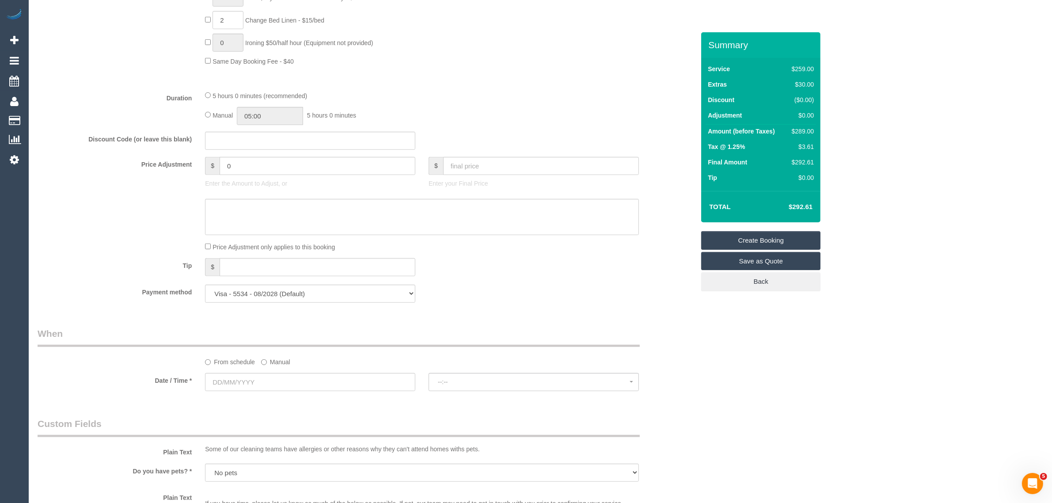
scroll to position [884, 0]
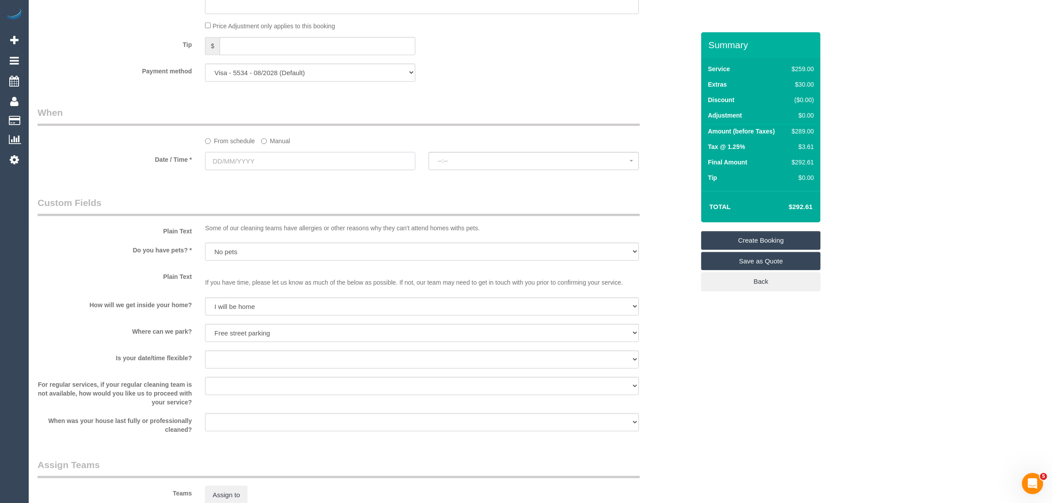
click at [273, 157] on input "text" at bounding box center [310, 161] width 210 height 18
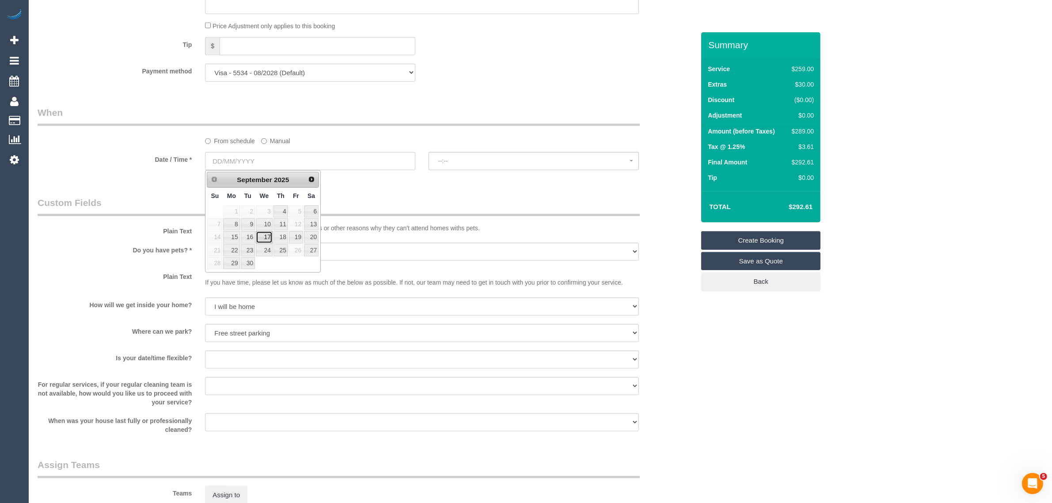
drag, startPoint x: 266, startPoint y: 239, endPoint x: 270, endPoint y: 237, distance: 5.2
click at [266, 239] on link "17" at bounding box center [264, 237] width 17 height 12
type input "[DATE]"
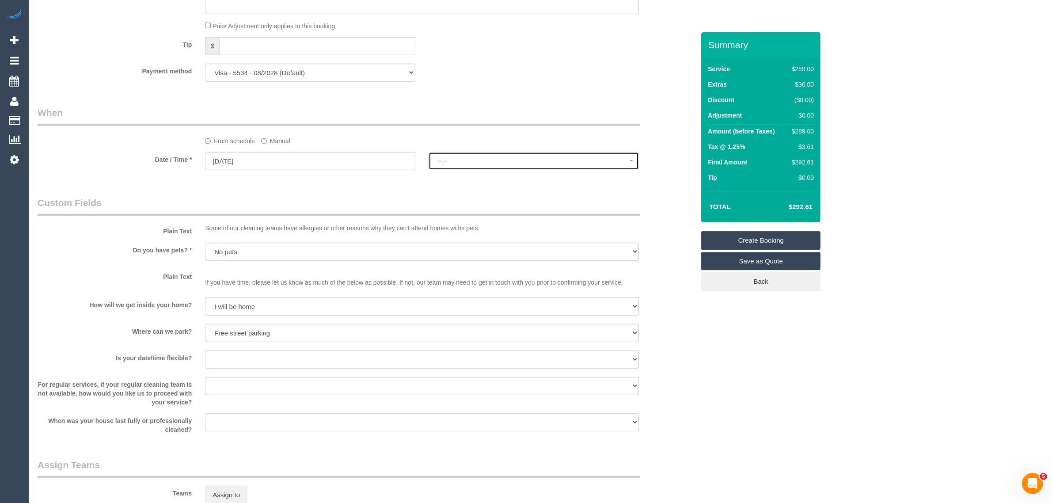
click at [495, 164] on span "--:--" at bounding box center [534, 160] width 192 height 7
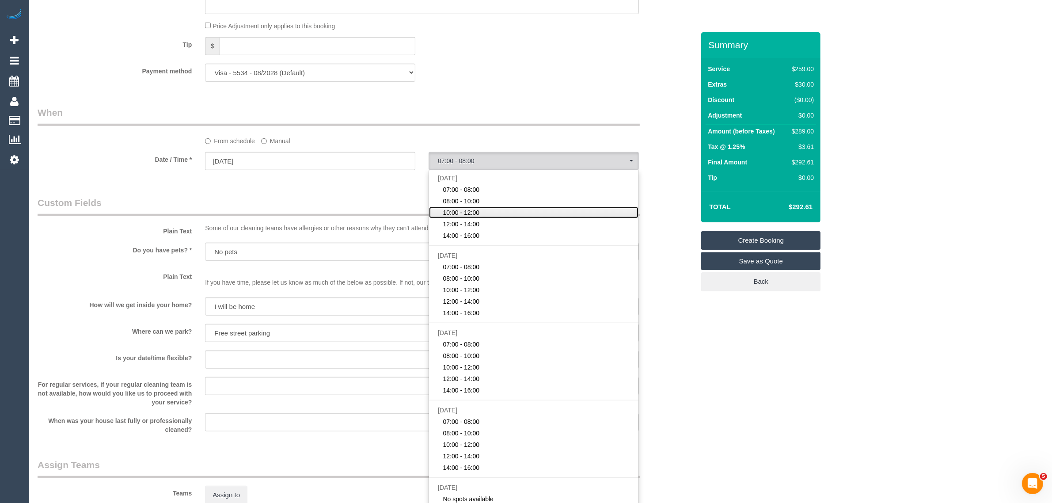
click at [471, 207] on link "10:00 - 12:00" at bounding box center [533, 212] width 209 height 11
select select "spot12"
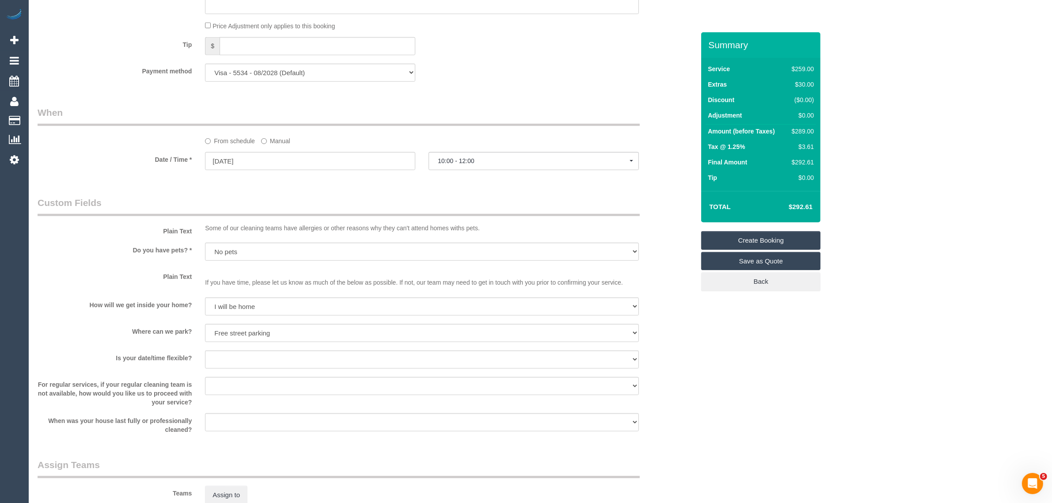
click at [502, 102] on div "Who Email* ilika.vashishtha@gmail.com Name * Ilika Vashishtha Team preferred Wh…" at bounding box center [366, 86] width 670 height 1875
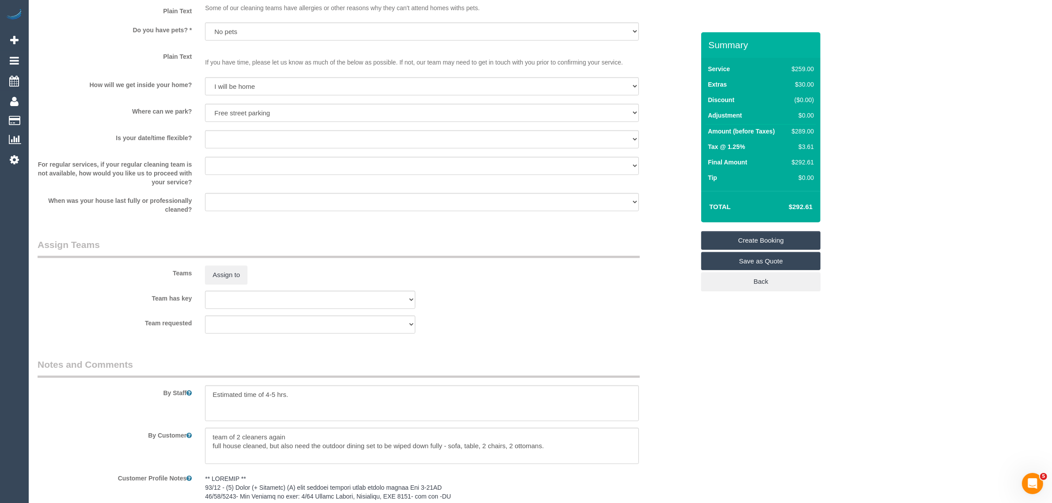
scroll to position [1426, 0]
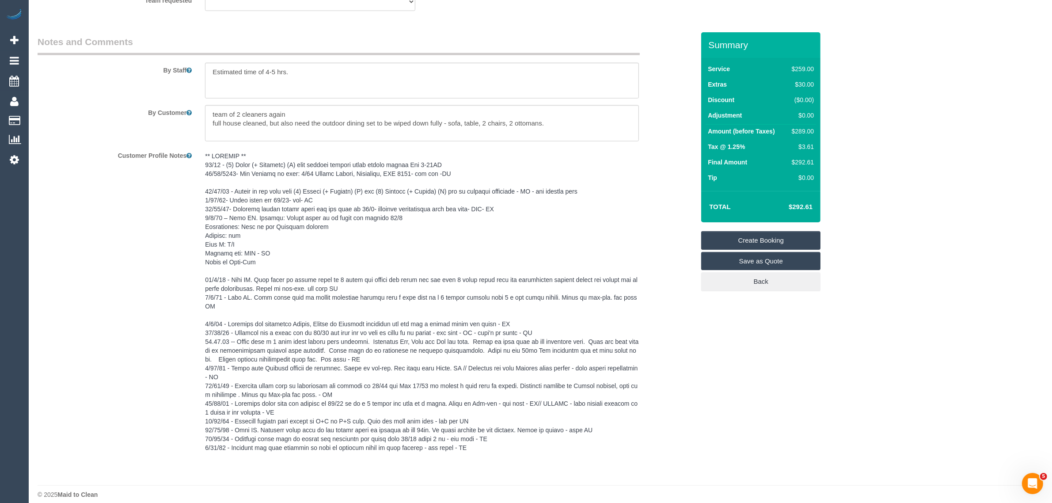
click at [710, 238] on link "Create Booking" at bounding box center [760, 240] width 119 height 19
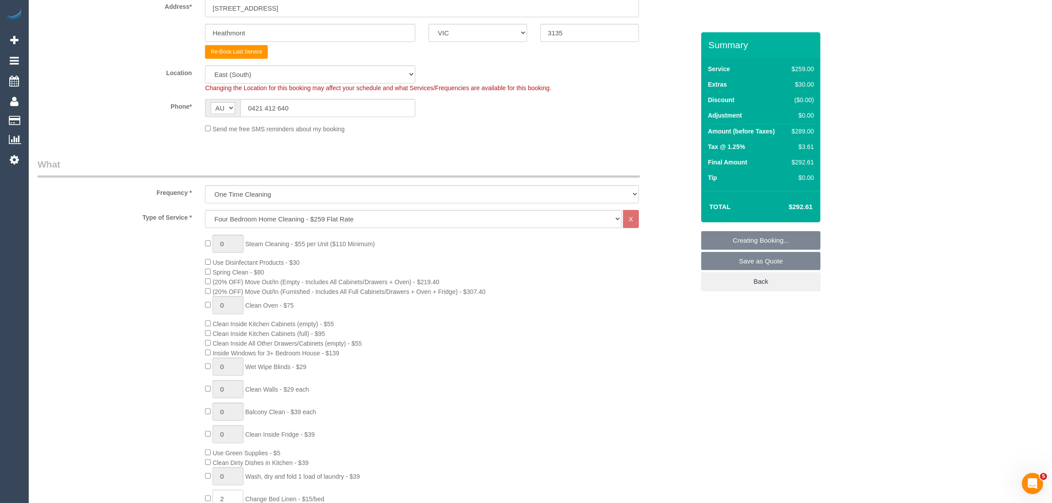
scroll to position [0, 0]
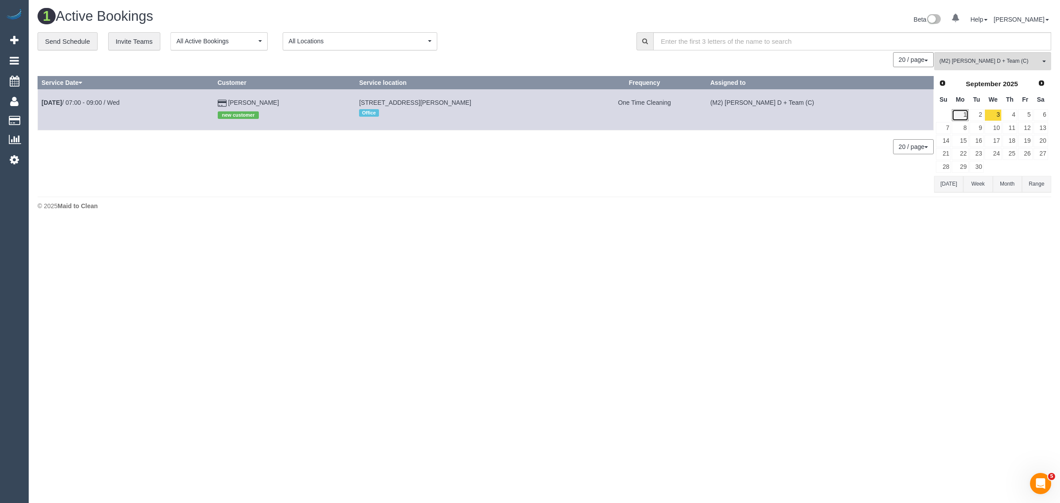
click at [961, 113] on link "1" at bounding box center [960, 115] width 16 height 12
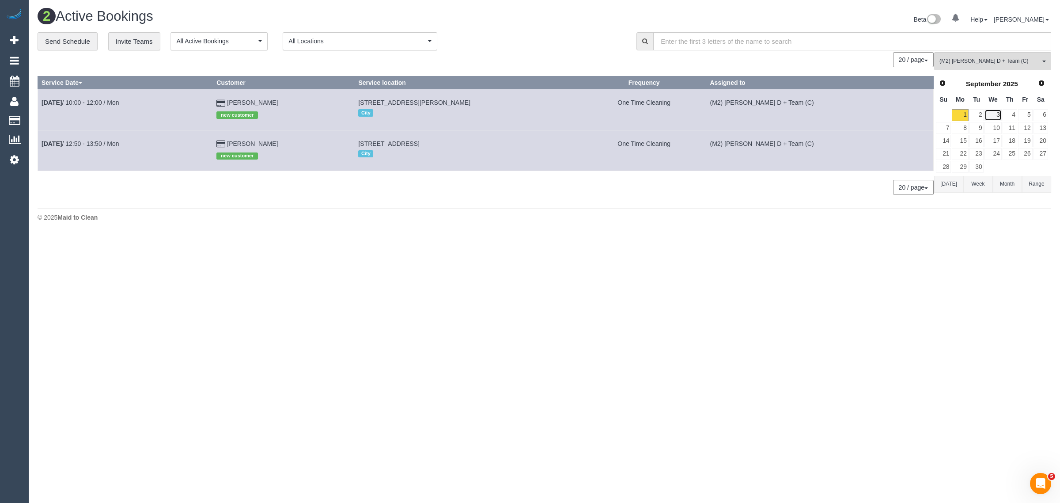
click at [991, 116] on link "3" at bounding box center [993, 115] width 17 height 12
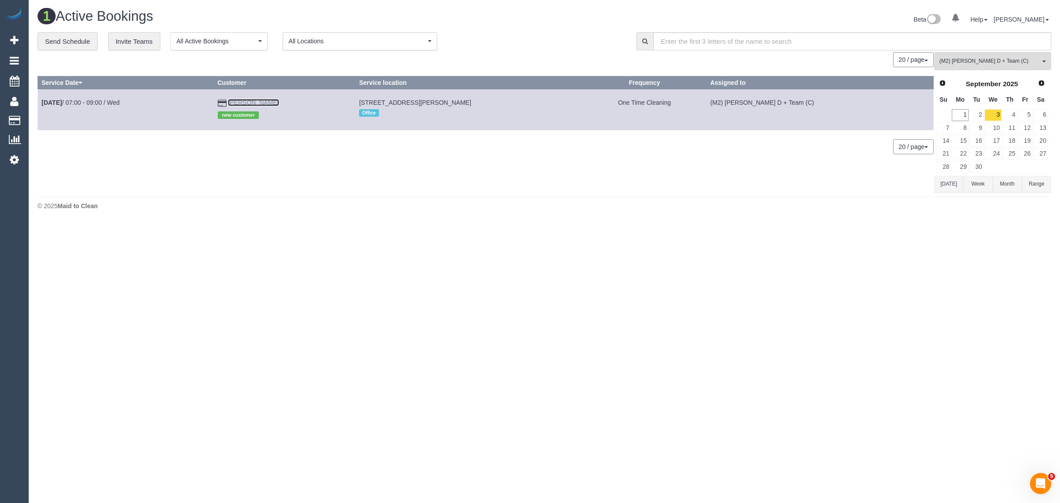
drag, startPoint x: 270, startPoint y: 103, endPoint x: 278, endPoint y: 102, distance: 8.1
click at [270, 103] on link "[PERSON_NAME]" at bounding box center [253, 102] width 51 height 7
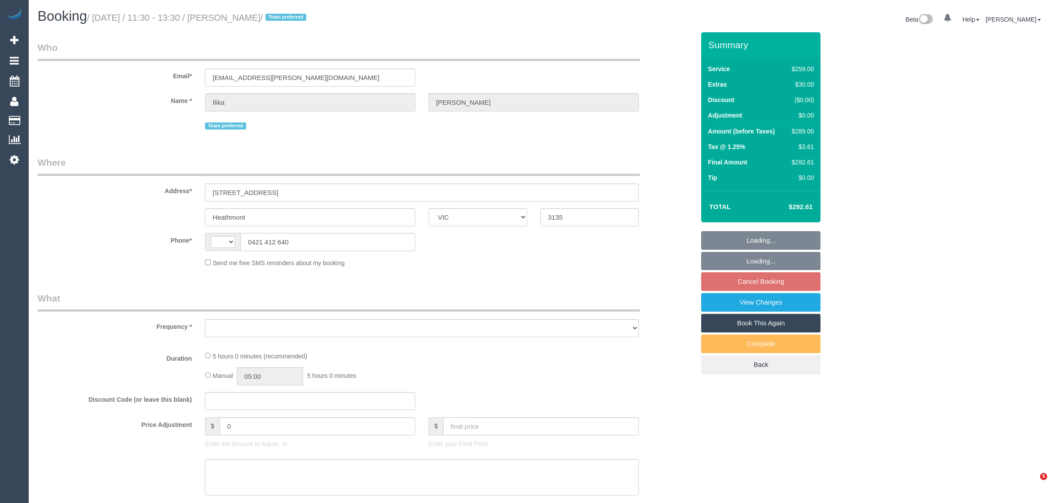
select select "VIC"
select select "object:311"
select select "string:stripe-pm_1PJ5zJ2GScqysDRVN6QVtdR4"
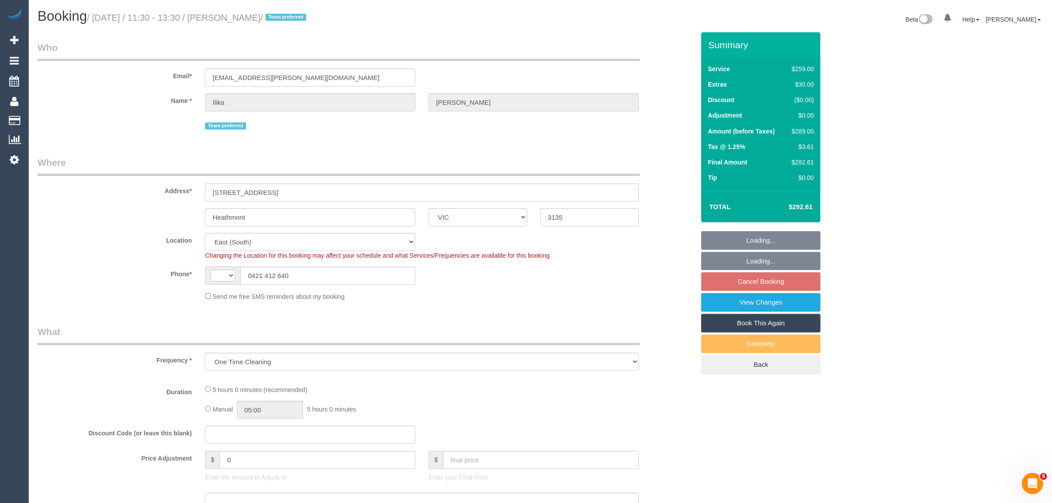
select select "object:414"
select select "string:AU"
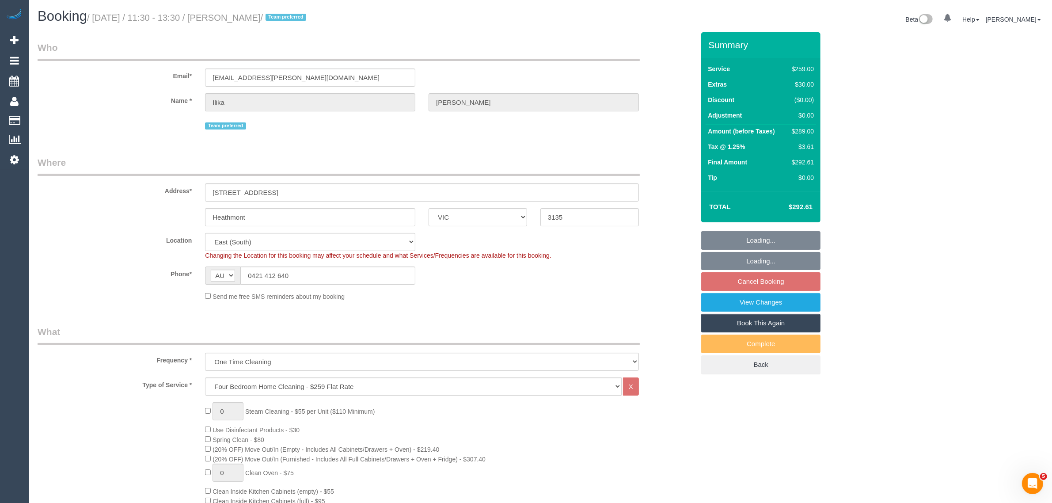
select select "number:28"
select select "number:14"
select select "number:19"
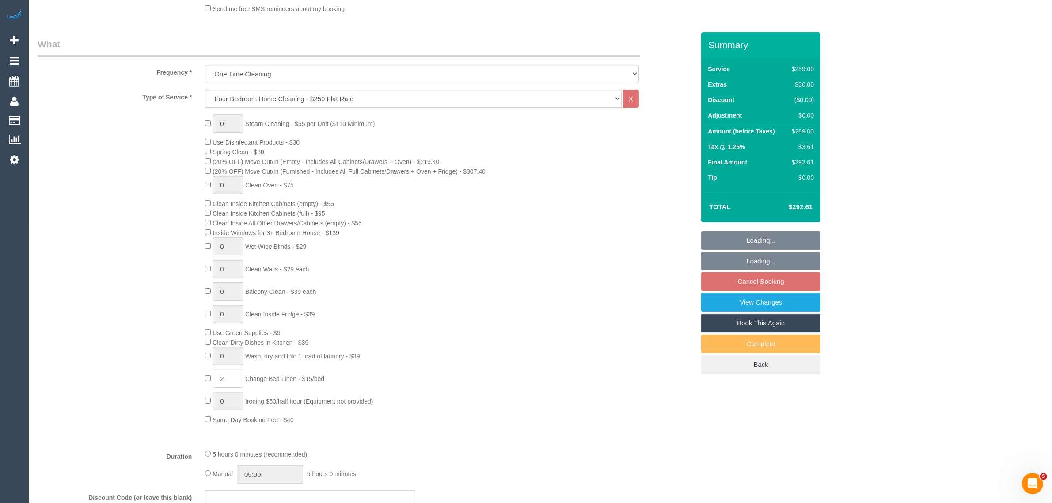
scroll to position [442, 0]
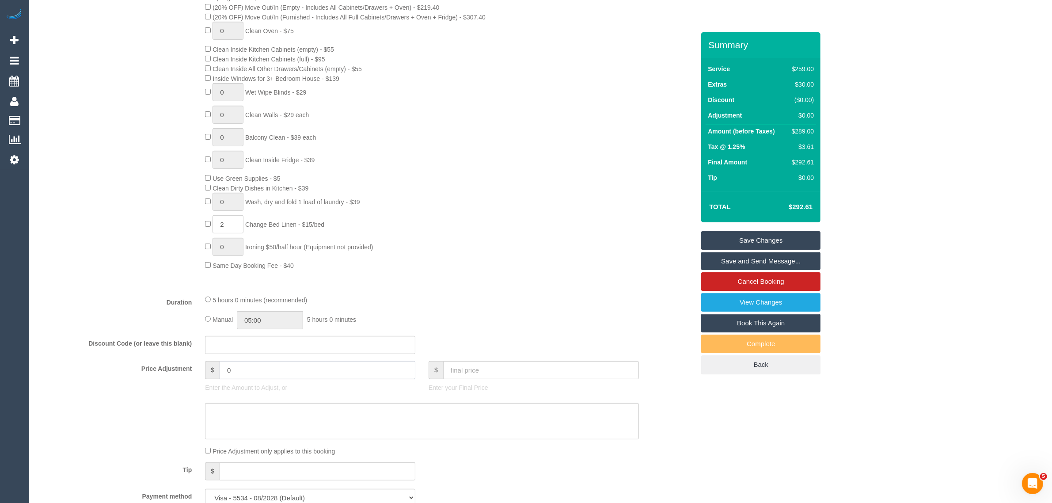
click at [313, 367] on input "0" at bounding box center [318, 370] width 196 height 18
paste input "14.45"
type input "-14.45"
click at [266, 422] on textarea at bounding box center [422, 421] width 434 height 36
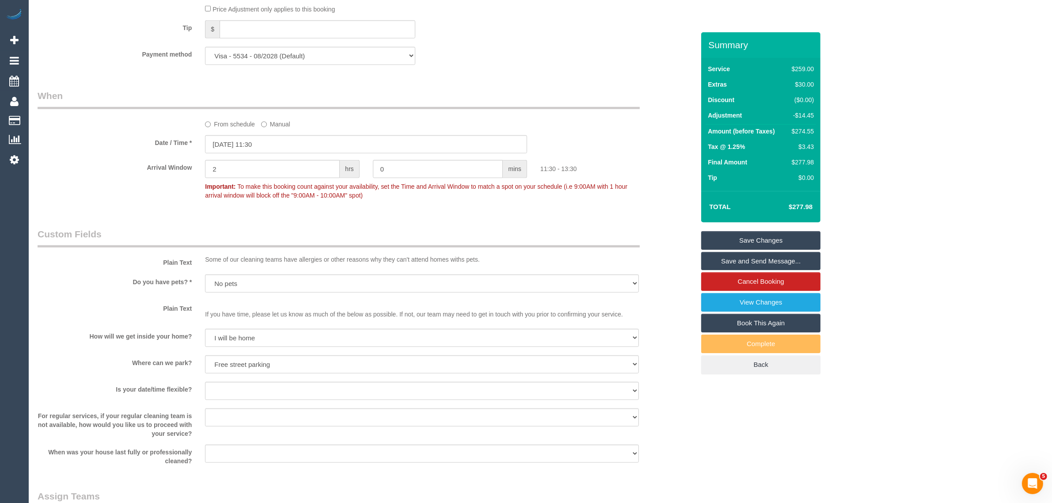
scroll to position [663, 0]
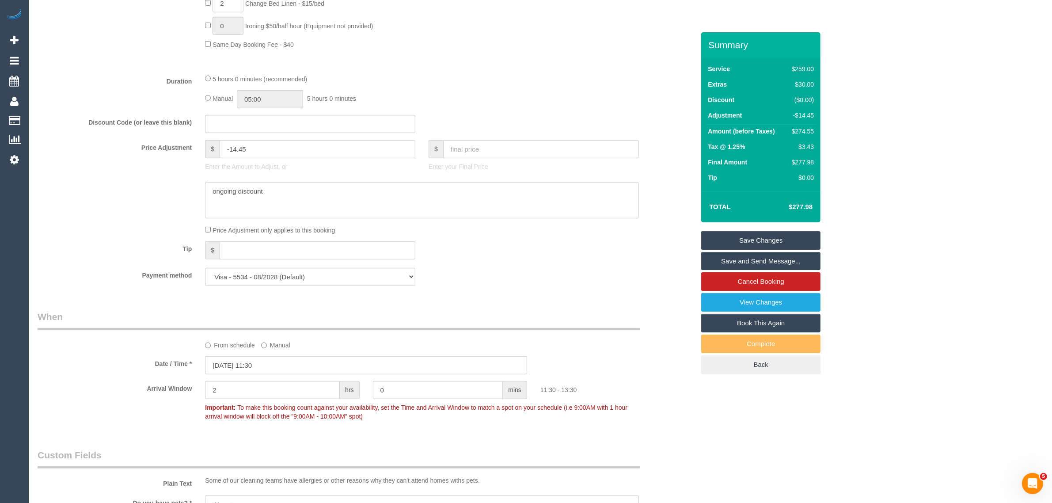
click at [213, 191] on textarea at bounding box center [422, 200] width 434 height 36
paste textarea "($14.45)"
type textarea "($14.45) ongoing discount"
click at [549, 275] on div "Payment method Visa - 5534 - 08/2028 (Default) Add Credit Card ─────────────── …" at bounding box center [366, 277] width 670 height 18
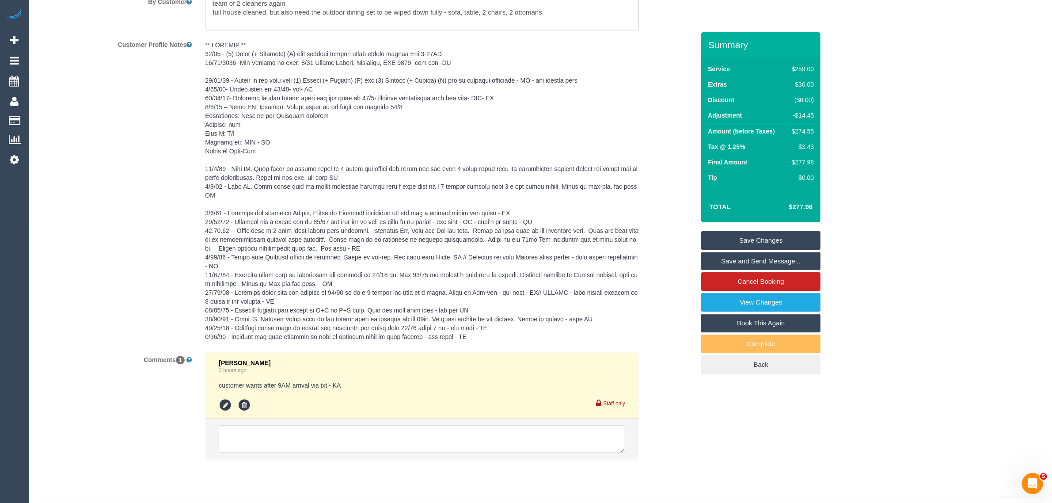
scroll to position [1582, 0]
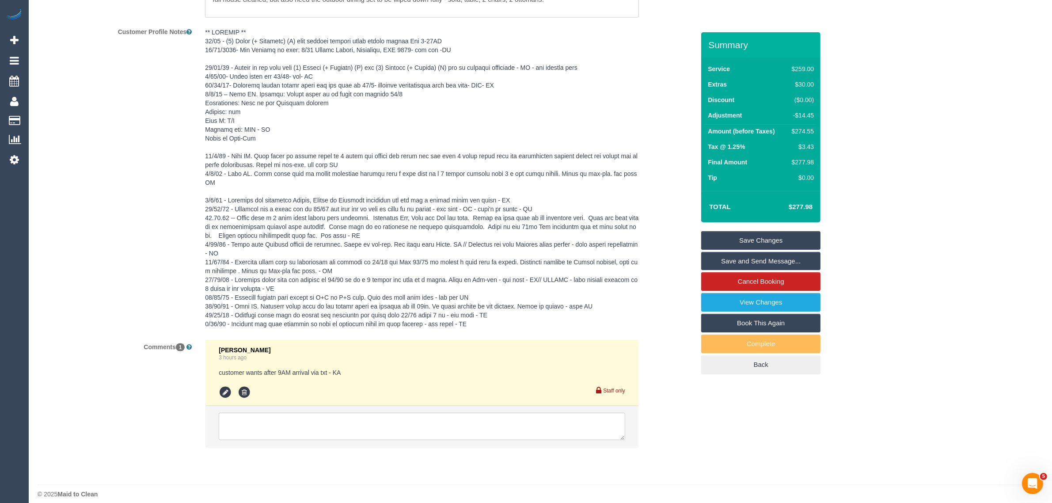
click at [719, 235] on link "Save Changes" at bounding box center [760, 240] width 119 height 19
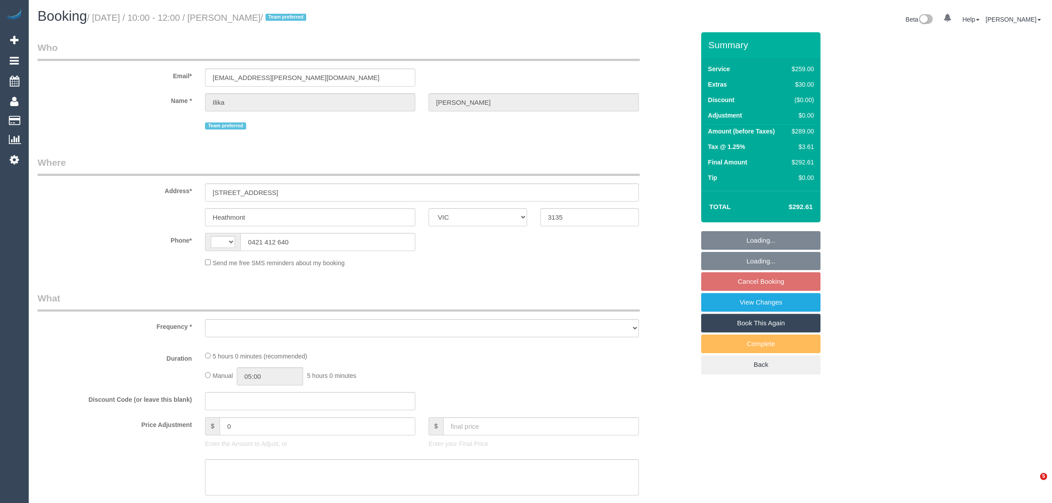
select select "VIC"
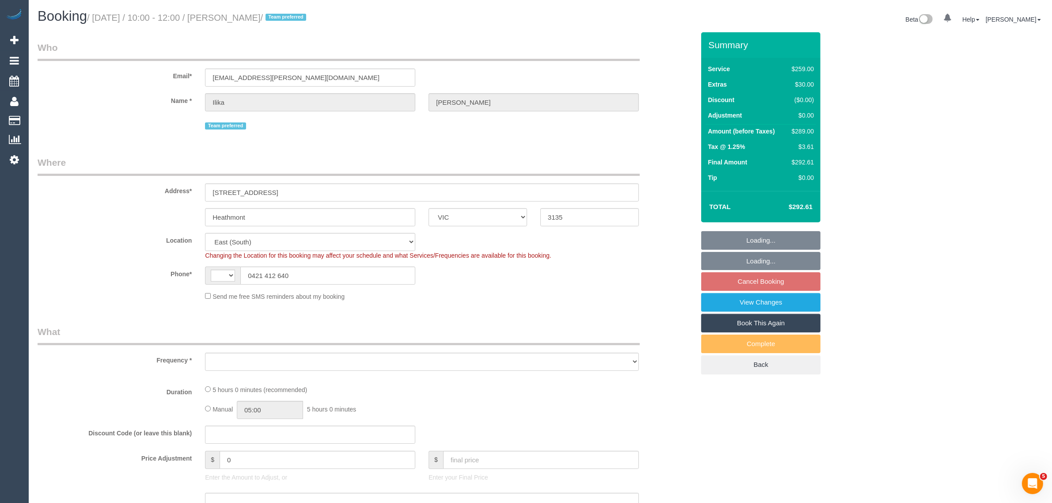
select select "string:AU"
select select "number:28"
select select "number:14"
select select "number:19"
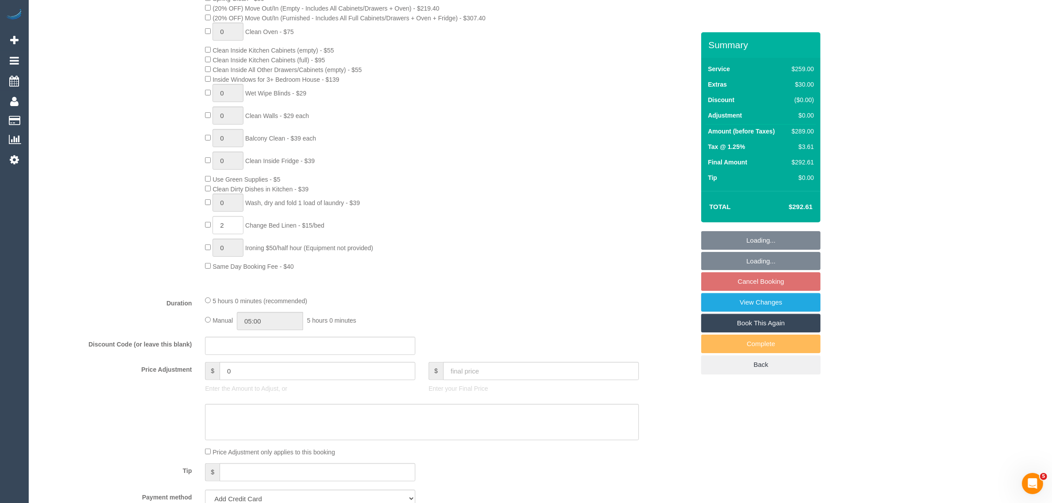
select select "object:780"
select select "string:stripe-pm_1PJ5zJ2GScqysDRVN6QVtdR4"
select select "spot3"
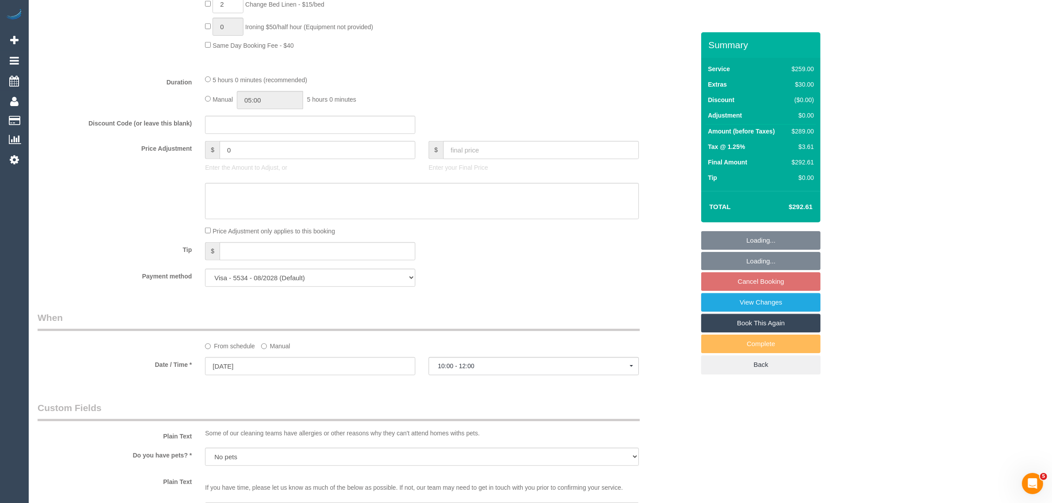
scroll to position [663, 0]
click at [308, 150] on input "0" at bounding box center [318, 149] width 196 height 18
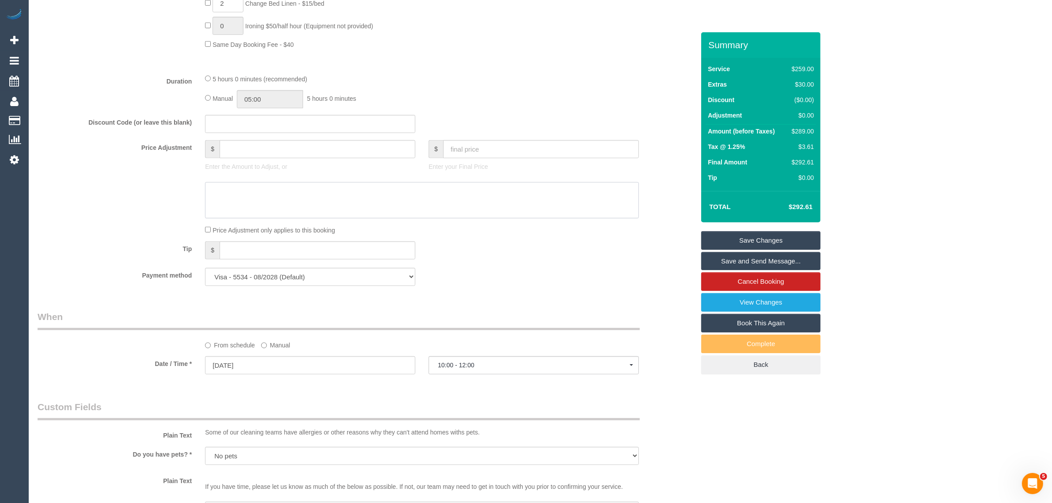
click at [294, 197] on textarea at bounding box center [422, 200] width 434 height 36
paste textarea "($14.45) ongoing discount"
type textarea "($14.45) ongoing discount"
type input "0"
drag, startPoint x: 235, startPoint y: 190, endPoint x: 205, endPoint y: 190, distance: 29.6
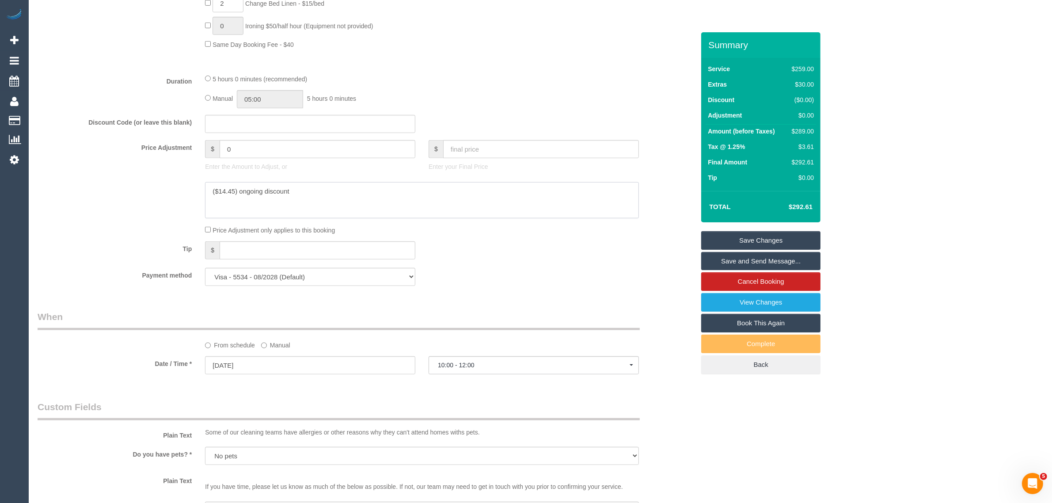
click at [205, 190] on textarea at bounding box center [422, 200] width 434 height 36
type textarea "($14.45) ongoing discount"
click at [248, 148] on input "0" at bounding box center [318, 149] width 196 height 18
paste input "14.45"
type input "-14.45"
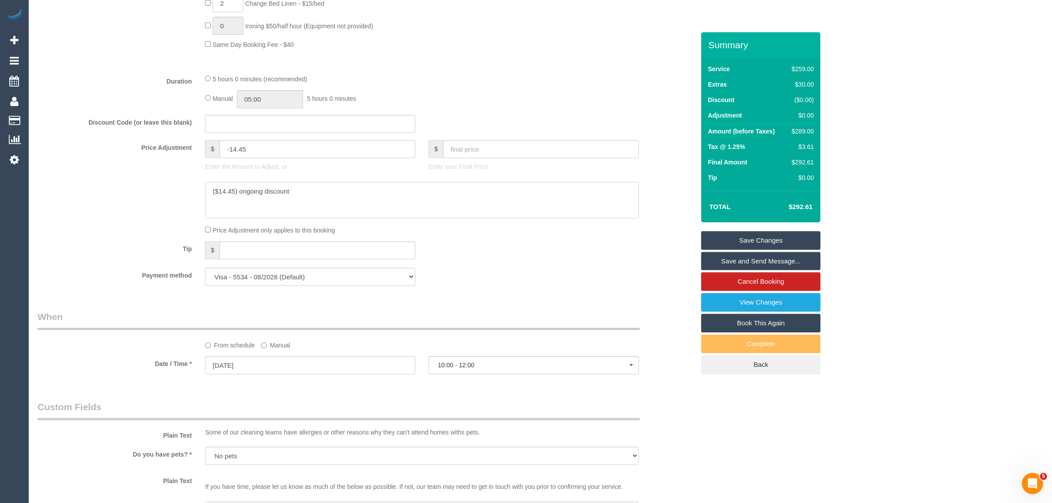
click at [433, 191] on textarea at bounding box center [422, 200] width 434 height 36
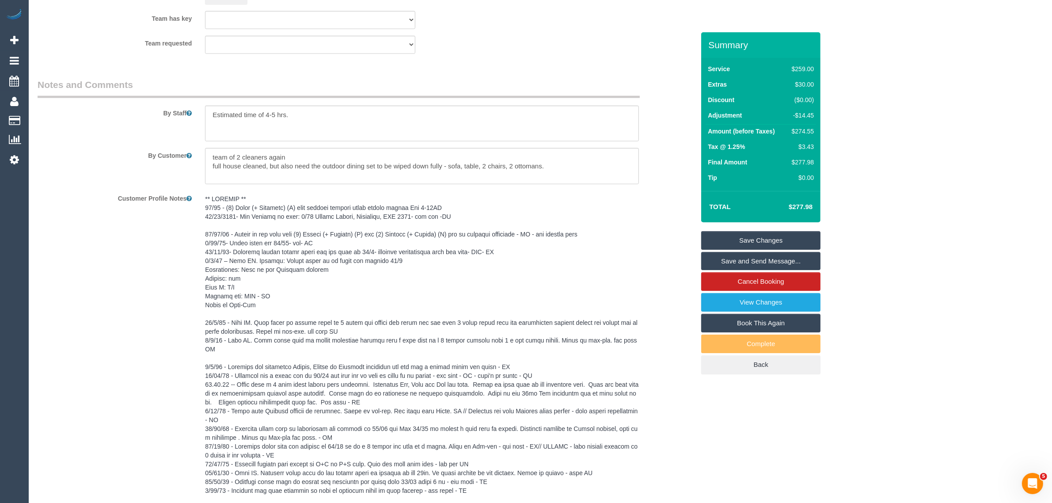
scroll to position [1467, 0]
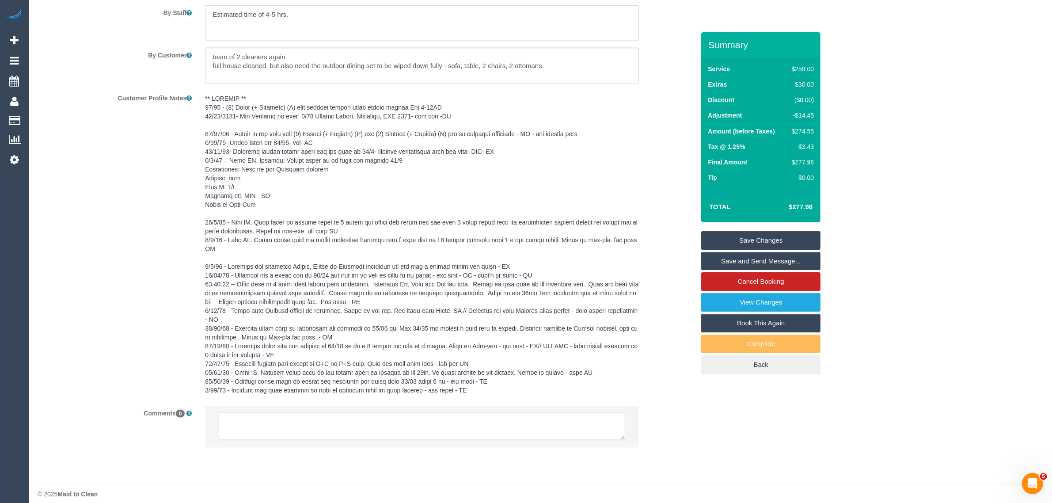
click at [362, 413] on textarea at bounding box center [422, 426] width 407 height 27
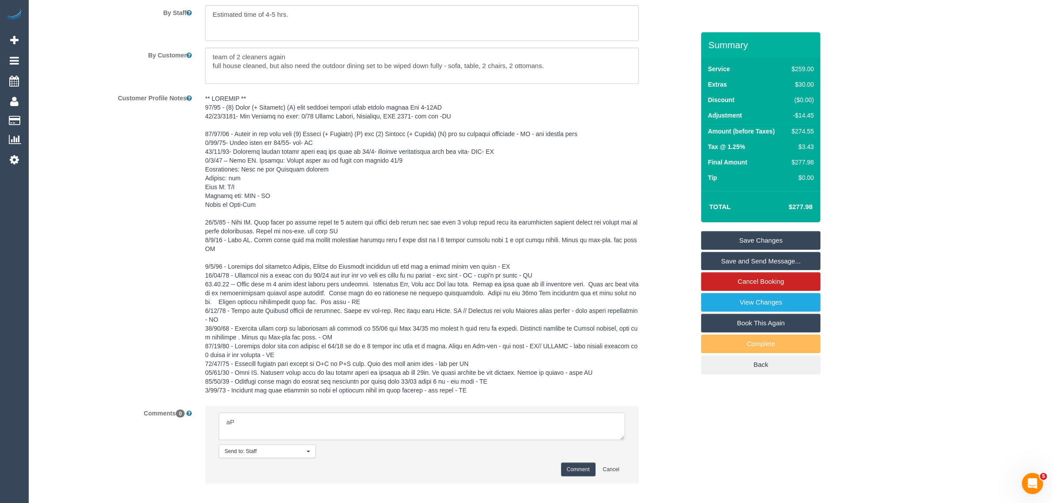
type textarea "a"
paste textarea "($14.45) ongoing discount"
click at [286, 418] on textarea at bounding box center [422, 426] width 407 height 27
click at [401, 414] on textarea at bounding box center [422, 426] width 407 height 27
drag, startPoint x: 327, startPoint y: 408, endPoint x: 416, endPoint y: 411, distance: 89.3
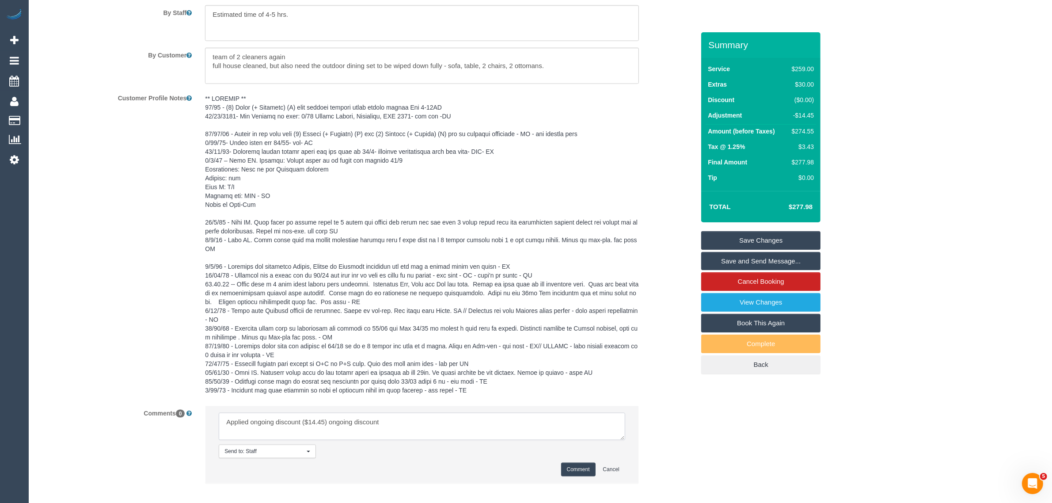
click at [411, 416] on textarea at bounding box center [422, 426] width 407 height 27
type textarea "- Applied ongoing discount ($14.45"
click at [575, 467] on button "Comment" at bounding box center [578, 470] width 34 height 14
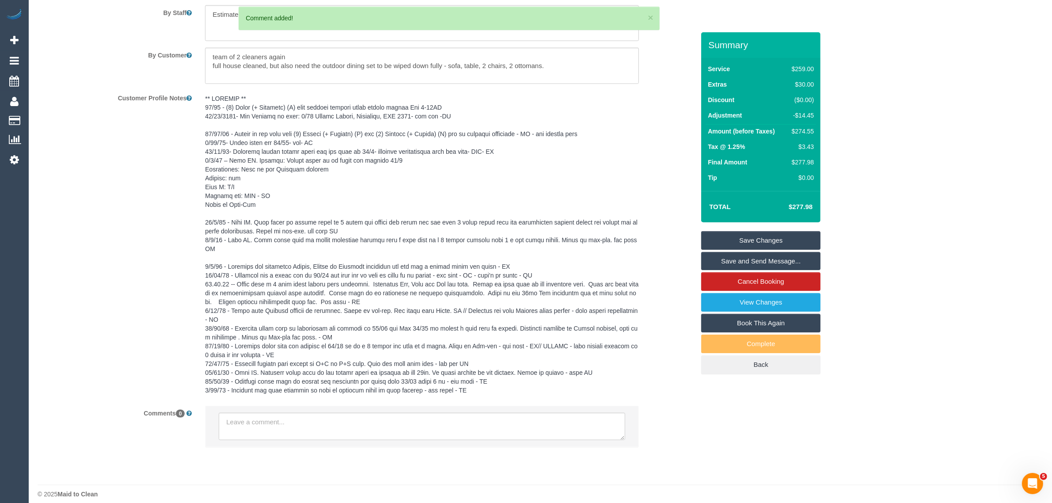
scroll to position [1500, 0]
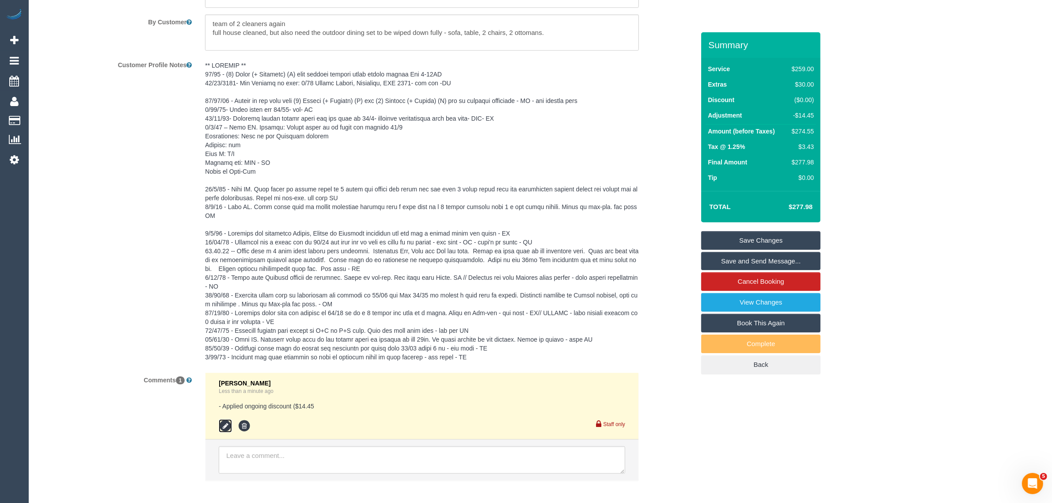
click at [223, 419] on icon at bounding box center [225, 425] width 13 height 13
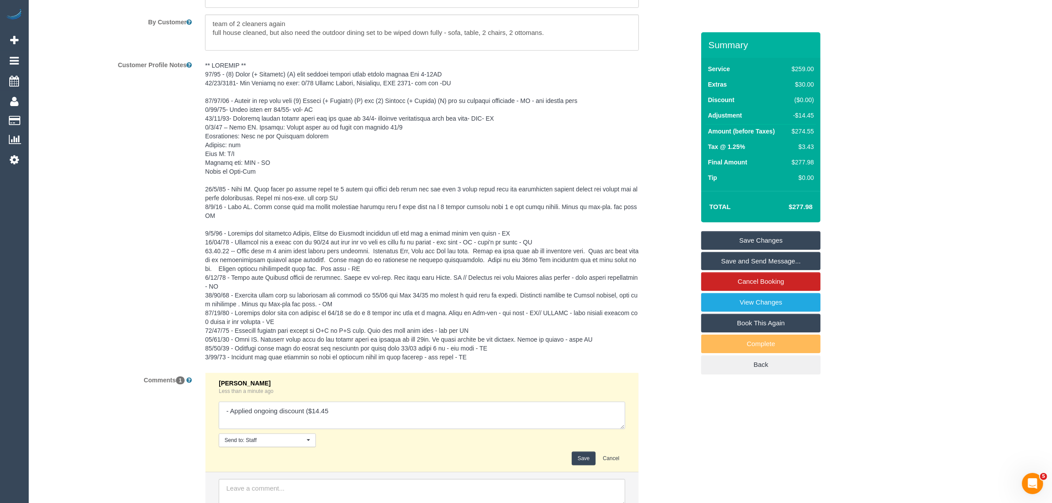
click at [340, 403] on textarea at bounding box center [422, 415] width 407 height 27
paste textarea "between 9 and 3pm. Finish by 3pm."
type textarea "- Applied ongoing discount ($14.45 Flex - between 9 and 3pm. Finish by 3pm."
click at [584, 453] on button "Save" at bounding box center [583, 459] width 23 height 14
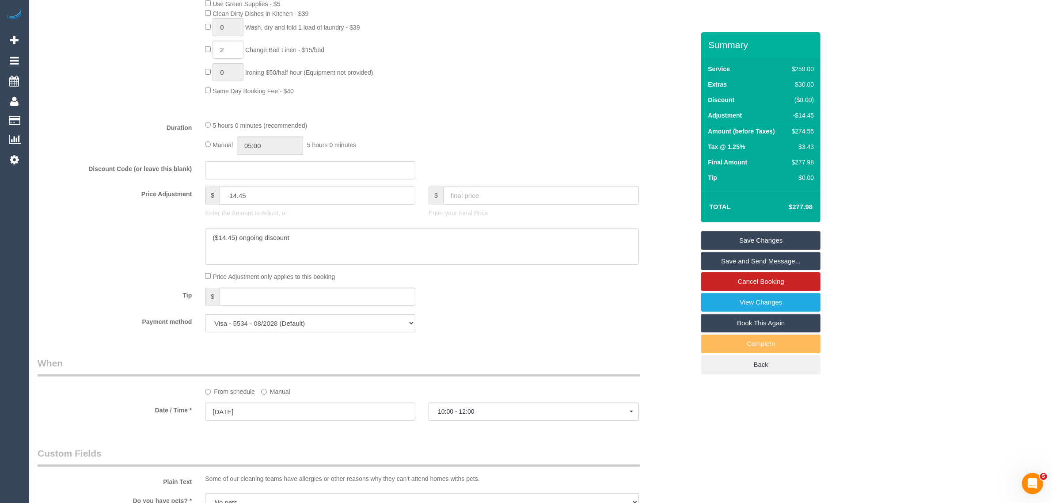
scroll to position [0, 0]
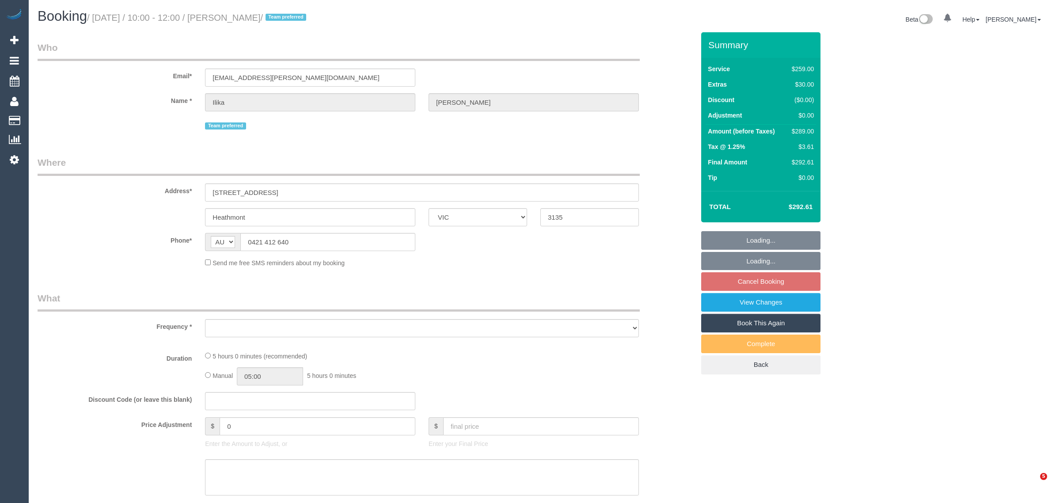
select select "VIC"
select select "string:stripe-pm_1PJ5zJ2GScqysDRVN6QVtdR4"
select select "number:28"
select select "number:14"
select select "number:19"
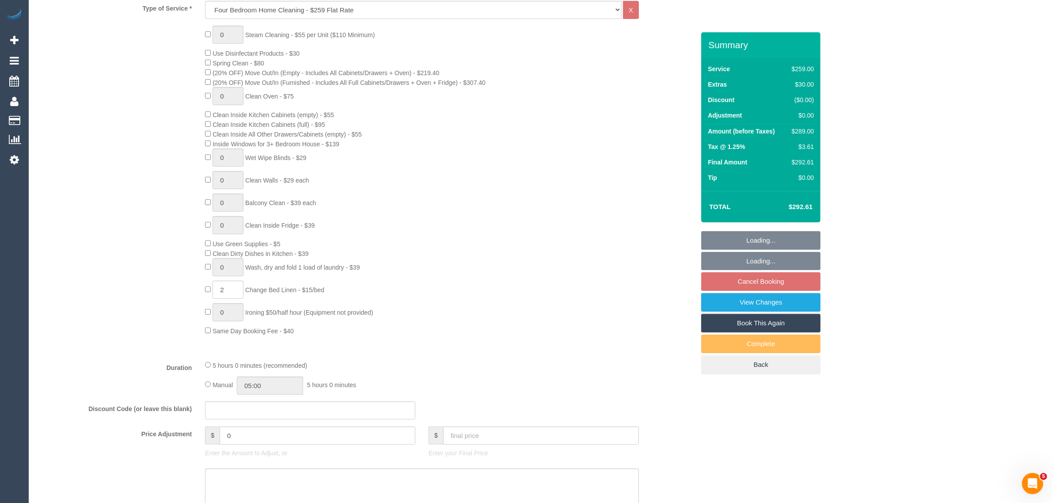
select select "object:1225"
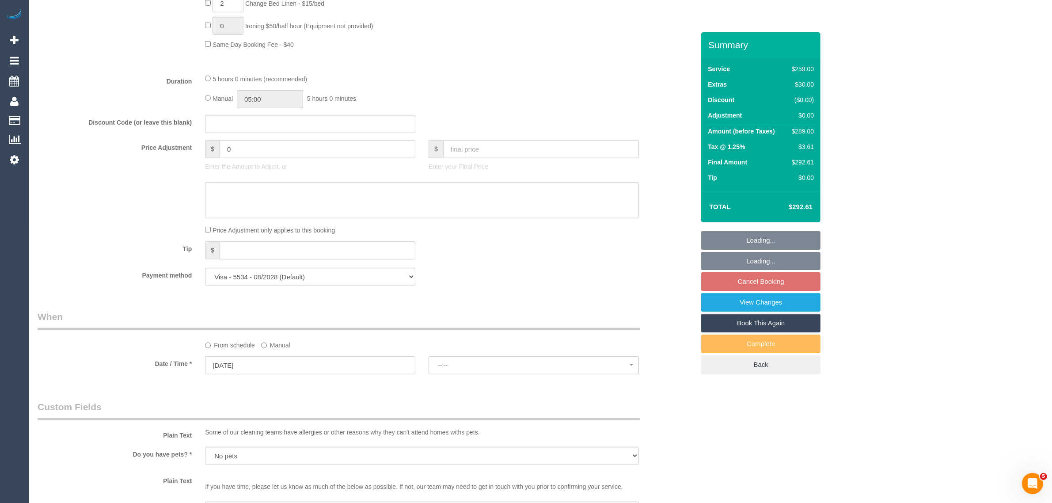
select select "spot3"
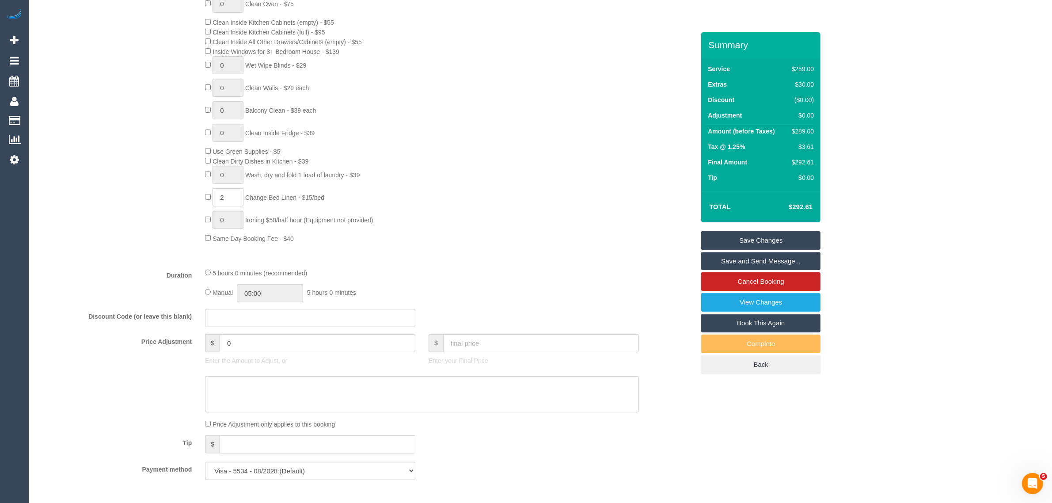
scroll to position [468, 0]
click at [285, 337] on input "0" at bounding box center [318, 343] width 196 height 18
type input "-14.45"
click at [319, 395] on textarea at bounding box center [422, 394] width 434 height 36
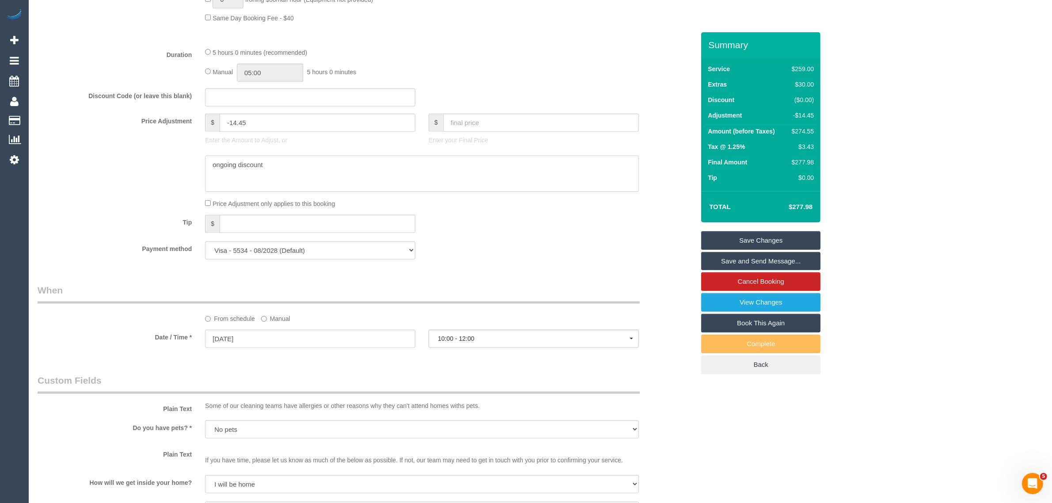
type textarea "ongoing discount"
click at [741, 239] on link "Save Changes" at bounding box center [760, 240] width 119 height 19
